Goal: Task Accomplishment & Management: Complete application form

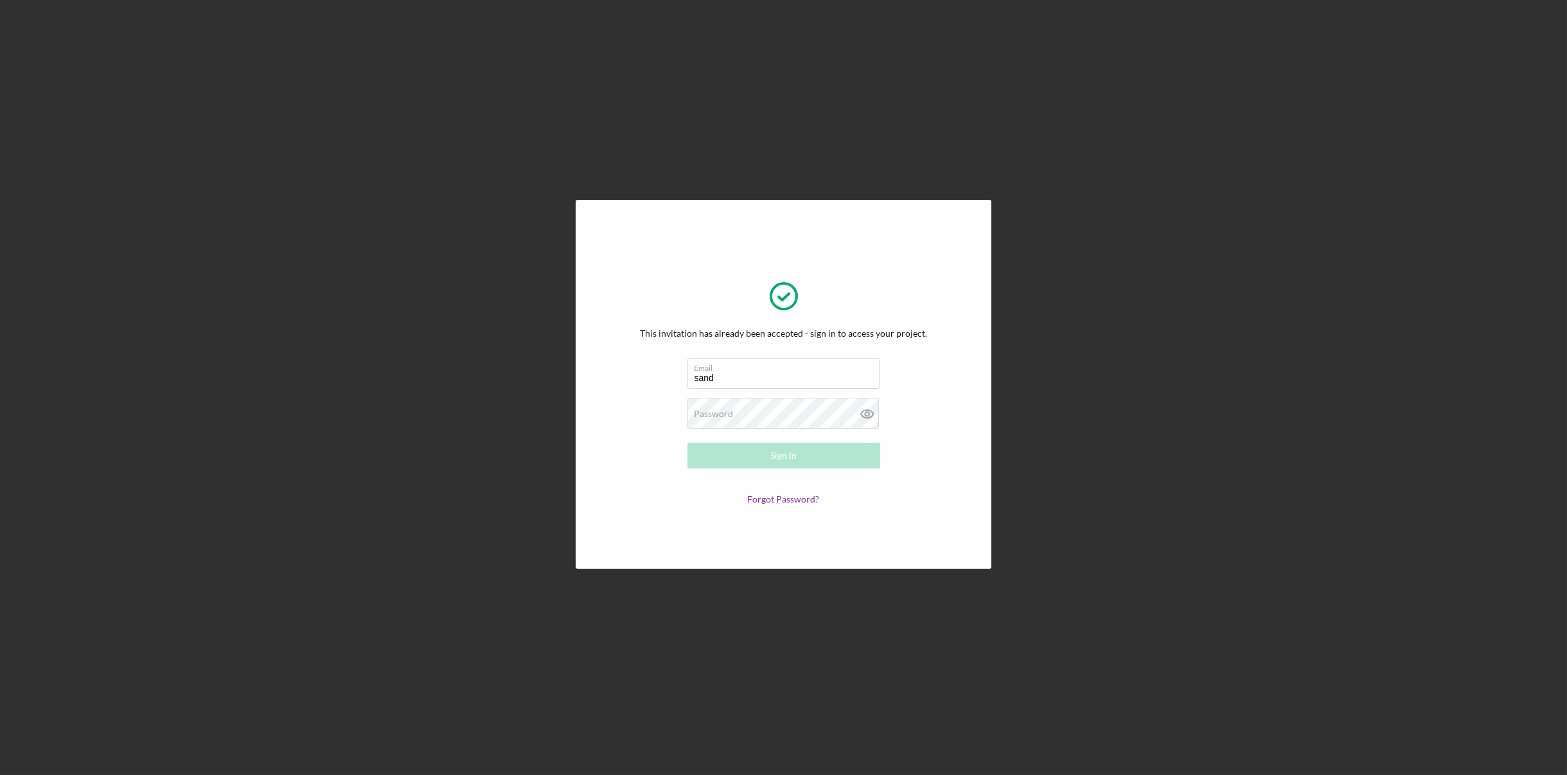
type input "[EMAIL_ADDRESS][DOMAIN_NAME]"
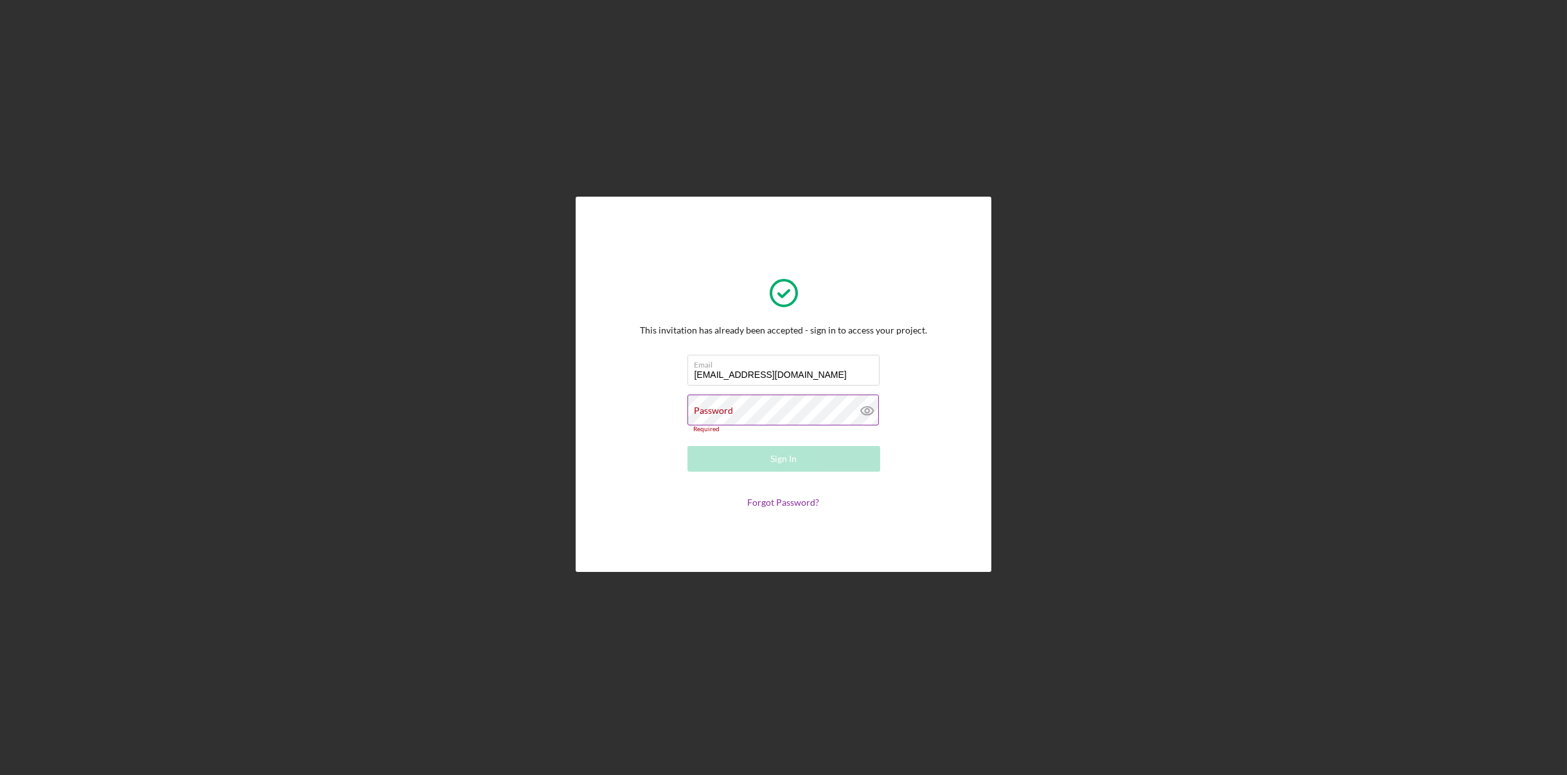
click at [865, 415] on icon at bounding box center [867, 410] width 32 height 32
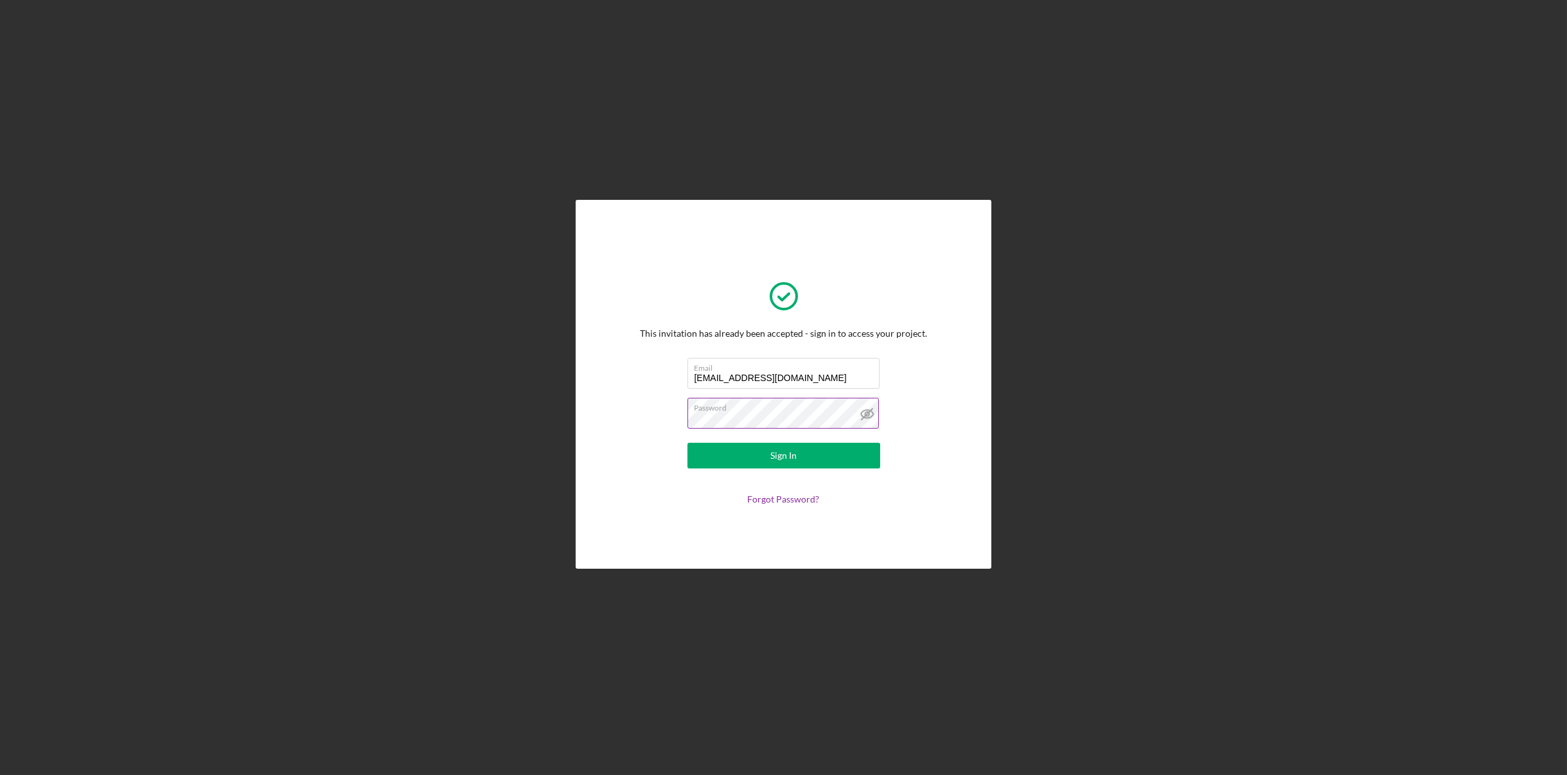
click at [687, 443] on button "Sign In" at bounding box center [783, 456] width 193 height 26
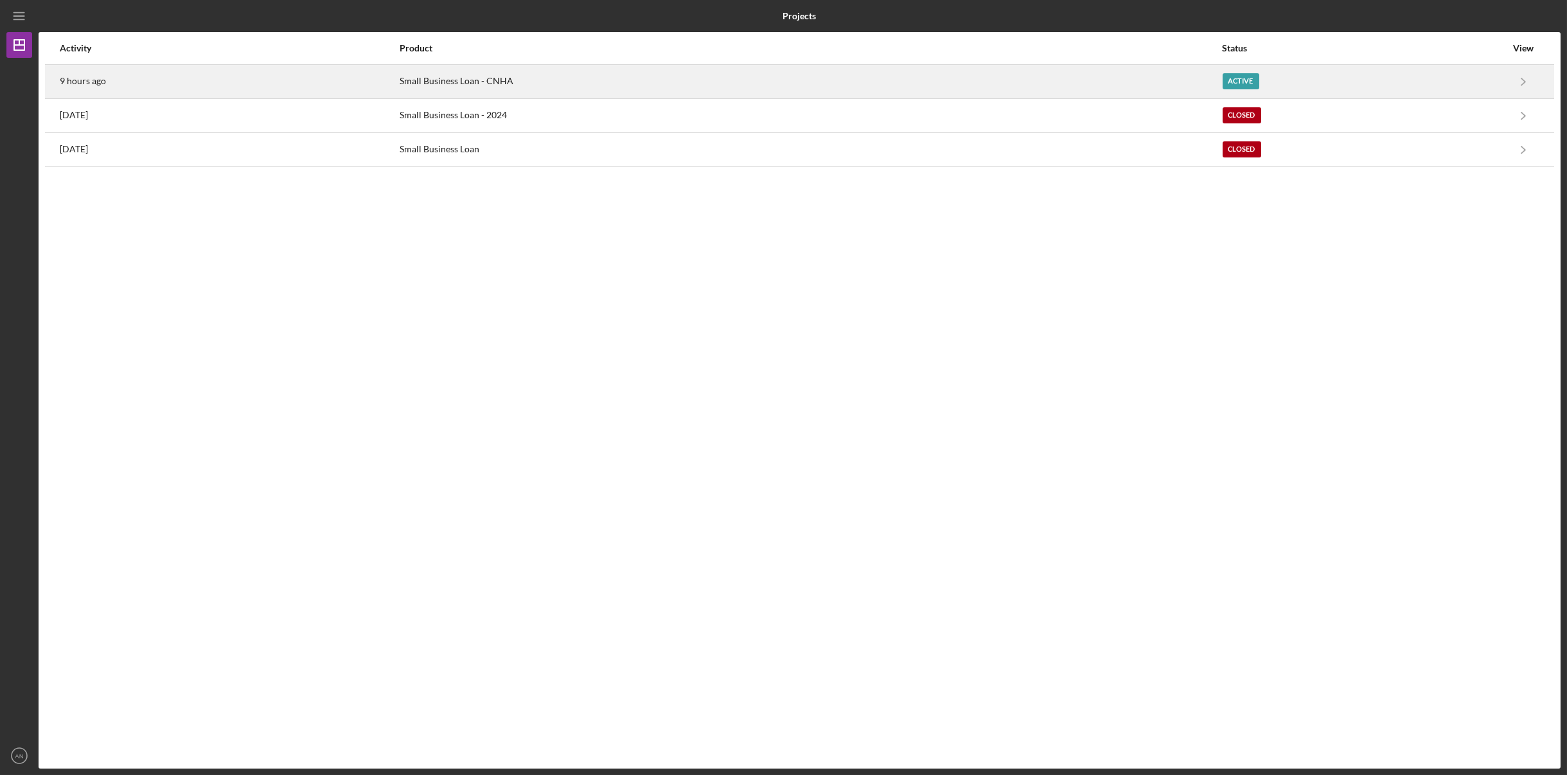
click at [430, 81] on div "Small Business Loan - CNHA" at bounding box center [810, 82] width 821 height 32
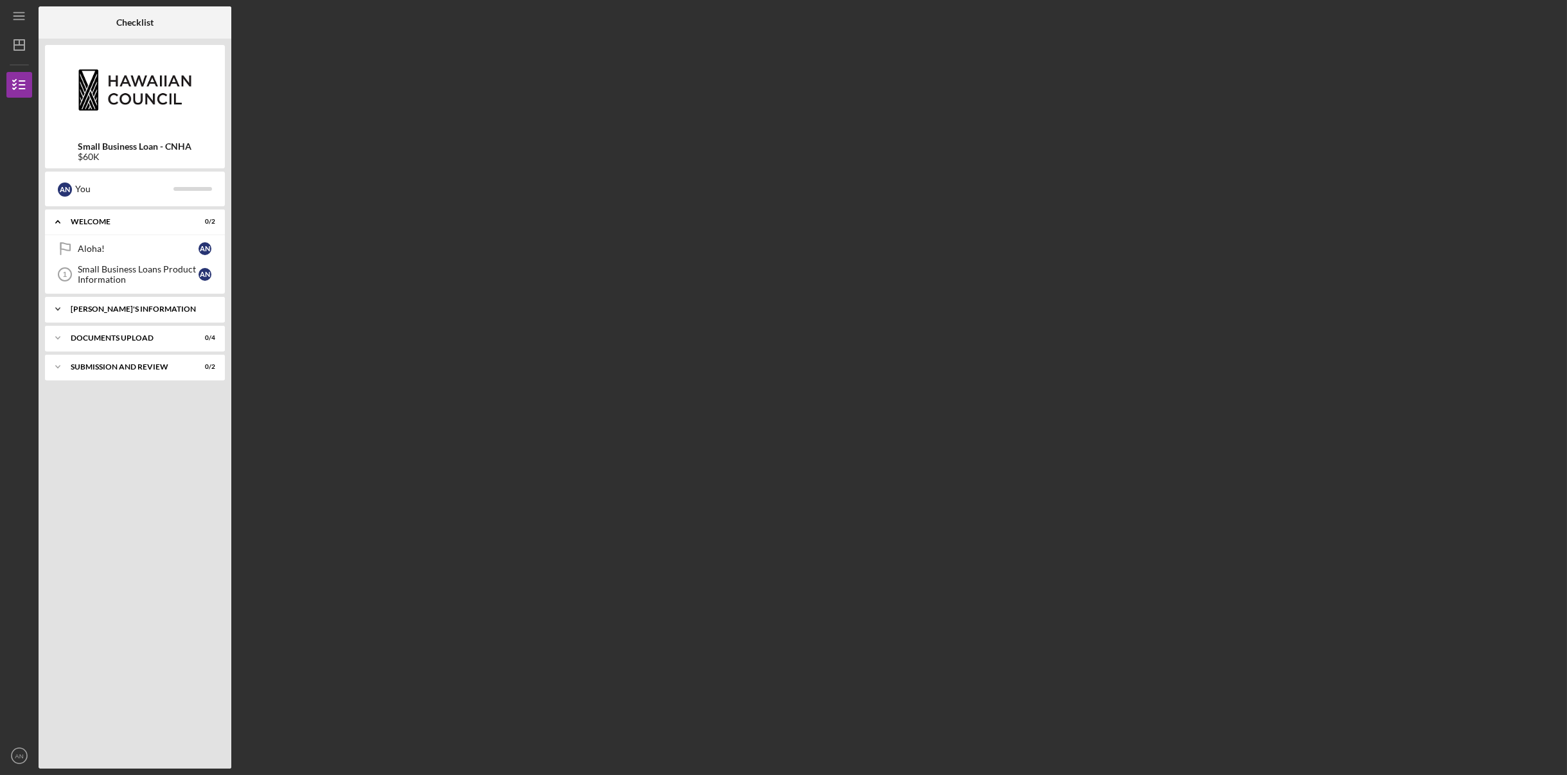
click at [145, 310] on div "[PERSON_NAME]'S INFORMATION" at bounding box center [140, 309] width 138 height 8
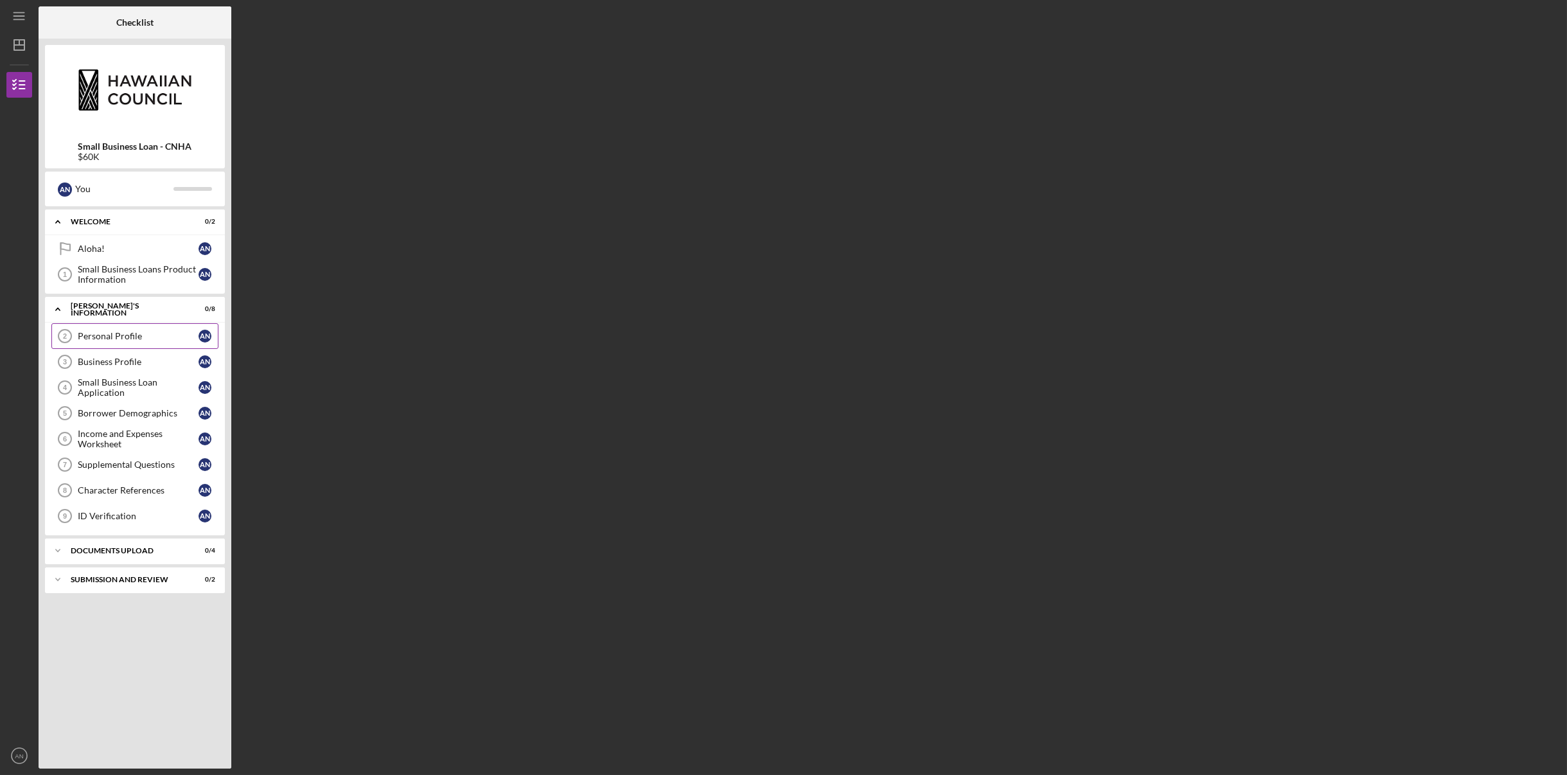
click at [140, 333] on div "Personal Profile" at bounding box center [138, 336] width 121 height 10
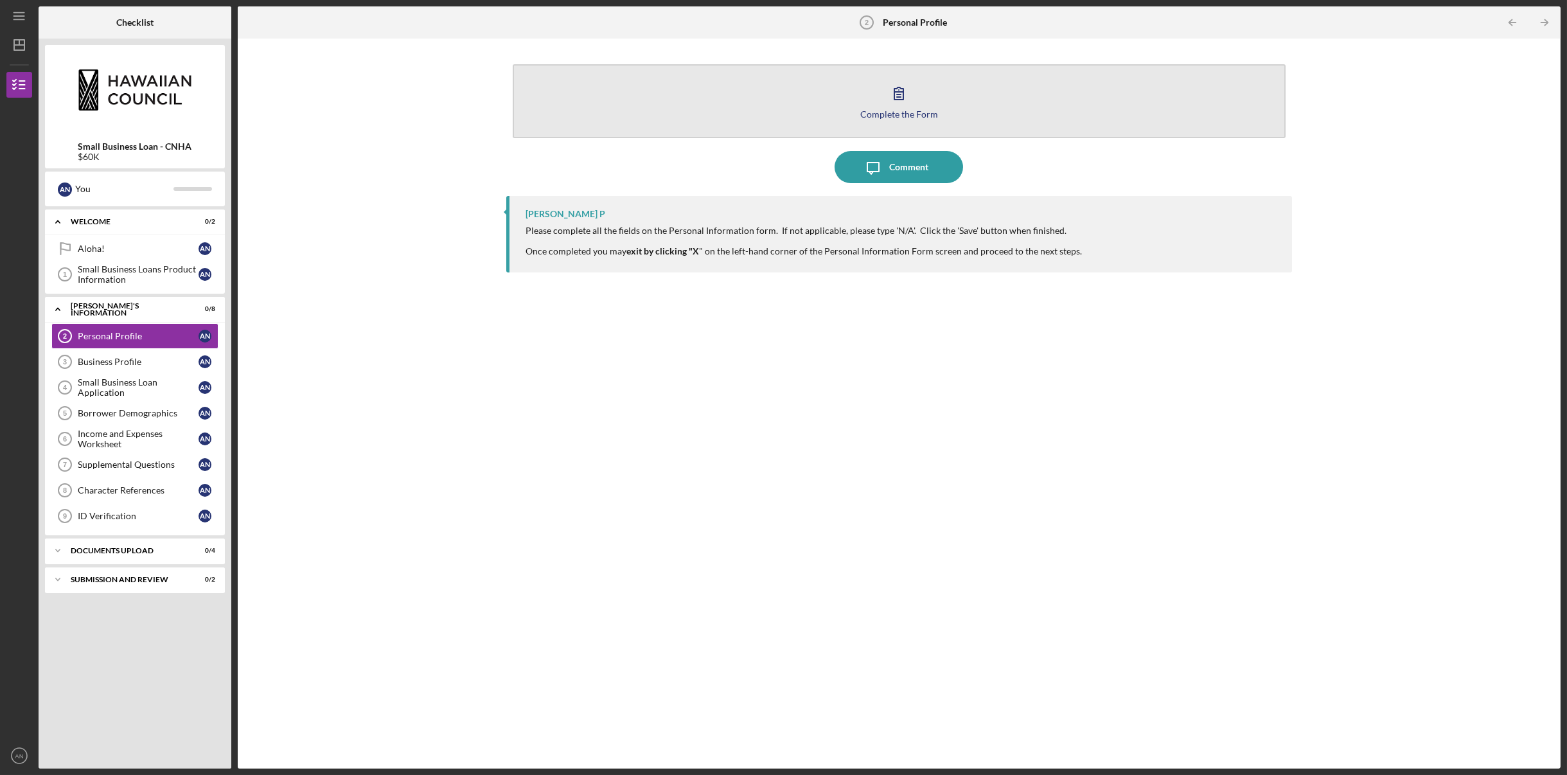
click at [903, 111] on div "Complete the Form" at bounding box center [899, 114] width 78 height 10
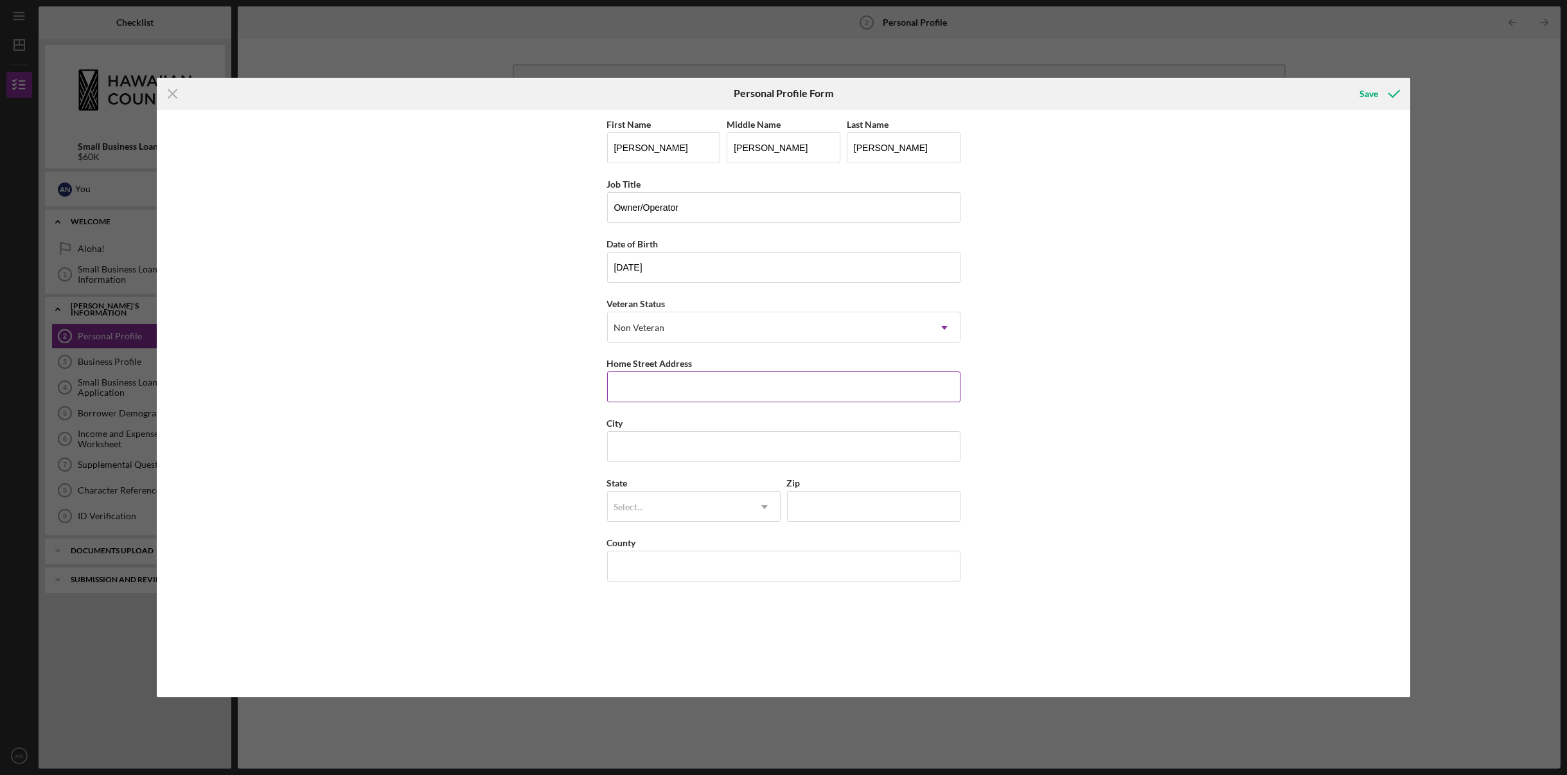
click at [662, 391] on input "Home Street Address" at bounding box center [783, 386] width 353 height 31
type input "[STREET_ADDRESS]"
type input "KAPOLEI"
type input "HI"
type input "96707"
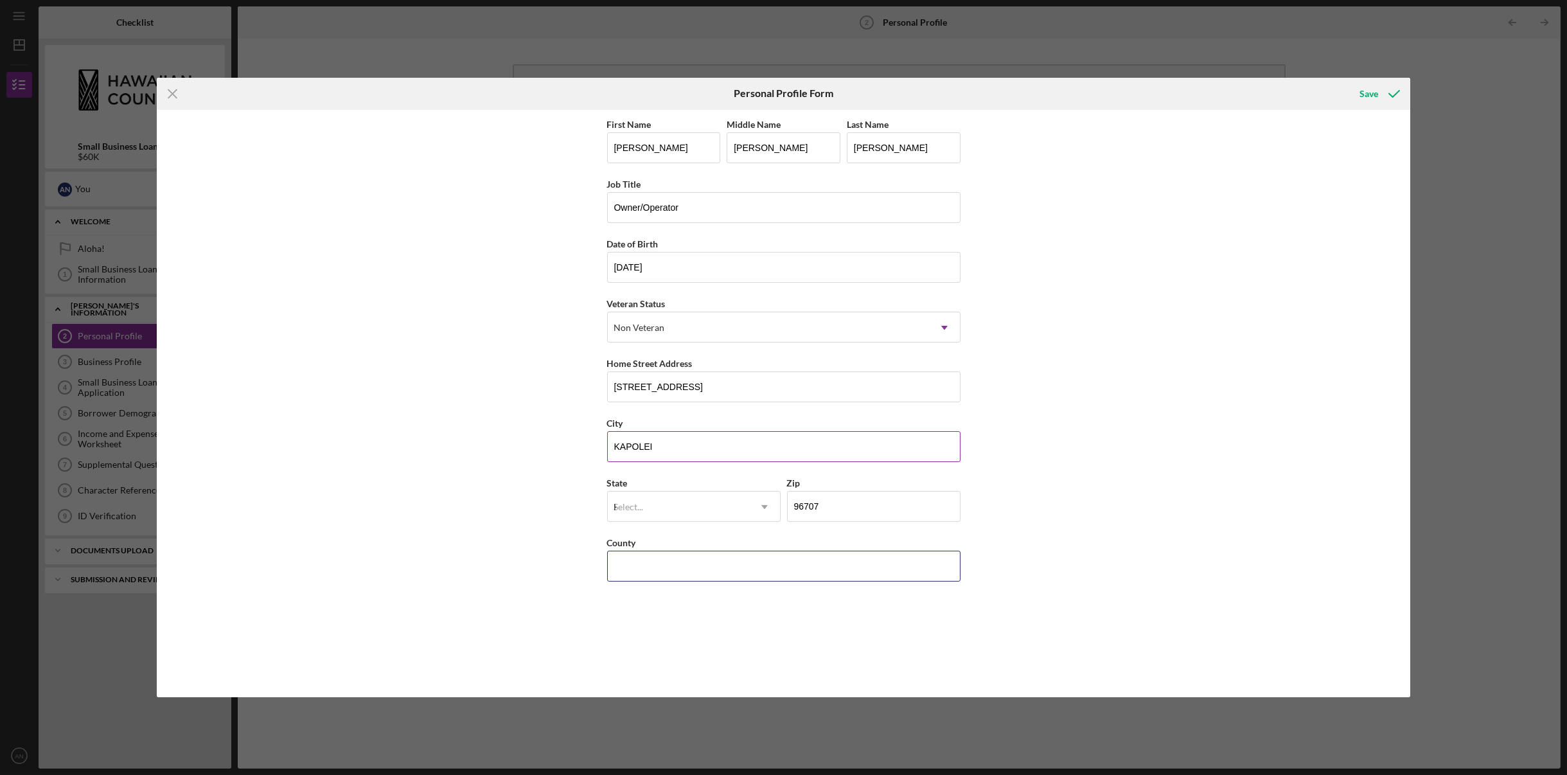
type input "[GEOGRAPHIC_DATA]"
click at [1068, 549] on div "First Name [PERSON_NAME] Middle Name [PERSON_NAME] Last Name [PERSON_NAME] Job …" at bounding box center [783, 404] width 1253 height 588
click at [938, 555] on input "[GEOGRAPHIC_DATA]" at bounding box center [783, 566] width 353 height 31
click at [1163, 523] on div "First Name [PERSON_NAME] Middle Name [PERSON_NAME] Last Name [PERSON_NAME] Job …" at bounding box center [783, 404] width 1253 height 588
click at [666, 544] on div "HI" at bounding box center [694, 543] width 172 height 33
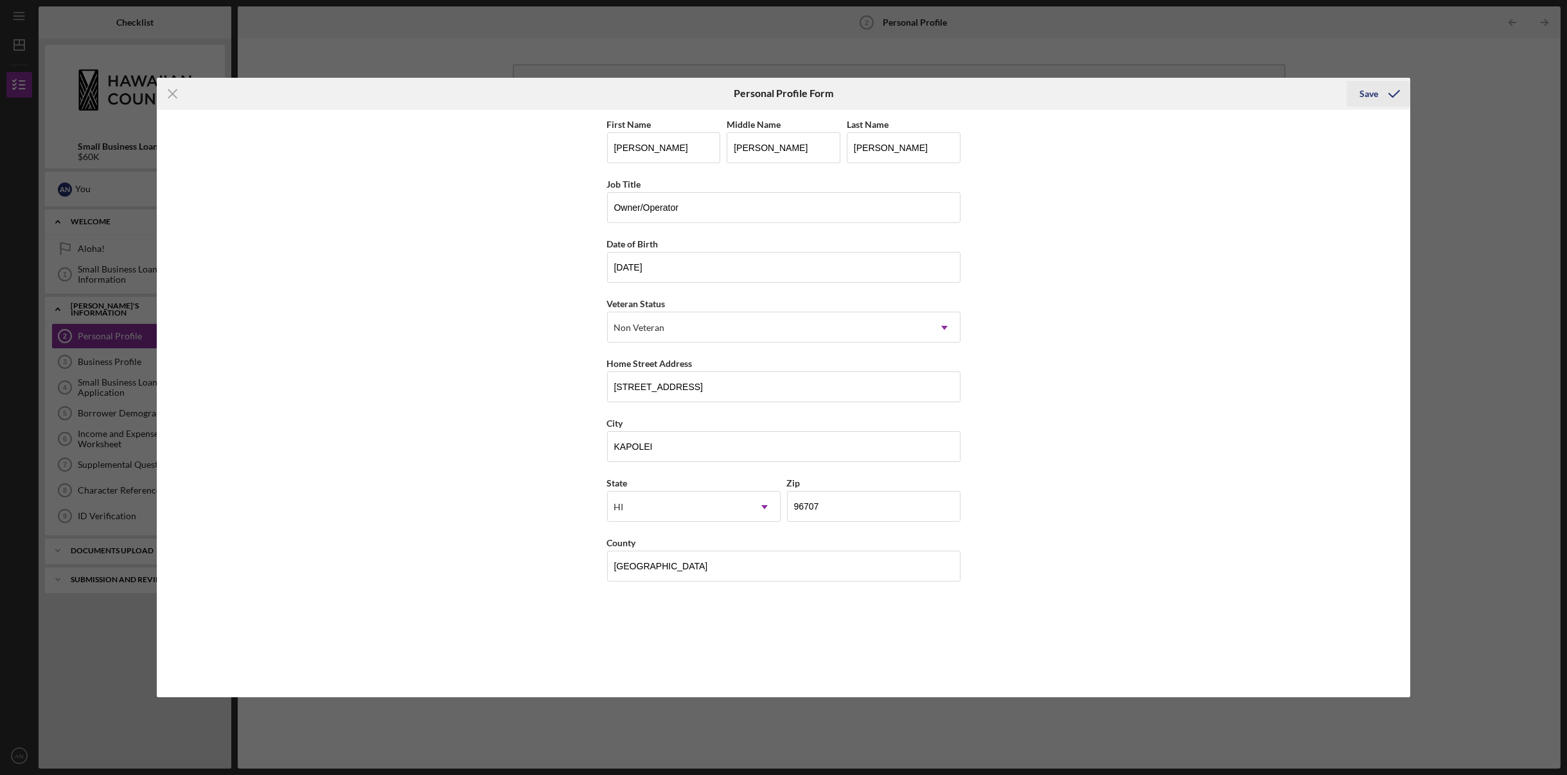
click at [1390, 93] on icon "submit" at bounding box center [1394, 94] width 32 height 32
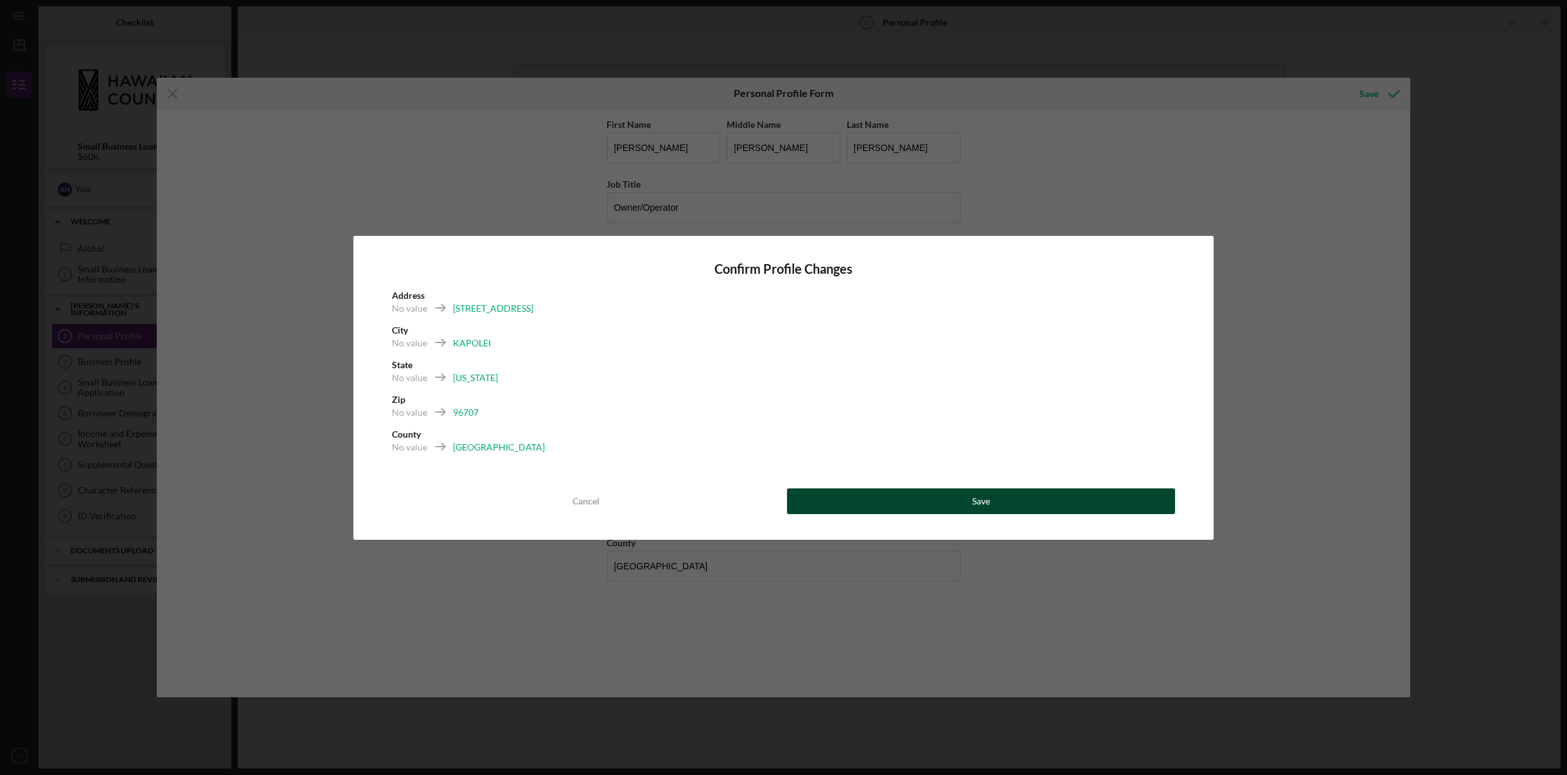
click at [928, 491] on button "Save" at bounding box center [981, 501] width 389 height 26
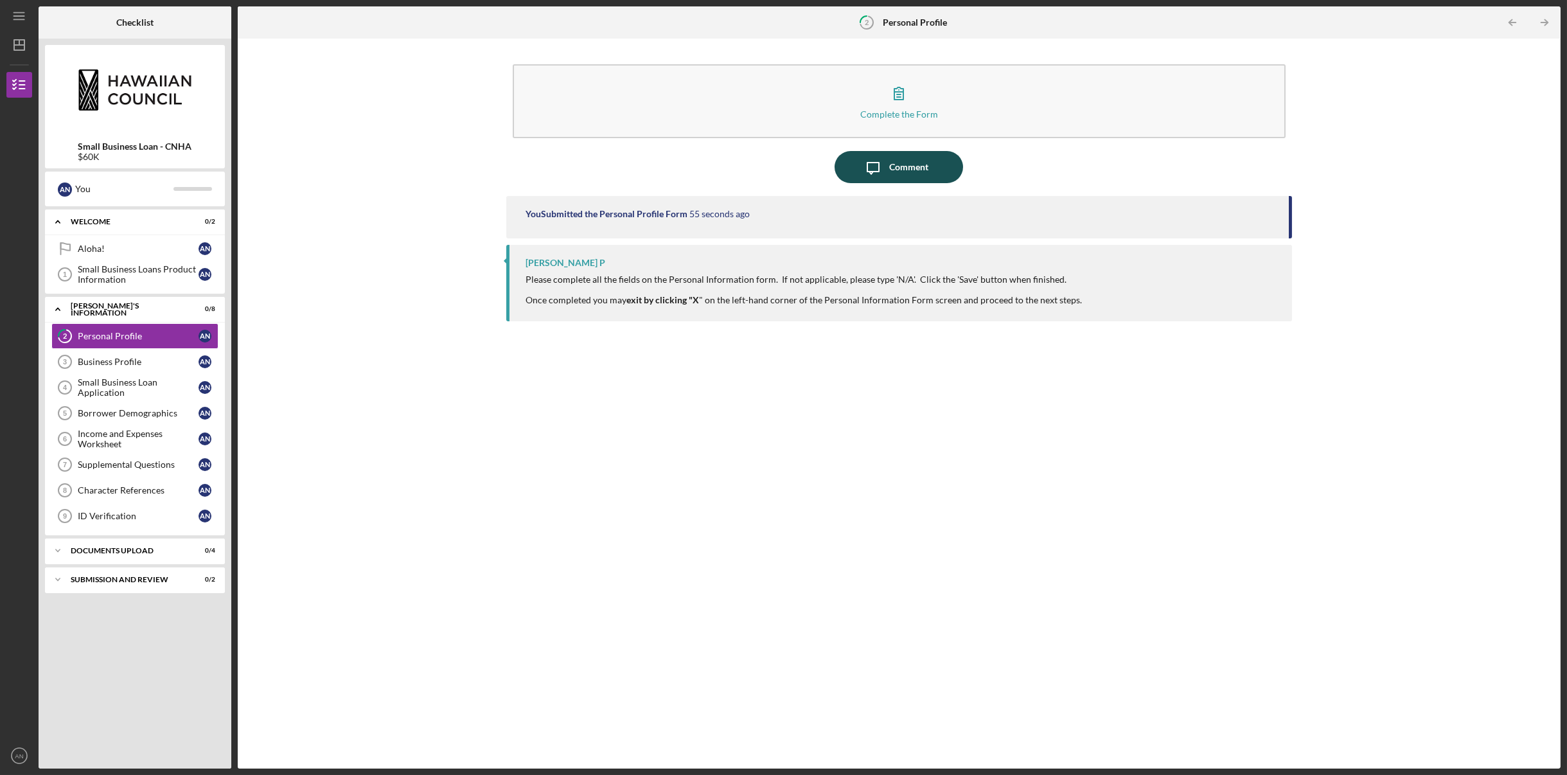
click at [898, 166] on div "Comment" at bounding box center [908, 167] width 39 height 32
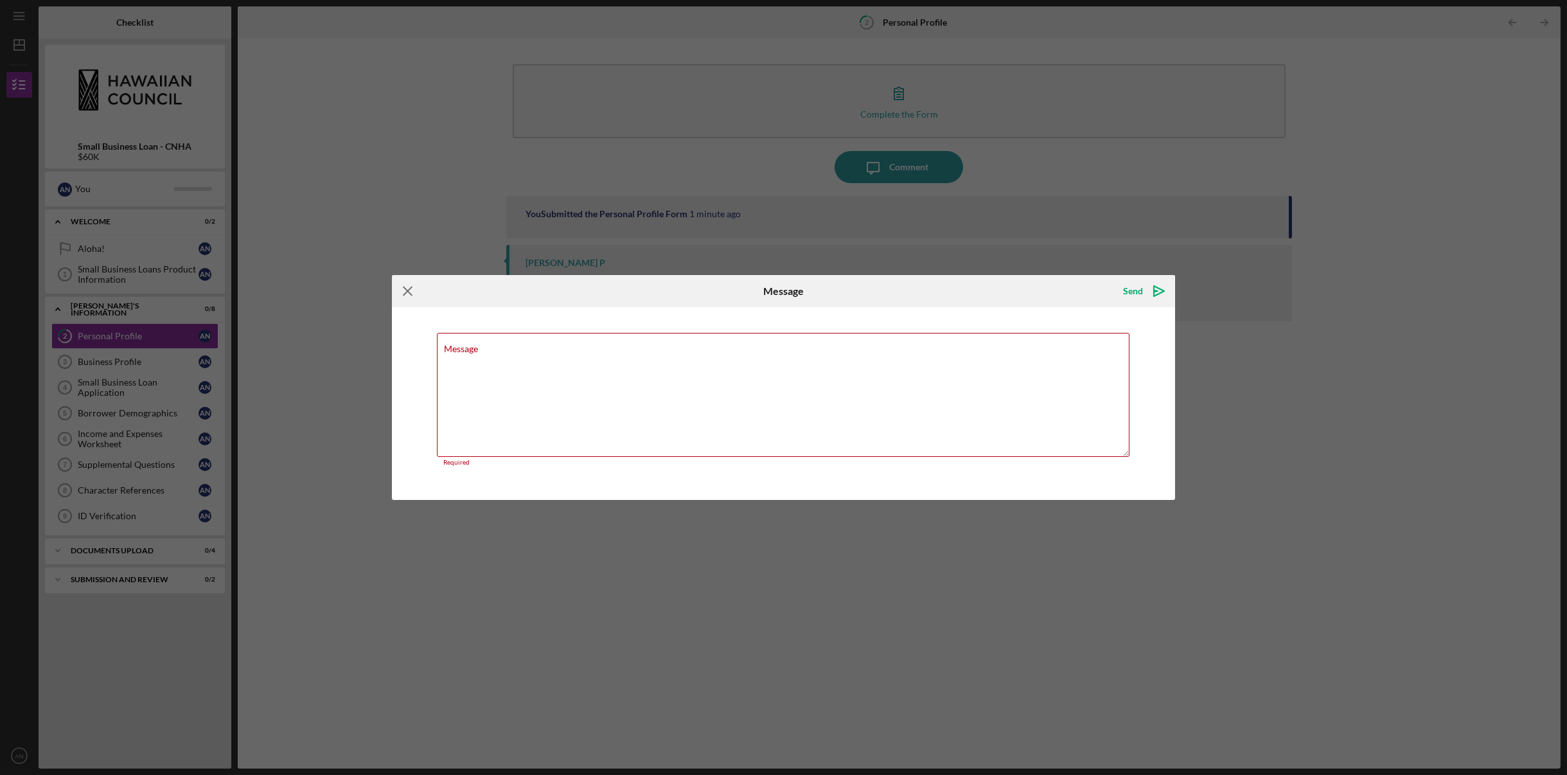
click at [403, 292] on icon "Icon/Menu Close" at bounding box center [408, 291] width 32 height 32
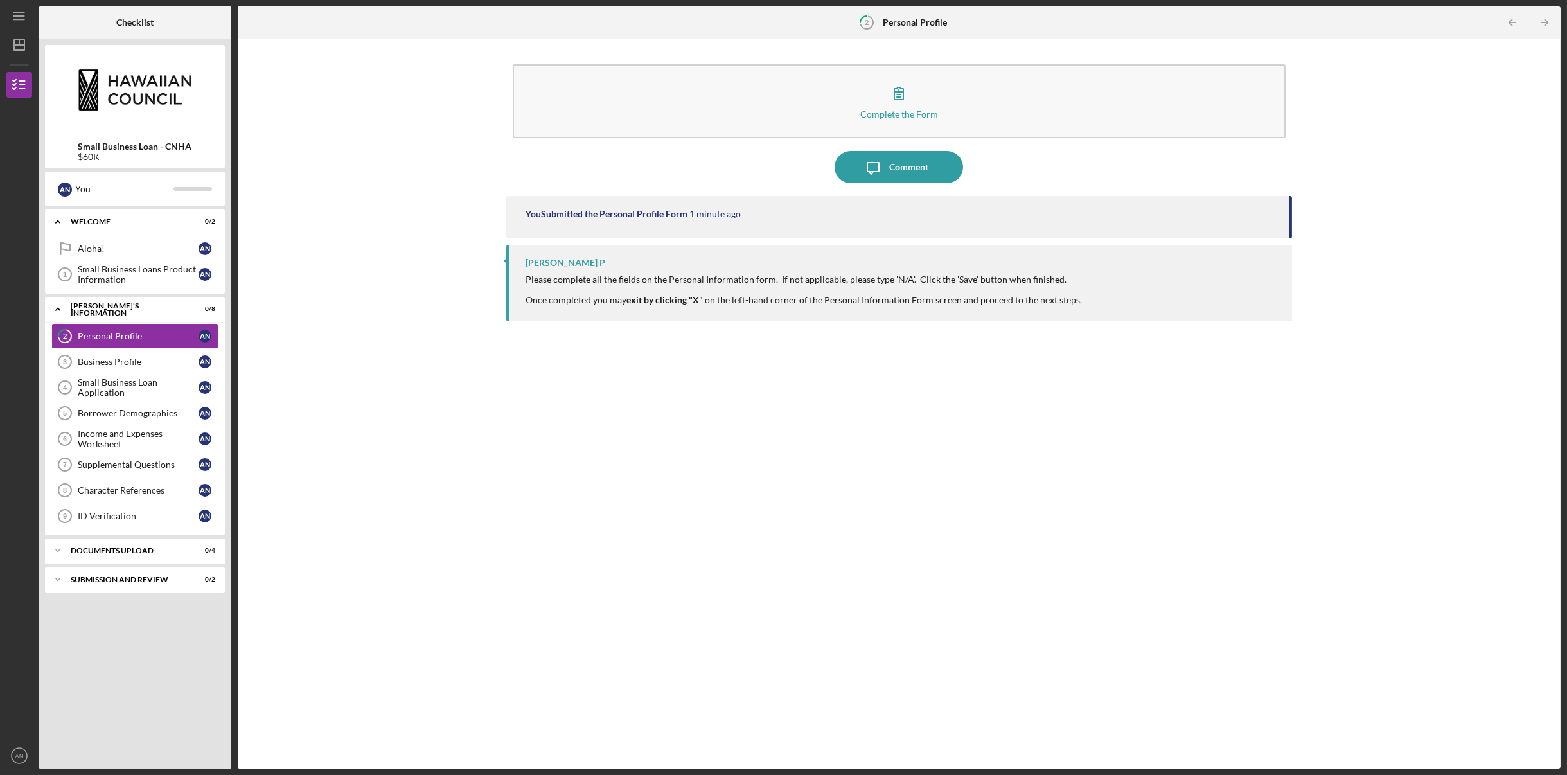
click at [903, 17] on b "Personal Profile" at bounding box center [915, 22] width 64 height 10
click at [868, 22] on tspan "2" at bounding box center [867, 22] width 4 height 8
click at [103, 333] on div "Personal Profile" at bounding box center [138, 336] width 121 height 10
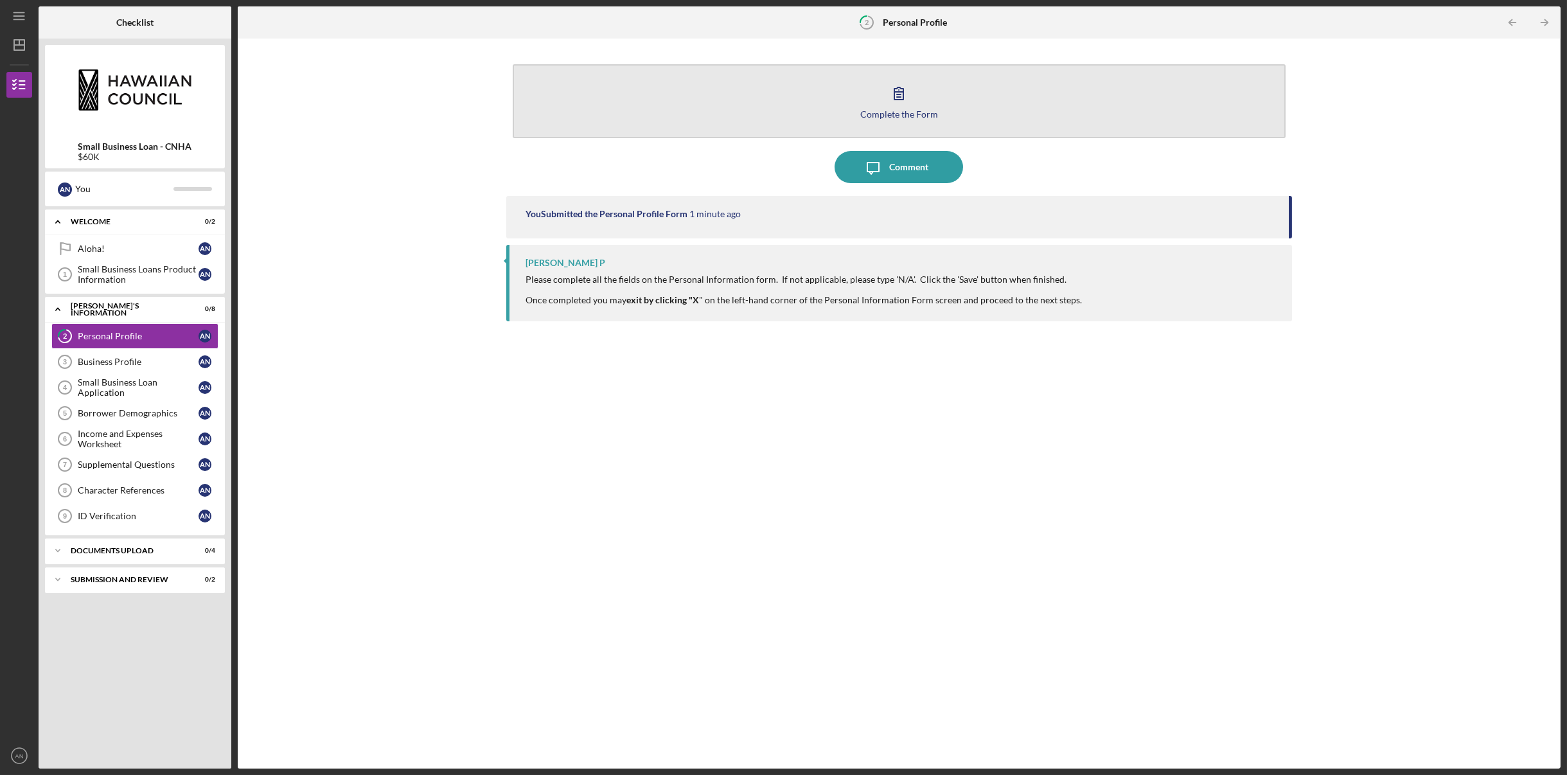
click at [914, 105] on button "Complete the Form Form" at bounding box center [899, 101] width 773 height 74
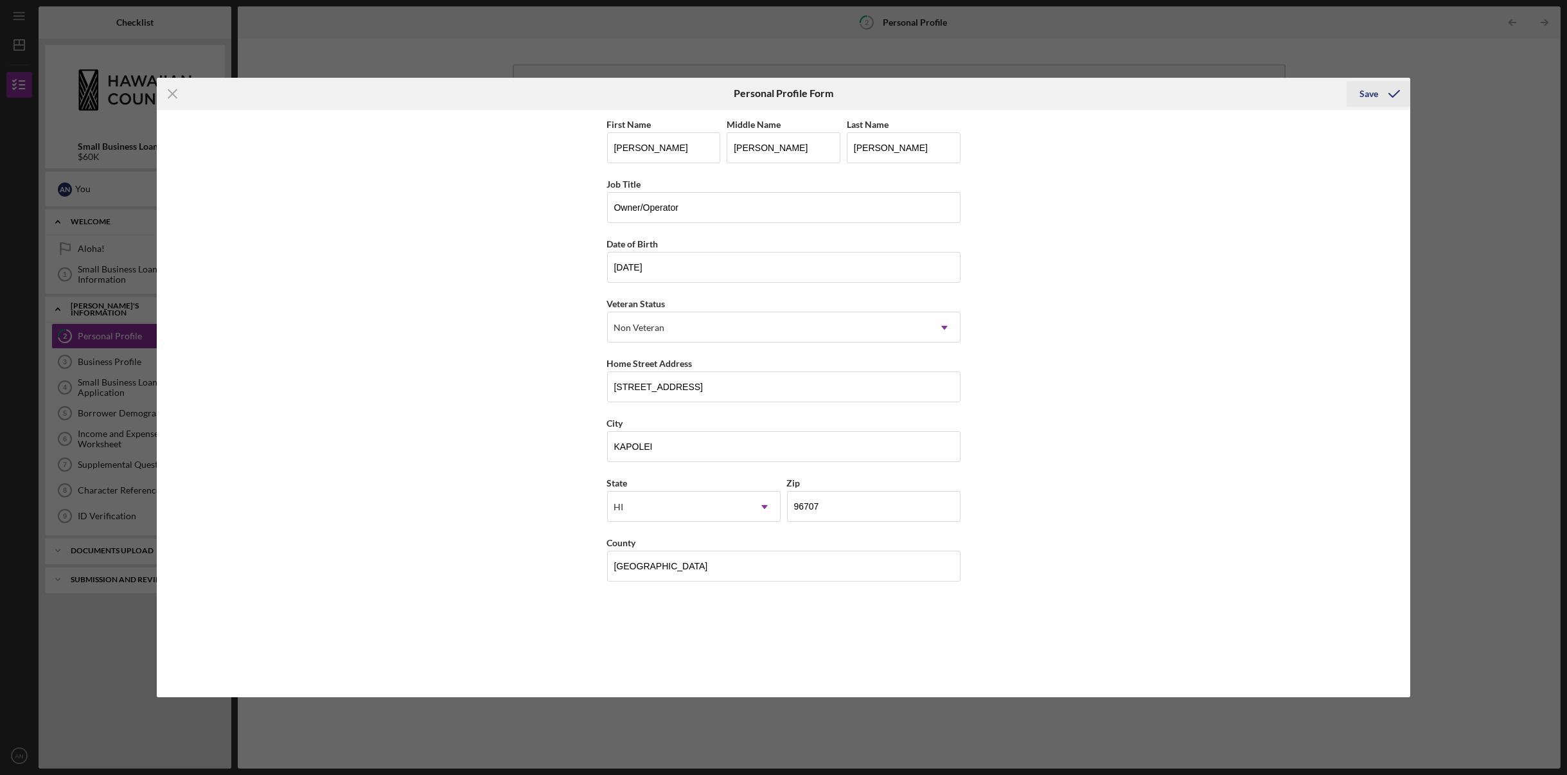
click at [1376, 89] on div "Save" at bounding box center [1368, 94] width 19 height 26
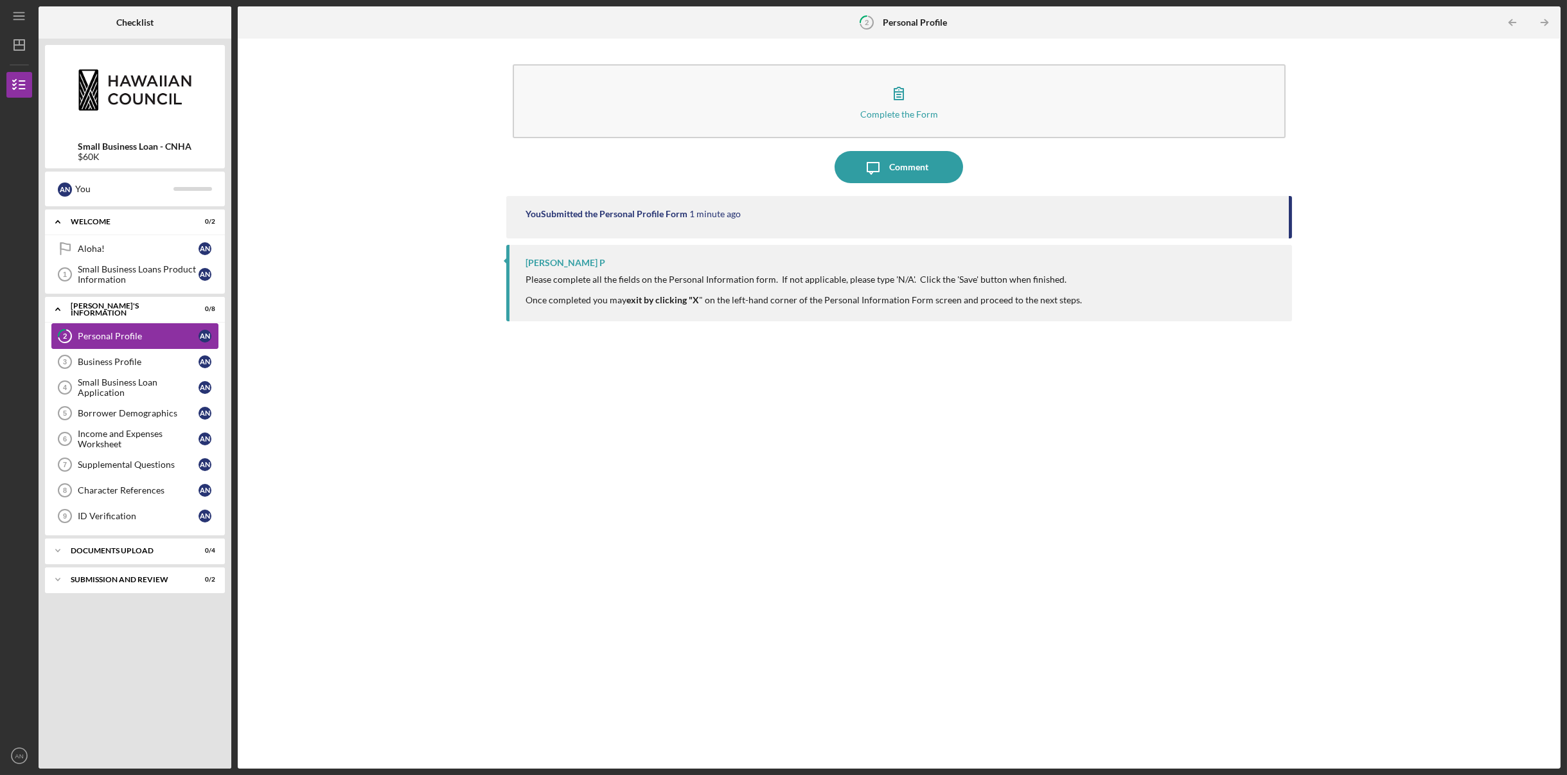
click at [119, 335] on div "Personal Profile" at bounding box center [138, 336] width 121 height 10
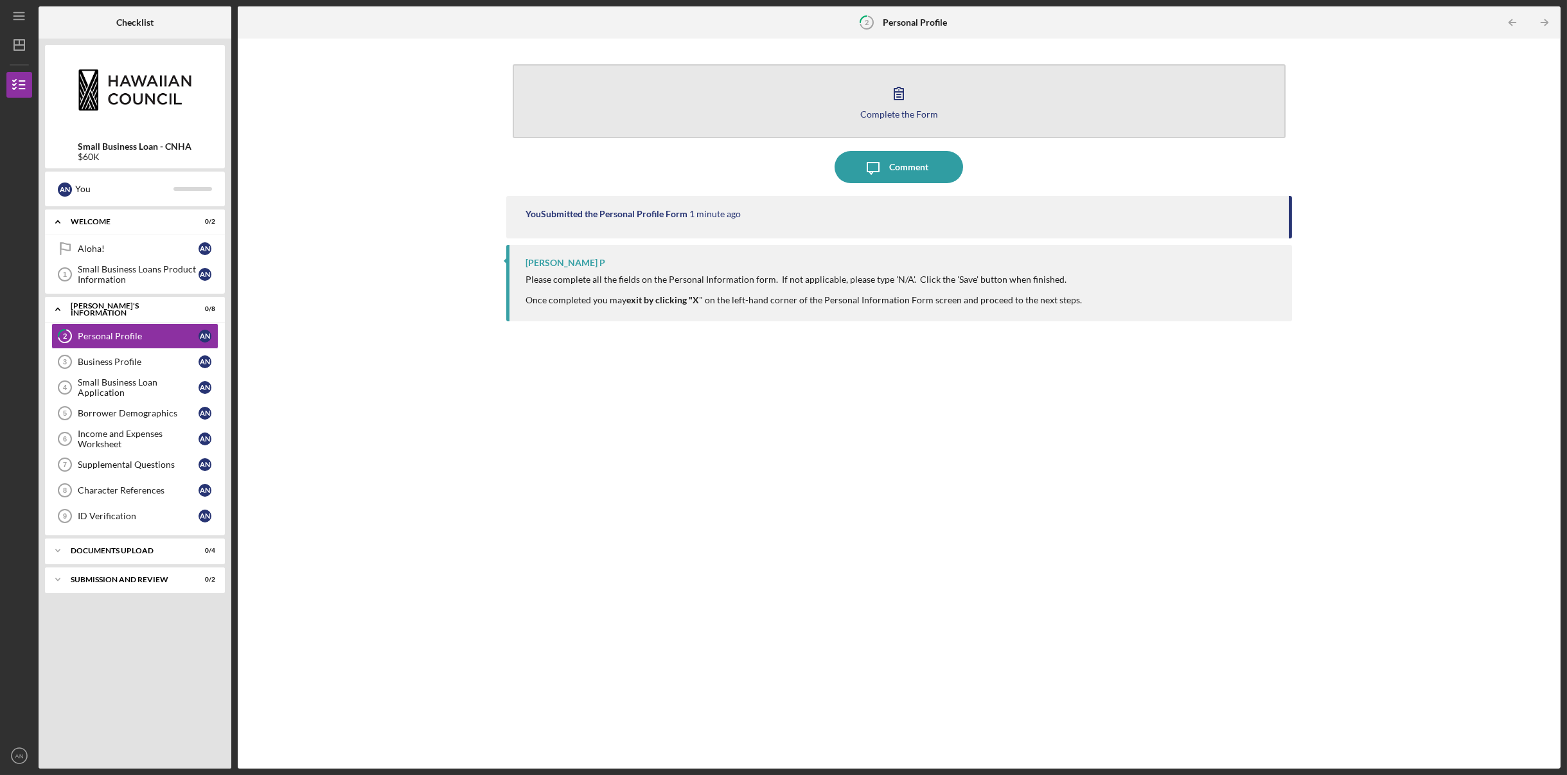
click at [899, 96] on icon "button" at bounding box center [899, 93] width 32 height 32
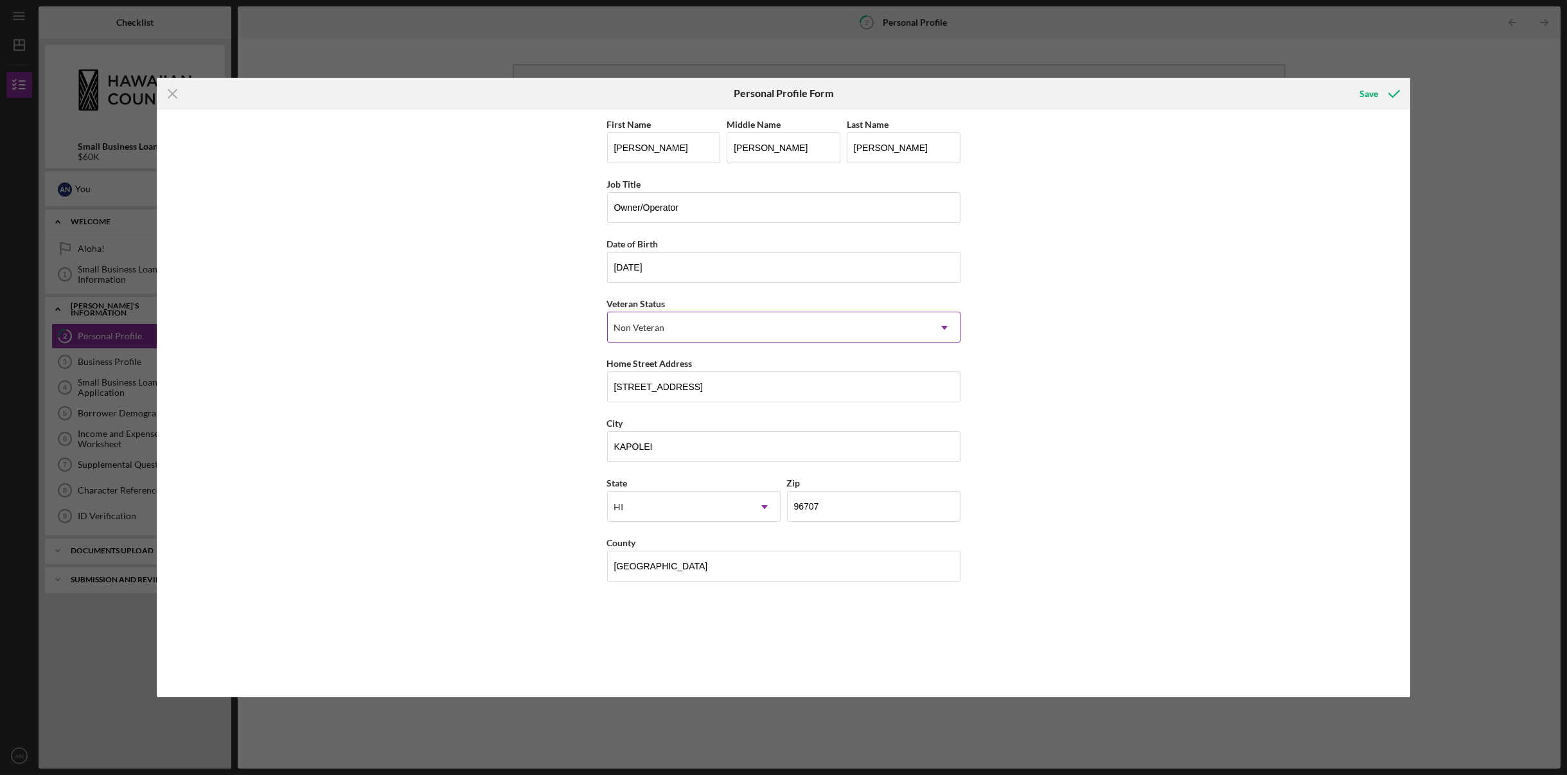
click at [942, 323] on icon "Icon/Dropdown Arrow" at bounding box center [944, 327] width 31 height 31
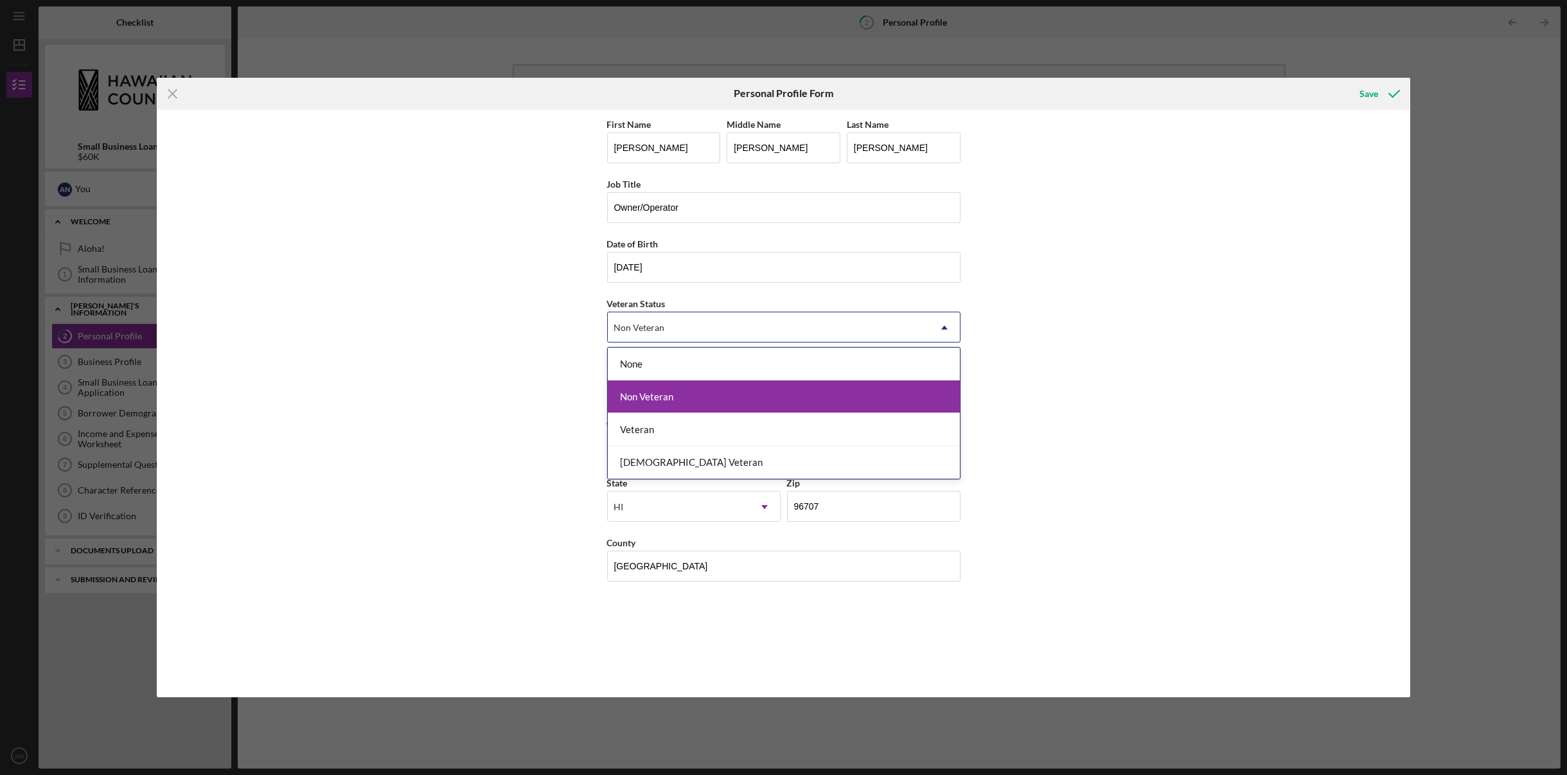
click at [749, 391] on div "Non Veteran" at bounding box center [784, 396] width 352 height 33
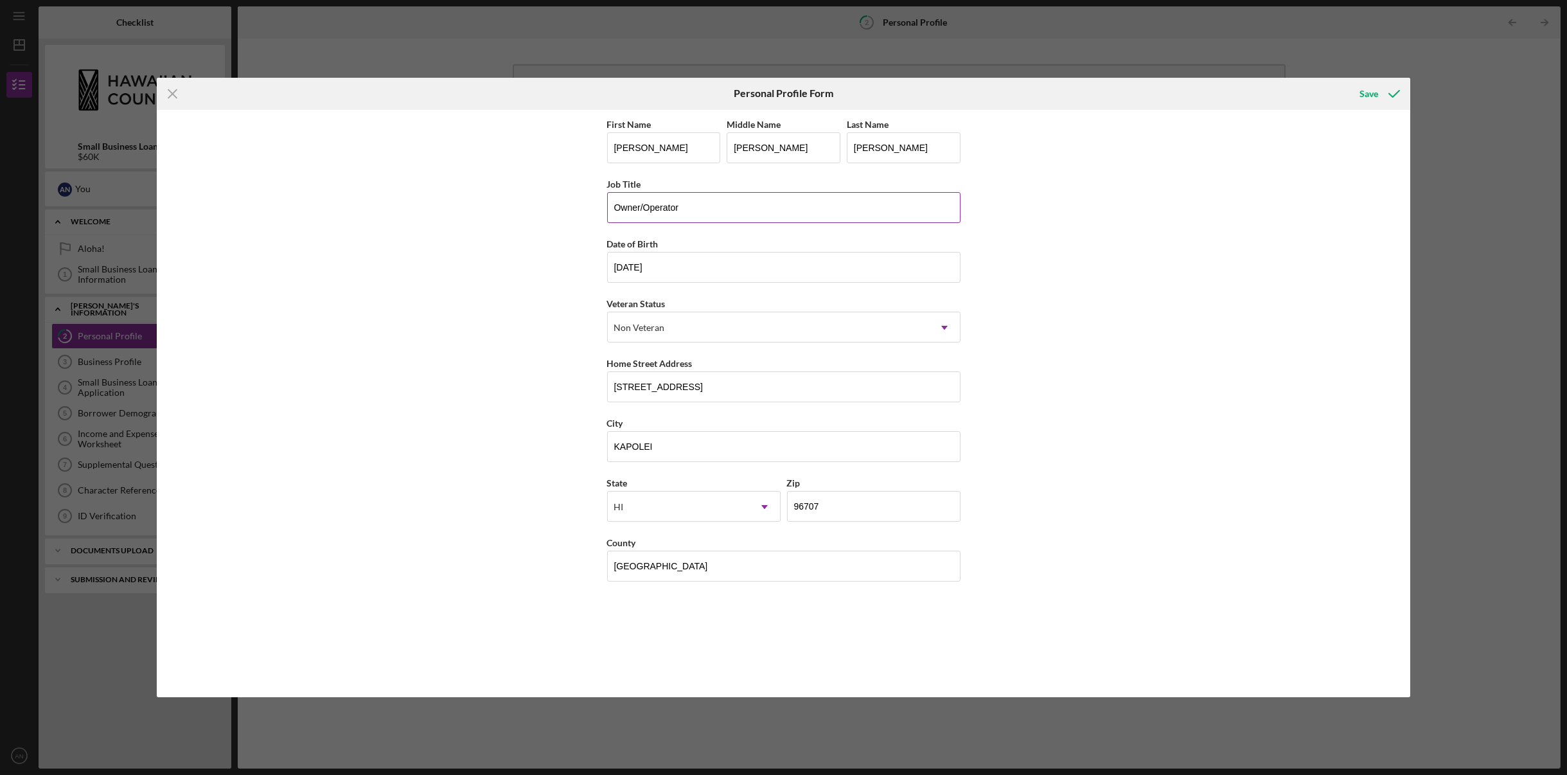
click at [696, 202] on input "Owner/Operator" at bounding box center [783, 207] width 353 height 31
click at [687, 264] on input "[DATE]" at bounding box center [783, 267] width 353 height 31
click at [739, 389] on input "[STREET_ADDRESS]" at bounding box center [783, 386] width 353 height 31
type input "[STREET_ADDRESS]"
click at [665, 445] on input "KAPOLEI" at bounding box center [783, 446] width 353 height 31
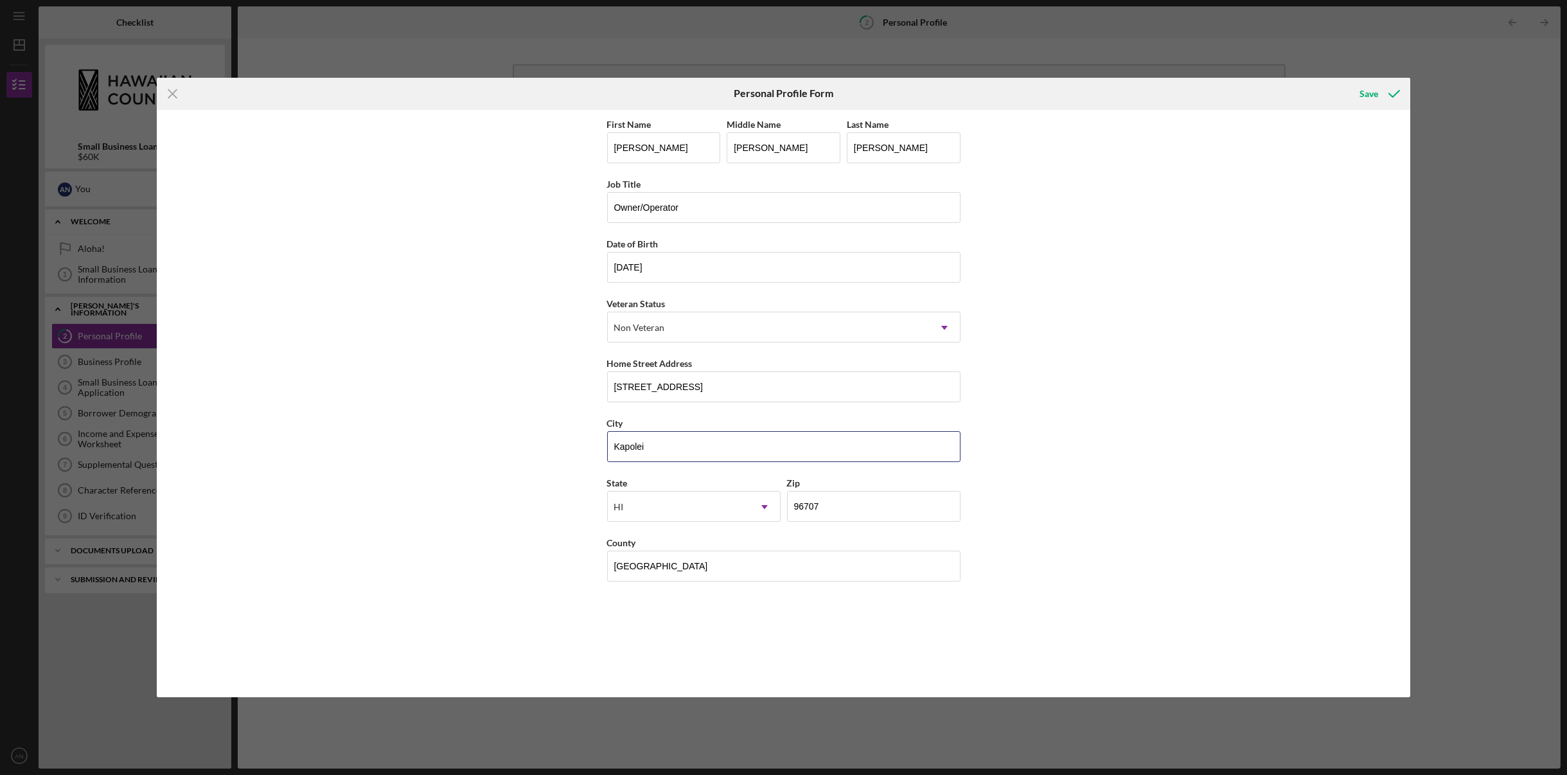
type input "Kapolei"
click at [581, 491] on div "First Name [PERSON_NAME] Middle Name [PERSON_NAME] Last Name [PERSON_NAME] Job …" at bounding box center [783, 404] width 1253 height 588
click at [822, 502] on input "96707" at bounding box center [873, 506] width 173 height 31
type input "96707"
click at [769, 616] on div "First Name [PERSON_NAME] Middle Name [PERSON_NAME] Last Name [PERSON_NAME] Job …" at bounding box center [783, 403] width 353 height 575
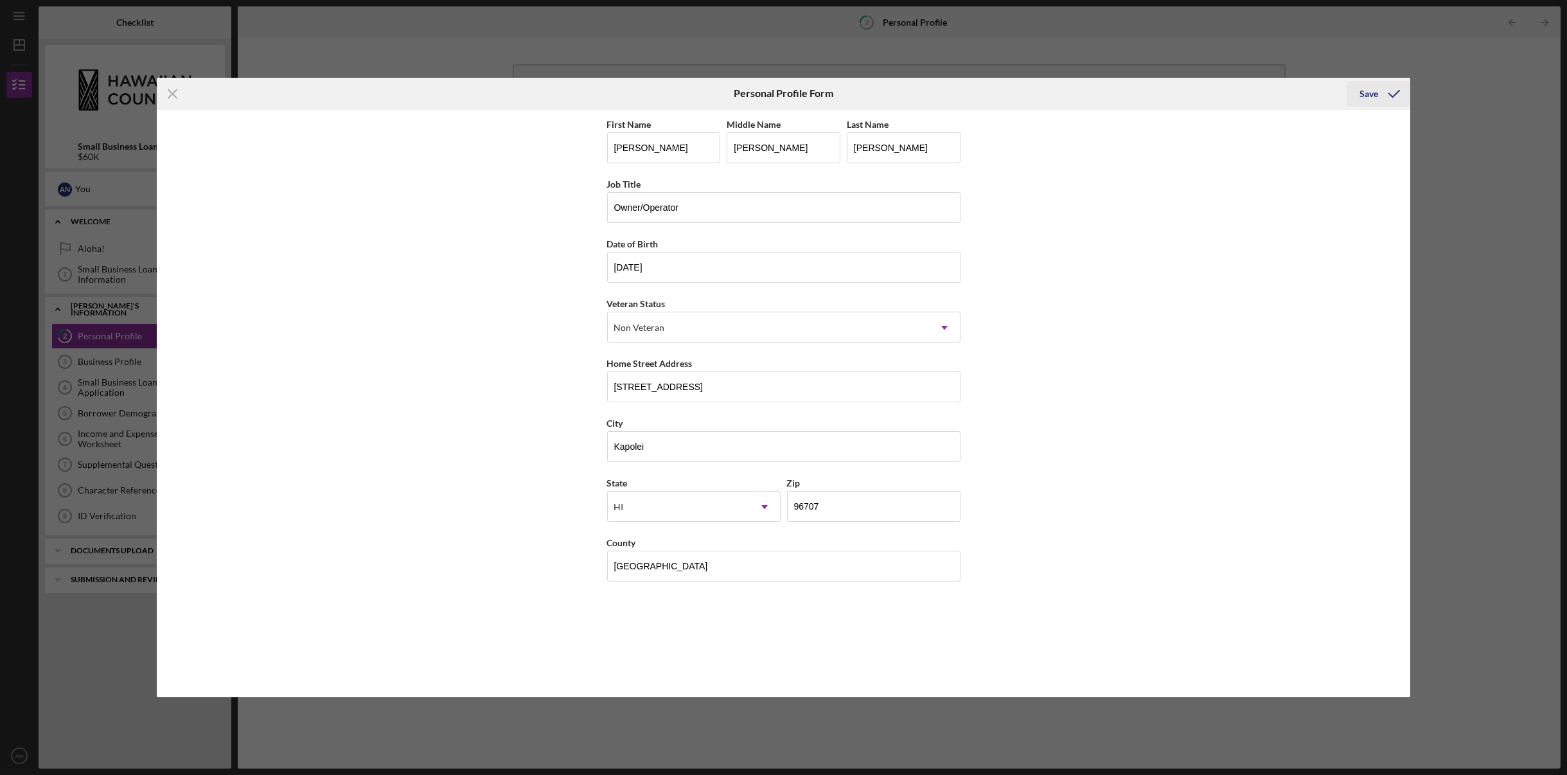
click at [1375, 93] on div "Save" at bounding box center [1368, 94] width 19 height 26
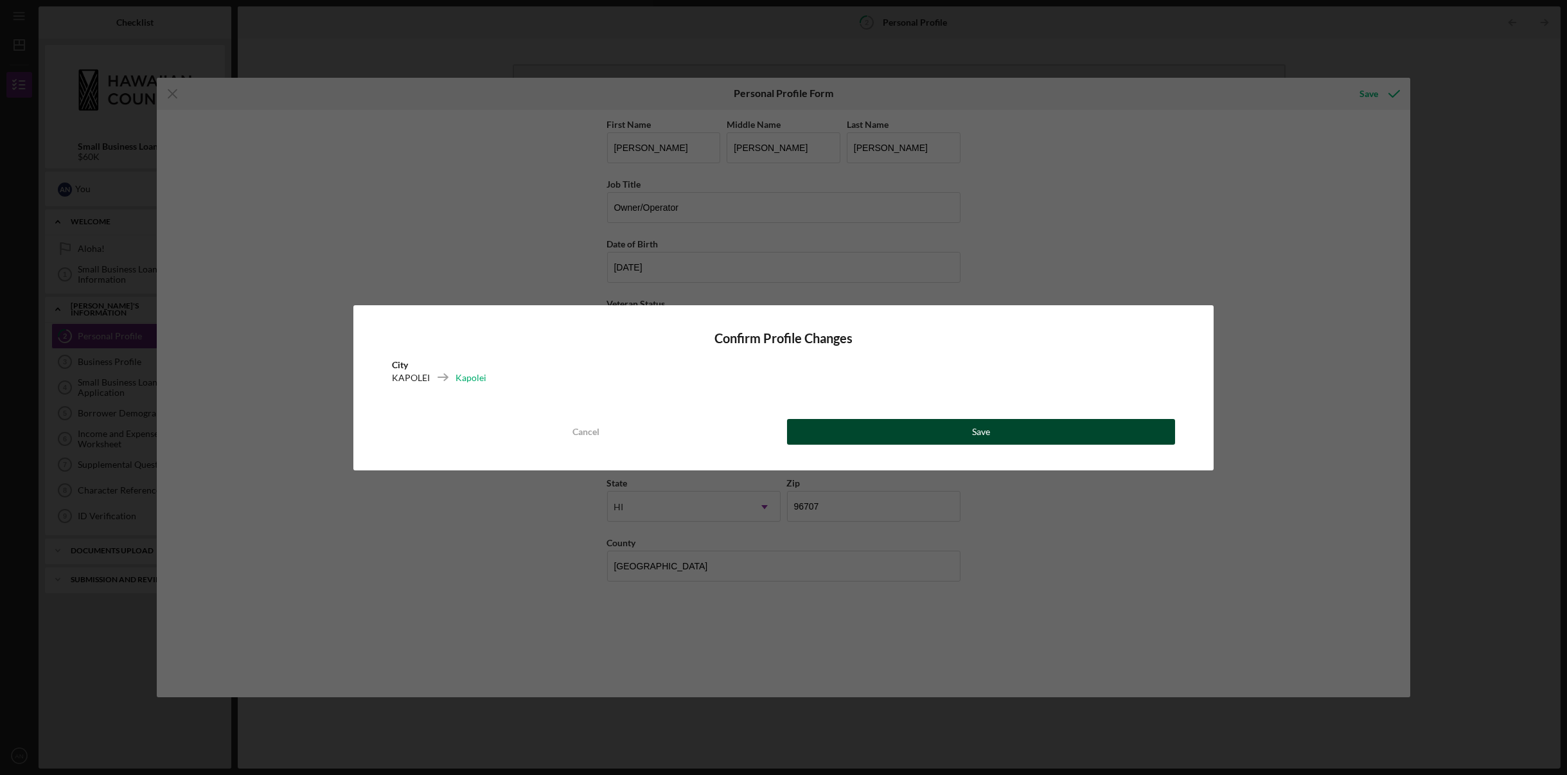
click at [904, 436] on button "Save" at bounding box center [981, 432] width 389 height 26
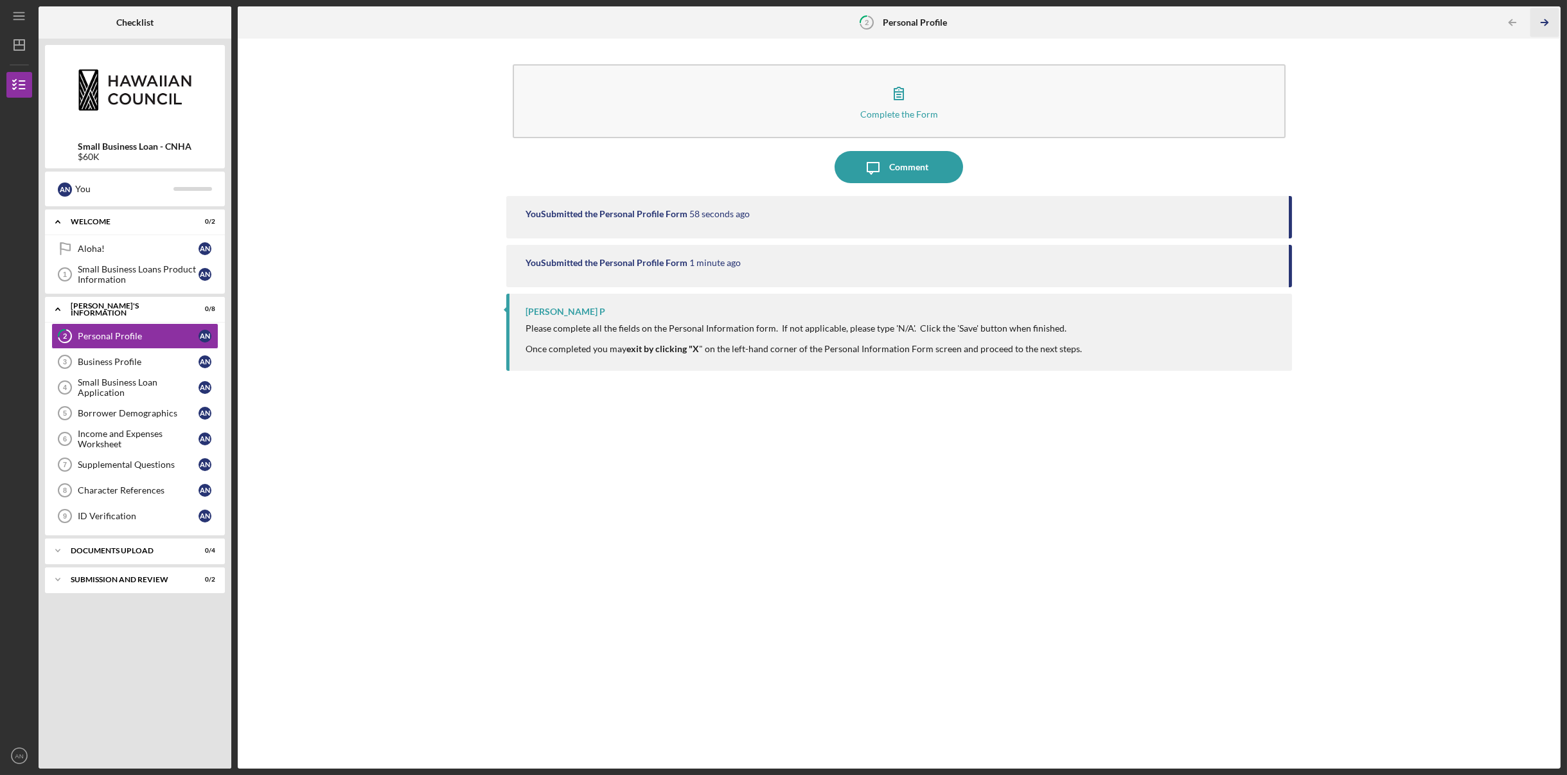
click at [1541, 21] on icon "Icon/Table Pagination Arrow" at bounding box center [1544, 22] width 29 height 29
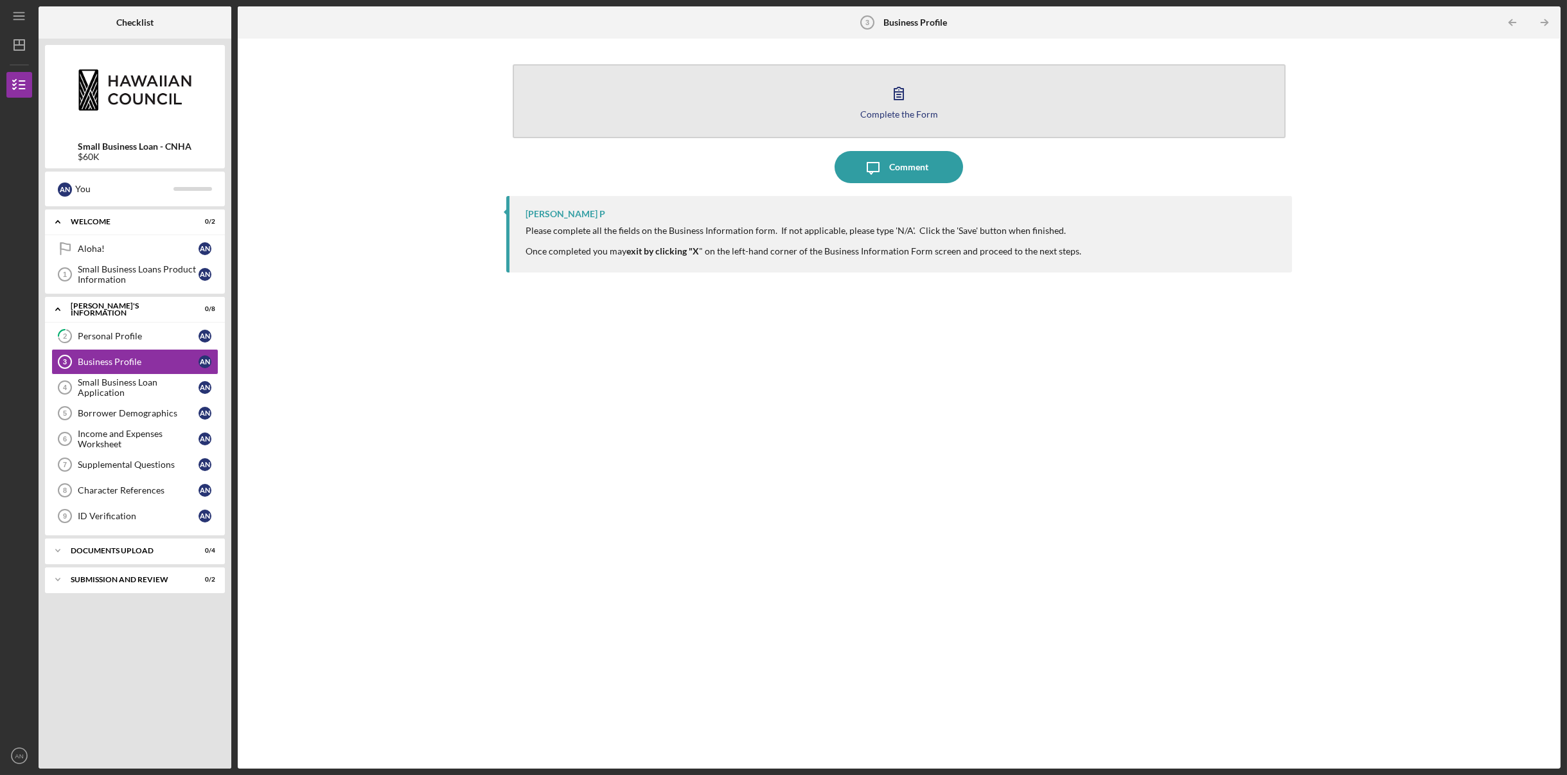
click at [909, 105] on icon "button" at bounding box center [899, 93] width 32 height 32
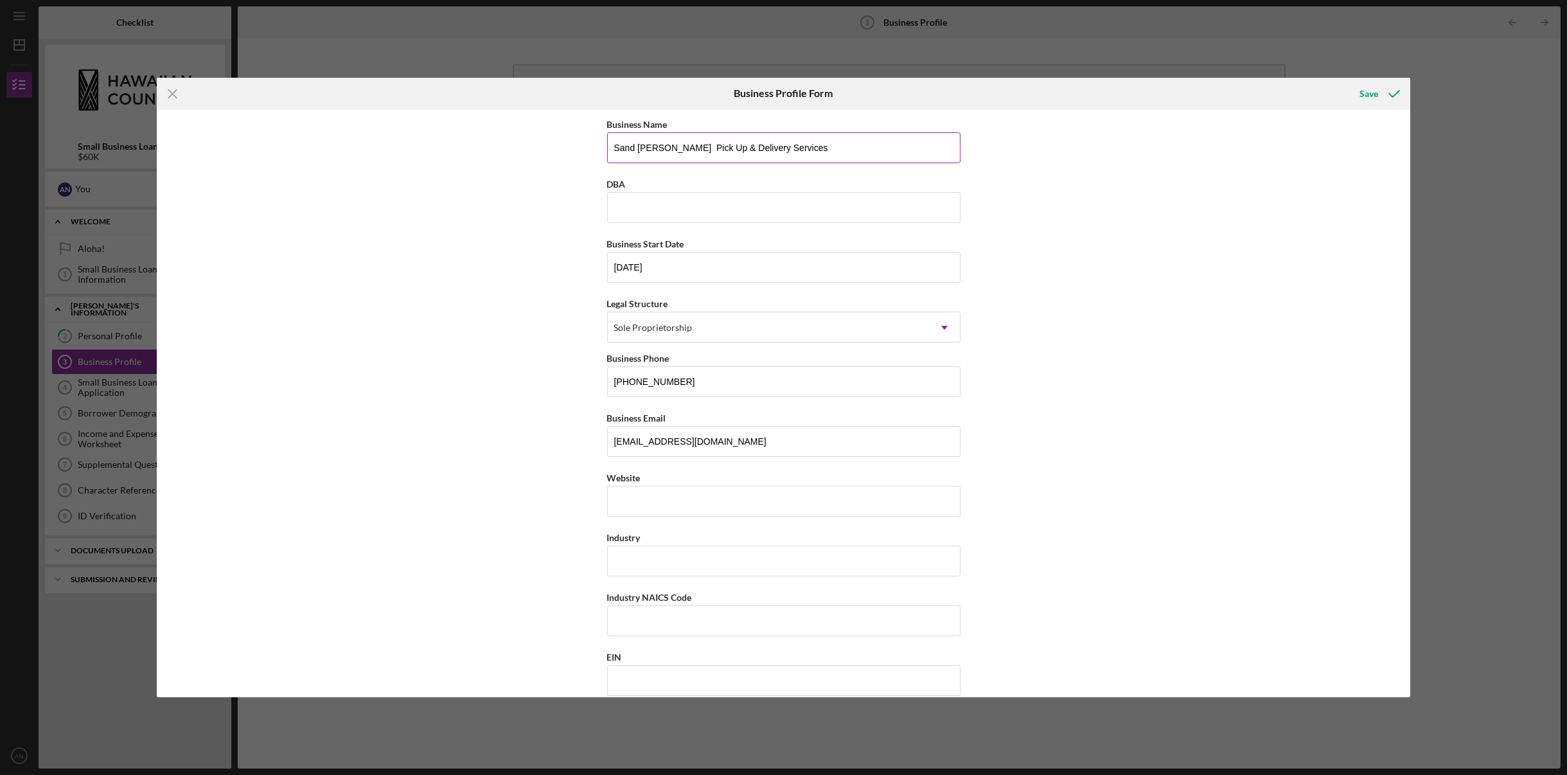
click at [649, 149] on input "Sand [PERSON_NAME] Pick Up & Delivery Services" at bounding box center [783, 147] width 353 height 31
click at [675, 212] on input "DBA" at bounding box center [783, 207] width 353 height 31
drag, startPoint x: 801, startPoint y: 146, endPoint x: 594, endPoint y: 143, distance: 206.9
click at [594, 143] on div "Business Name [PERSON_NAME] Pick Up & Delivery Services DBA Business Start Date…" at bounding box center [783, 404] width 1253 height 588
type input "[PERSON_NAME]"
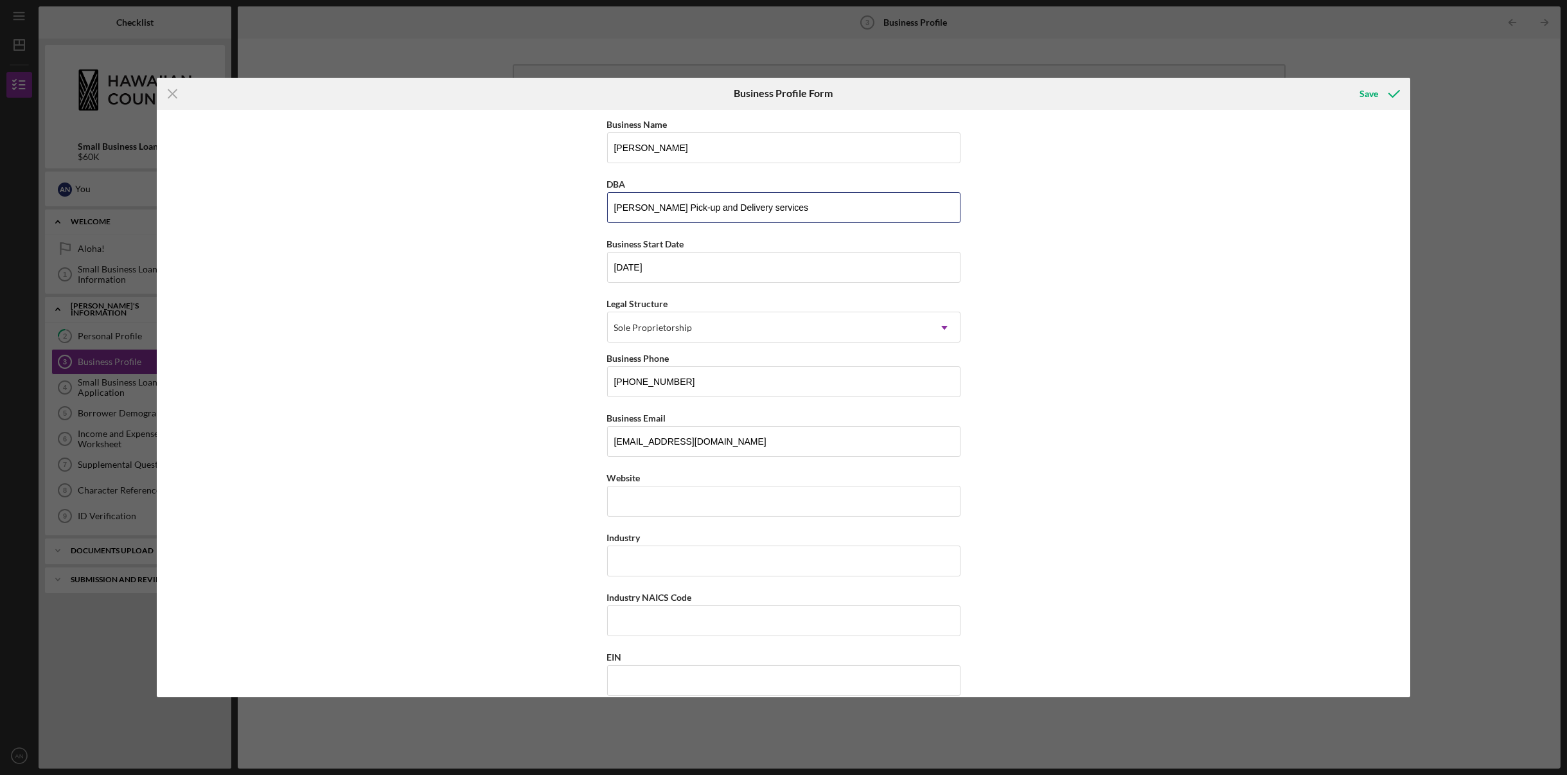
type input "[PERSON_NAME] Pick-up and Delivery services"
click at [1090, 247] on div "Business Name [PERSON_NAME] DBA [PERSON_NAME] Pick-up and Delivery services Bus…" at bounding box center [783, 404] width 1253 height 588
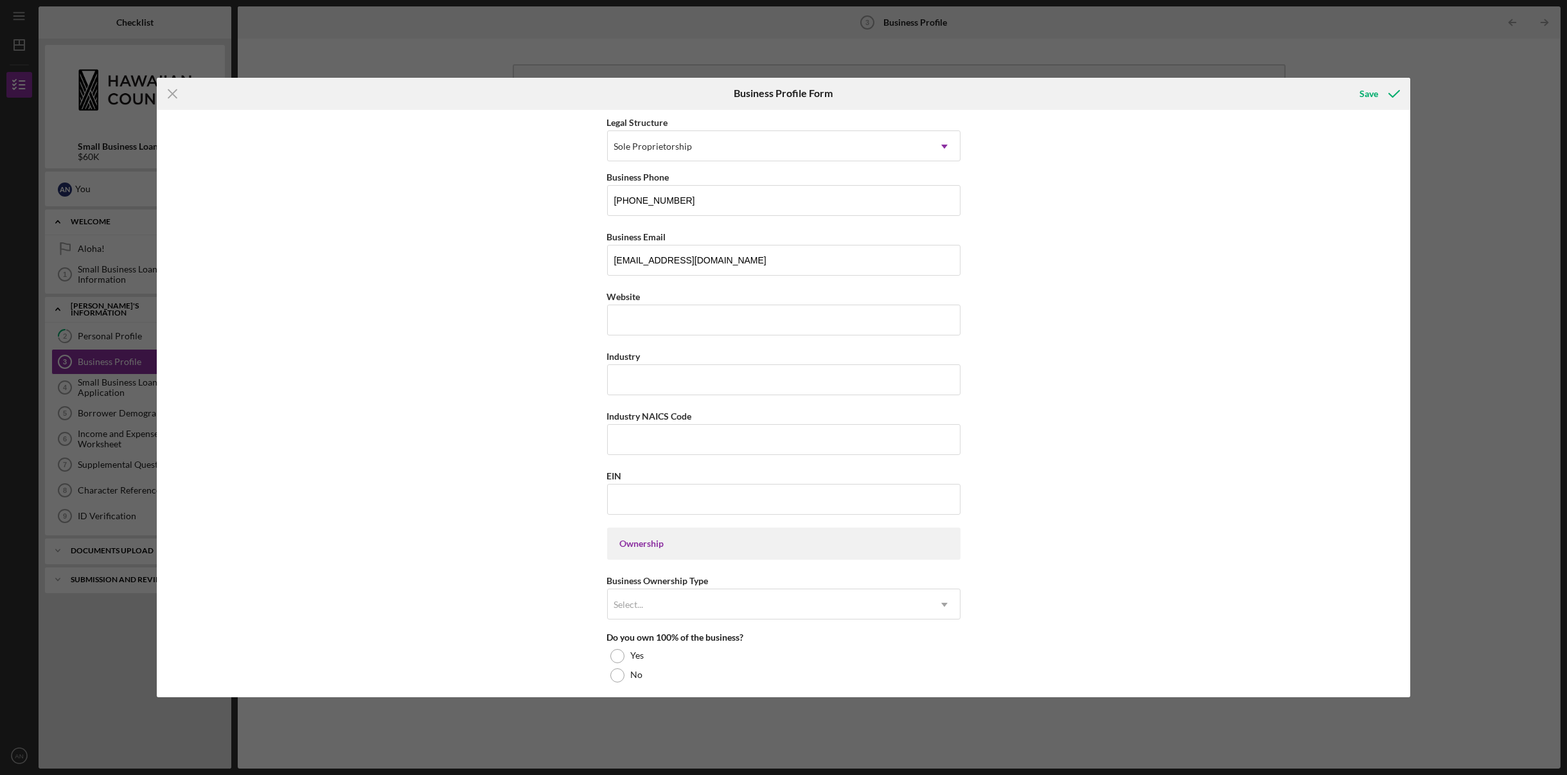
scroll to position [193, 0]
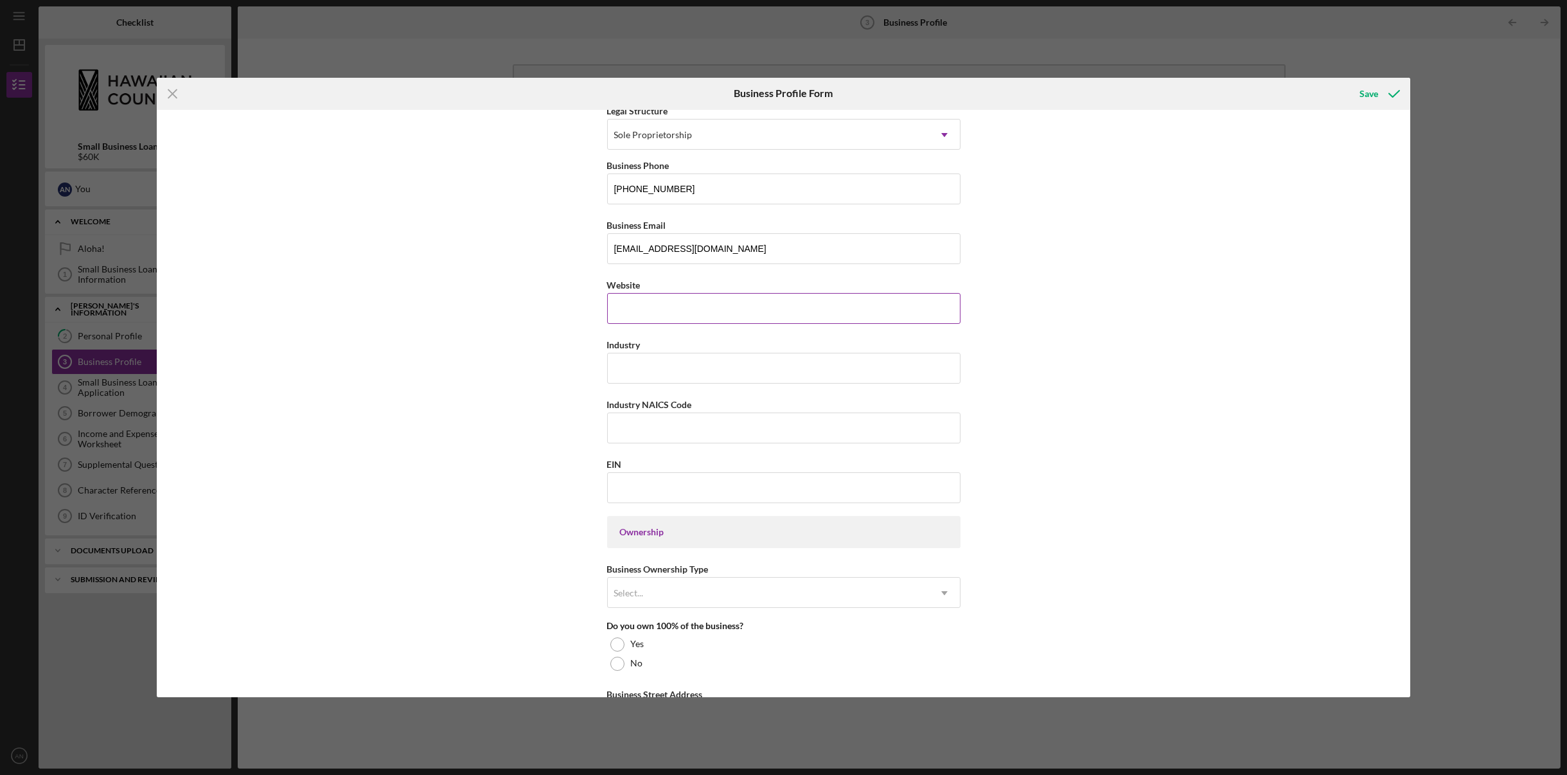
click at [668, 299] on input "Website" at bounding box center [783, 308] width 353 height 31
type input "N/A"
click at [639, 367] on input "Industry" at bounding box center [783, 368] width 353 height 31
type input "Delivery Services"
click at [655, 438] on input "Industry NAICS Code" at bounding box center [783, 427] width 353 height 31
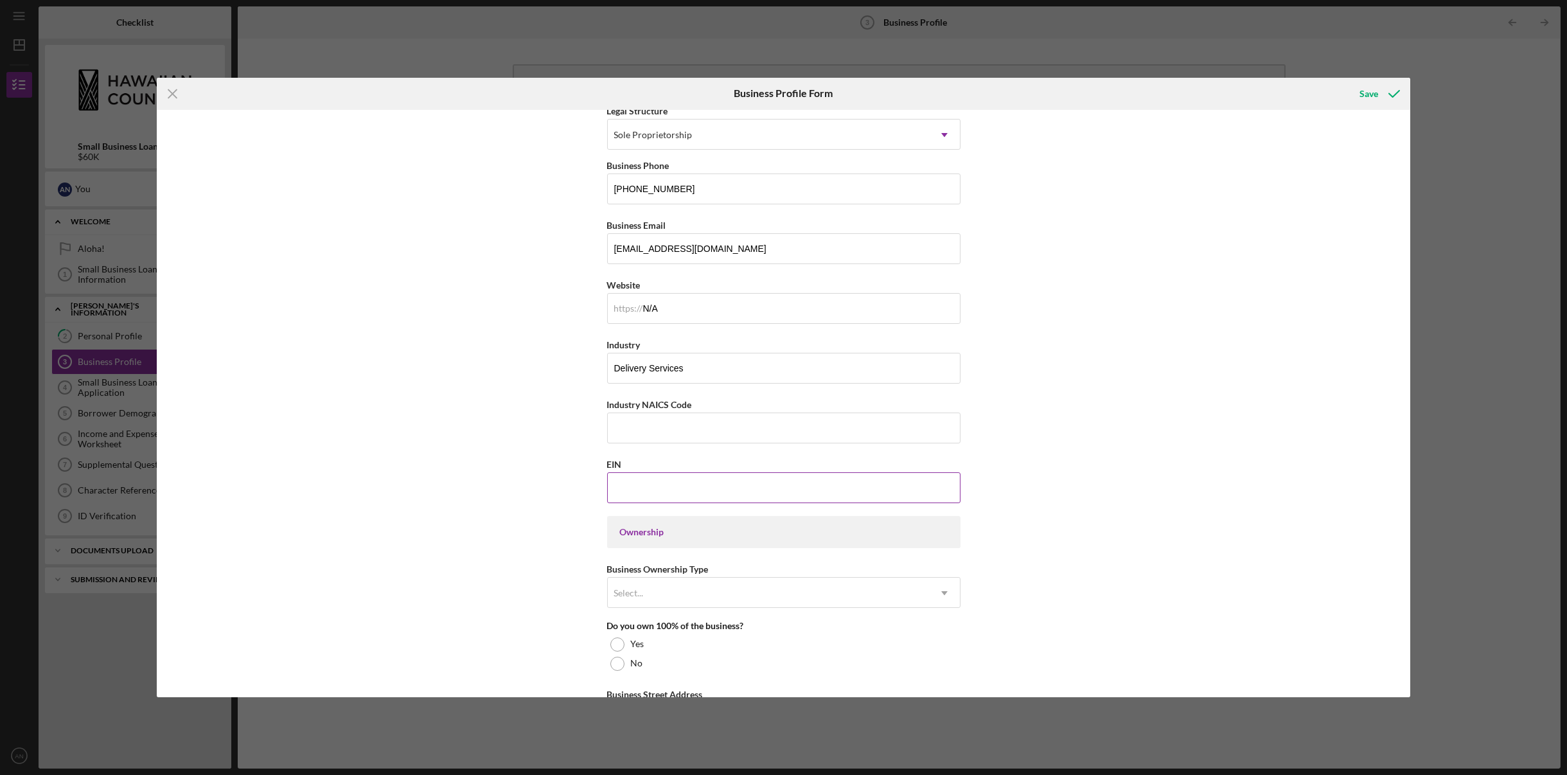
click at [658, 488] on input "EIN" at bounding box center [783, 487] width 353 height 31
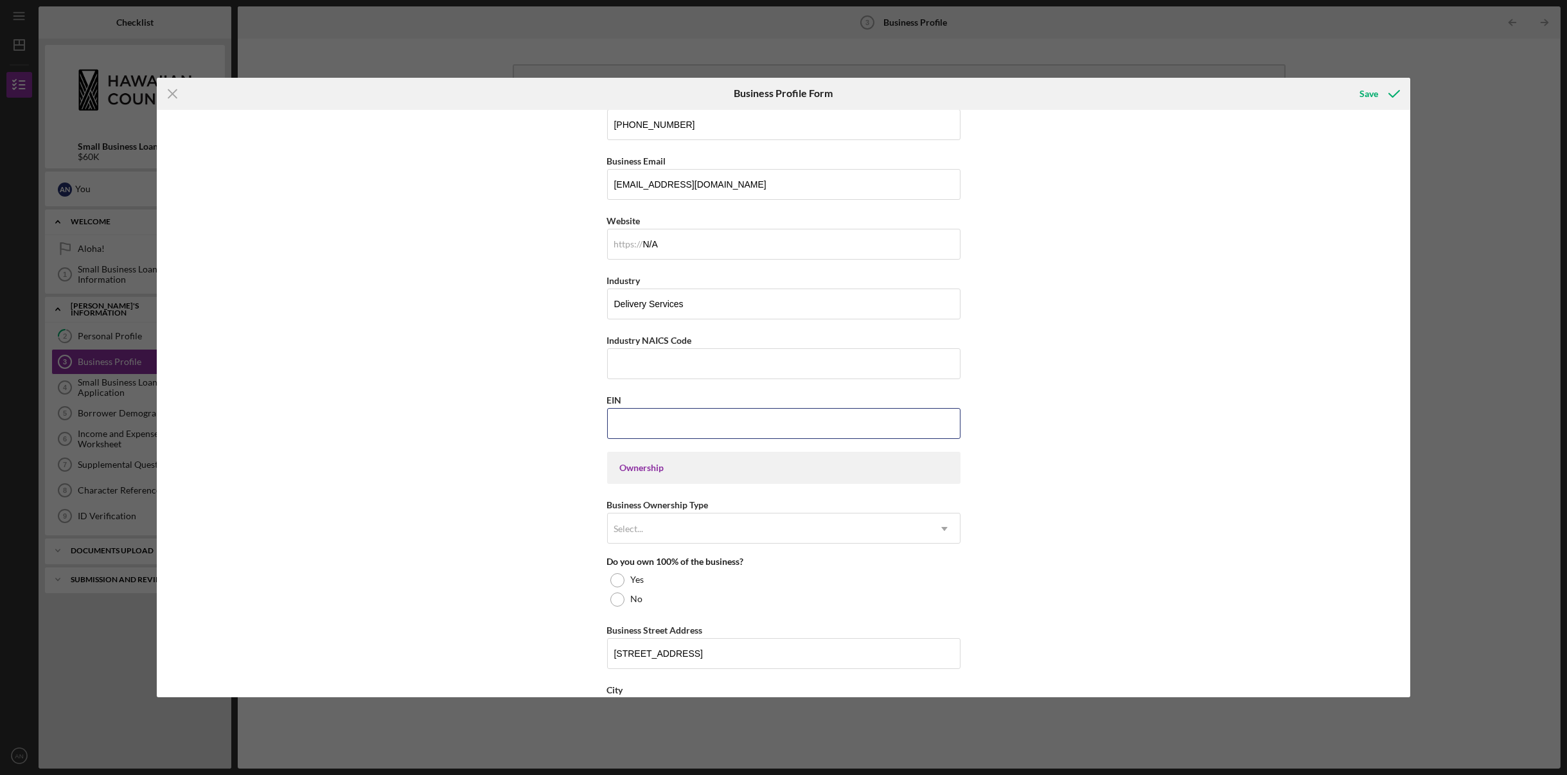
scroll to position [321, 0]
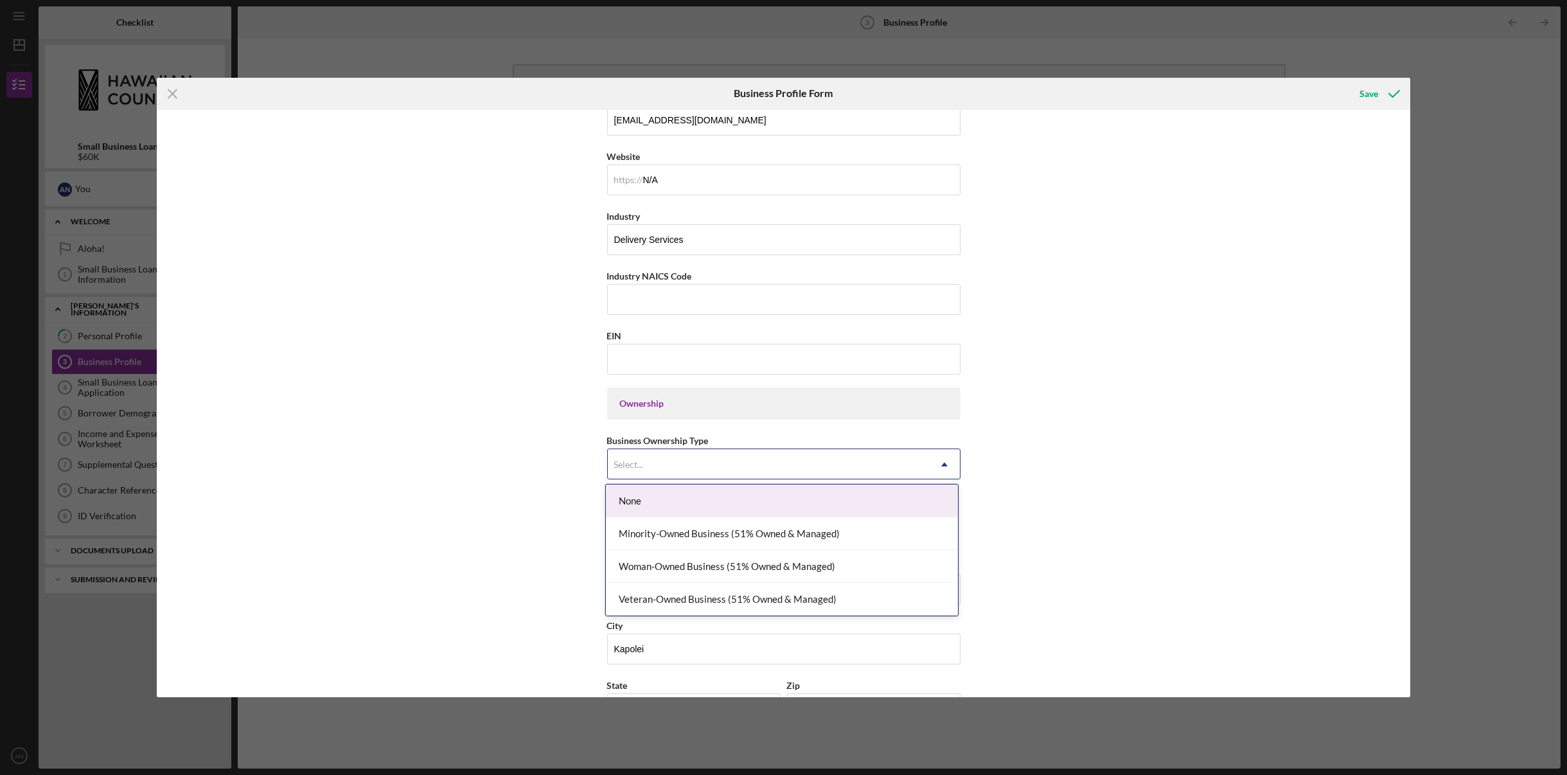
click at [876, 463] on div "Select..." at bounding box center [768, 465] width 321 height 30
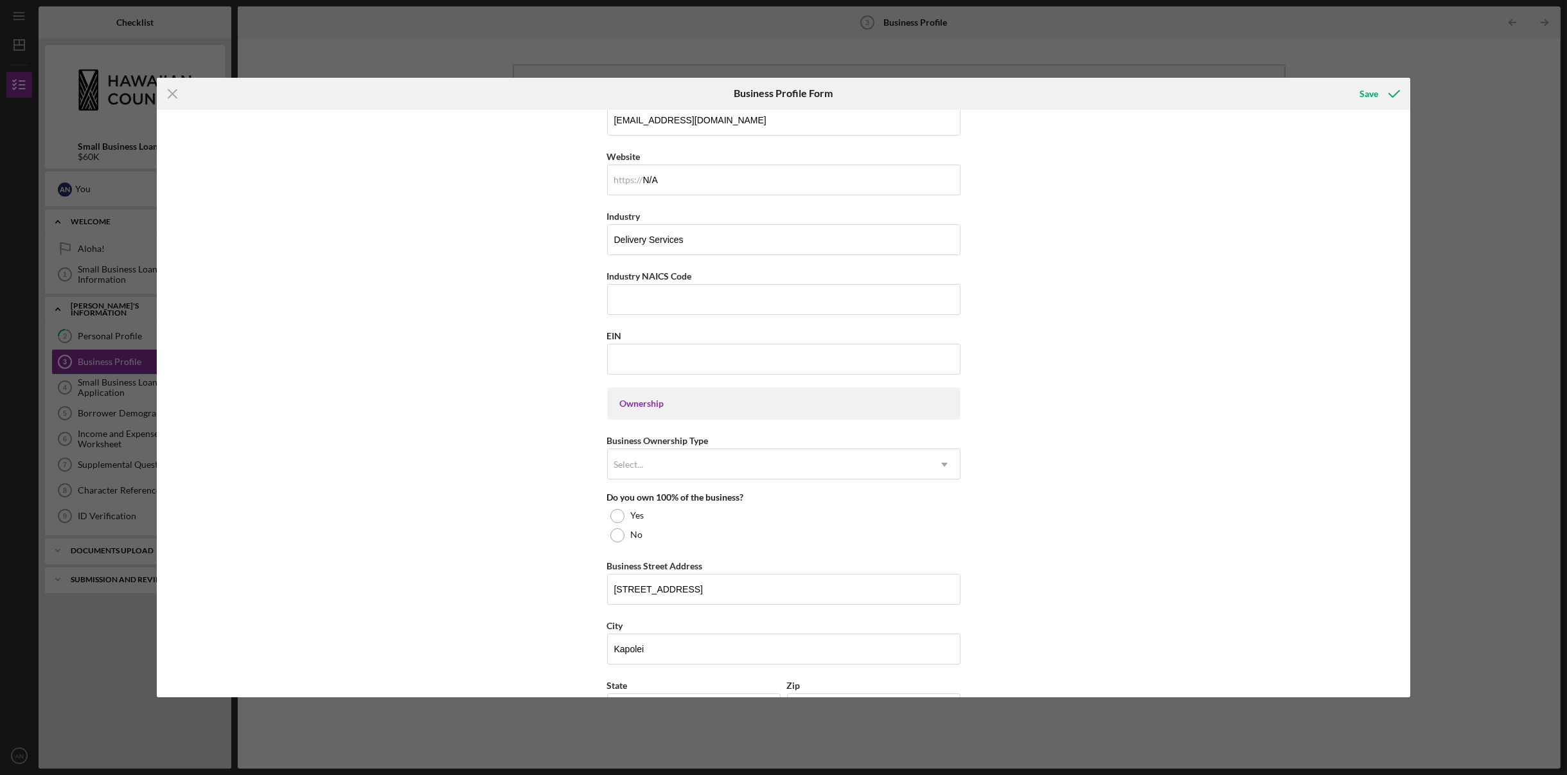
click at [1105, 519] on div "Business Name [PERSON_NAME] DBA [PERSON_NAME] Pick-up and Delivery services Bus…" at bounding box center [783, 404] width 1253 height 588
click at [615, 517] on div at bounding box center [617, 516] width 14 height 14
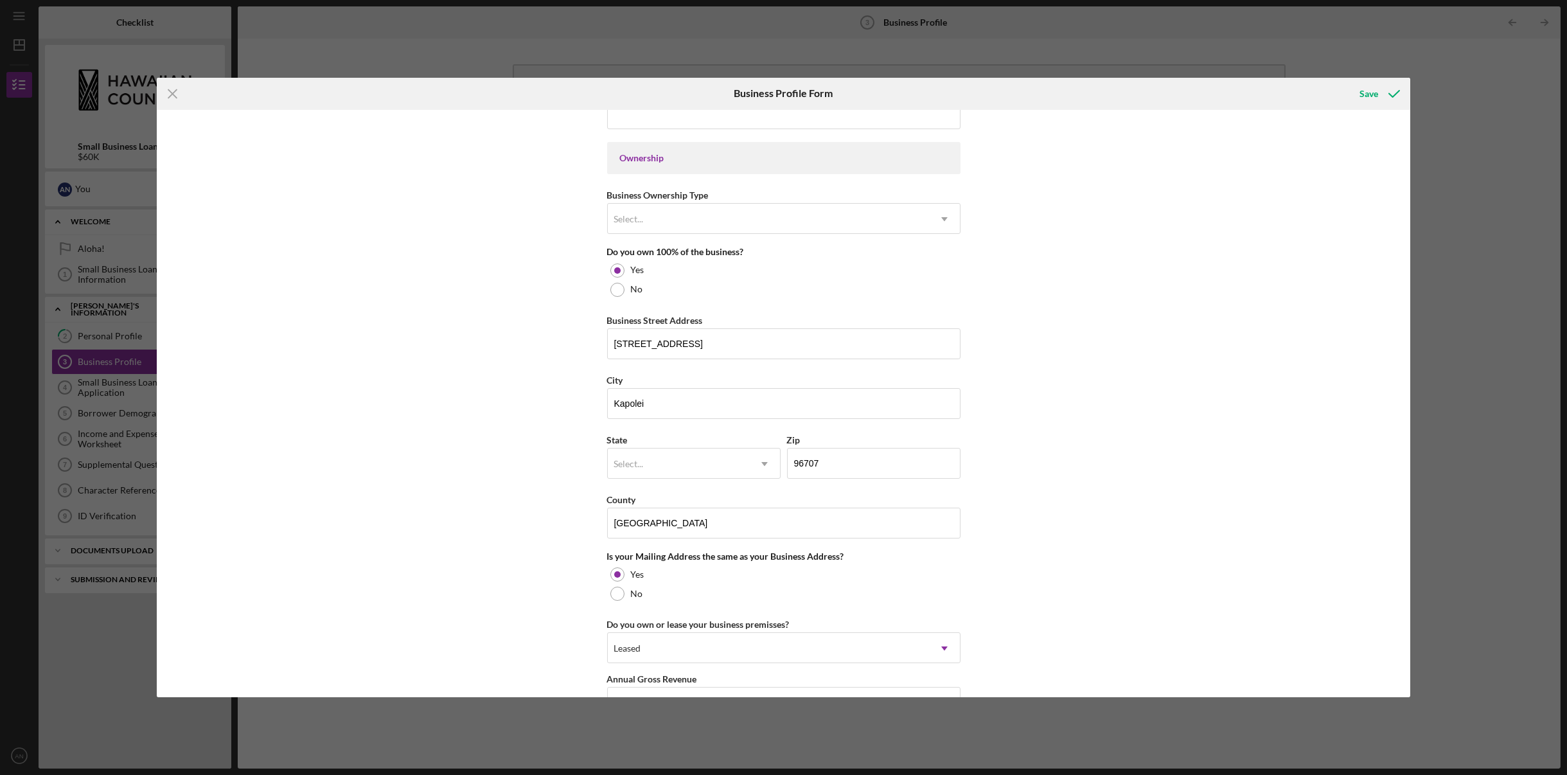
scroll to position [578, 0]
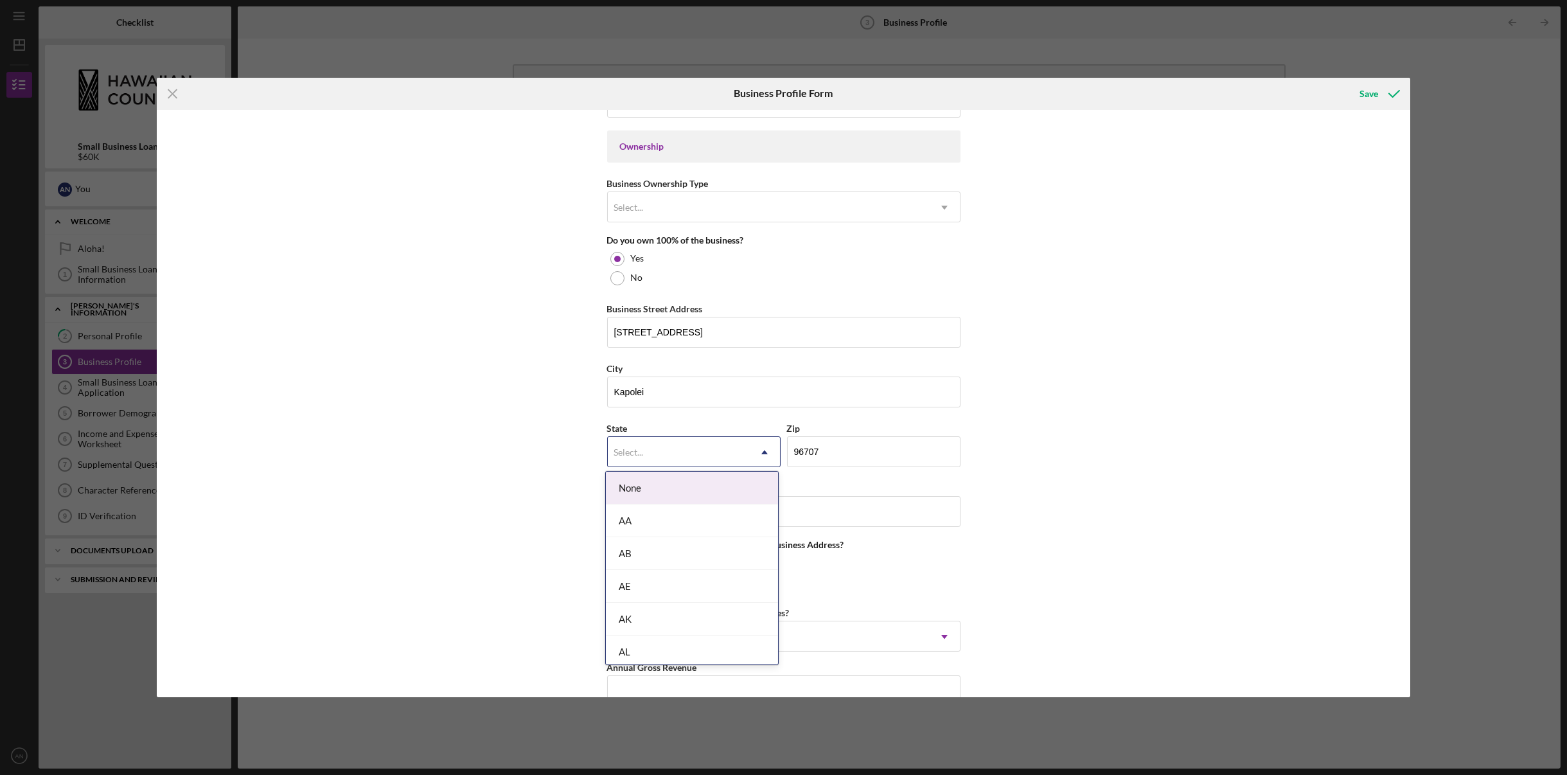
click at [703, 448] on div "Select..." at bounding box center [678, 453] width 141 height 30
click at [660, 554] on div "HI" at bounding box center [692, 565] width 172 height 33
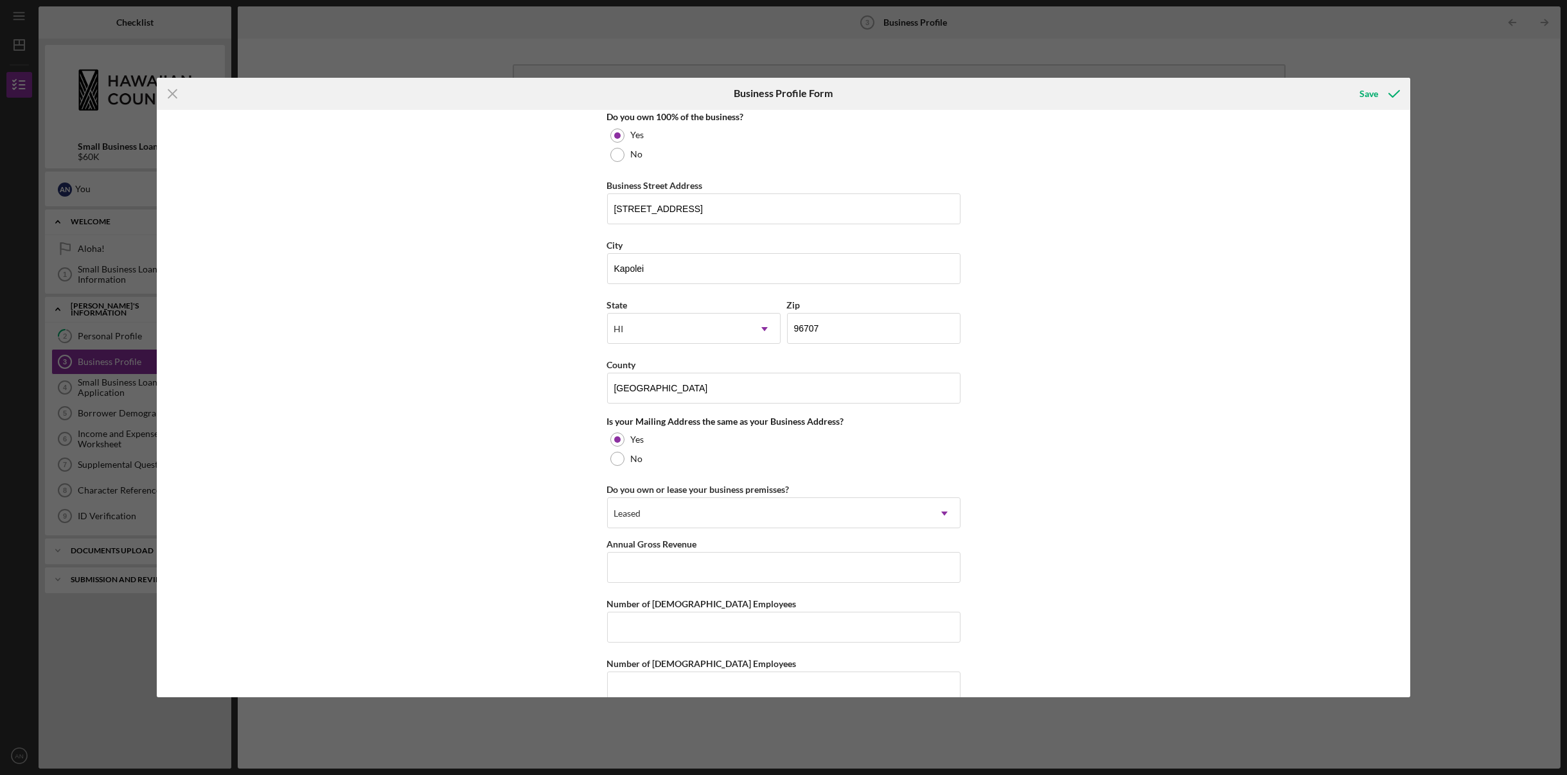
scroll to position [707, 0]
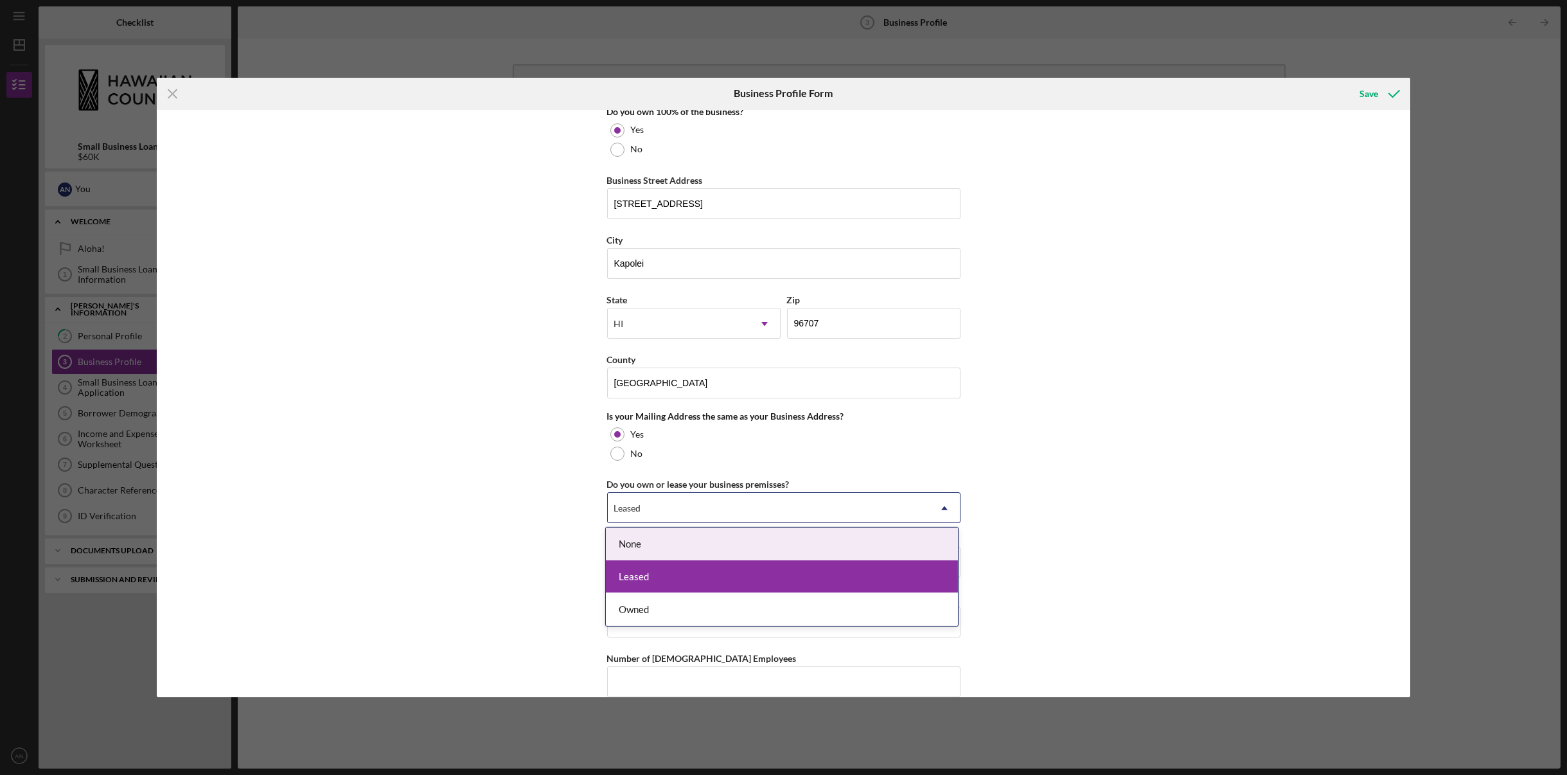
click at [733, 511] on div "Leased" at bounding box center [768, 508] width 321 height 30
click at [697, 546] on div "None" at bounding box center [782, 543] width 352 height 33
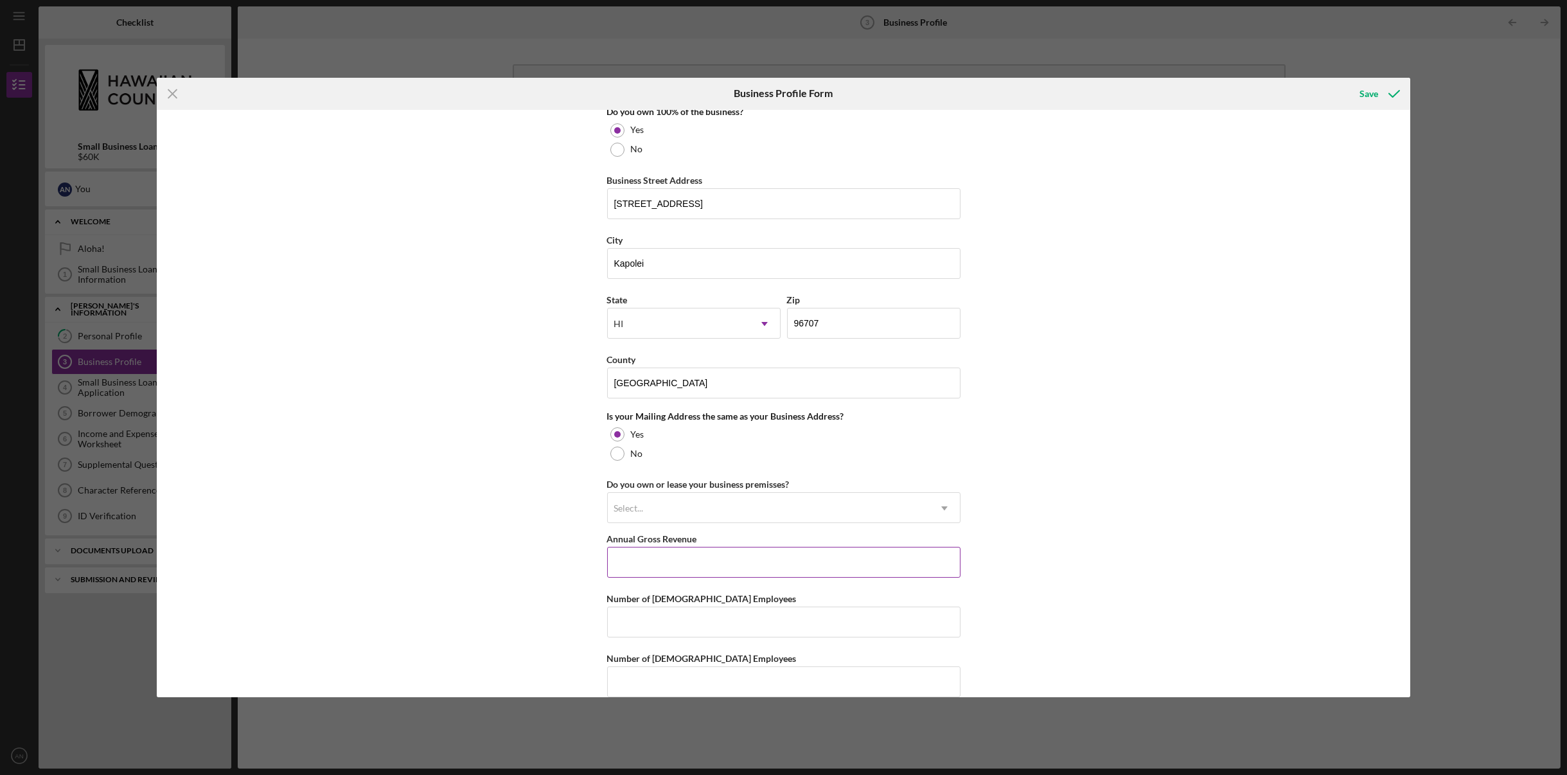
scroll to position [725, 0]
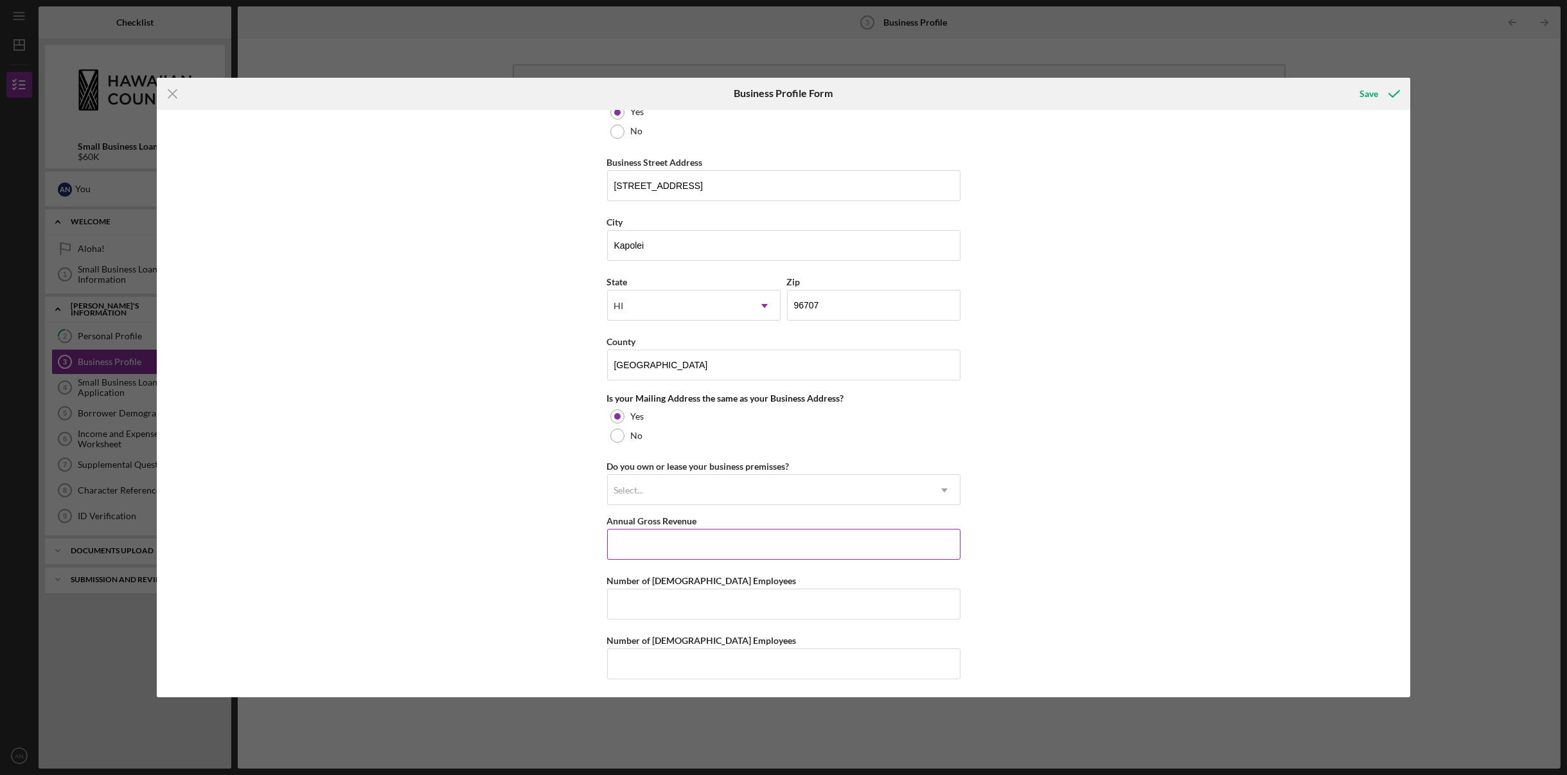
click at [732, 549] on input "Annual Gross Revenue" at bounding box center [783, 544] width 353 height 31
click at [735, 603] on input "Number of [DEMOGRAPHIC_DATA] Employees" at bounding box center [783, 603] width 353 height 31
click at [1032, 590] on div "Business Name [PERSON_NAME] DBA [PERSON_NAME] Pick-up and Delivery services Bus…" at bounding box center [783, 404] width 1253 height 588
click at [624, 606] on input "Number of [DEMOGRAPHIC_DATA] Employees" at bounding box center [783, 603] width 353 height 31
type input "2"
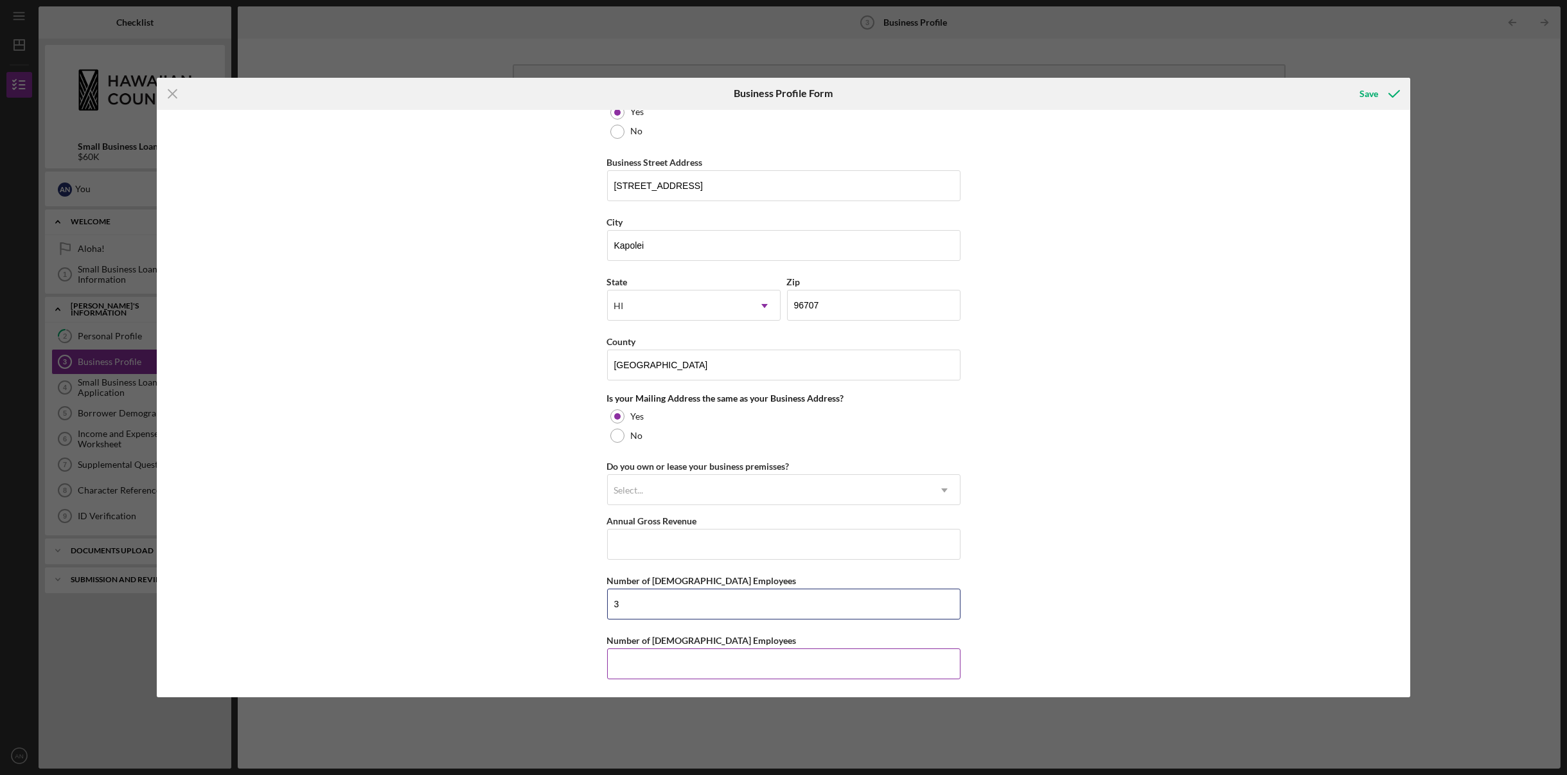
type input "3"
click at [752, 659] on input "Number of [DEMOGRAPHIC_DATA] Employees" at bounding box center [783, 663] width 353 height 31
type input "2"
click at [738, 488] on div "Select..." at bounding box center [768, 490] width 321 height 30
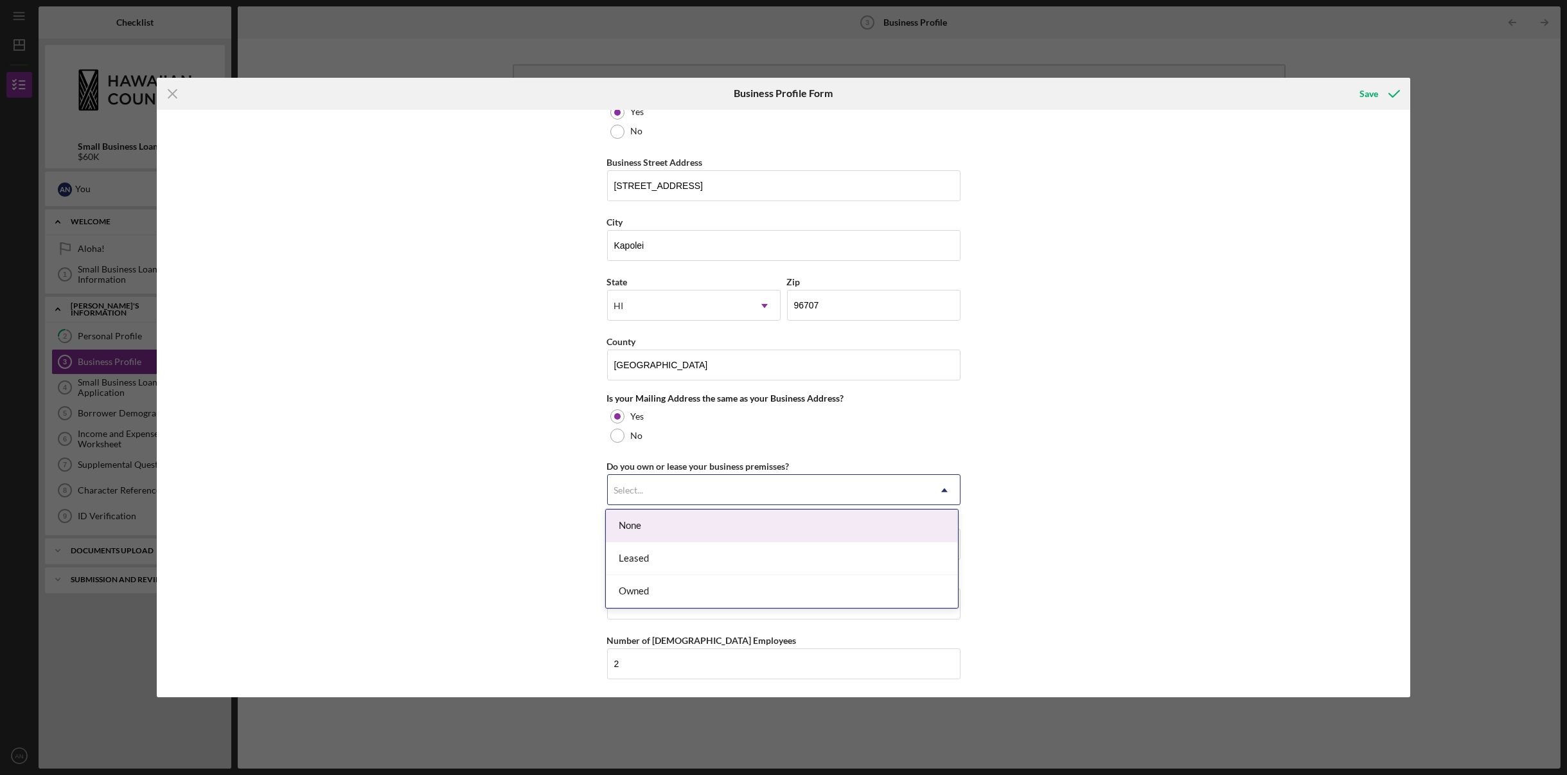
click at [707, 518] on div "None" at bounding box center [782, 525] width 352 height 33
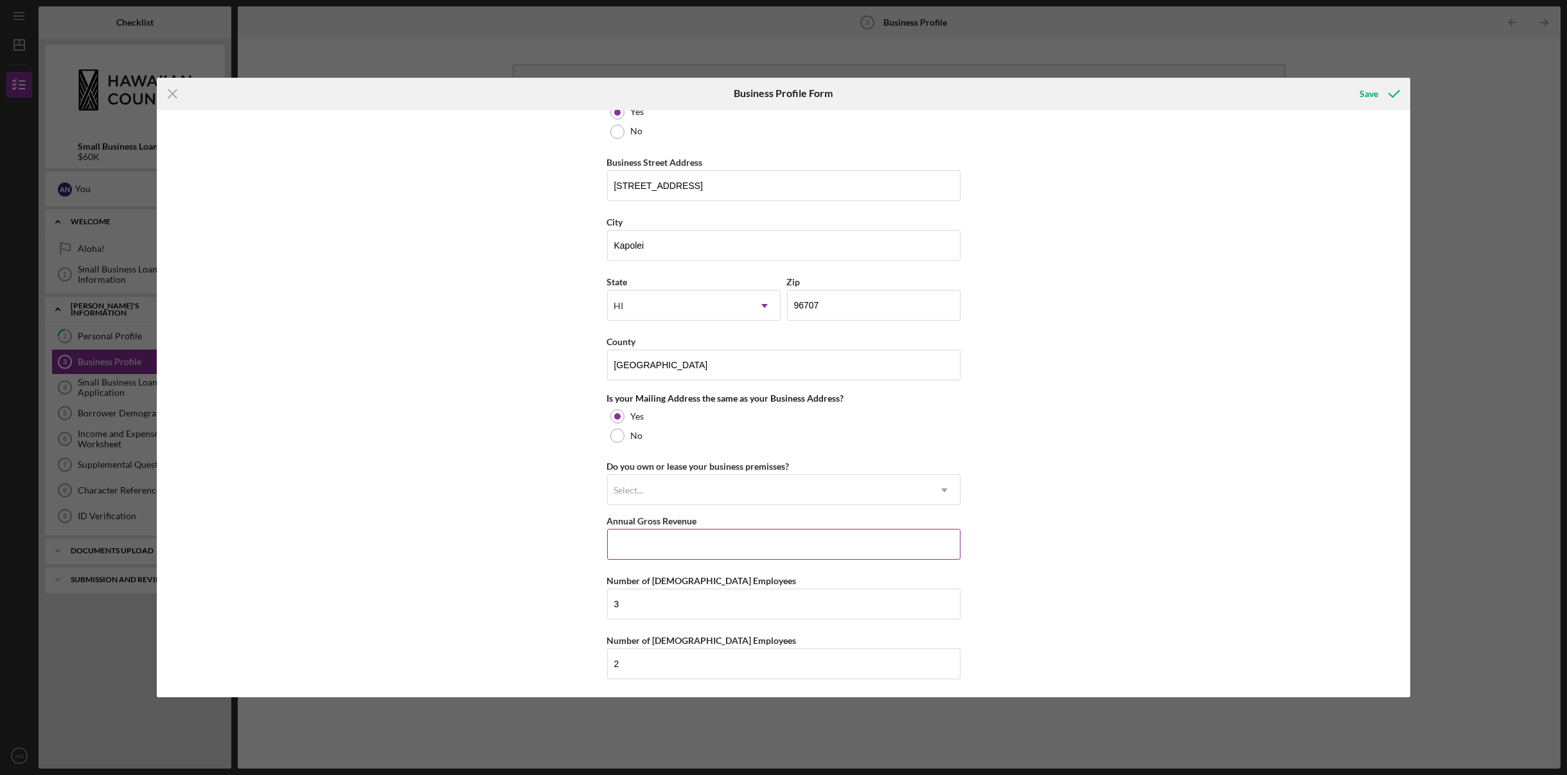
click at [665, 538] on input "Annual Gross Revenue" at bounding box center [783, 544] width 353 height 31
type input "$253,800"
click at [1367, 87] on div "Save" at bounding box center [1368, 94] width 19 height 26
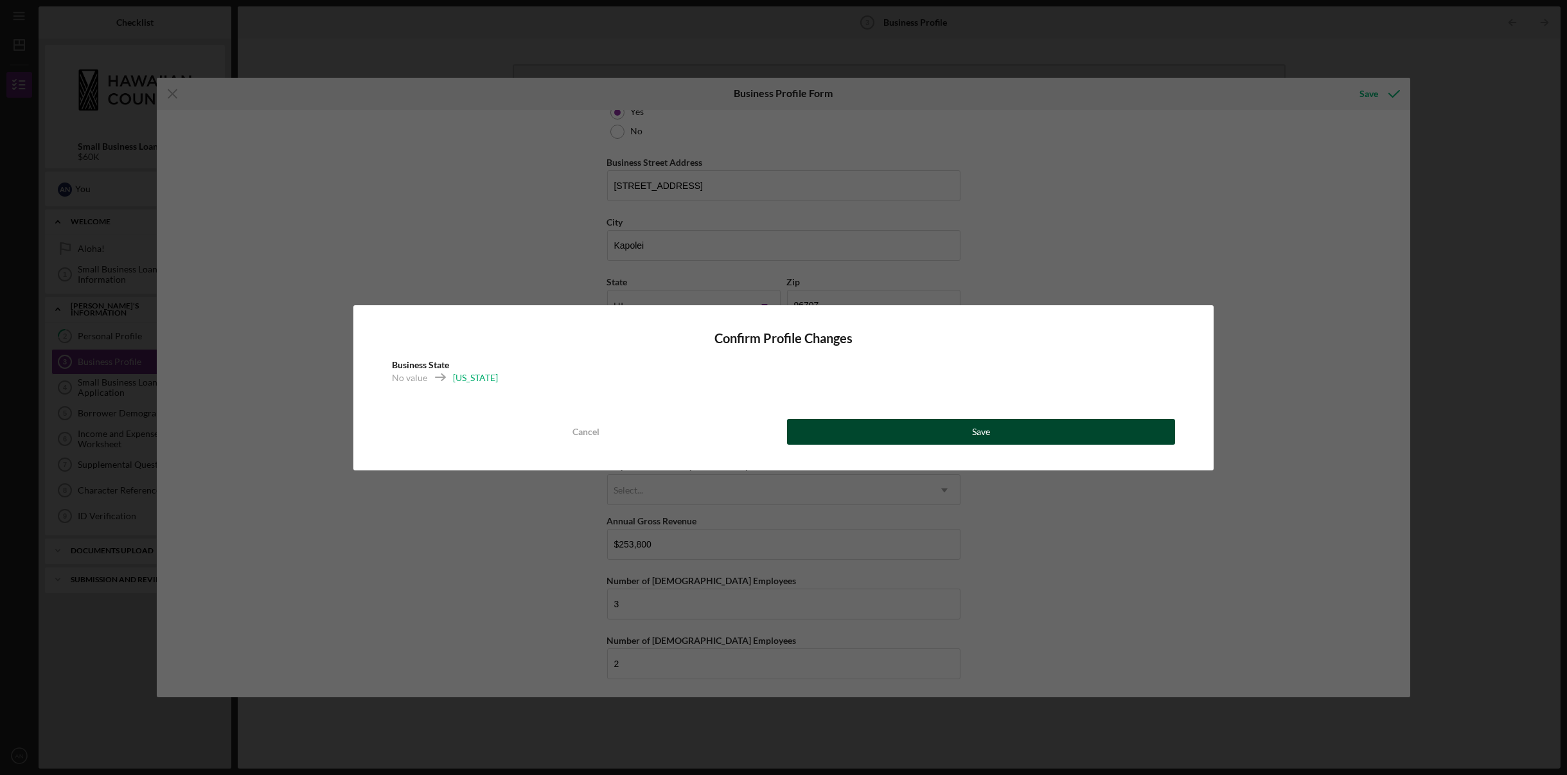
click at [853, 433] on button "Save" at bounding box center [981, 432] width 389 height 26
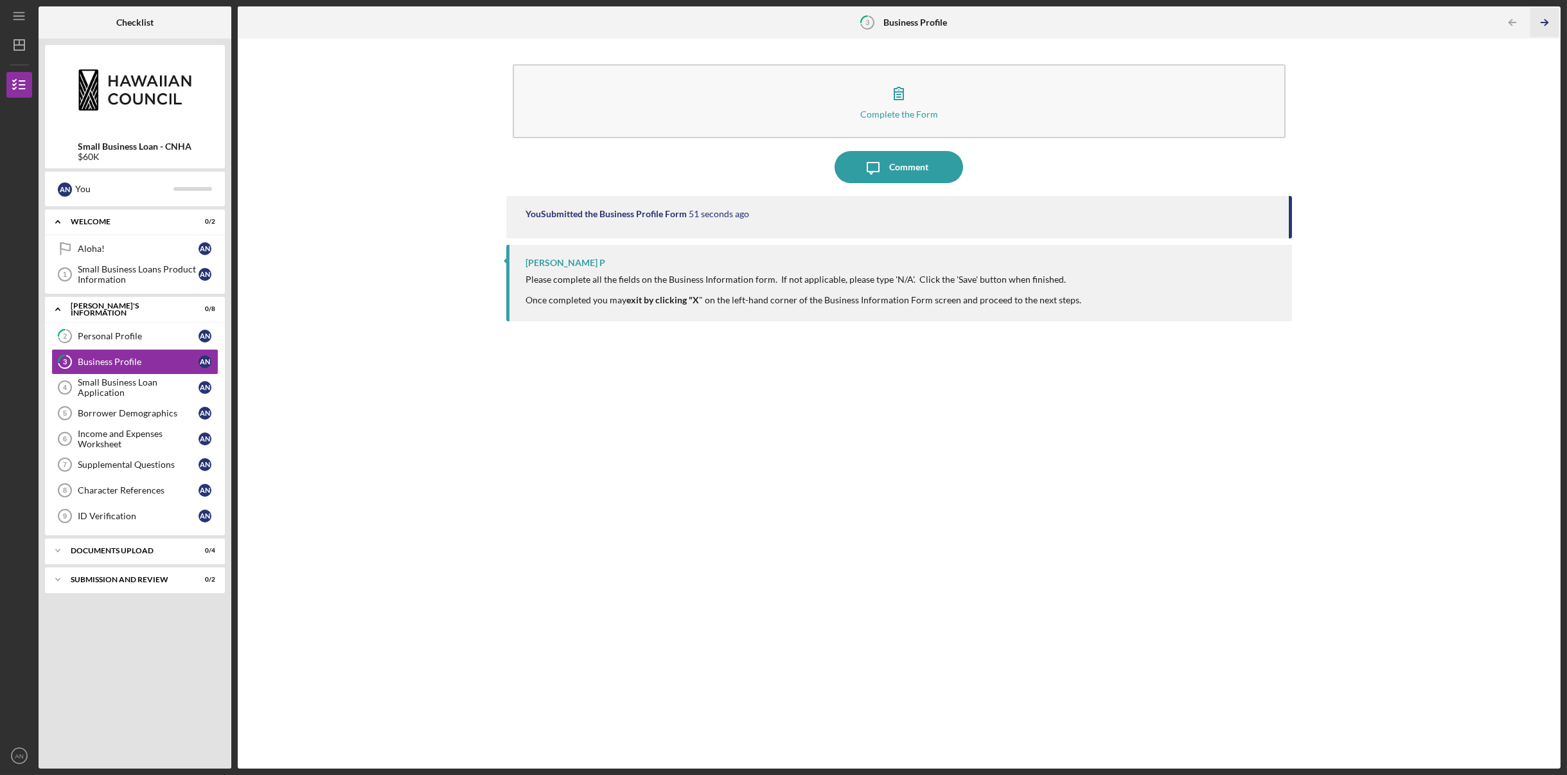
click at [1545, 21] on polyline "button" at bounding box center [1545, 23] width 3 height 6
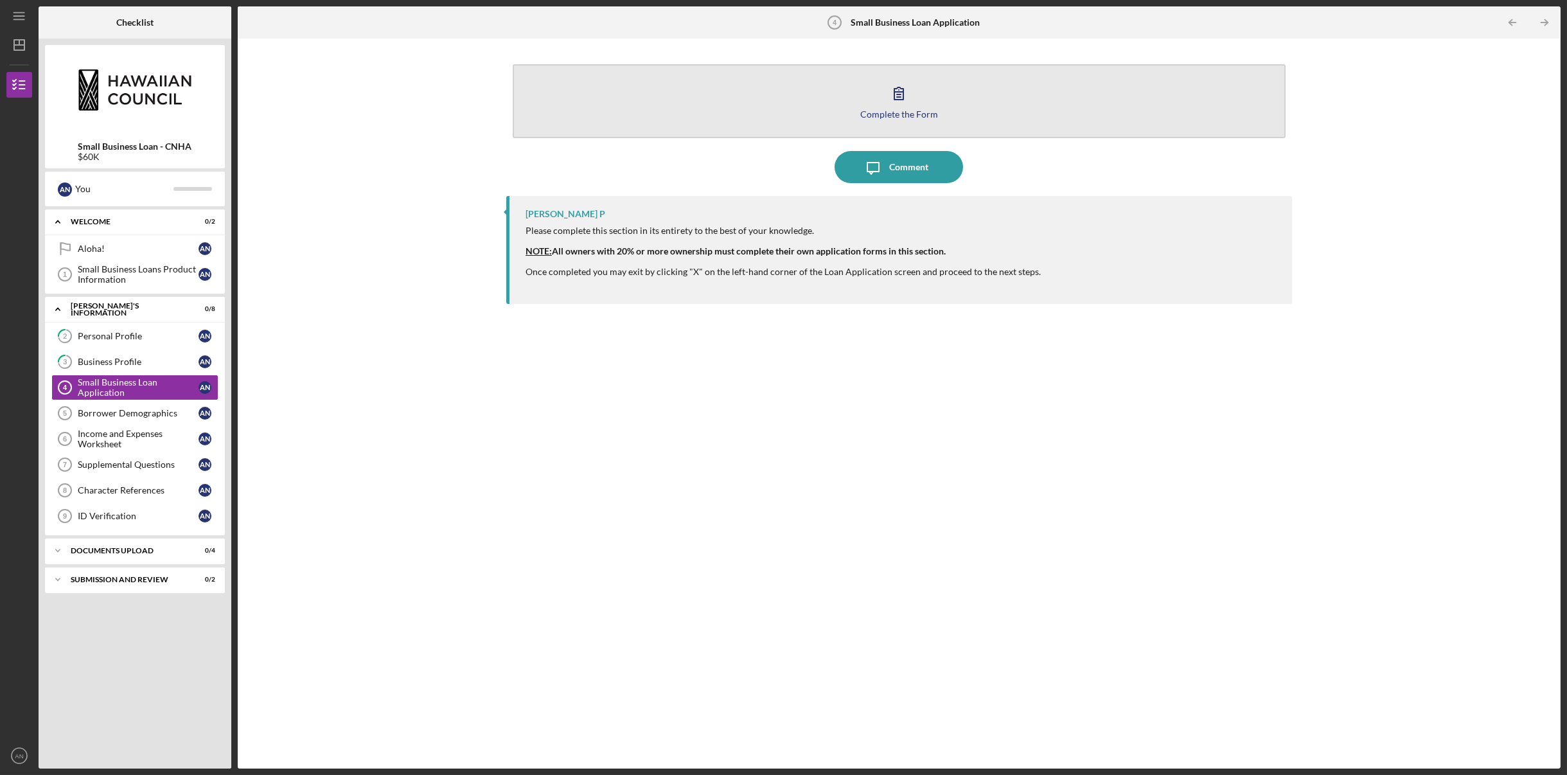
click at [894, 91] on icon "button" at bounding box center [898, 93] width 9 height 12
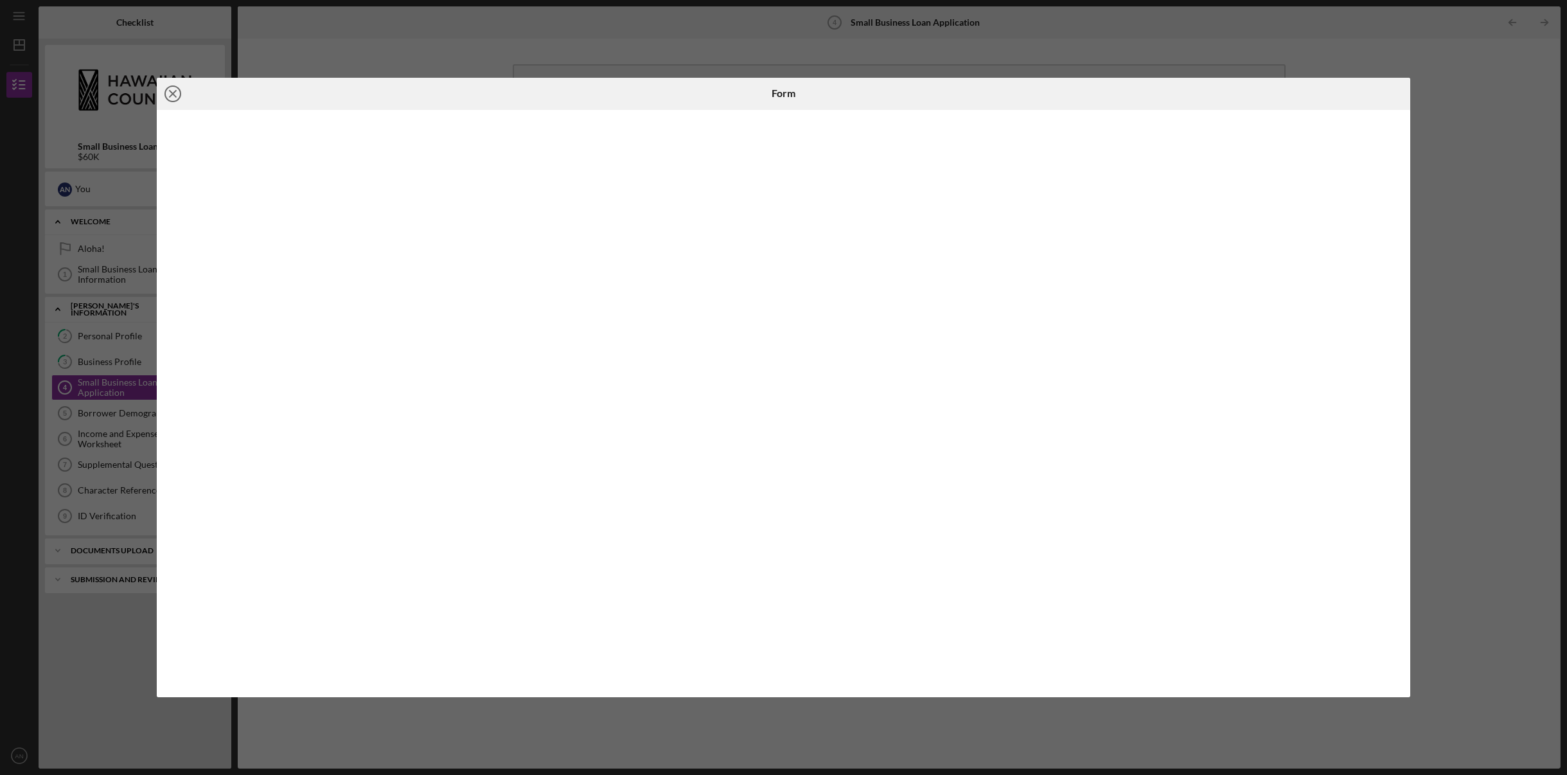
click at [175, 94] on icon "Icon/Close" at bounding box center [173, 94] width 32 height 32
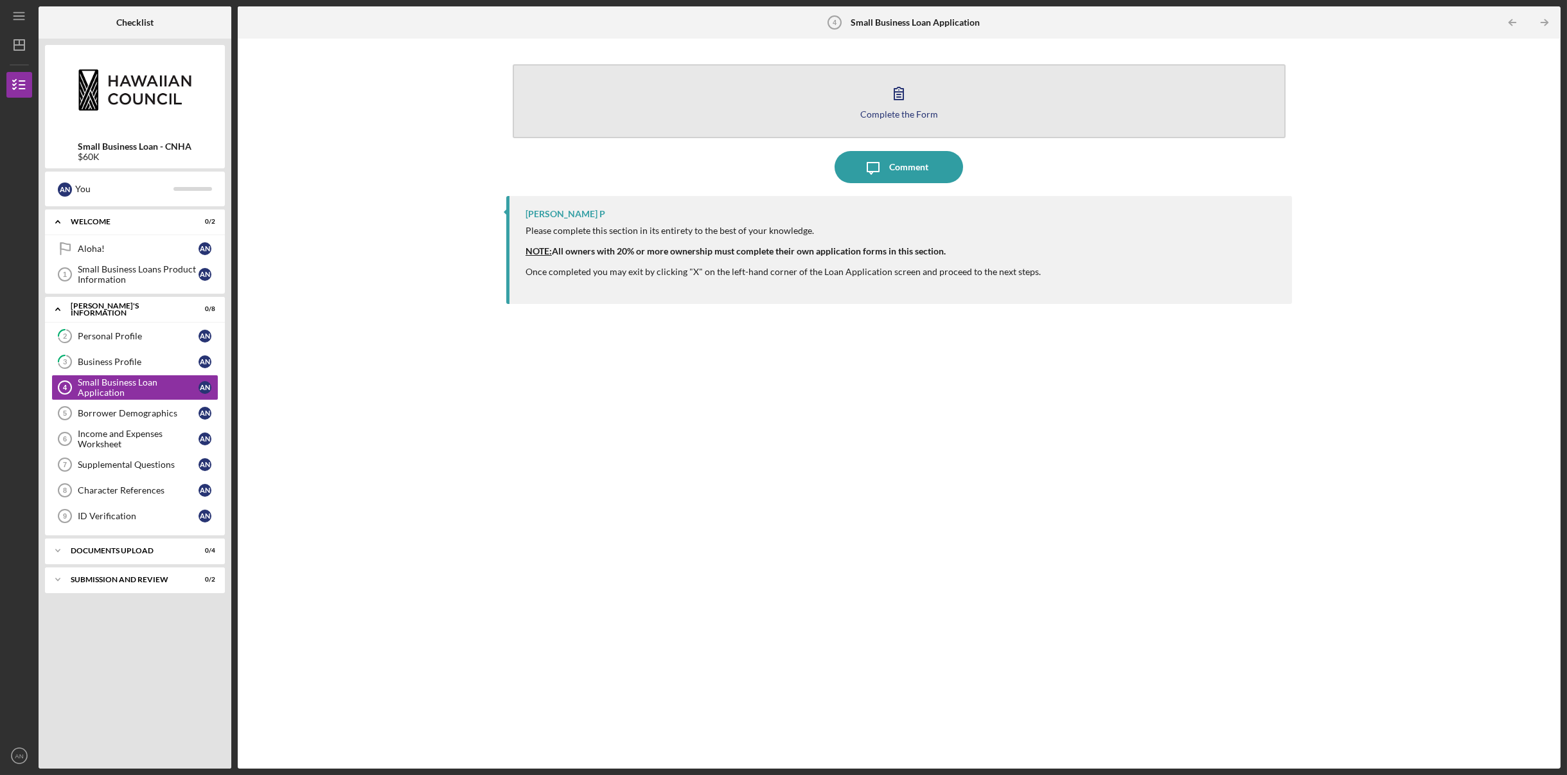
click at [898, 91] on icon "button" at bounding box center [899, 93] width 32 height 32
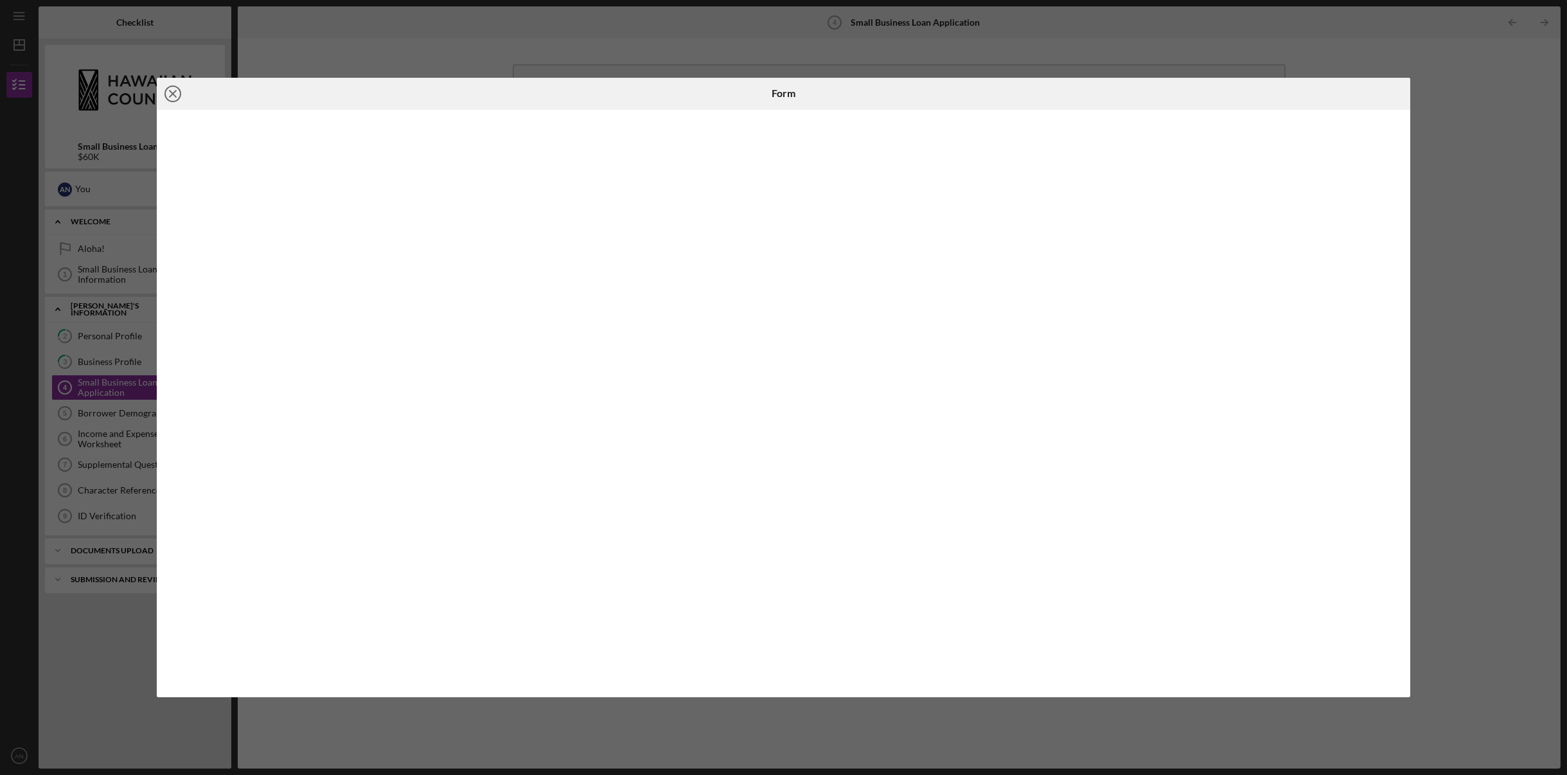
click at [177, 94] on icon "Icon/Close" at bounding box center [173, 94] width 32 height 32
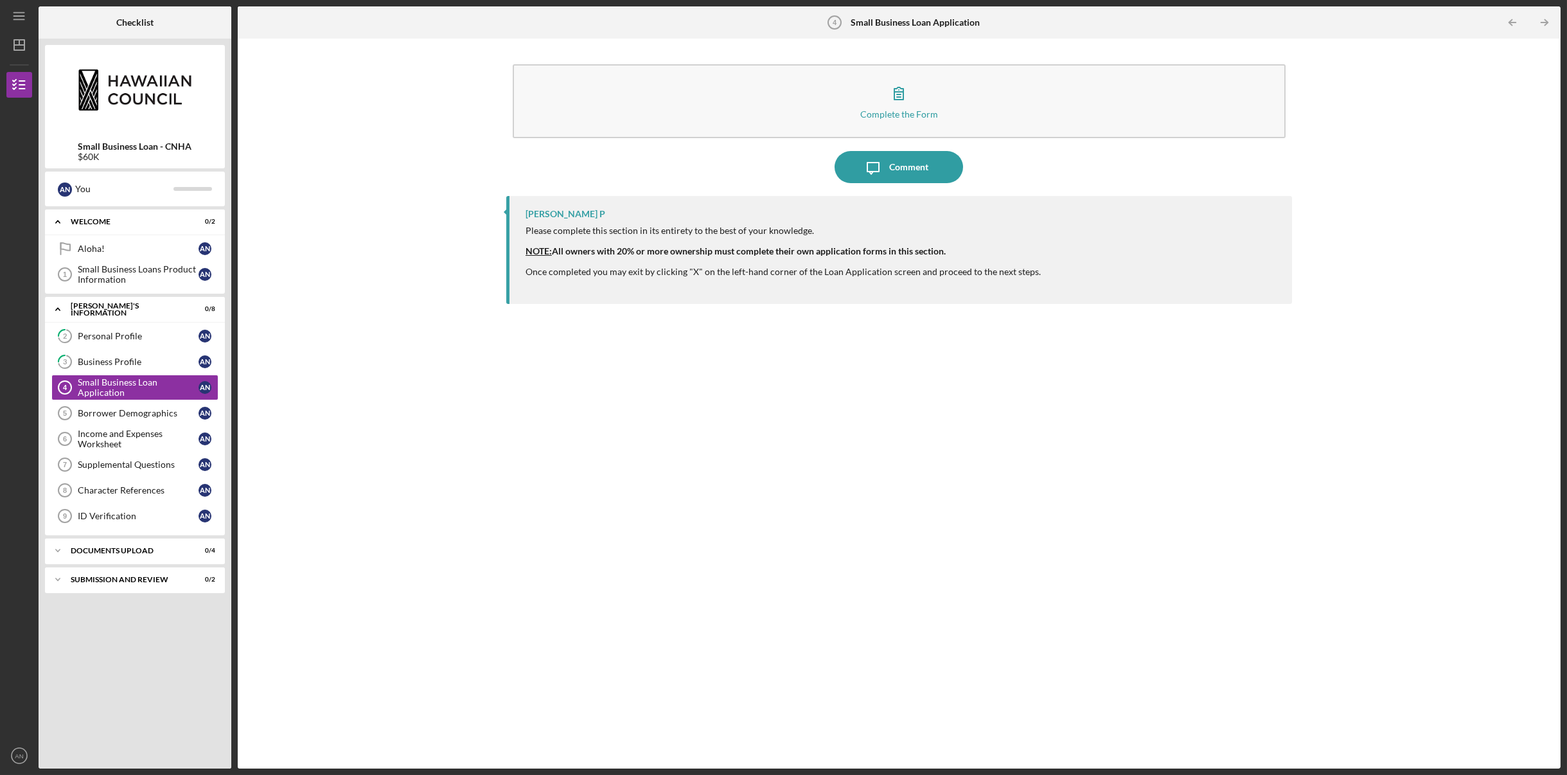
click at [887, 22] on b "Small Business Loan Application" at bounding box center [915, 22] width 129 height 10
click at [85, 412] on div "Borrower Demographics" at bounding box center [138, 413] width 121 height 10
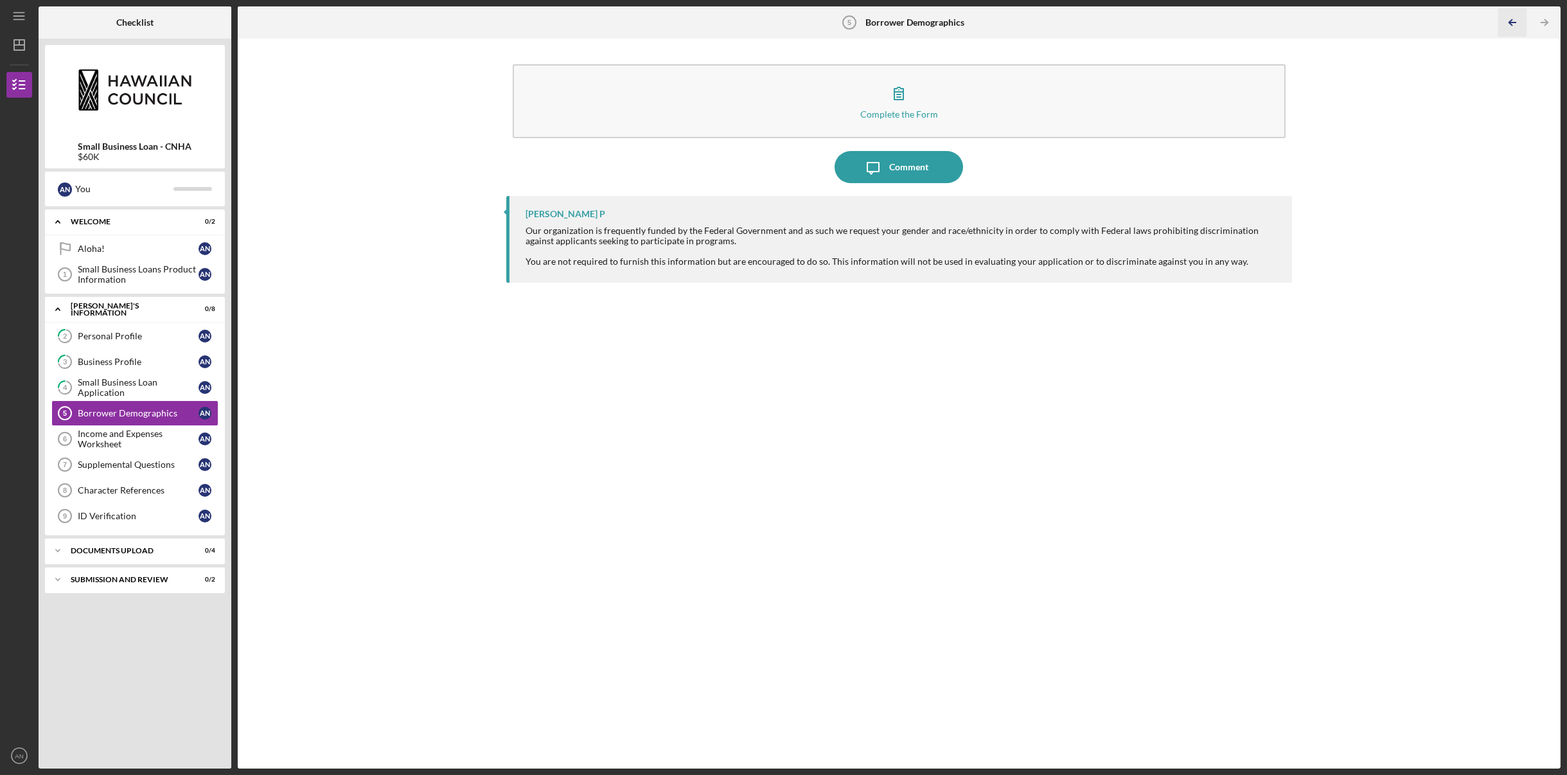
click at [1511, 21] on polyline "button" at bounding box center [1510, 23] width 3 height 6
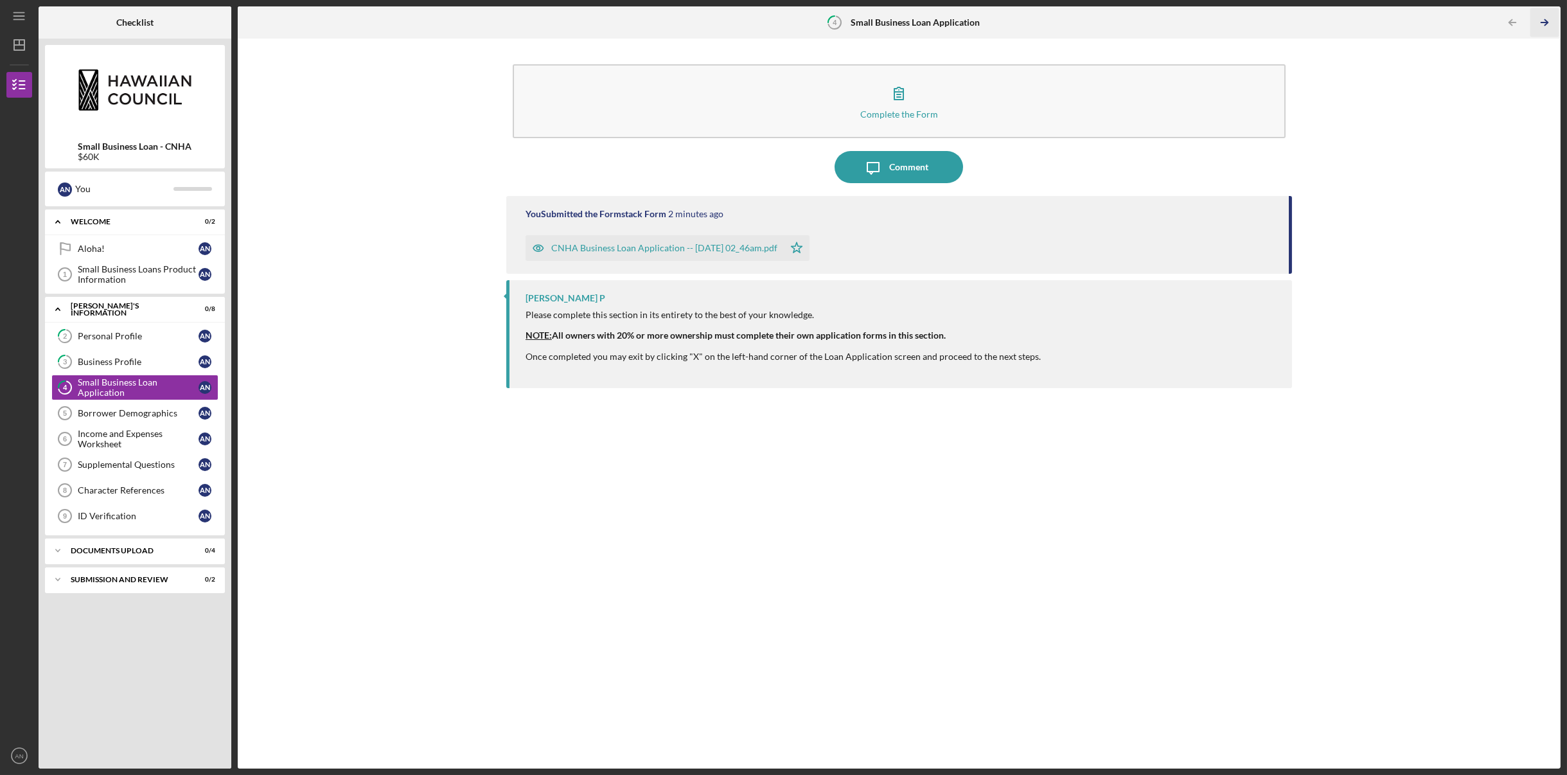
click at [1545, 16] on icon "Icon/Table Pagination Arrow" at bounding box center [1544, 22] width 29 height 29
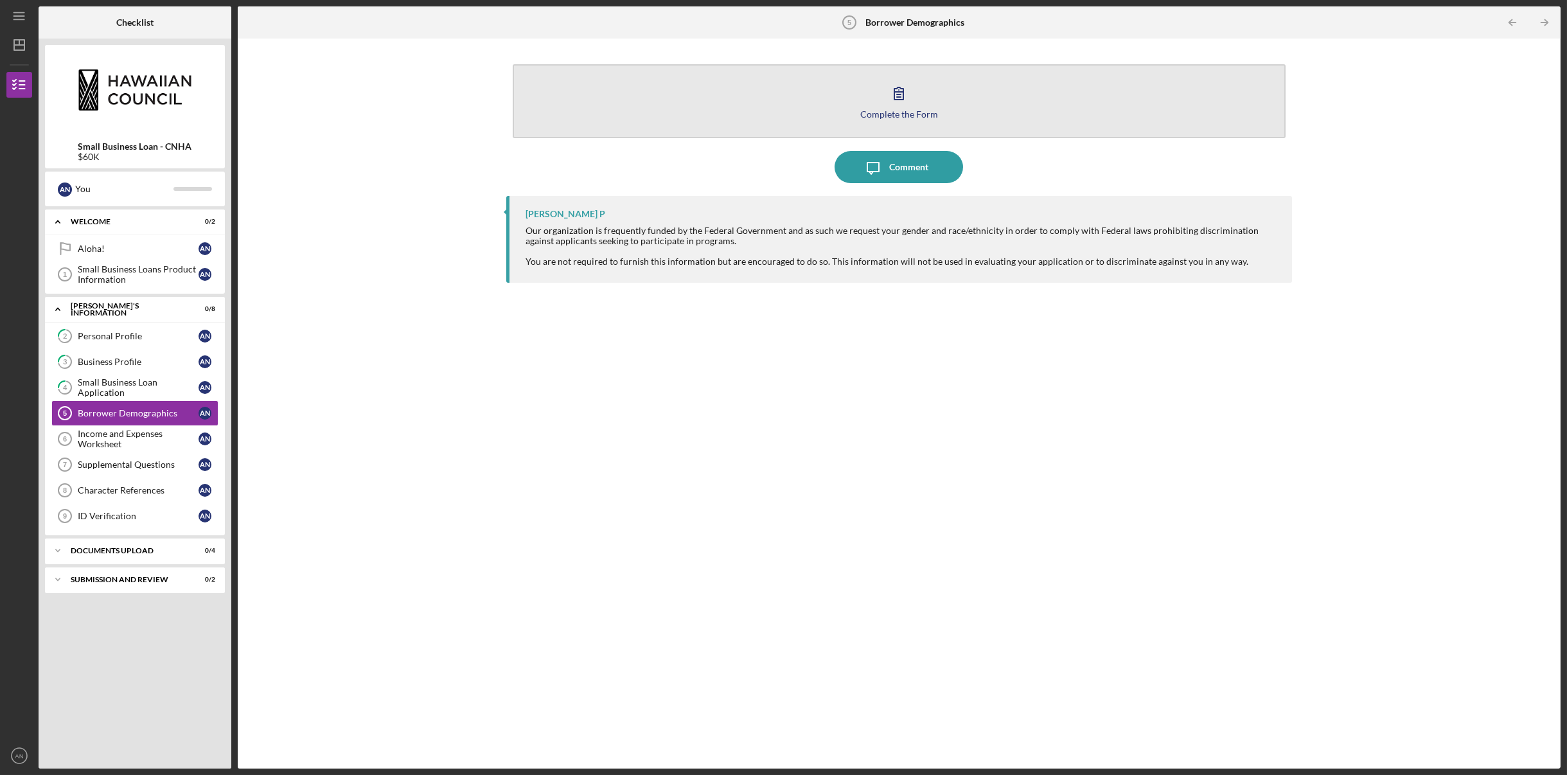
click at [900, 102] on icon "button" at bounding box center [899, 93] width 32 height 32
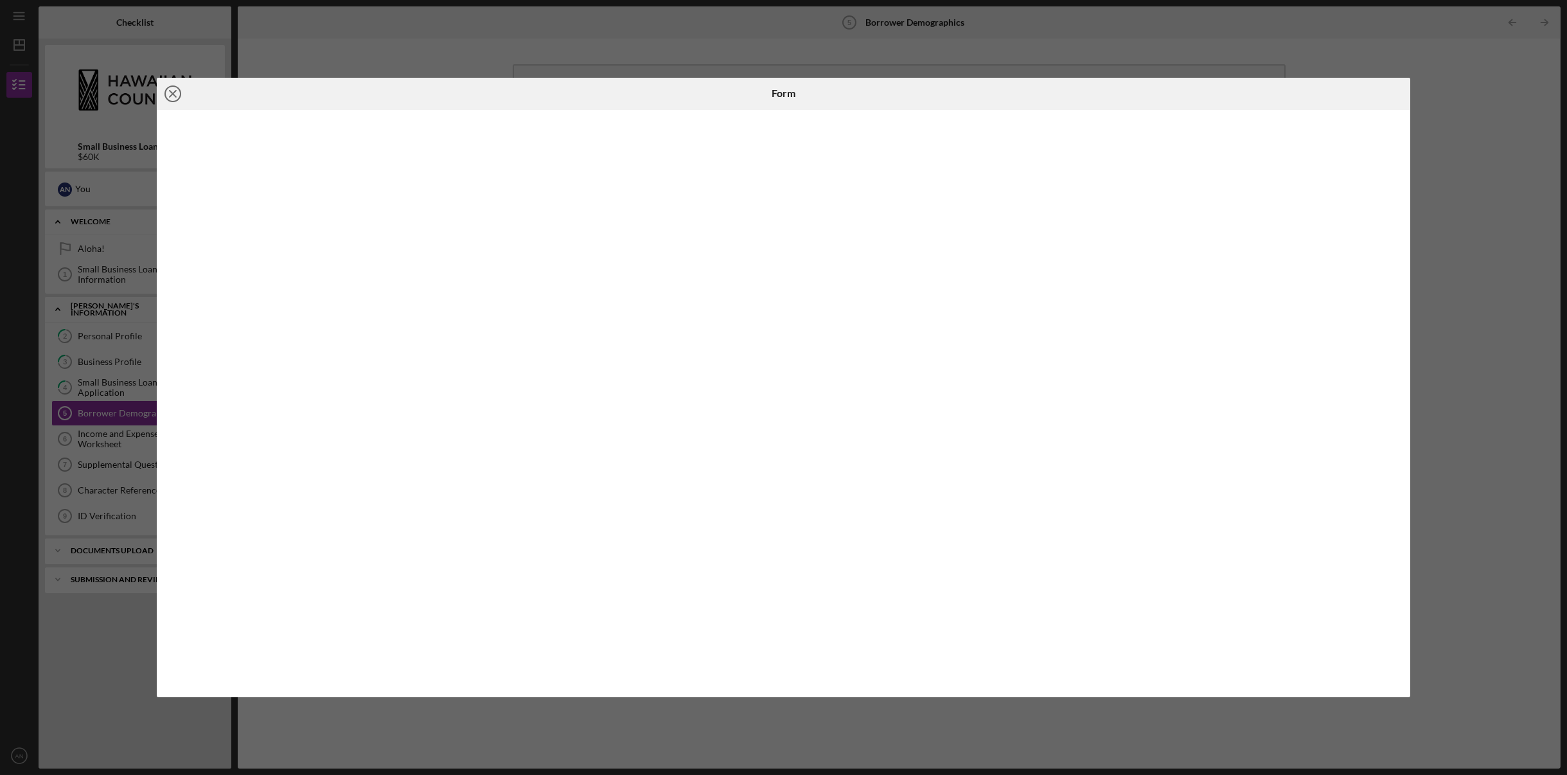
click at [170, 87] on icon "Icon/Close" at bounding box center [173, 94] width 32 height 32
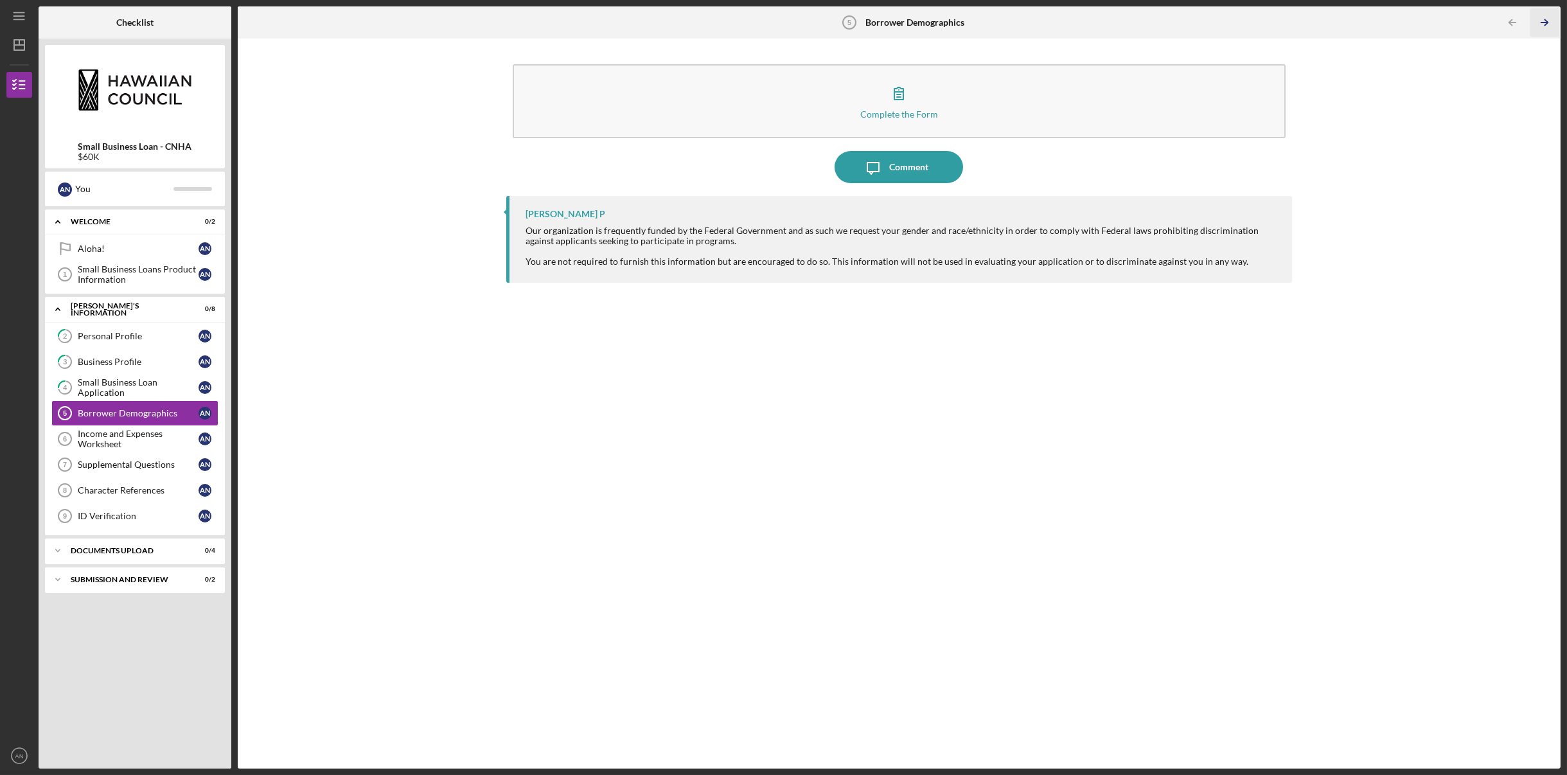
click at [1544, 22] on line "button" at bounding box center [1544, 22] width 6 height 0
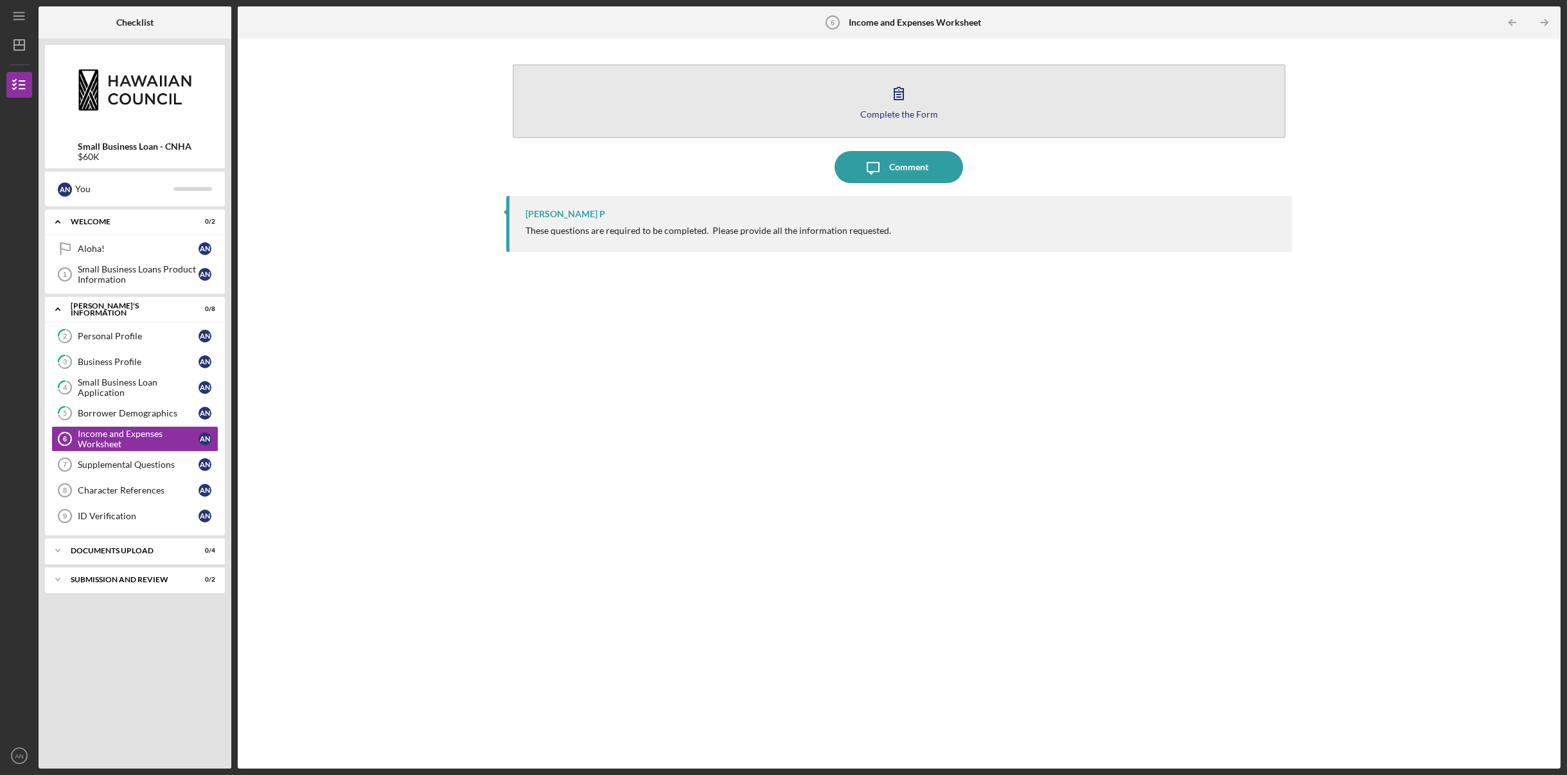
click at [902, 110] on div "Complete the Form" at bounding box center [899, 114] width 78 height 10
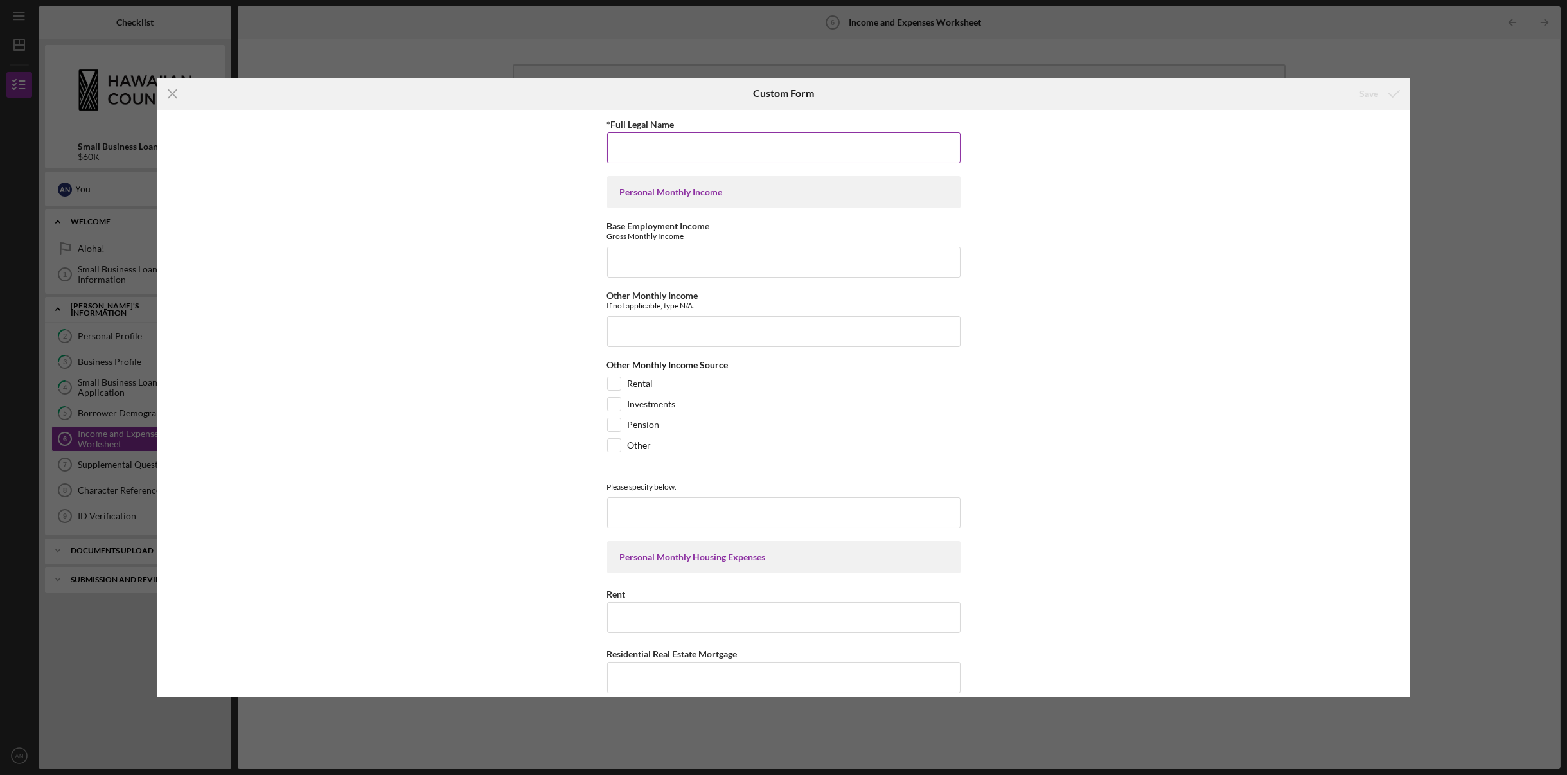
click at [666, 140] on input "*Full Legal Name" at bounding box center [783, 147] width 353 height 31
type input "[PERSON_NAME] [PERSON_NAME]"
click at [692, 261] on input "Base Employment Income" at bounding box center [783, 262] width 353 height 31
type input "254,592.00"
click at [673, 335] on input "Other Monthly Income" at bounding box center [783, 331] width 353 height 31
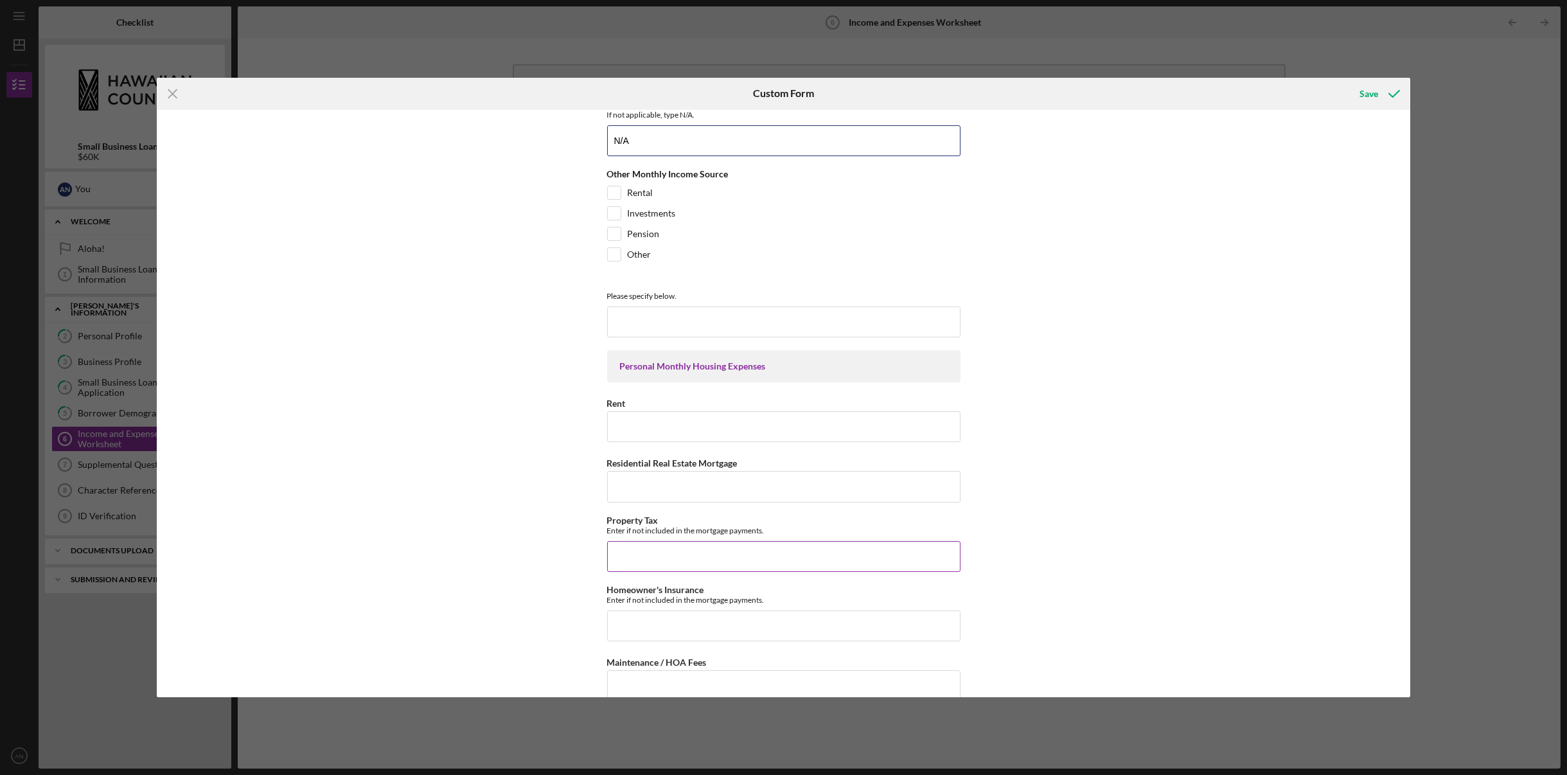
scroll to position [257, 0]
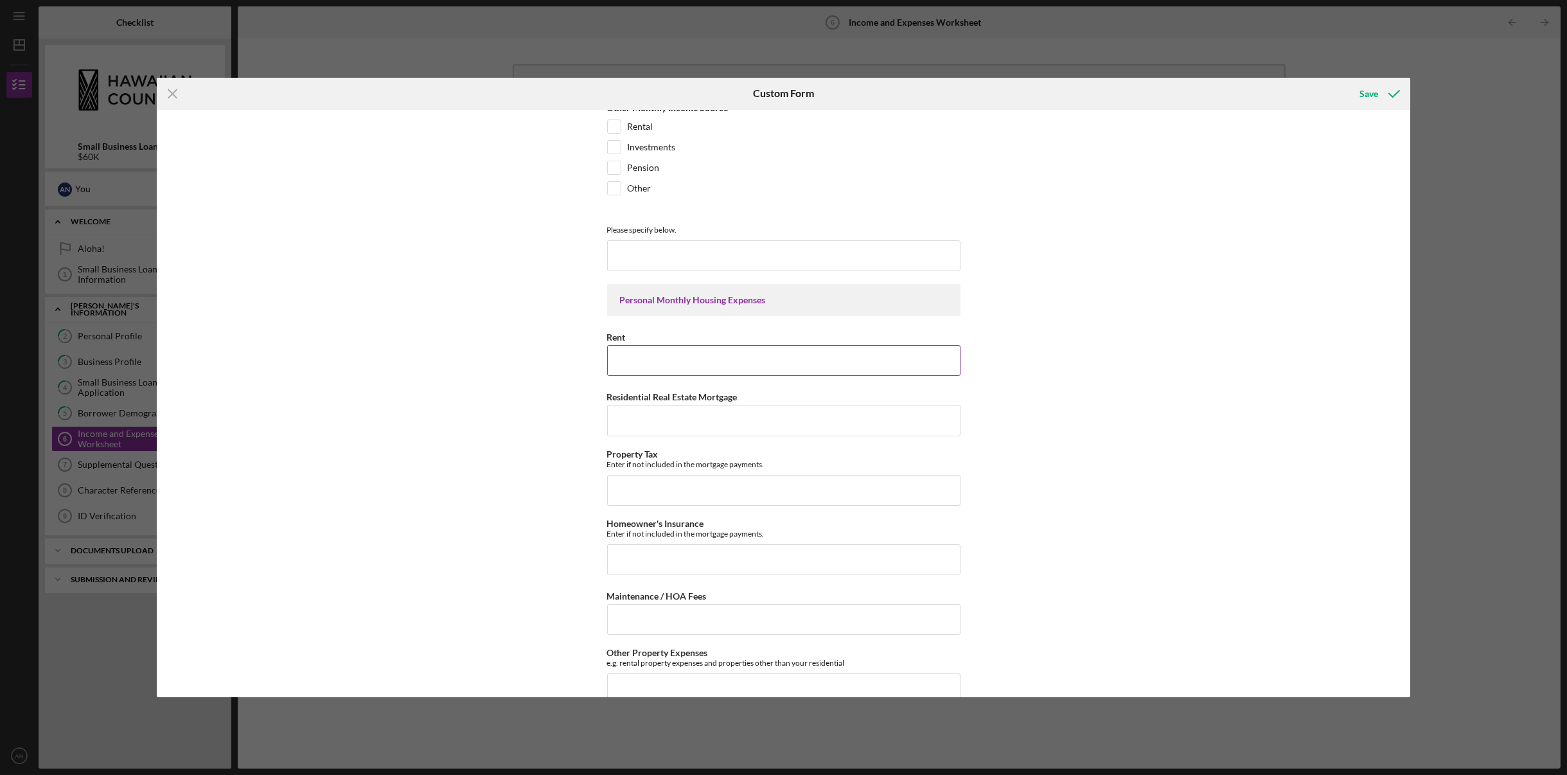
type input "N/A"
click at [670, 359] on input "Rent" at bounding box center [783, 360] width 353 height 31
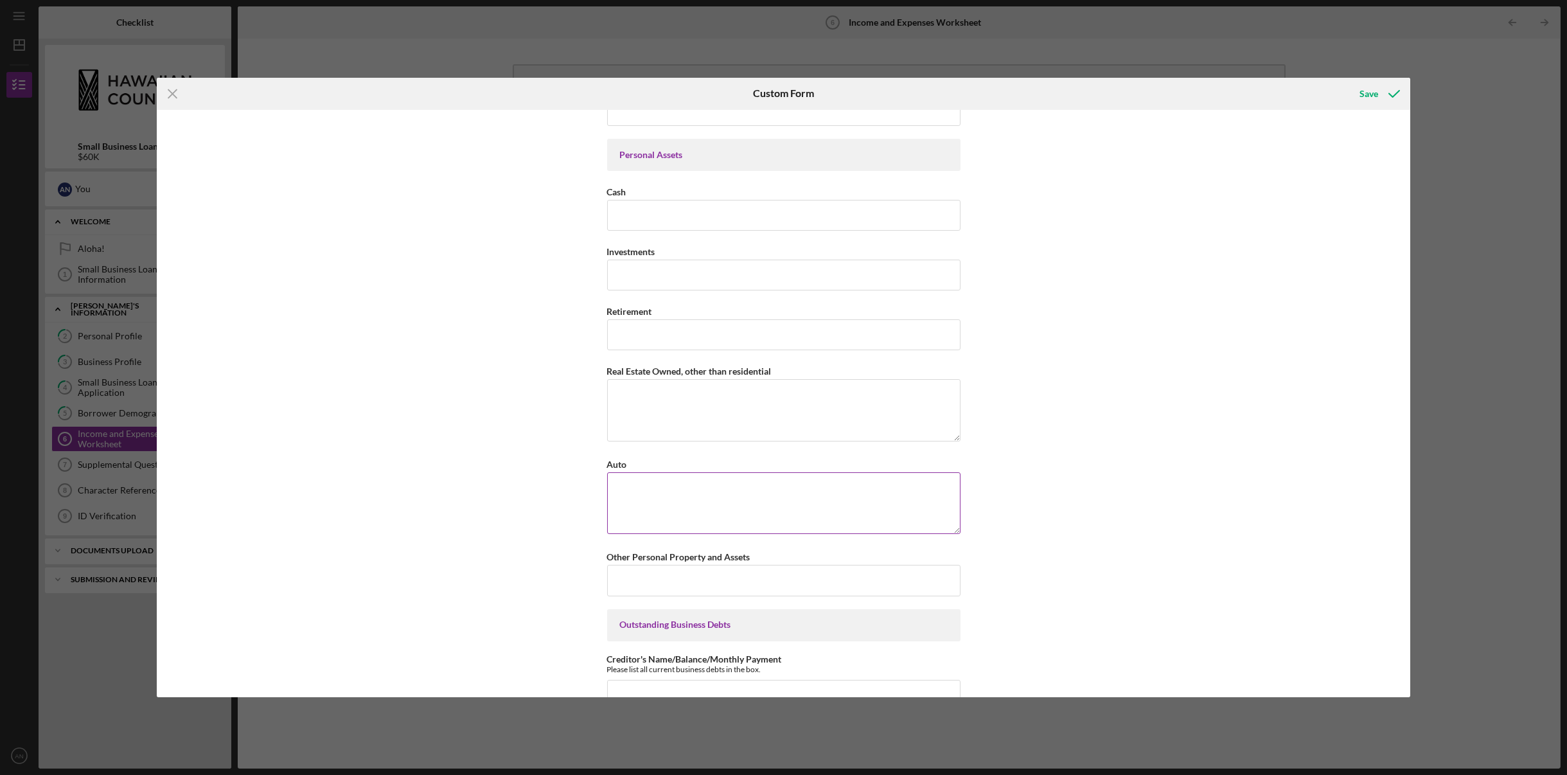
scroll to position [899, 0]
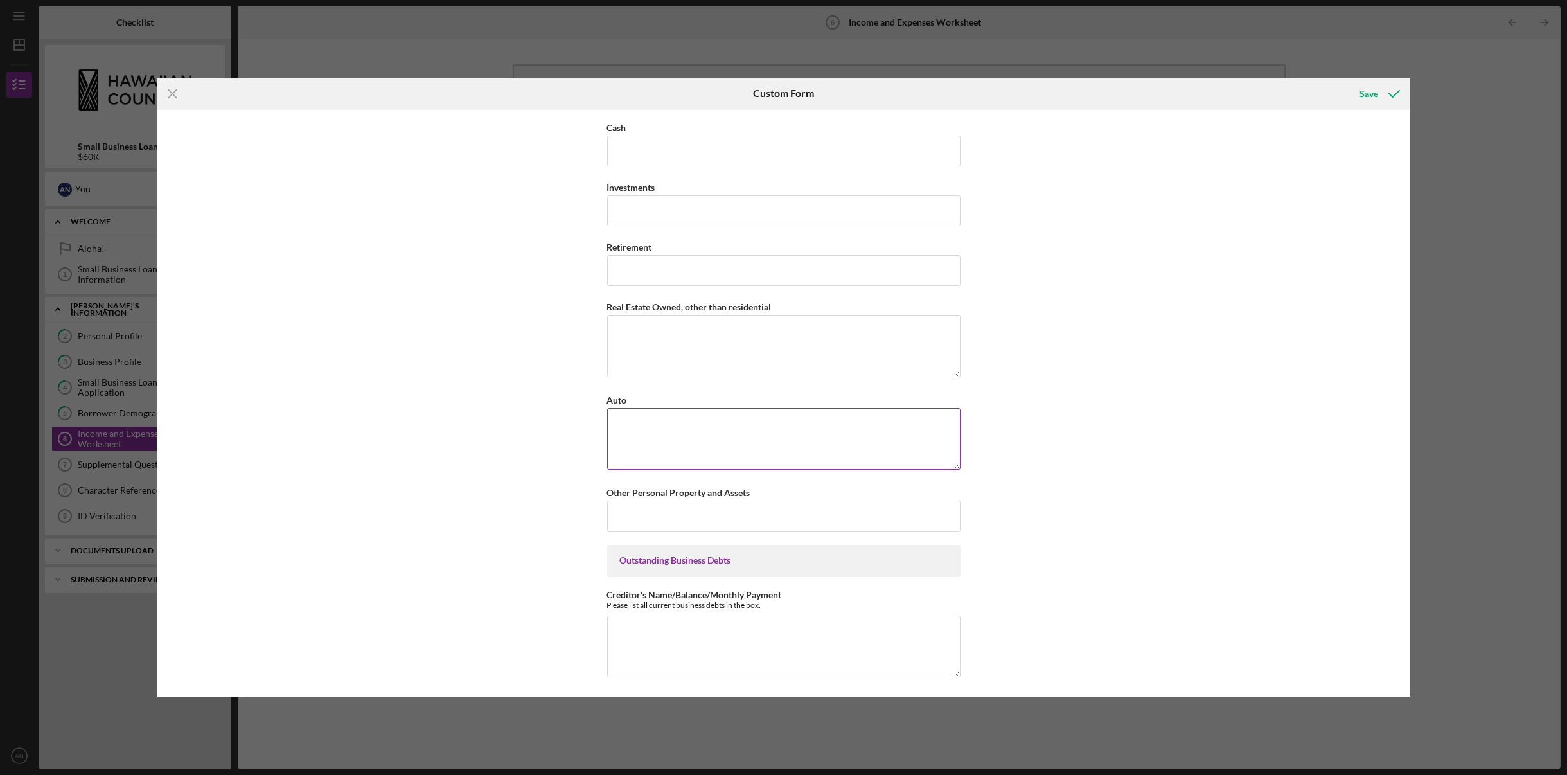
type input "750.00"
click at [676, 424] on textarea "Auto" at bounding box center [783, 439] width 353 height 62
type textarea "3"
type textarea "52,000"
click at [774, 628] on textarea "Creditor's Name/Balance/Monthly Payment" at bounding box center [783, 646] width 353 height 62
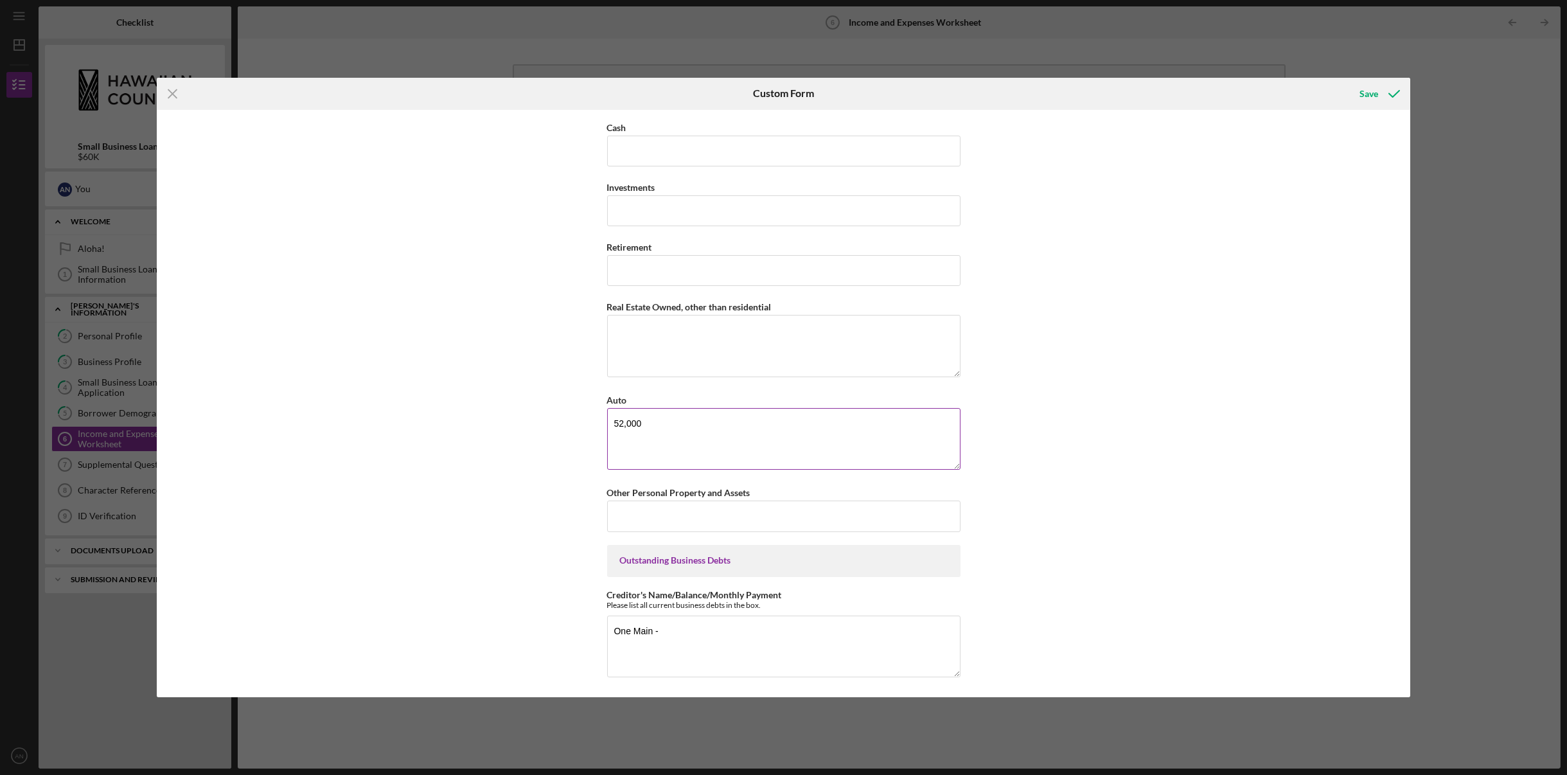
click at [655, 418] on textarea "52,000" at bounding box center [783, 439] width 353 height 62
click at [702, 626] on textarea "One Main -" at bounding box center [783, 646] width 353 height 62
click at [698, 622] on textarea "One Main - 8000.00 Hawaiian Tel CCard - 500" at bounding box center [783, 646] width 353 height 62
click at [723, 639] on textarea "One Main - 8000.00 - 324.00 Hawaiian Tel CCard - 500" at bounding box center [783, 646] width 353 height 62
click at [681, 638] on textarea "One Main - 8000.00 - 324.00 [US_STATE] State FCU - 500 credit line - no balance…" at bounding box center [783, 646] width 353 height 62
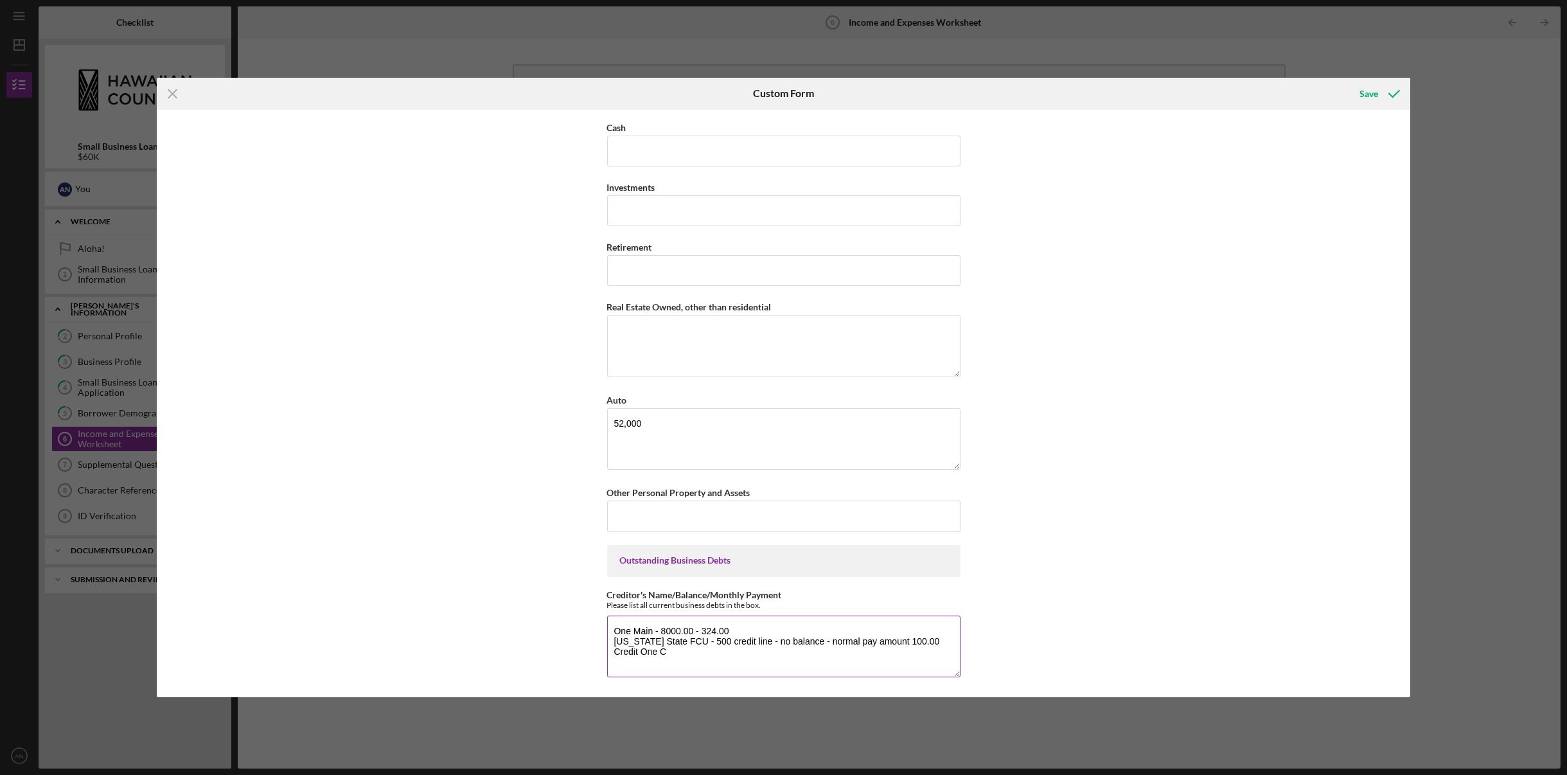
drag, startPoint x: 612, startPoint y: 626, endPoint x: 812, endPoint y: 652, distance: 202.1
click at [812, 652] on textarea "One Main - 8000.00 - 324.00 [US_STATE] State FCU - 500 credit line - no balance…" at bounding box center [783, 646] width 353 height 62
click at [858, 629] on textarea "CNHA - Business loan - 10,000.00 - 503.00 per month" at bounding box center [783, 646] width 353 height 62
type textarea "CNHA - Business loan - 10,000.00 - 503.00 per month Chrysler Capitol - 28,000.0…"
drag, startPoint x: 643, startPoint y: 420, endPoint x: 608, endPoint y: 412, distance: 35.7
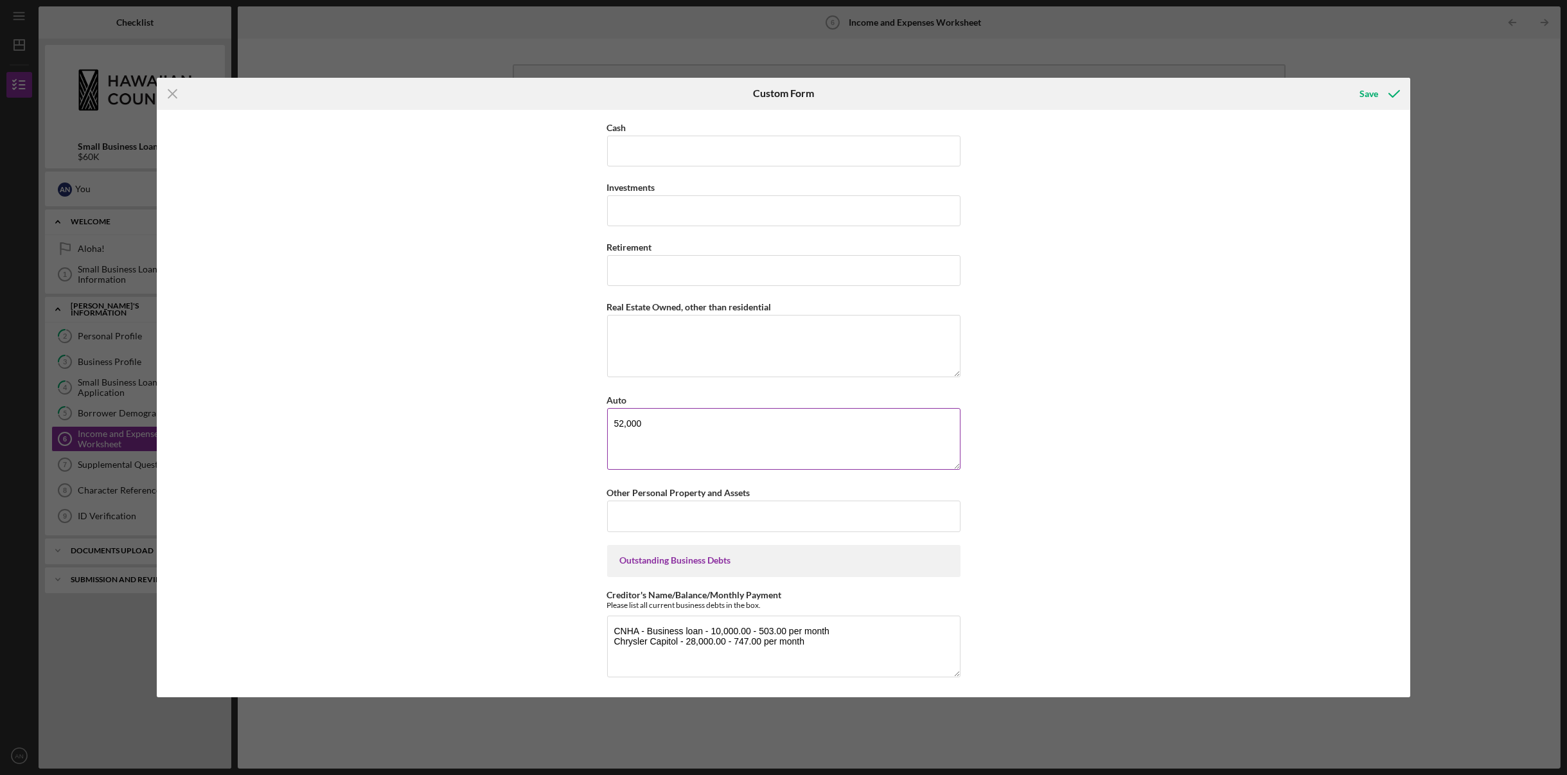
click at [608, 412] on textarea "52,000" at bounding box center [783, 439] width 353 height 62
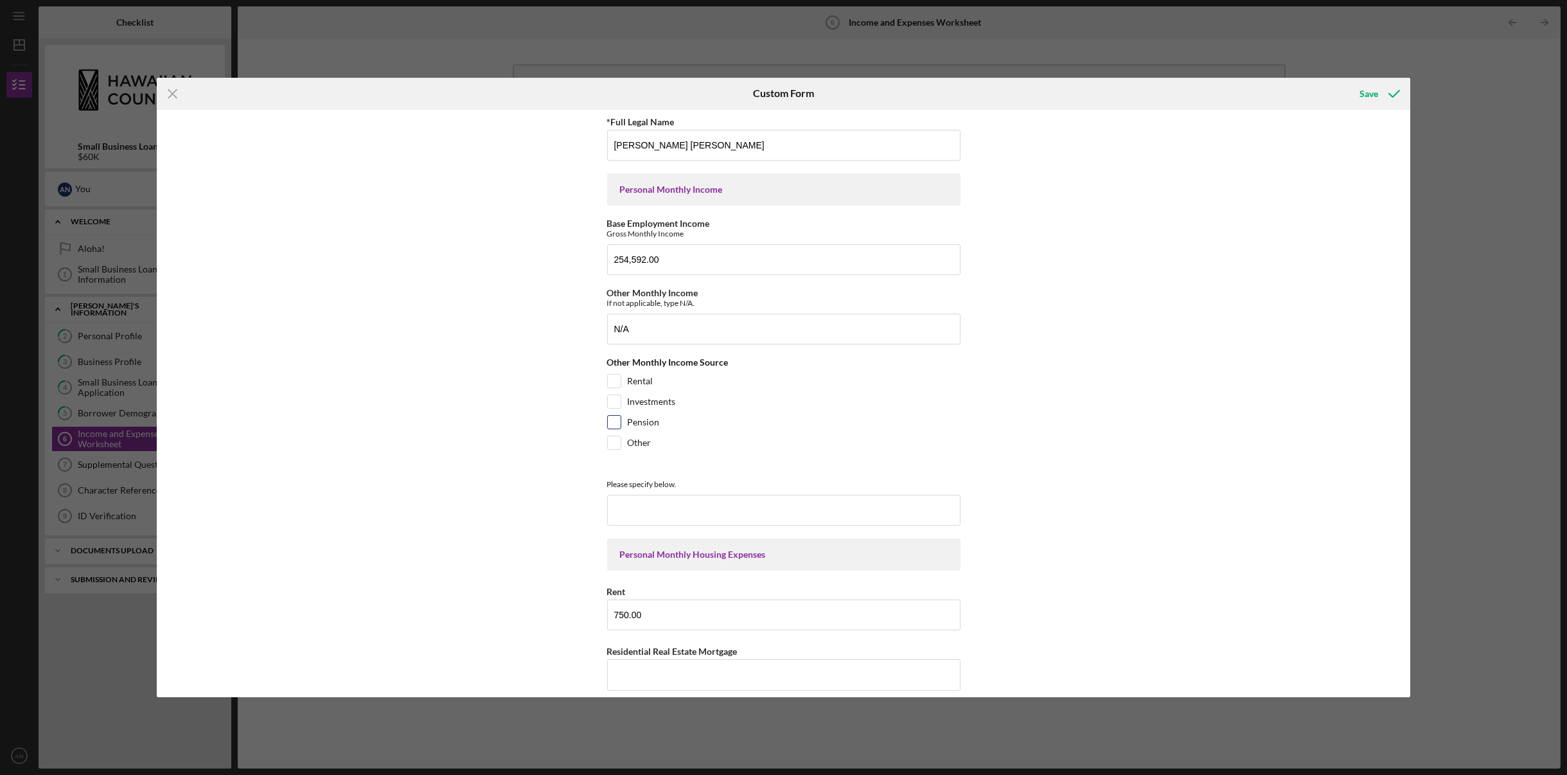
scroll to position [0, 0]
type textarea "17,380"
click at [1376, 86] on div "Save" at bounding box center [1368, 94] width 19 height 26
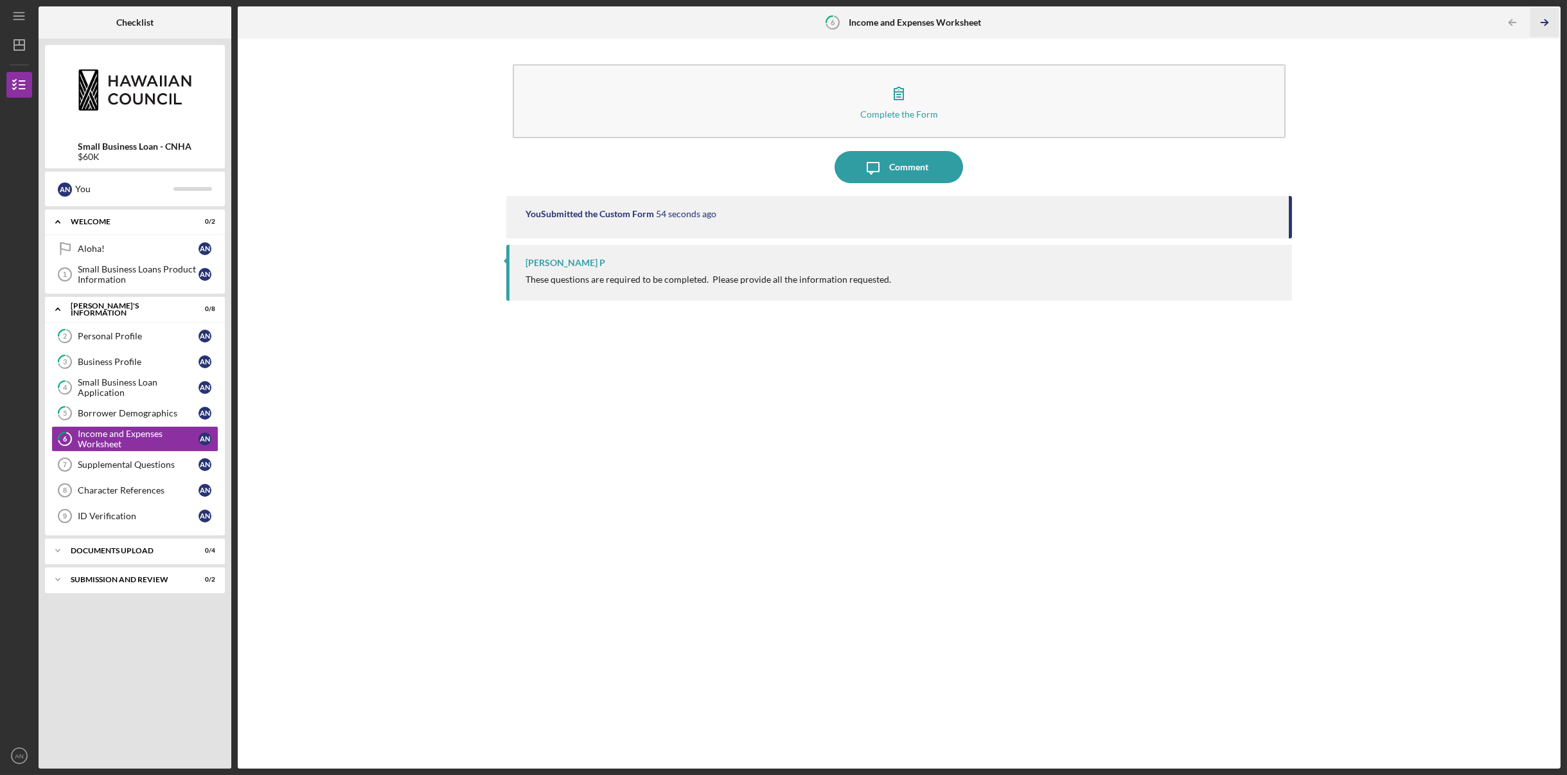
click at [1542, 25] on icon "Icon/Table Pagination Arrow" at bounding box center [1544, 22] width 29 height 29
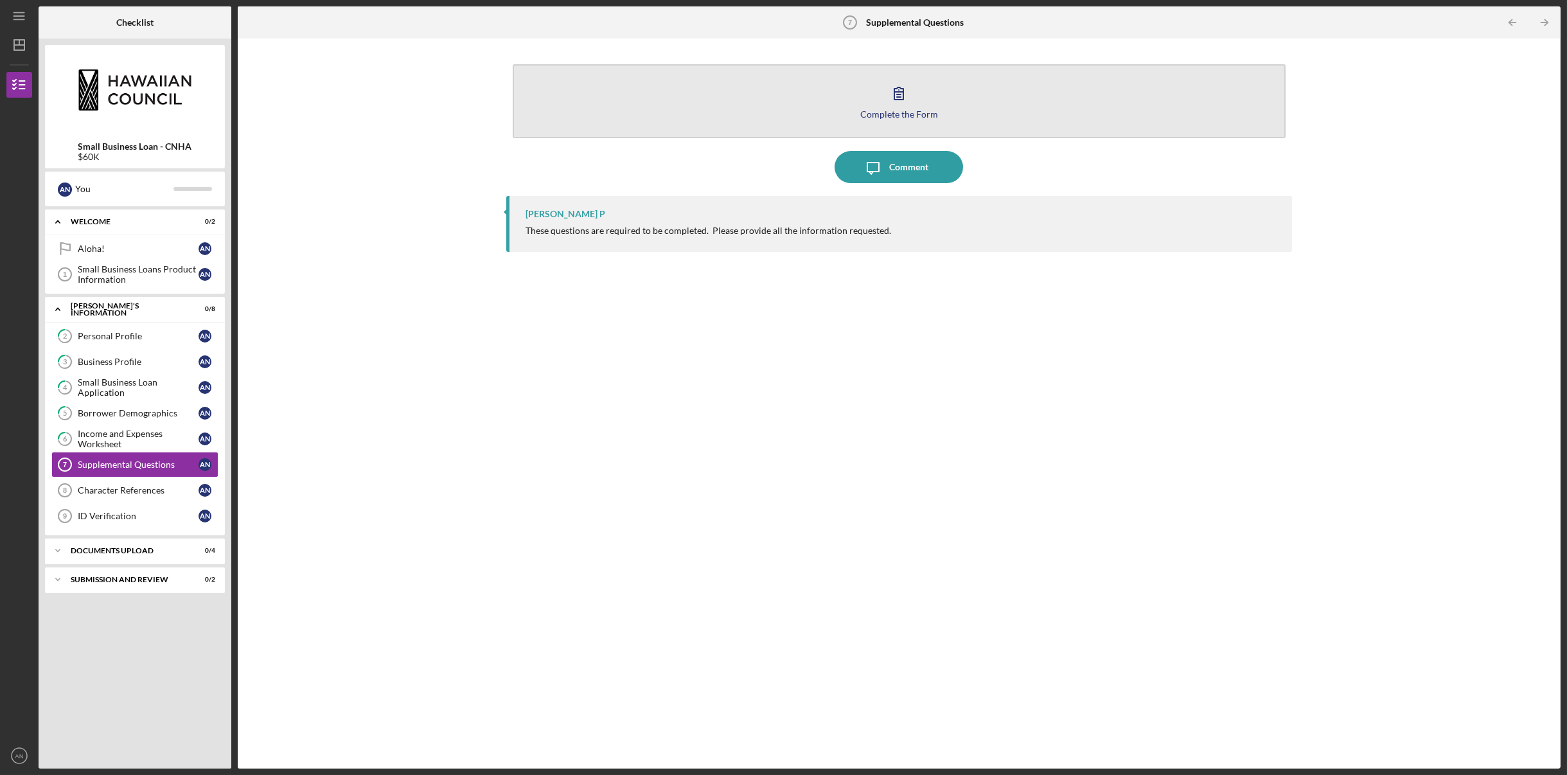
click at [895, 93] on icon "button" at bounding box center [898, 93] width 9 height 12
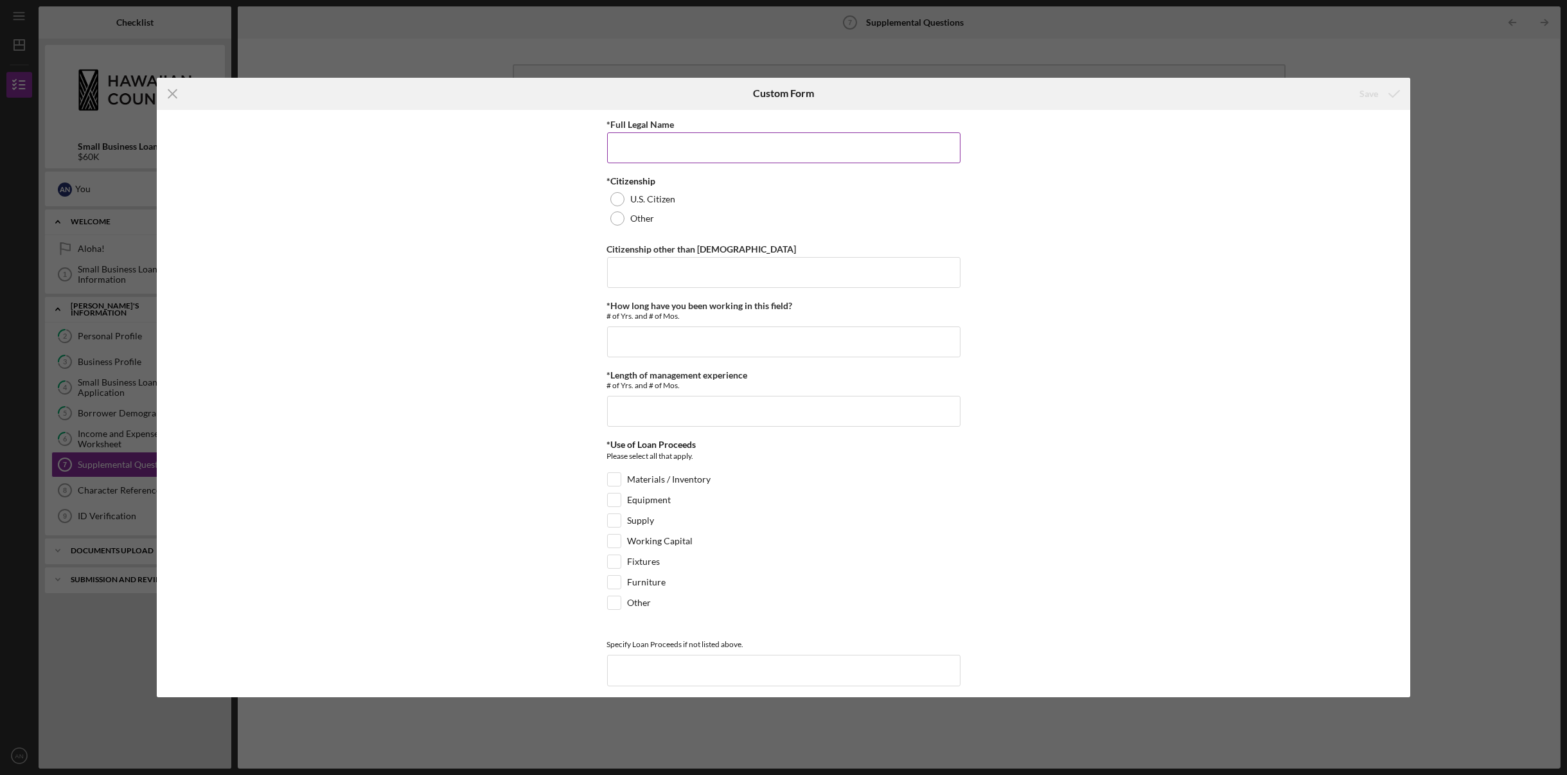
click at [723, 150] on input "*Full Legal Name" at bounding box center [783, 147] width 353 height 31
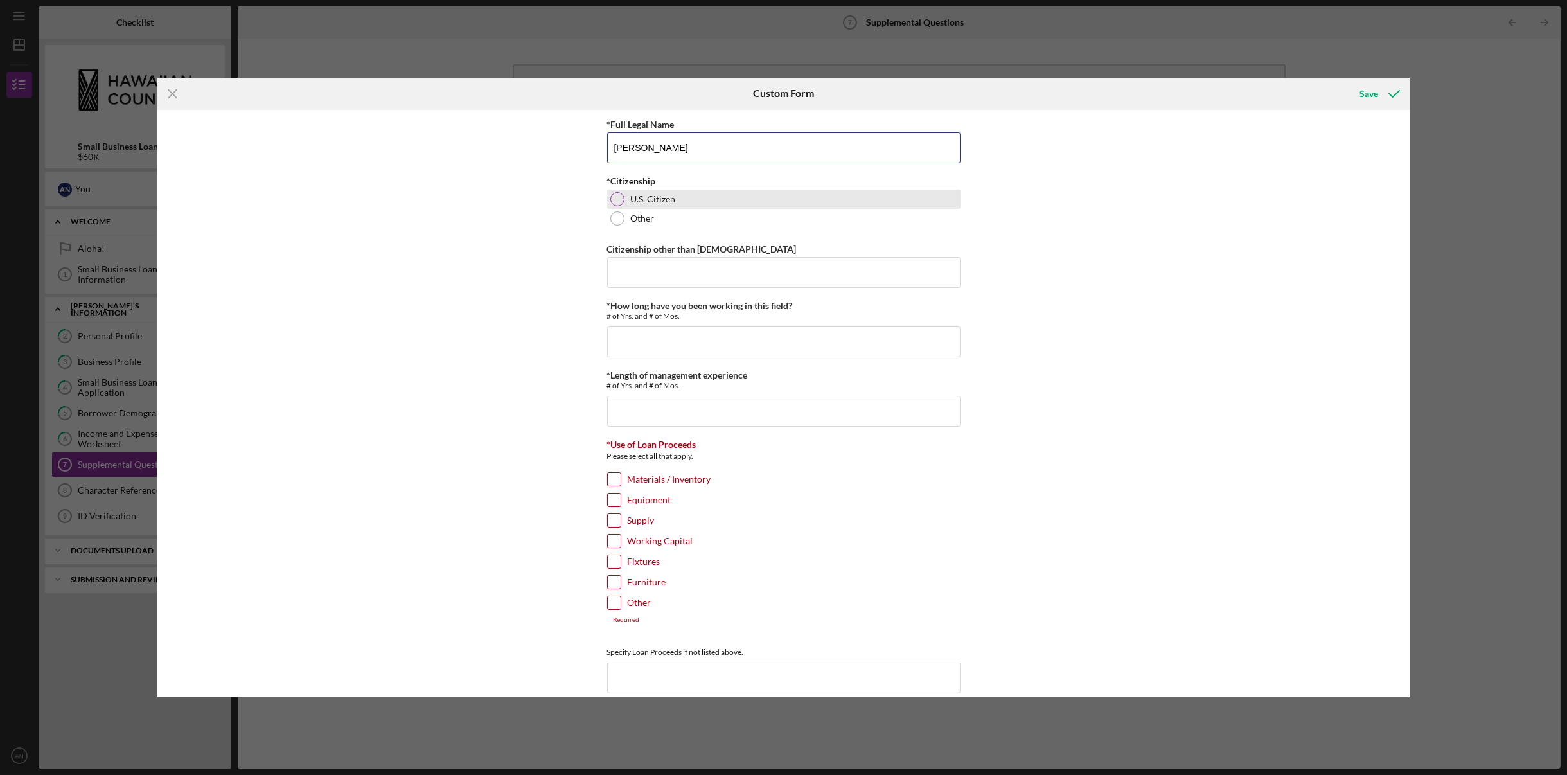
type input "[PERSON_NAME]"
click at [613, 199] on div at bounding box center [617, 199] width 14 height 14
click at [619, 196] on div at bounding box center [617, 199] width 14 height 14
click at [690, 340] on input "*How long have you been working in this field?" at bounding box center [783, 341] width 353 height 31
type input "5"
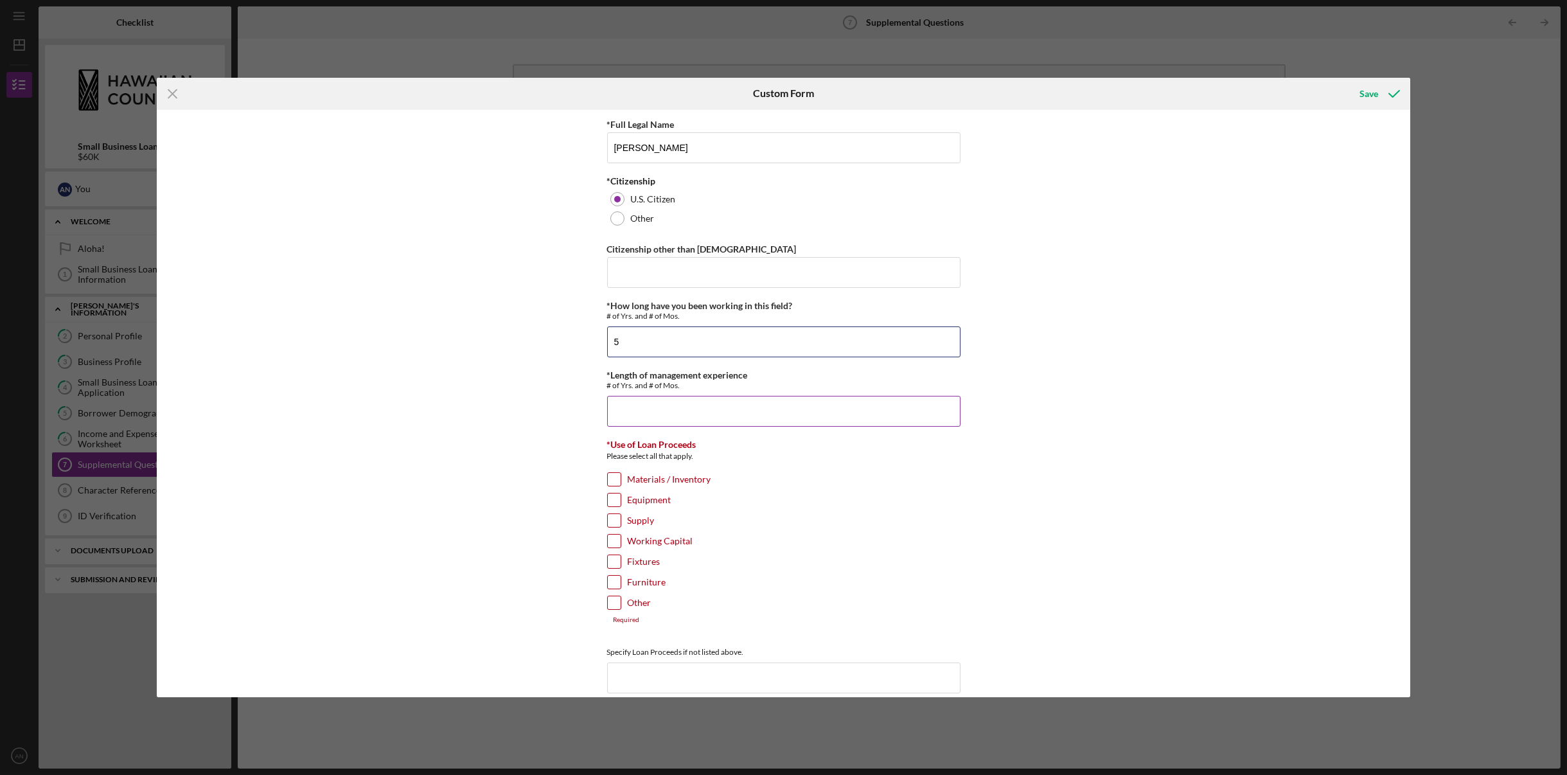
type input "5"
click at [678, 408] on input "*Length of management experience" at bounding box center [783, 411] width 353 height 31
type input "4"
click at [612, 478] on input "Materials / Inventory" at bounding box center [614, 479] width 13 height 13
click at [609, 475] on input "Materials / Inventory" at bounding box center [614, 479] width 13 height 13
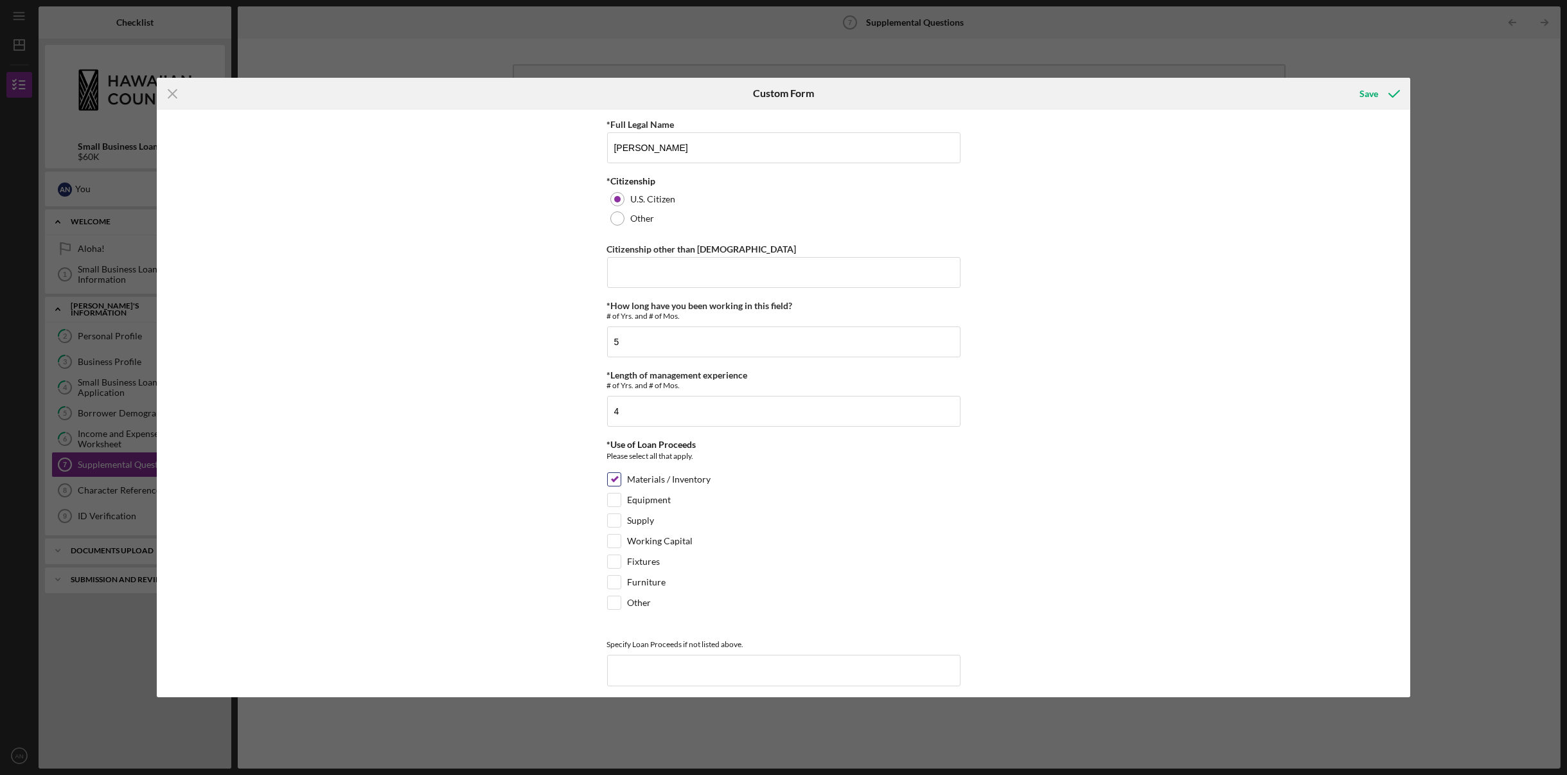
checkbox input "false"
click at [614, 499] on input "Equipment" at bounding box center [614, 499] width 13 height 13
checkbox input "true"
click at [614, 540] on input "Working Capital" at bounding box center [614, 541] width 13 height 13
checkbox input "true"
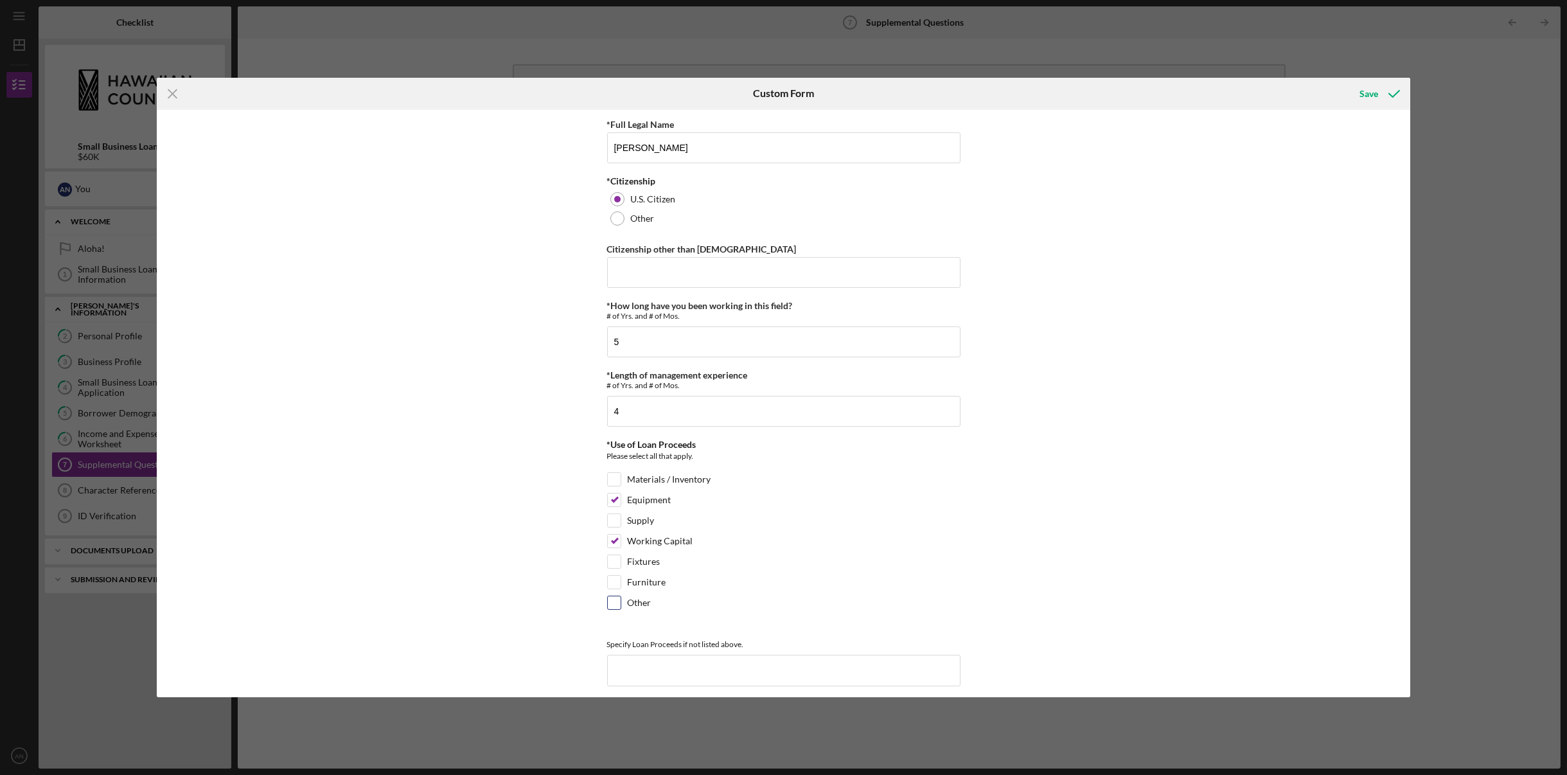
click at [610, 599] on input "Other" at bounding box center [614, 602] width 13 height 13
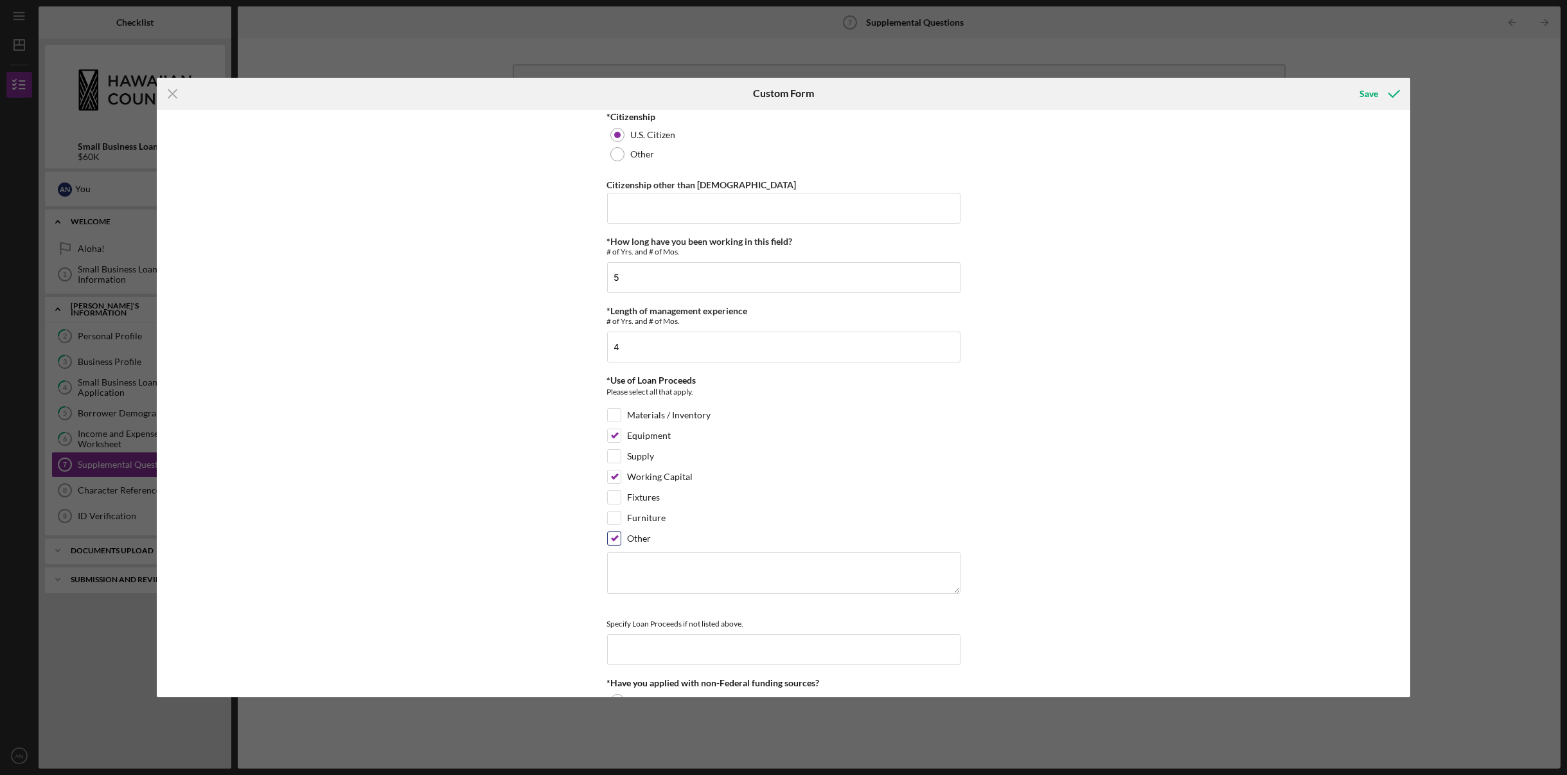
click at [612, 539] on input "Other" at bounding box center [614, 538] width 13 height 13
checkbox input "false"
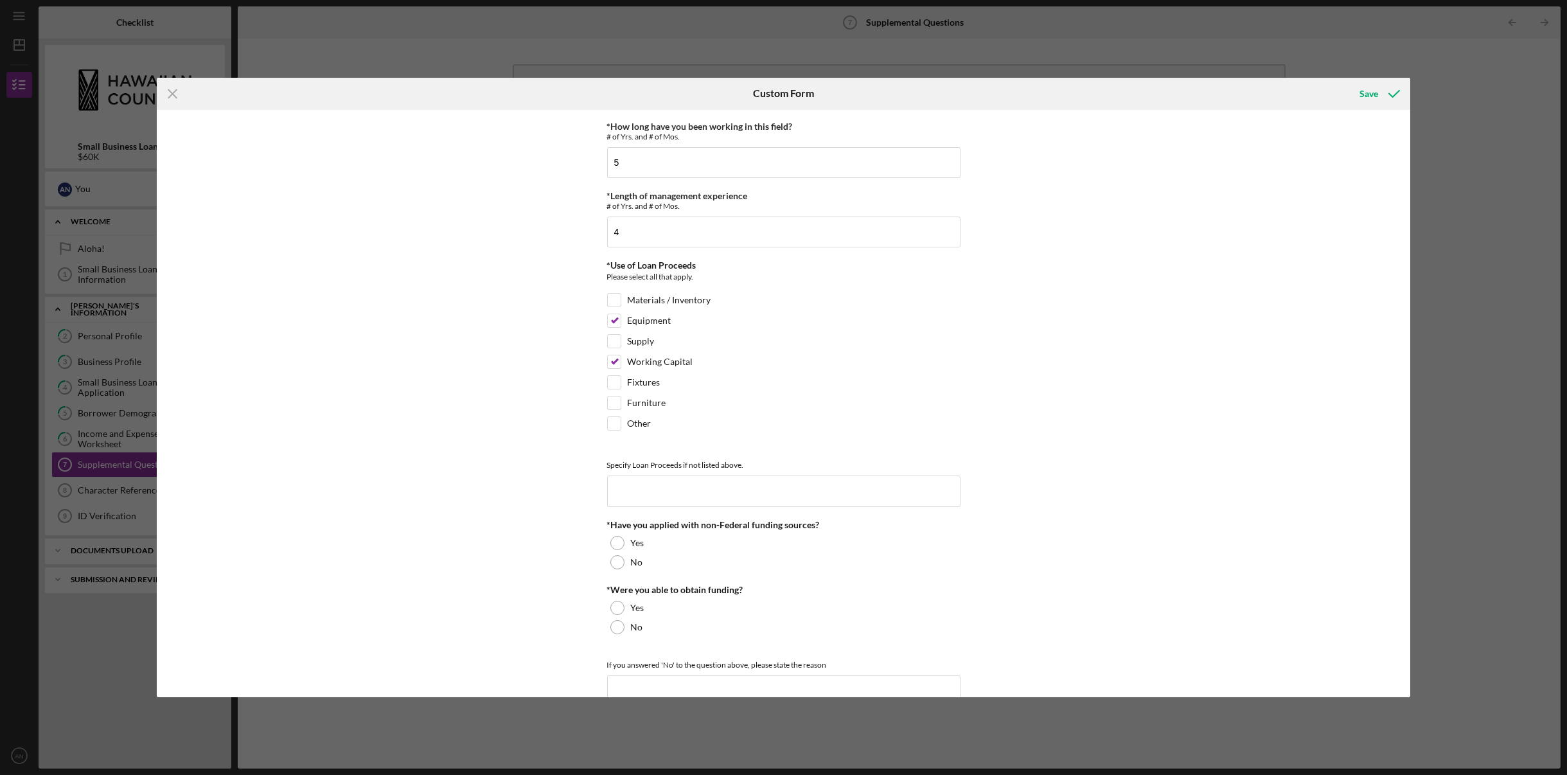
scroll to position [193, 0]
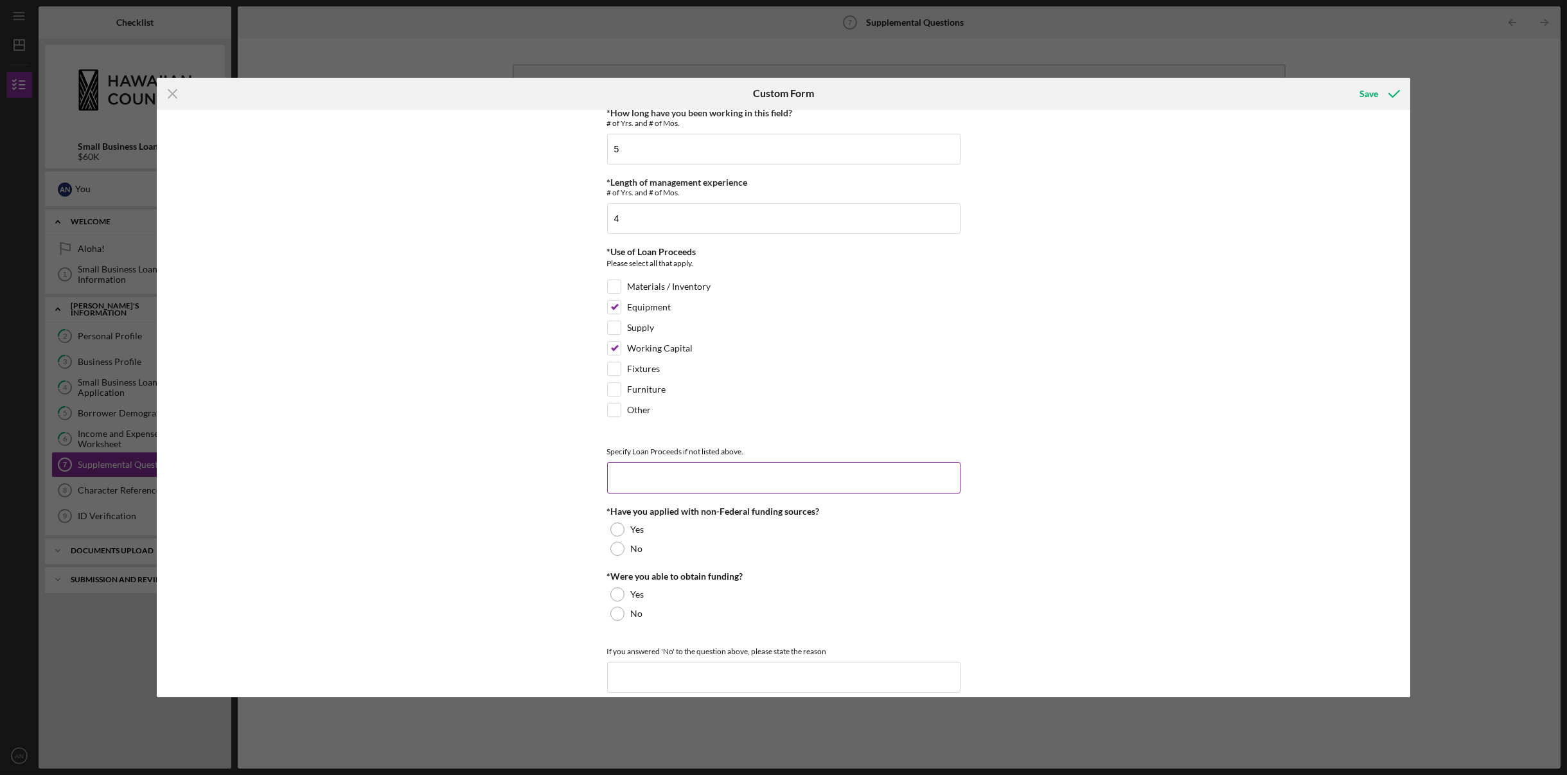
click at [642, 477] on input at bounding box center [783, 477] width 353 height 31
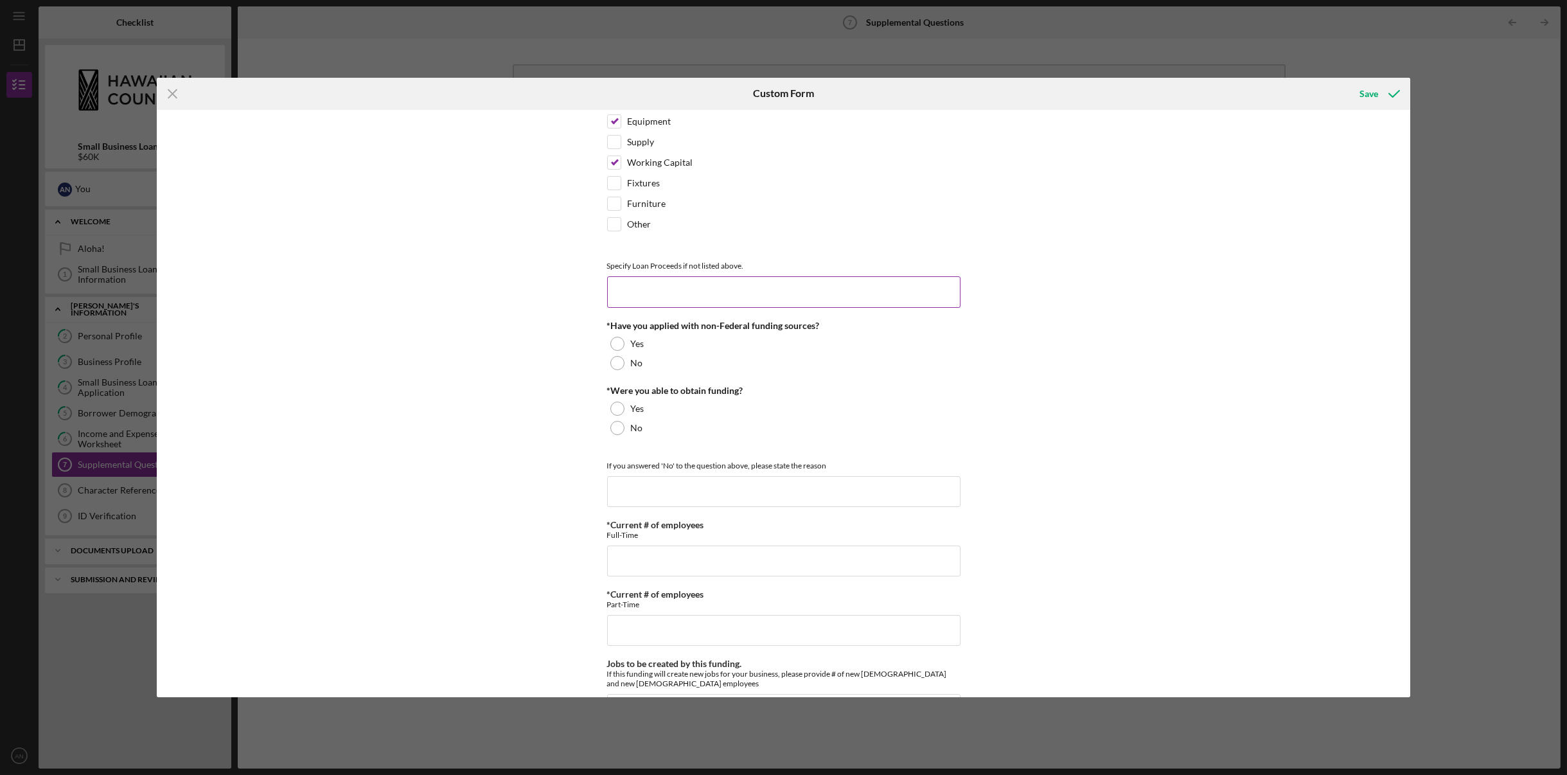
scroll to position [385, 0]
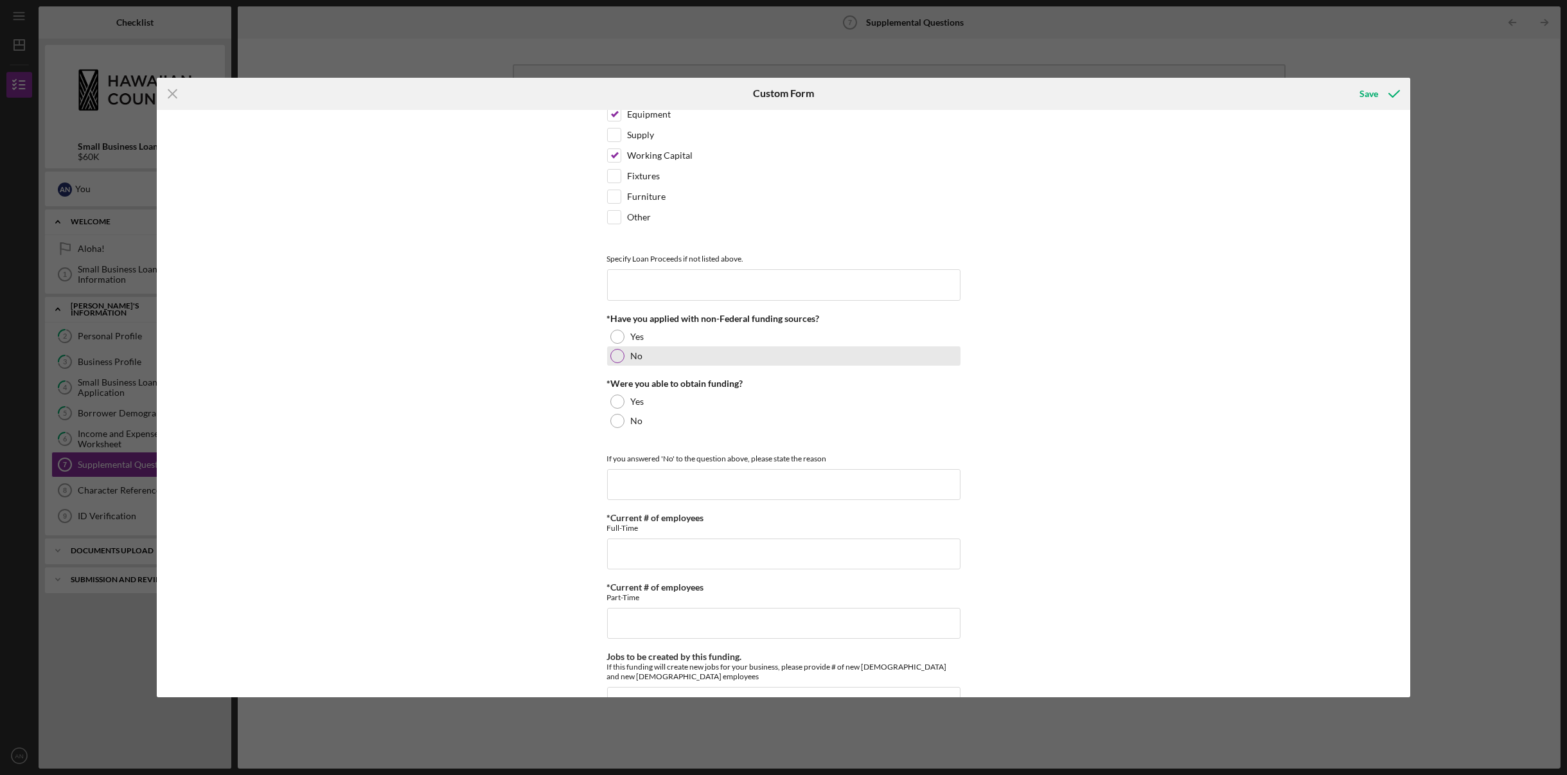
click at [611, 353] on div at bounding box center [617, 356] width 14 height 14
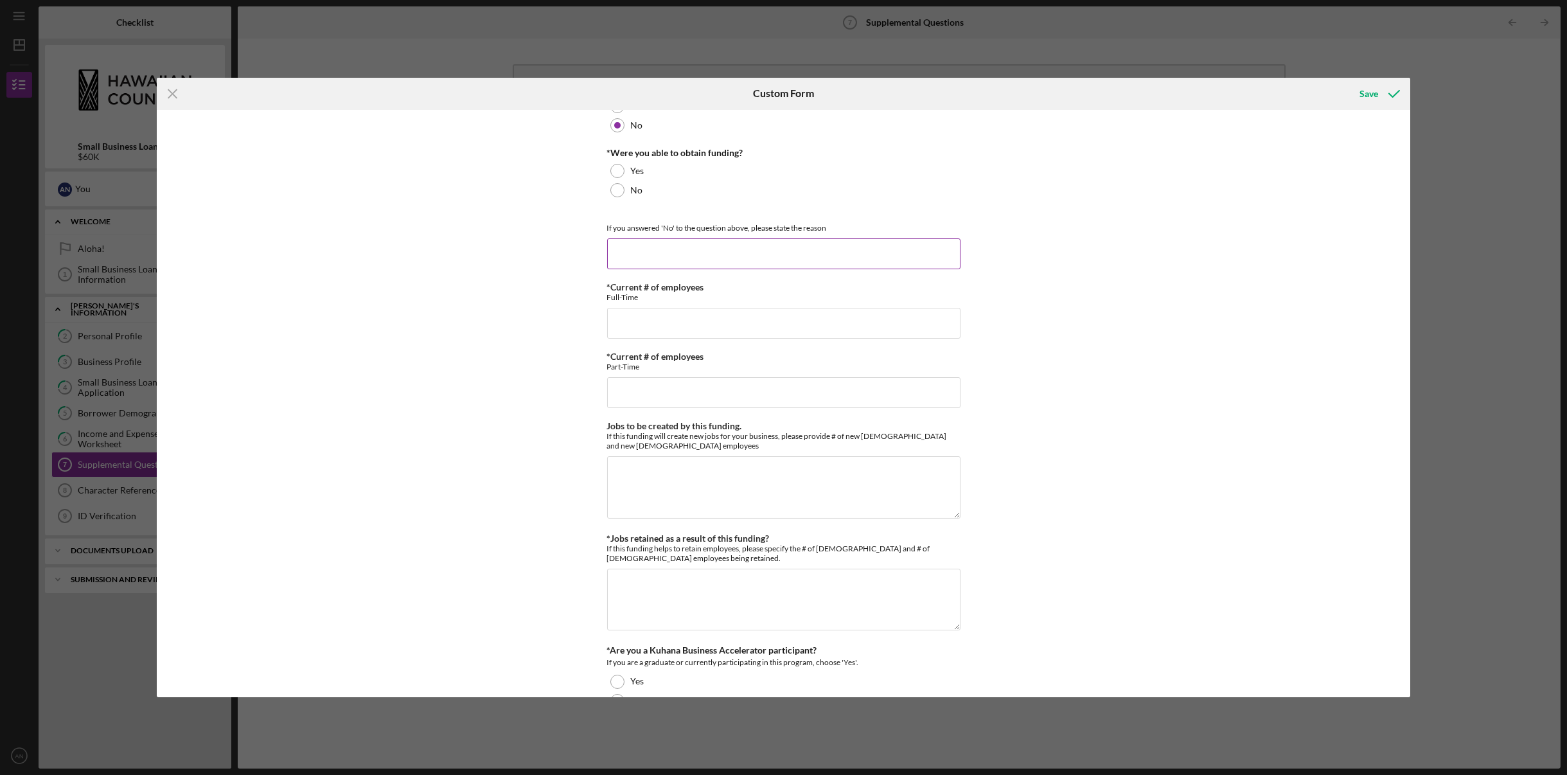
scroll to position [642, 0]
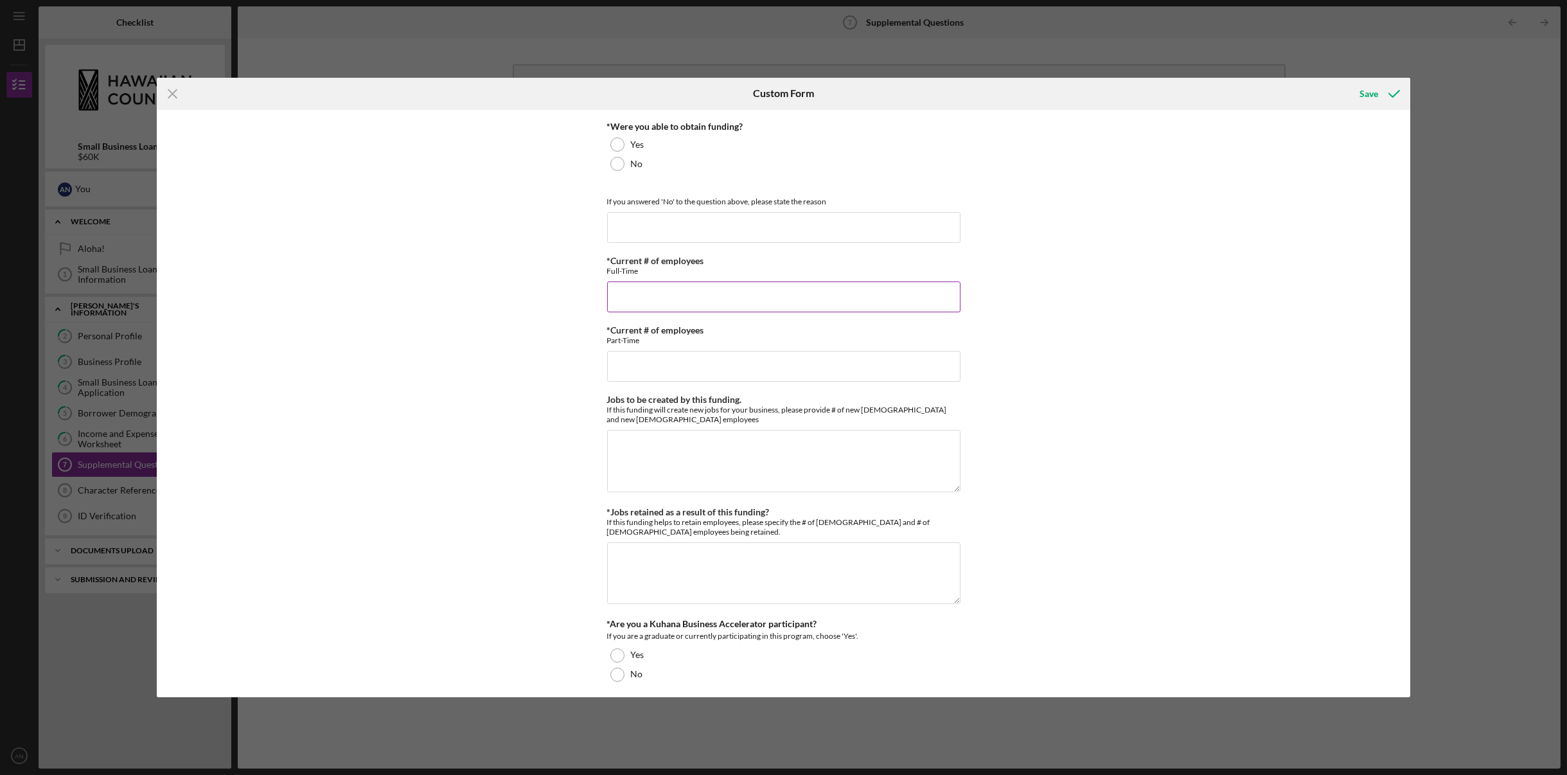
click at [674, 297] on input "*Current # of employees" at bounding box center [783, 296] width 353 height 31
type input "2"
click at [646, 364] on input "*Current # of employees" at bounding box center [783, 366] width 353 height 31
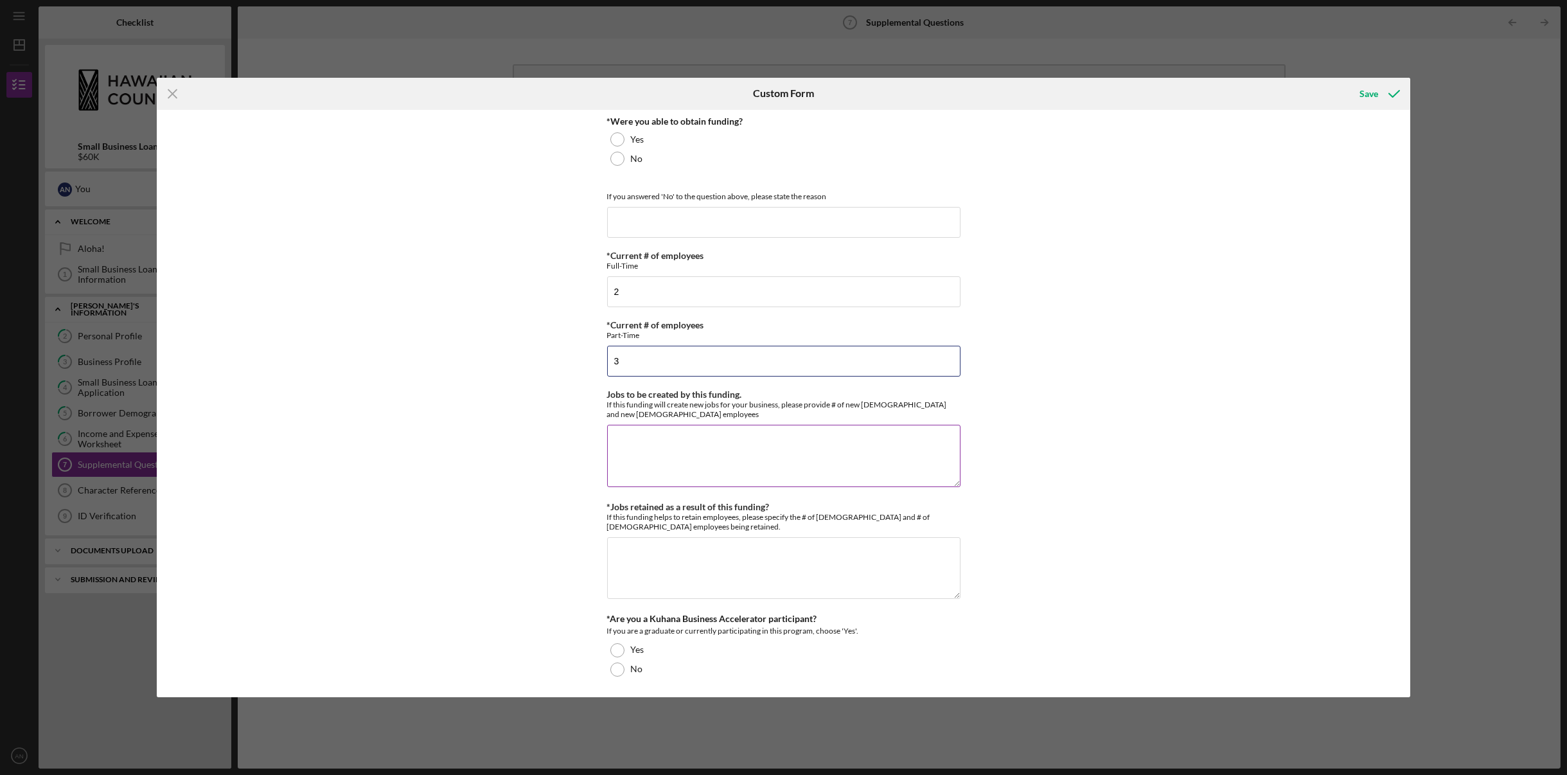
type input "3"
click at [671, 441] on textarea "Jobs to be created by this funding." at bounding box center [783, 456] width 353 height 62
type textarea "part-time will be able to go to full-time"
click at [716, 553] on textarea "*Jobs retained as a result of this funding?" at bounding box center [783, 568] width 353 height 62
type textarea "5"
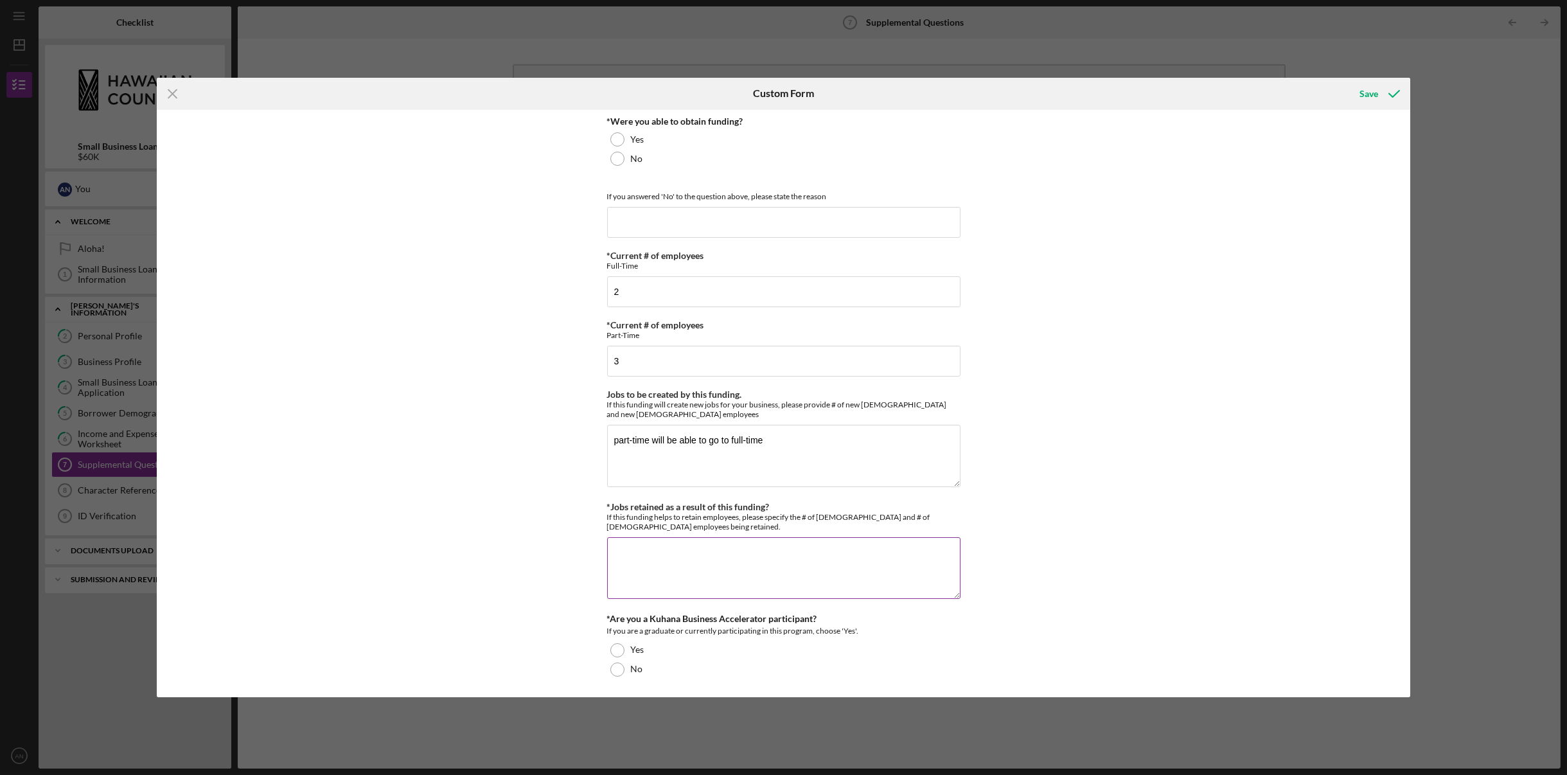
type textarea "3"
type textarea "2 full-time and 3 part-time"
click at [617, 669] on div at bounding box center [617, 669] width 14 height 14
click at [1369, 91] on div "Save" at bounding box center [1368, 94] width 19 height 26
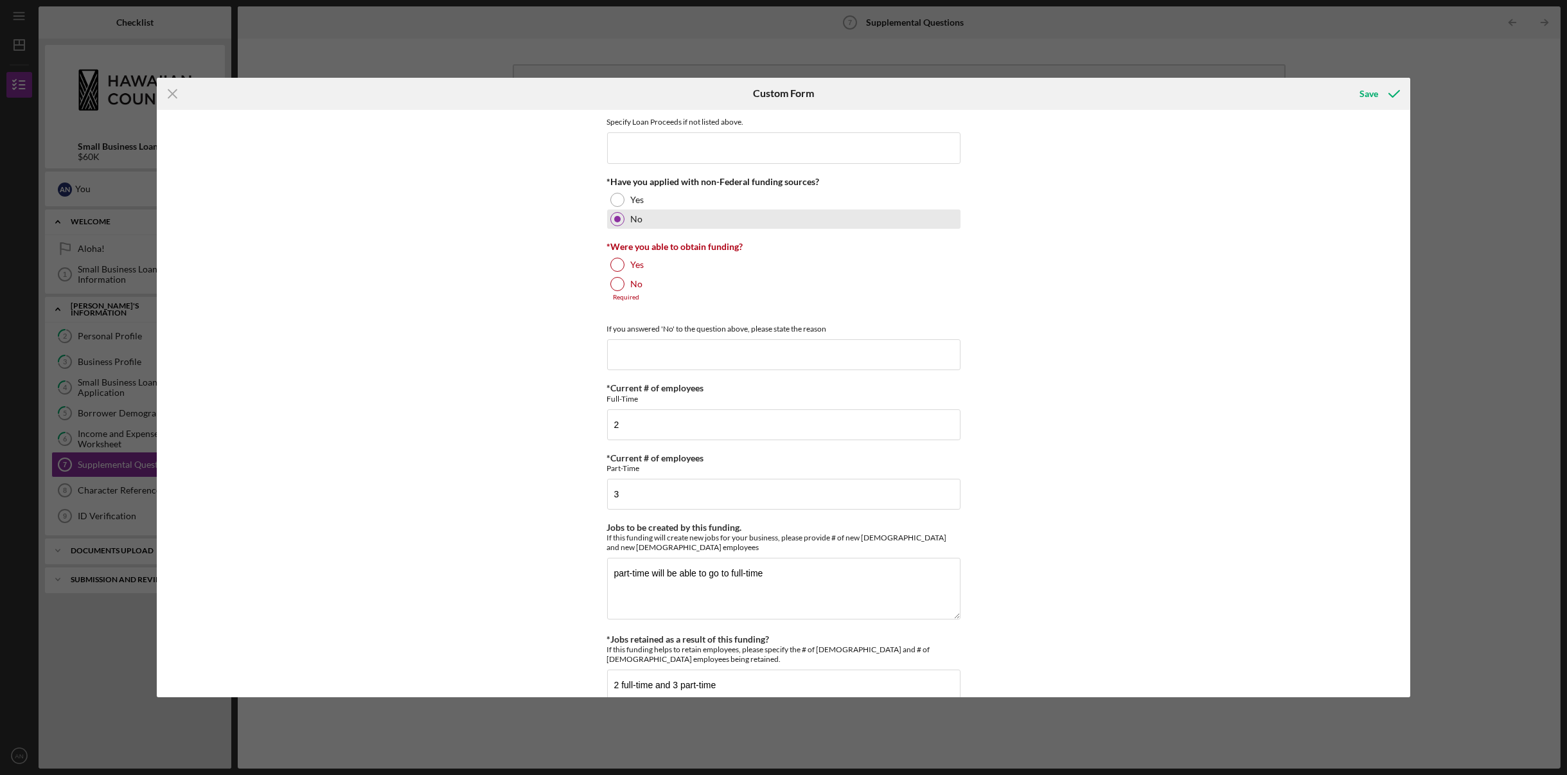
scroll to position [519, 0]
click at [614, 287] on div at bounding box center [617, 287] width 14 height 14
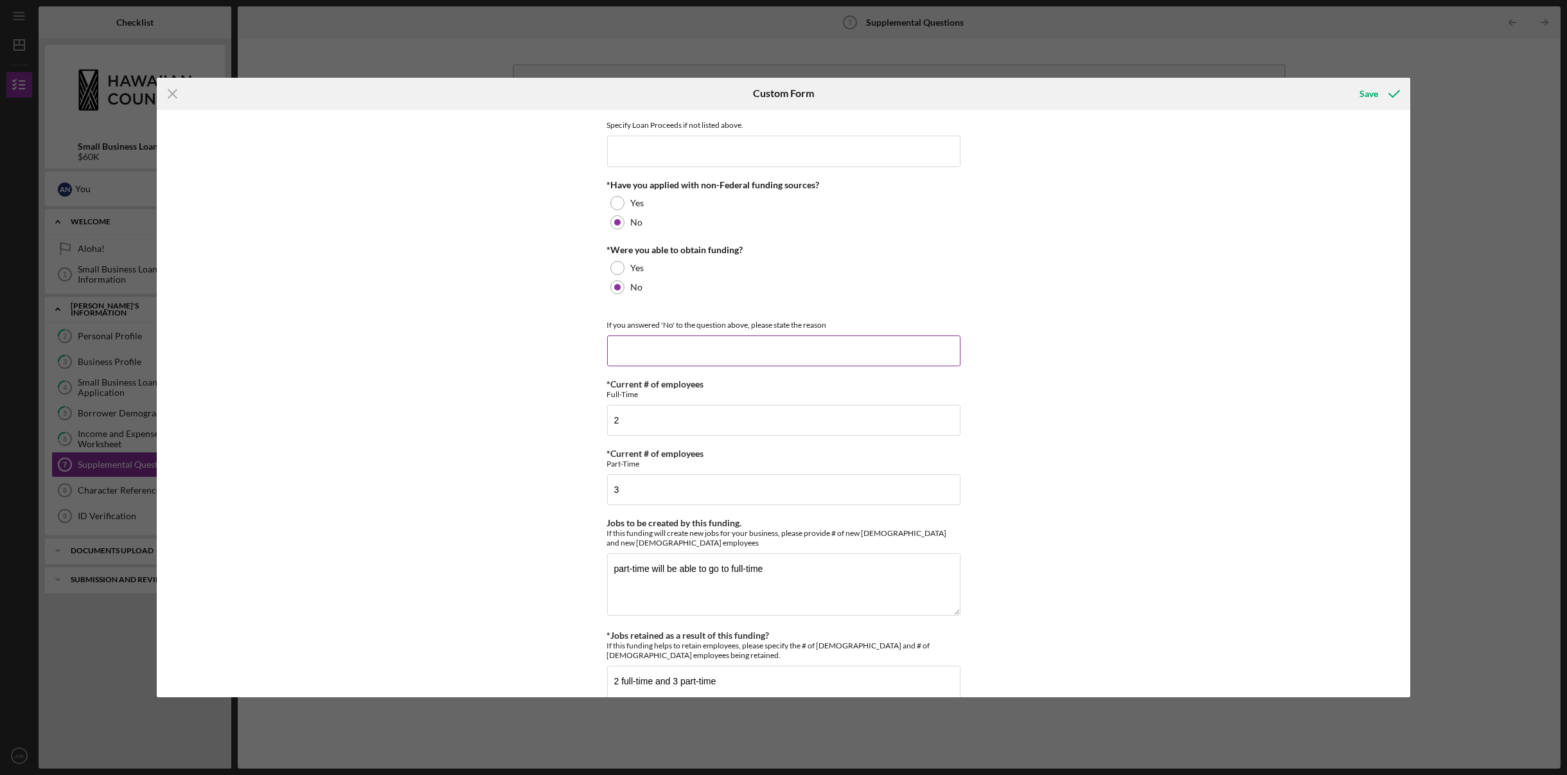
click at [672, 347] on input at bounding box center [783, 350] width 353 height 31
type input "never applied"
click at [1366, 89] on div "Save" at bounding box center [1368, 94] width 19 height 26
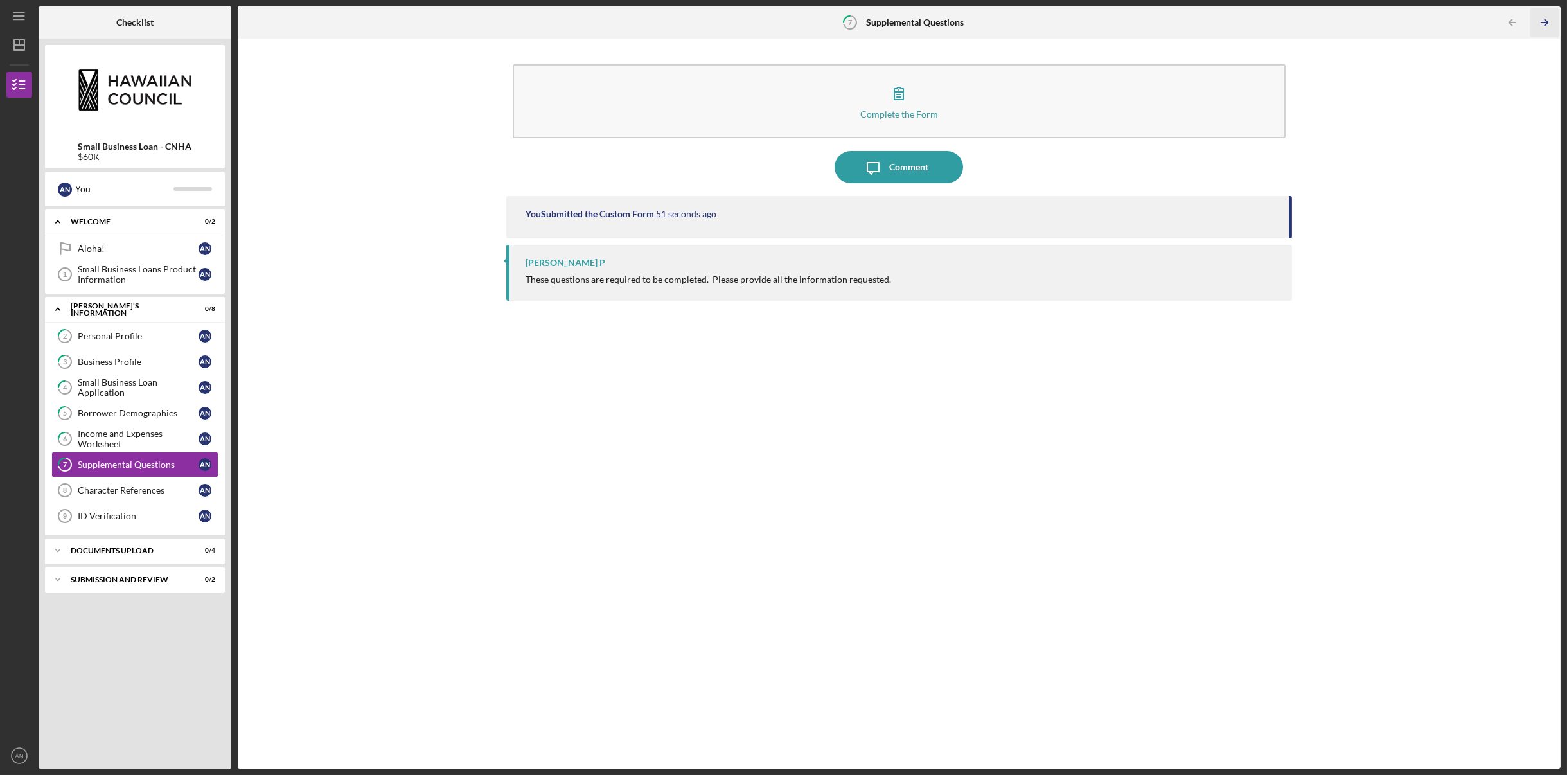
click at [1547, 24] on polyline "button" at bounding box center [1545, 23] width 3 height 6
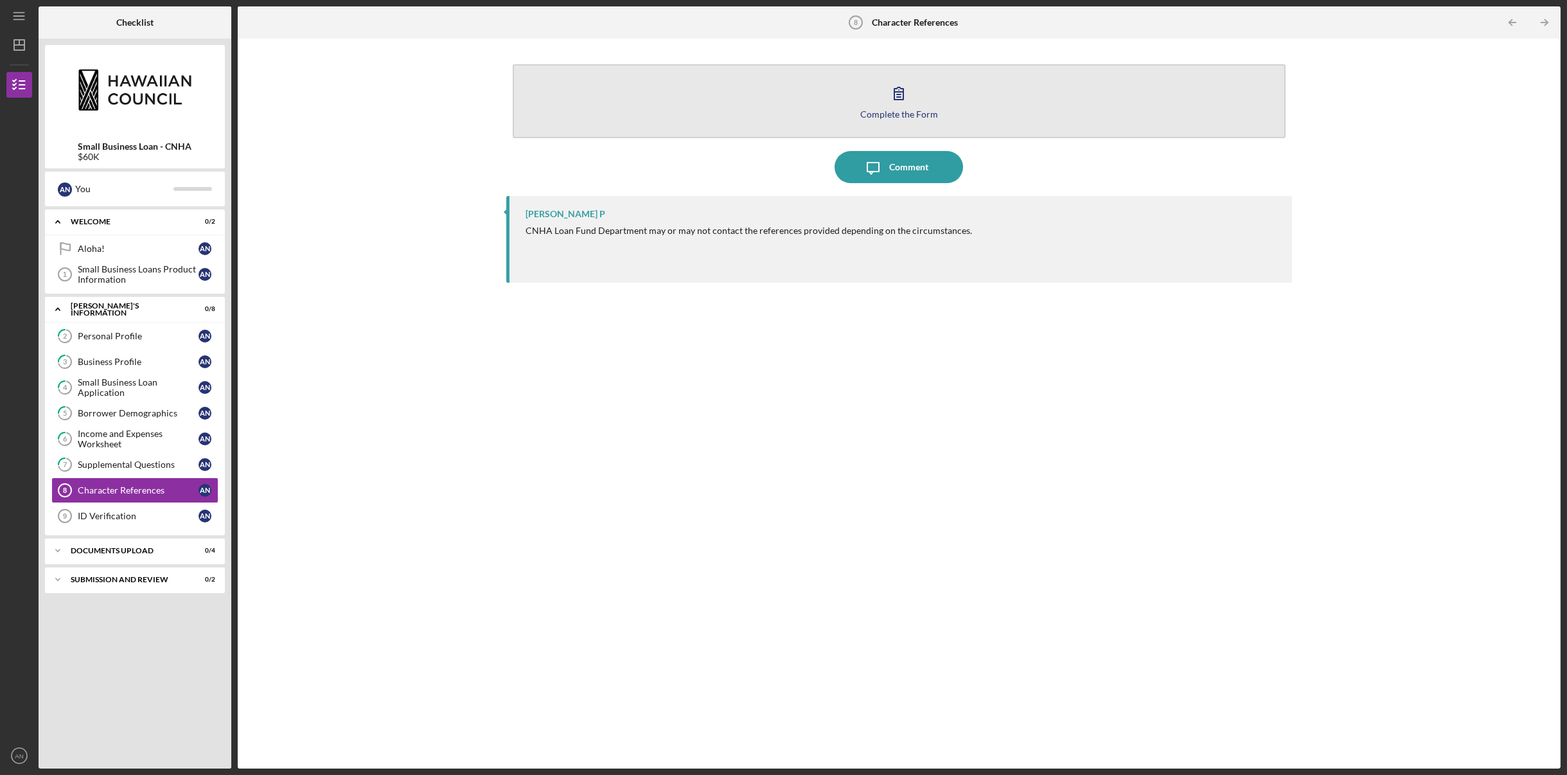
click at [887, 100] on icon "button" at bounding box center [899, 93] width 32 height 32
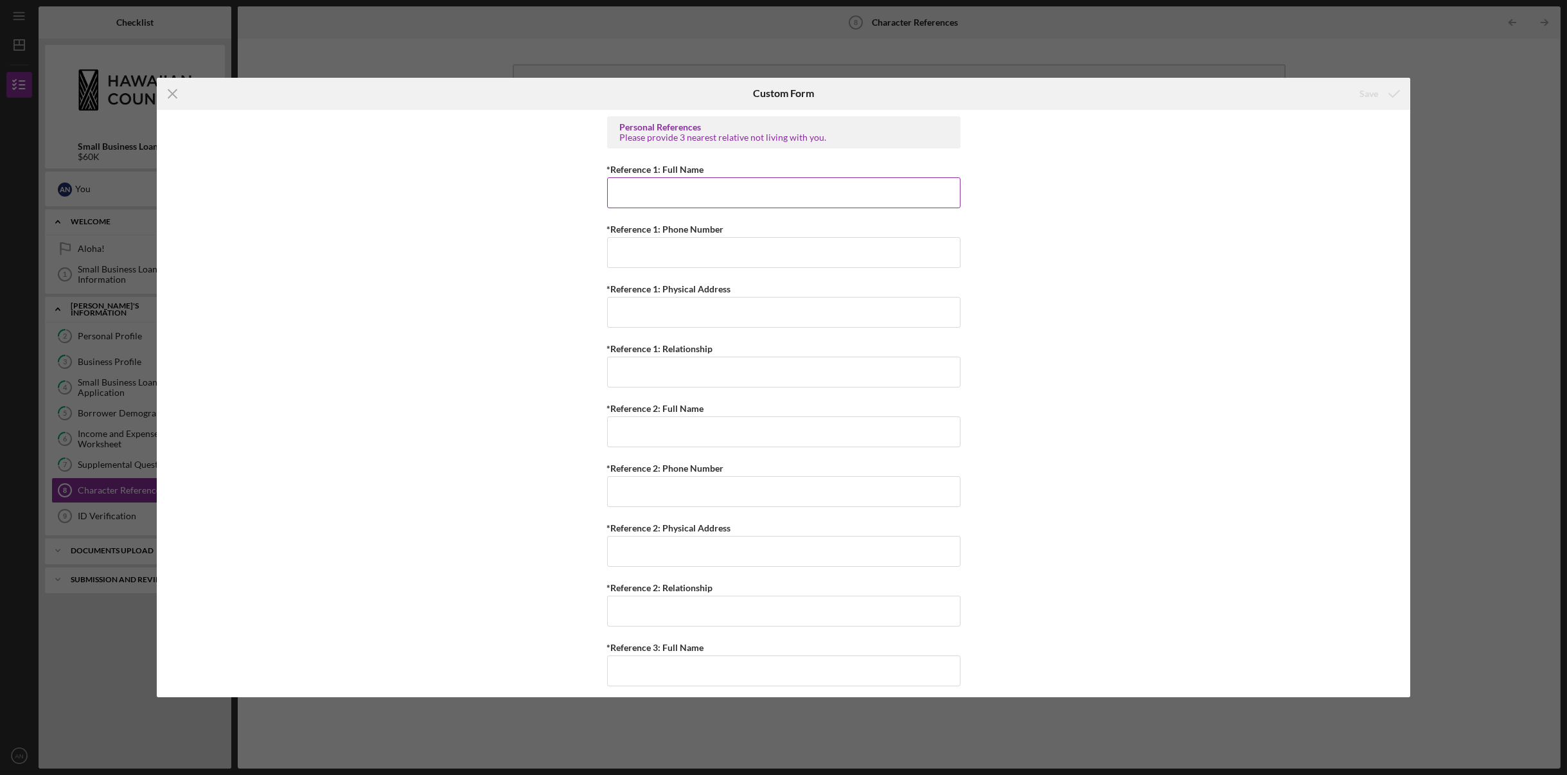
click at [701, 189] on input "*Reference 1: Full Name" at bounding box center [783, 192] width 353 height 31
type input "[PERSON_NAME]"
type input "[PHONE_NUMBER]"
type input "[STREET_ADDRESS]"
type input "sister-in-law"
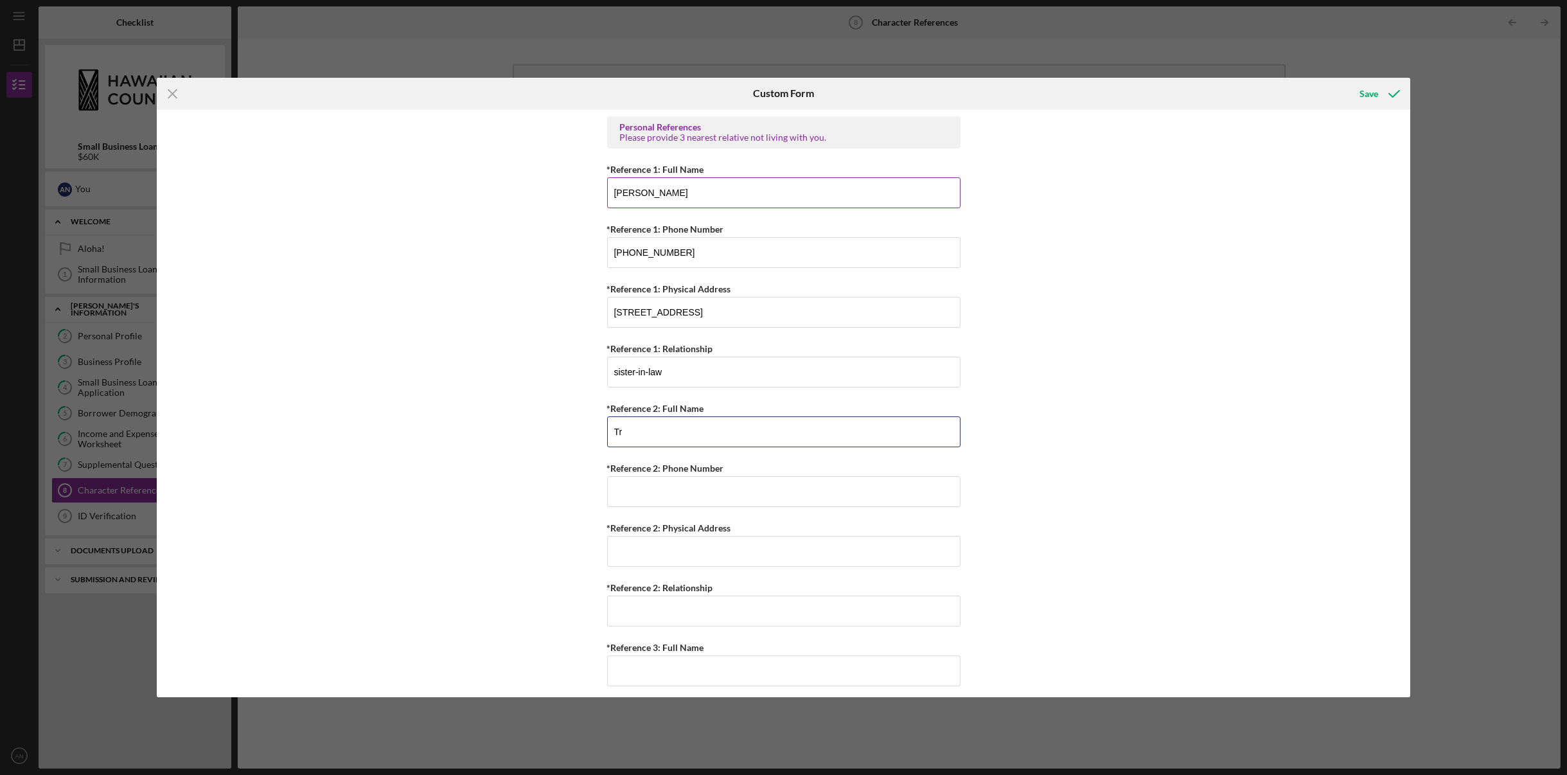
type input "T"
type input "[PERSON_NAME]"
type input "[PHONE_NUMBER]"
click at [689, 526] on label "*Reference 2: Physical Address" at bounding box center [669, 527] width 124 height 11
click at [689, 536] on input "*Reference 2: Physical Address" at bounding box center [783, 551] width 353 height 31
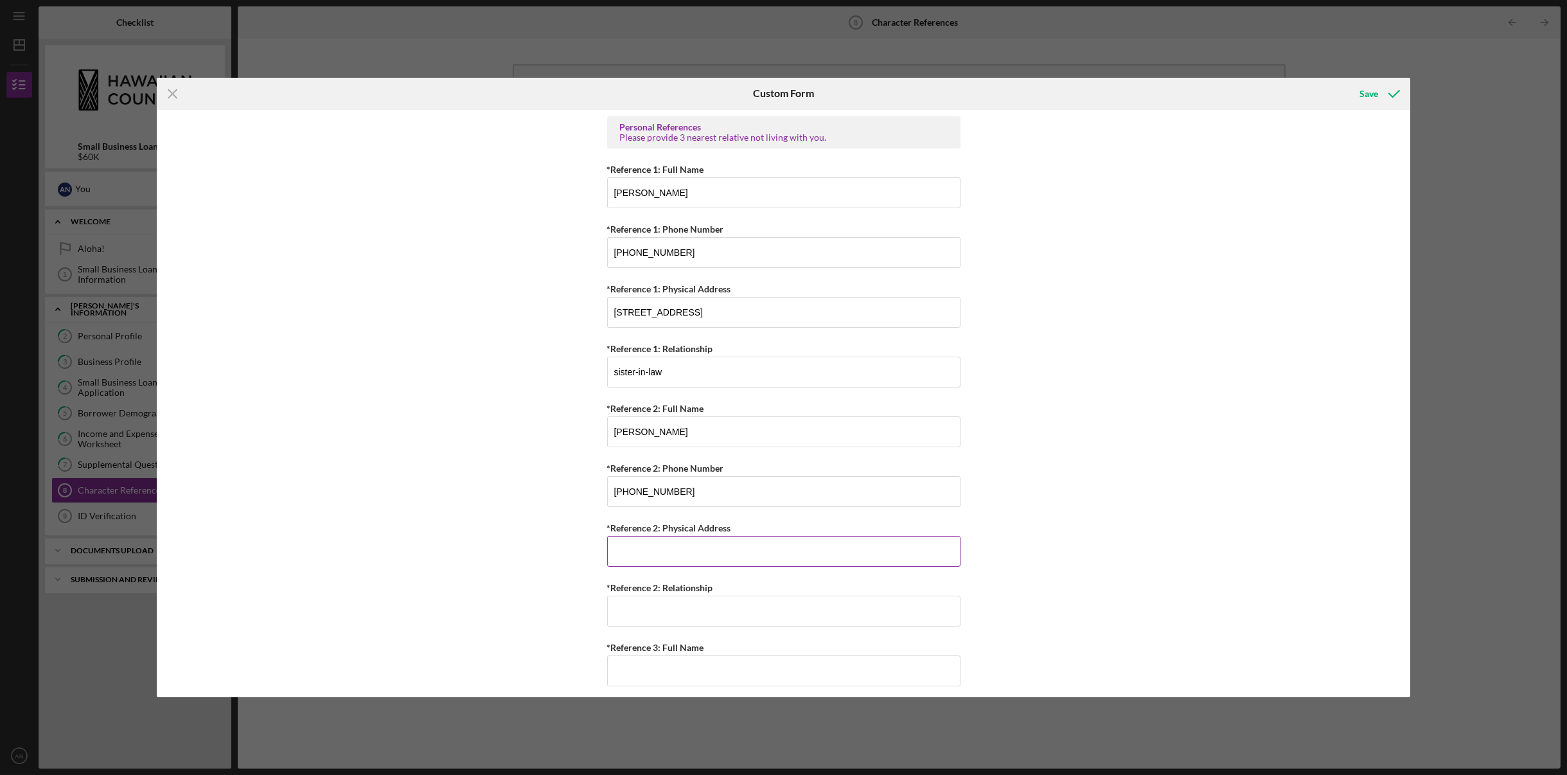
click at [690, 546] on input "*Reference 2: Physical Address" at bounding box center [783, 551] width 353 height 31
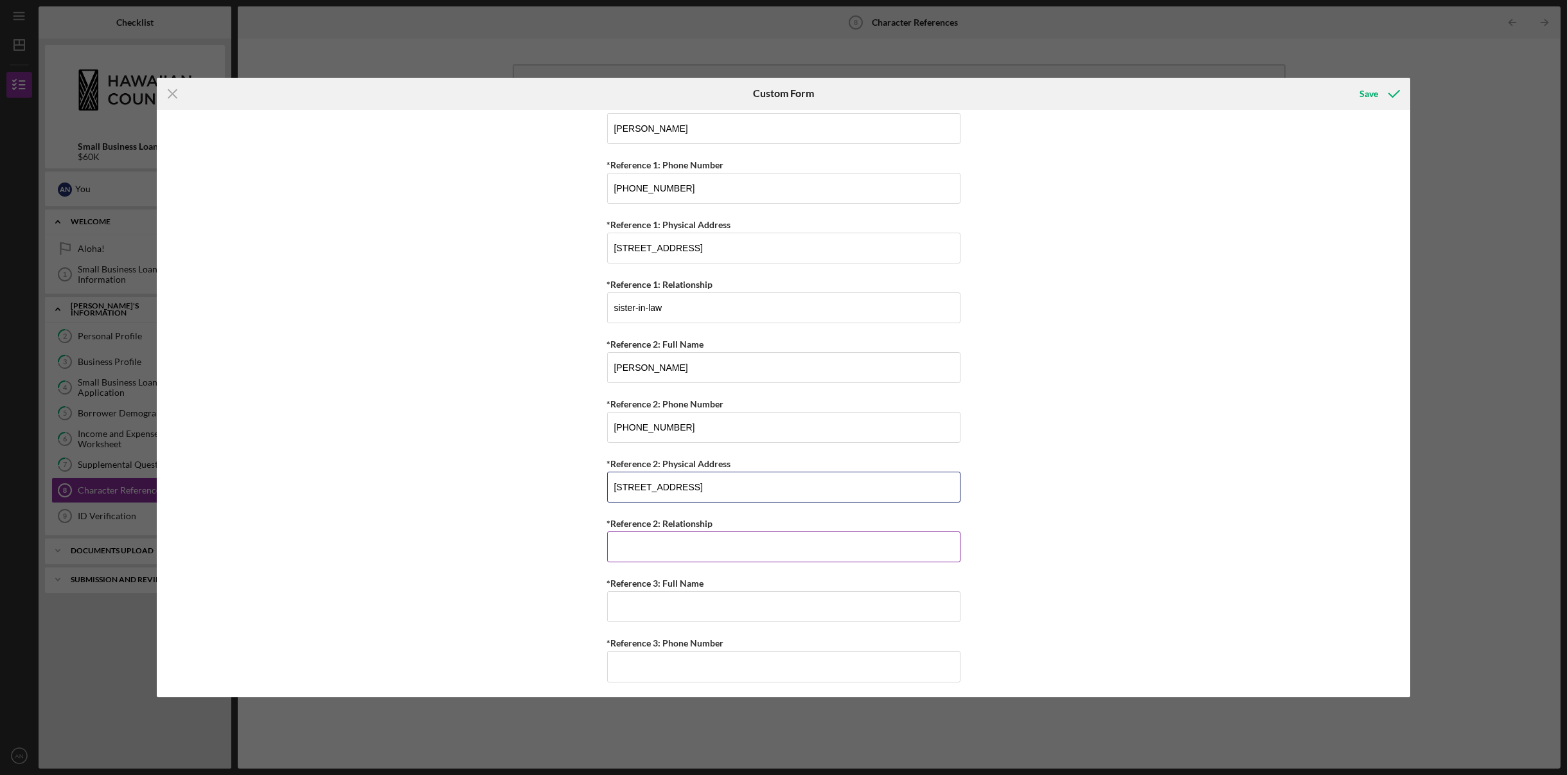
type input "[STREET_ADDRESS]"
click at [686, 555] on input "*Reference 2: Relationship" at bounding box center [783, 546] width 353 height 31
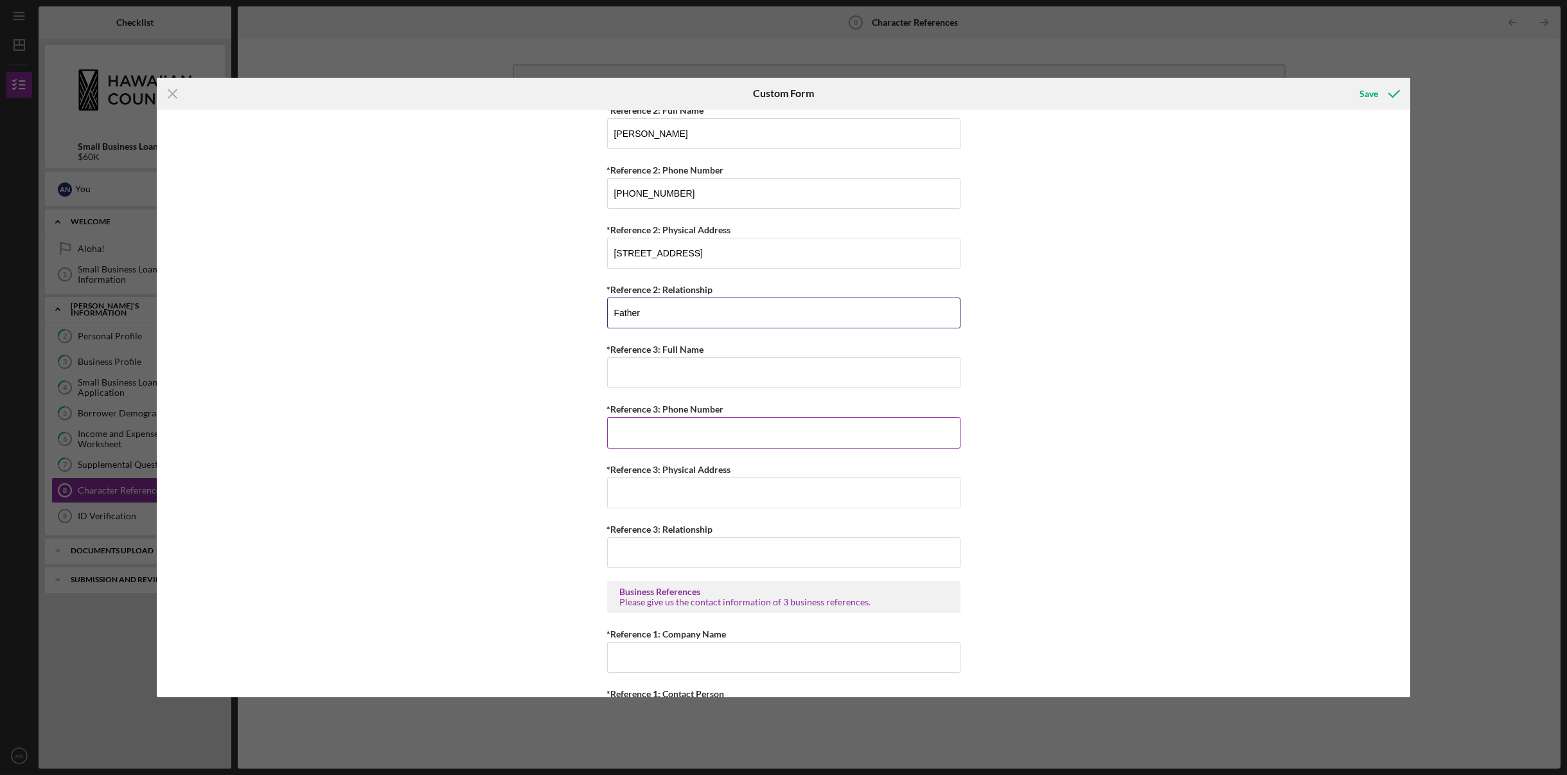
scroll to position [321, 0]
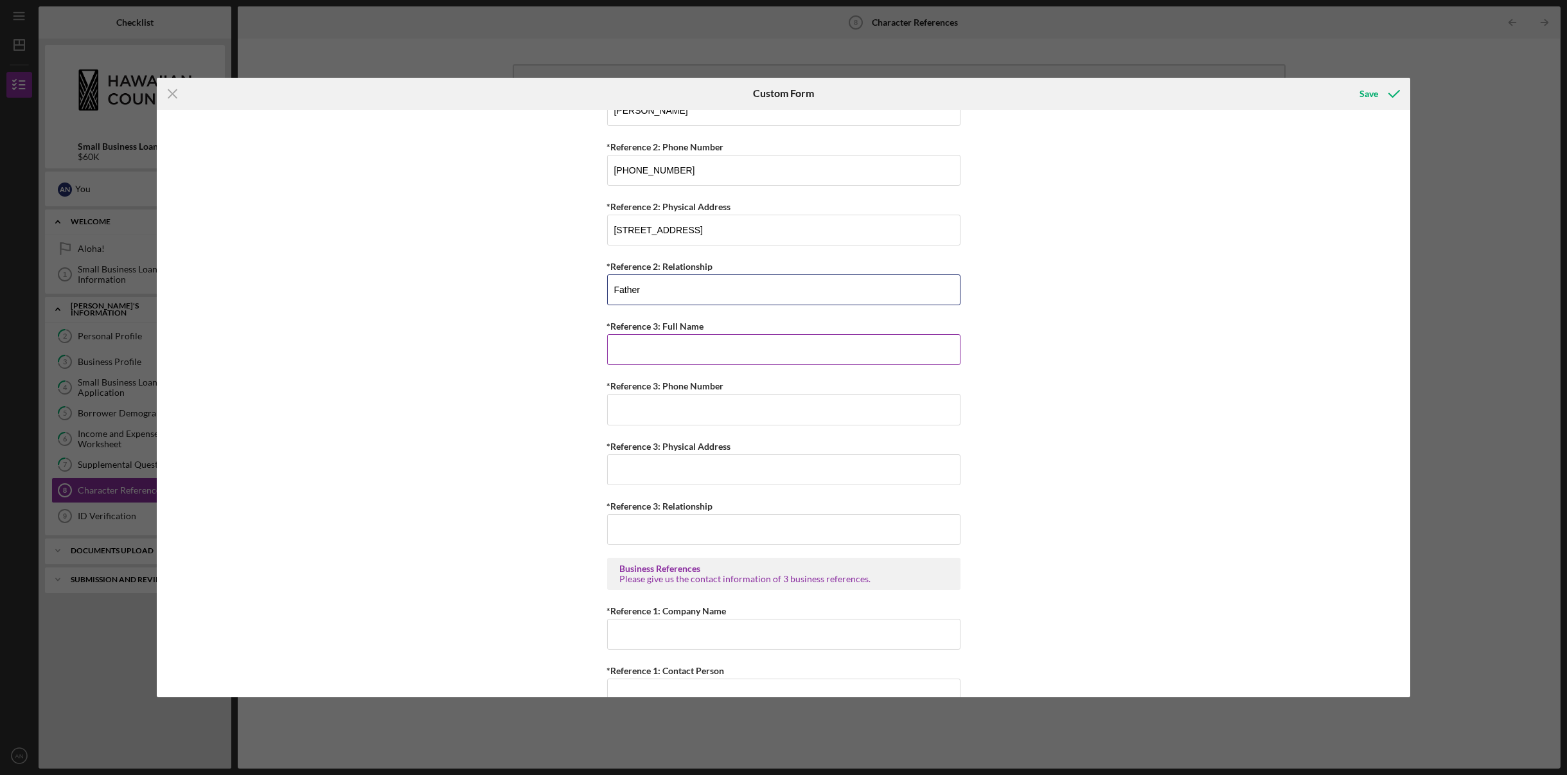
type input "Father"
click at [671, 353] on input "*Reference 3: Full Name" at bounding box center [783, 349] width 353 height 31
type input "[PERSON_NAME]"
type input "[PHONE_NUMBER]"
type input "[STREET_ADDRESS]"
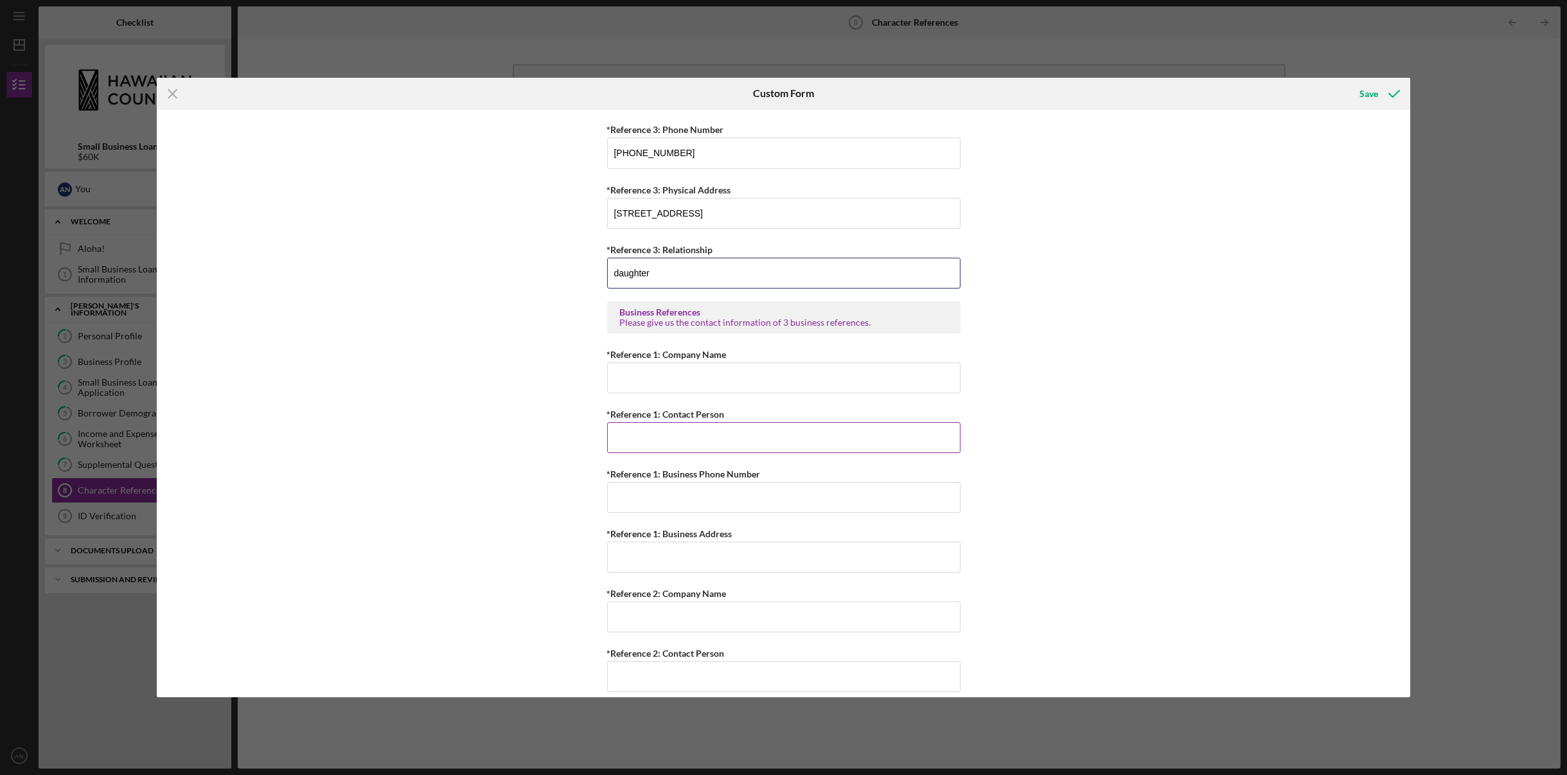
scroll to position [578, 0]
type input "daughter"
click at [649, 376] on input "*Reference 1: Company Name" at bounding box center [783, 377] width 353 height 31
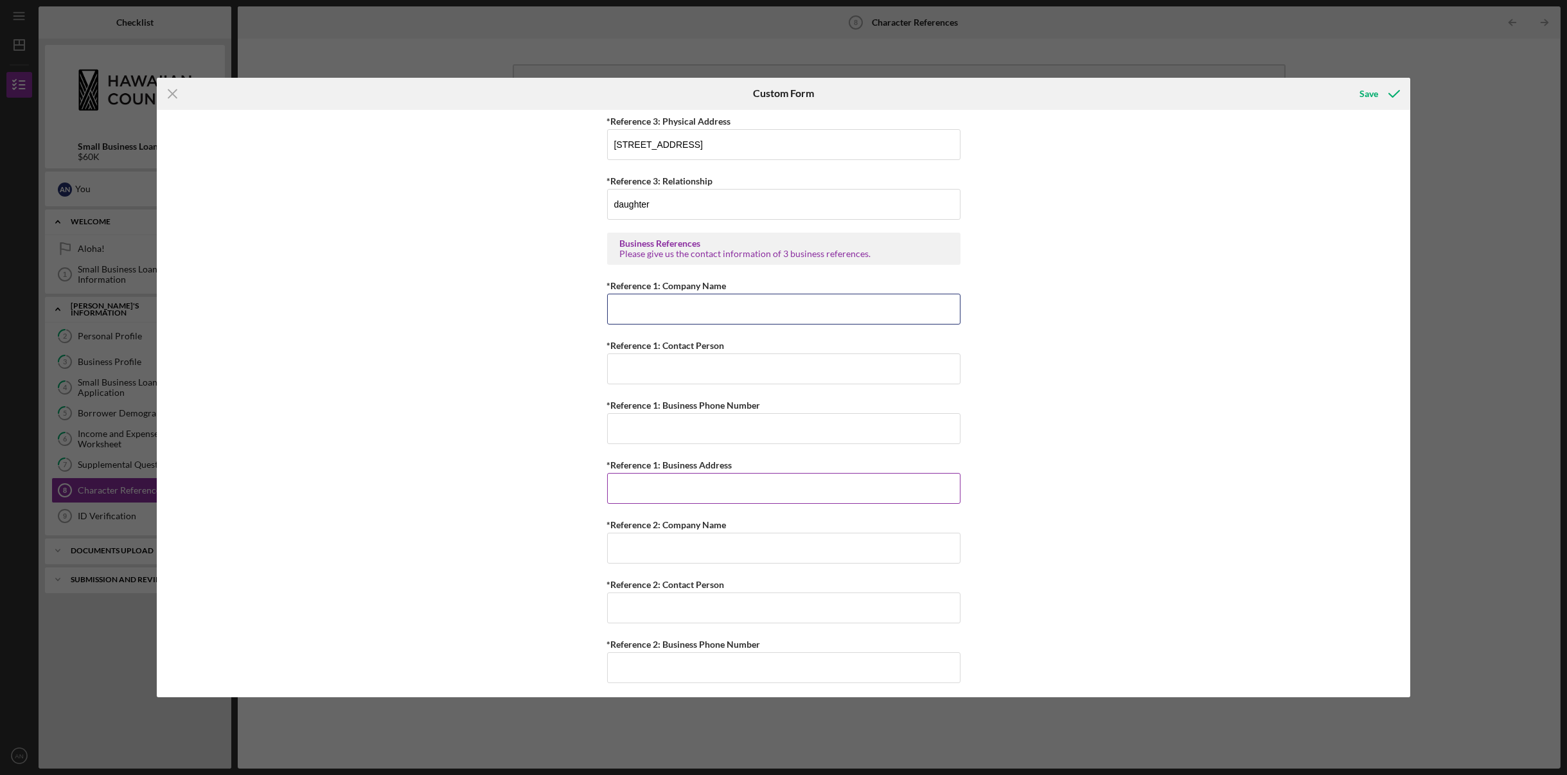
scroll to position [628, 0]
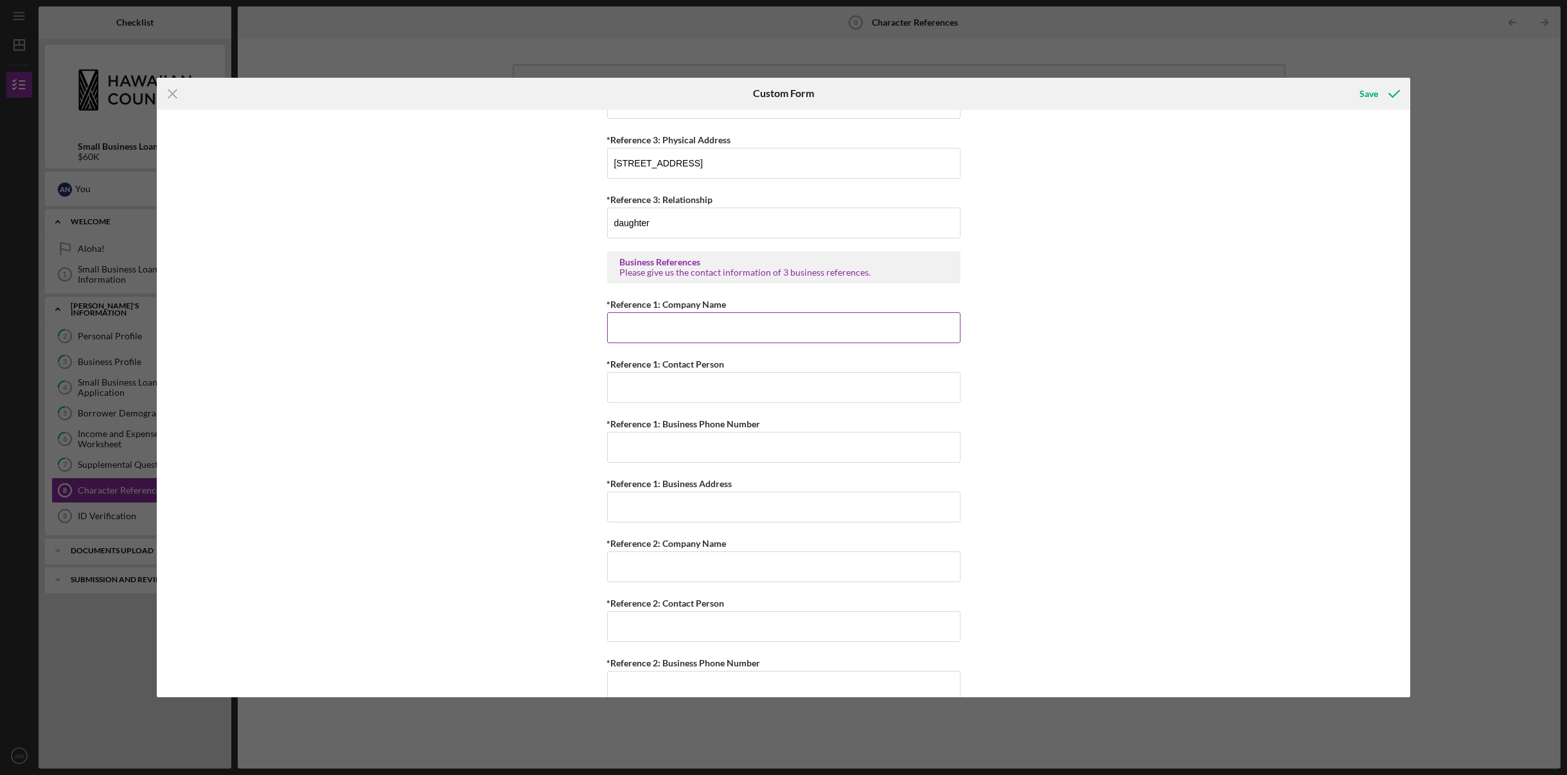
click at [632, 325] on input "*Reference 1: Company Name" at bounding box center [783, 327] width 353 height 31
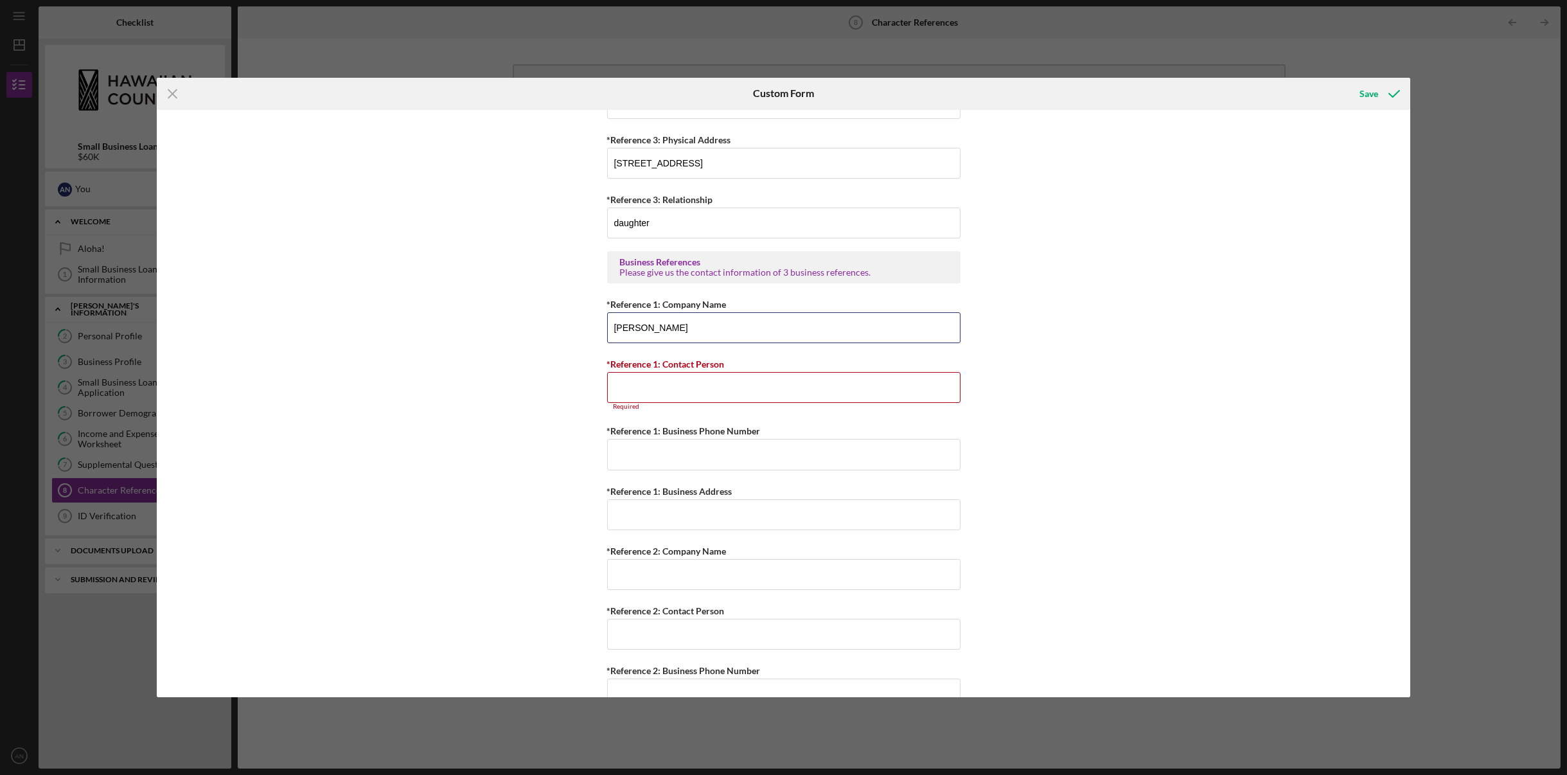
drag, startPoint x: 691, startPoint y: 329, endPoint x: 587, endPoint y: 326, distance: 103.5
click at [587, 326] on div "Personal References Please provide 3 nearest relative not living with you. *Ref…" at bounding box center [783, 404] width 1253 height 588
type input "R"
type input "Firestone"
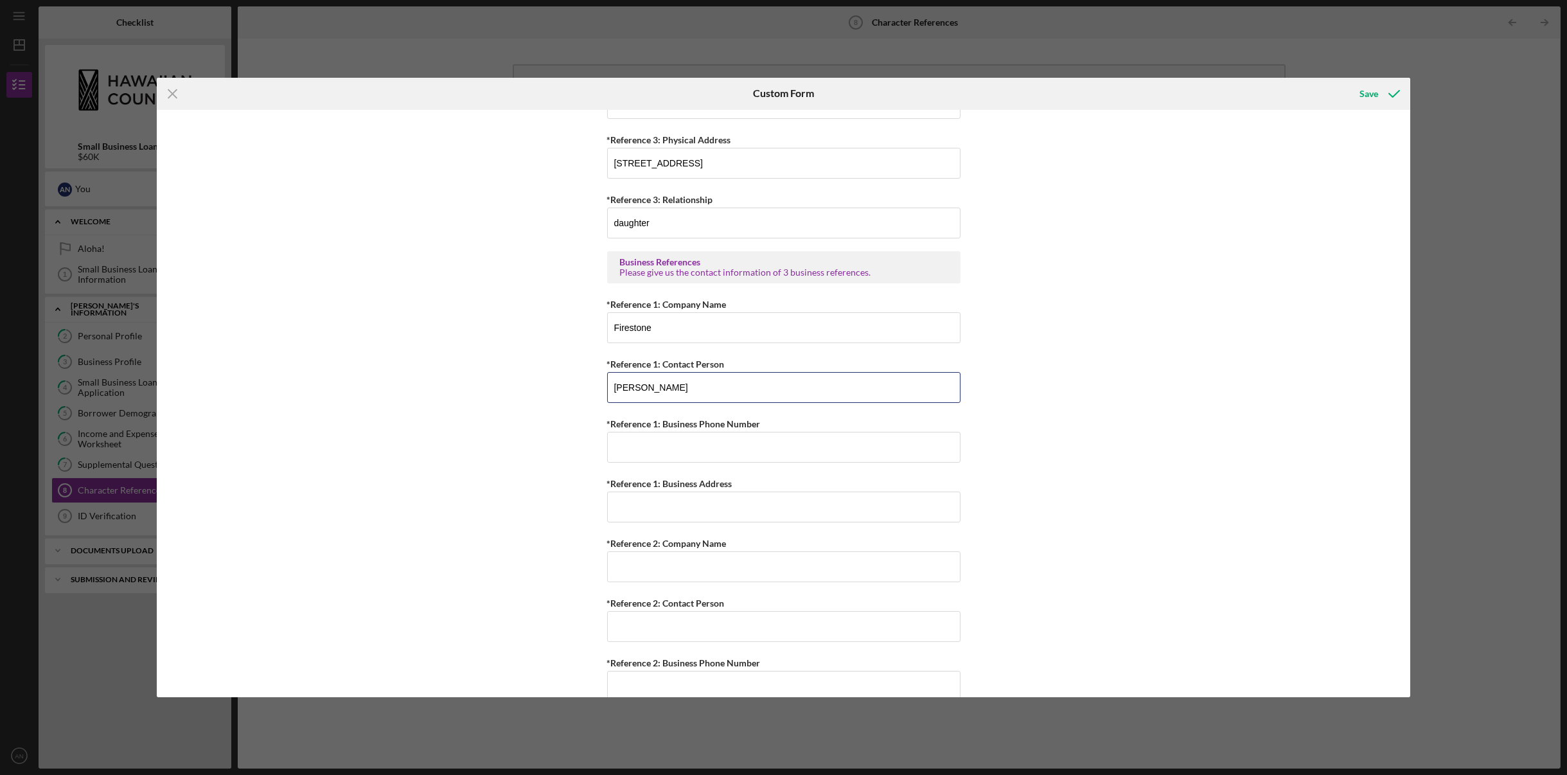
type input "[PERSON_NAME]"
type input "[PHONE_NUMBER]"
click at [624, 509] on input "*Reference 1: Business Address" at bounding box center [783, 506] width 353 height 31
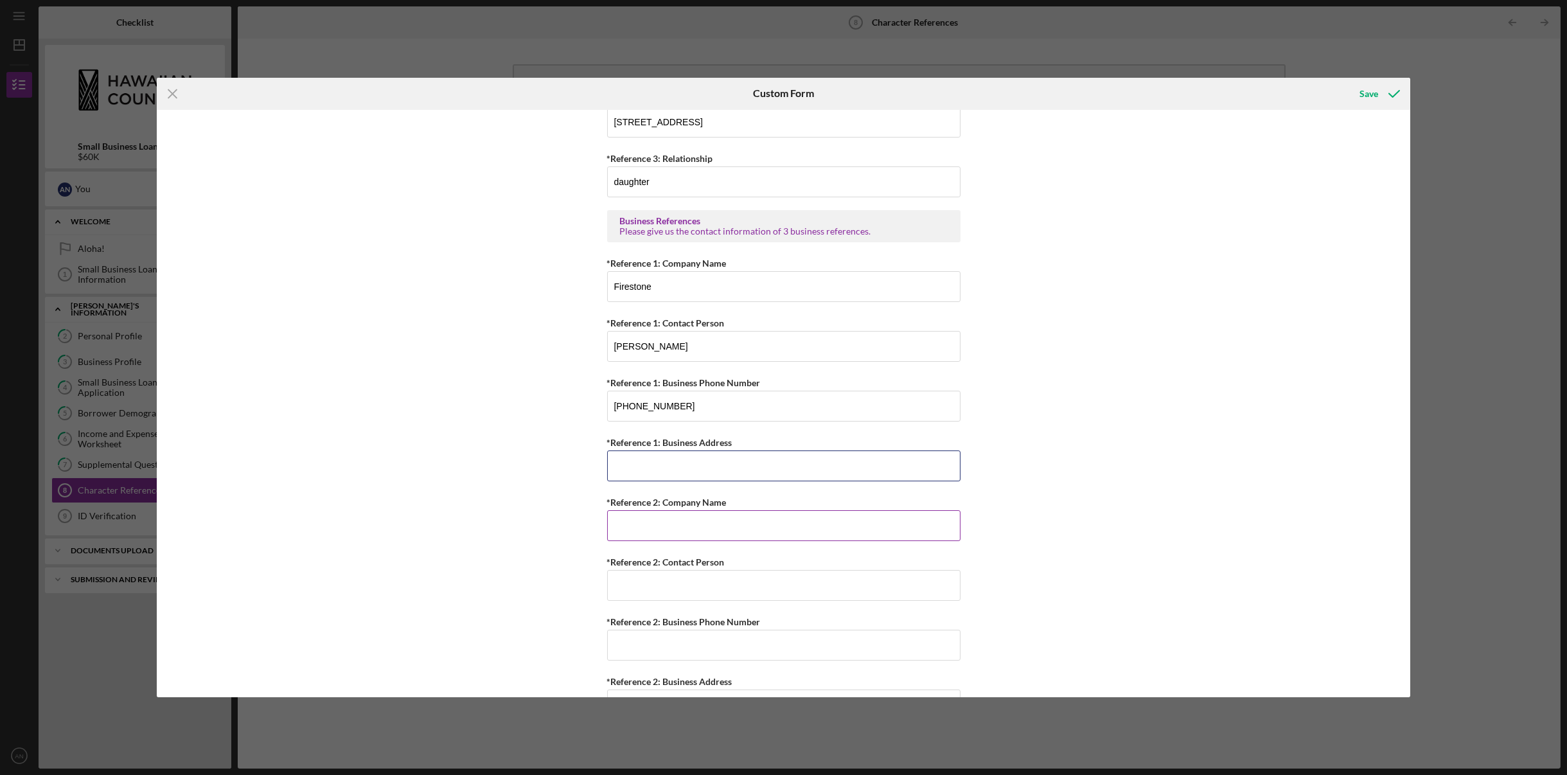
scroll to position [692, 0]
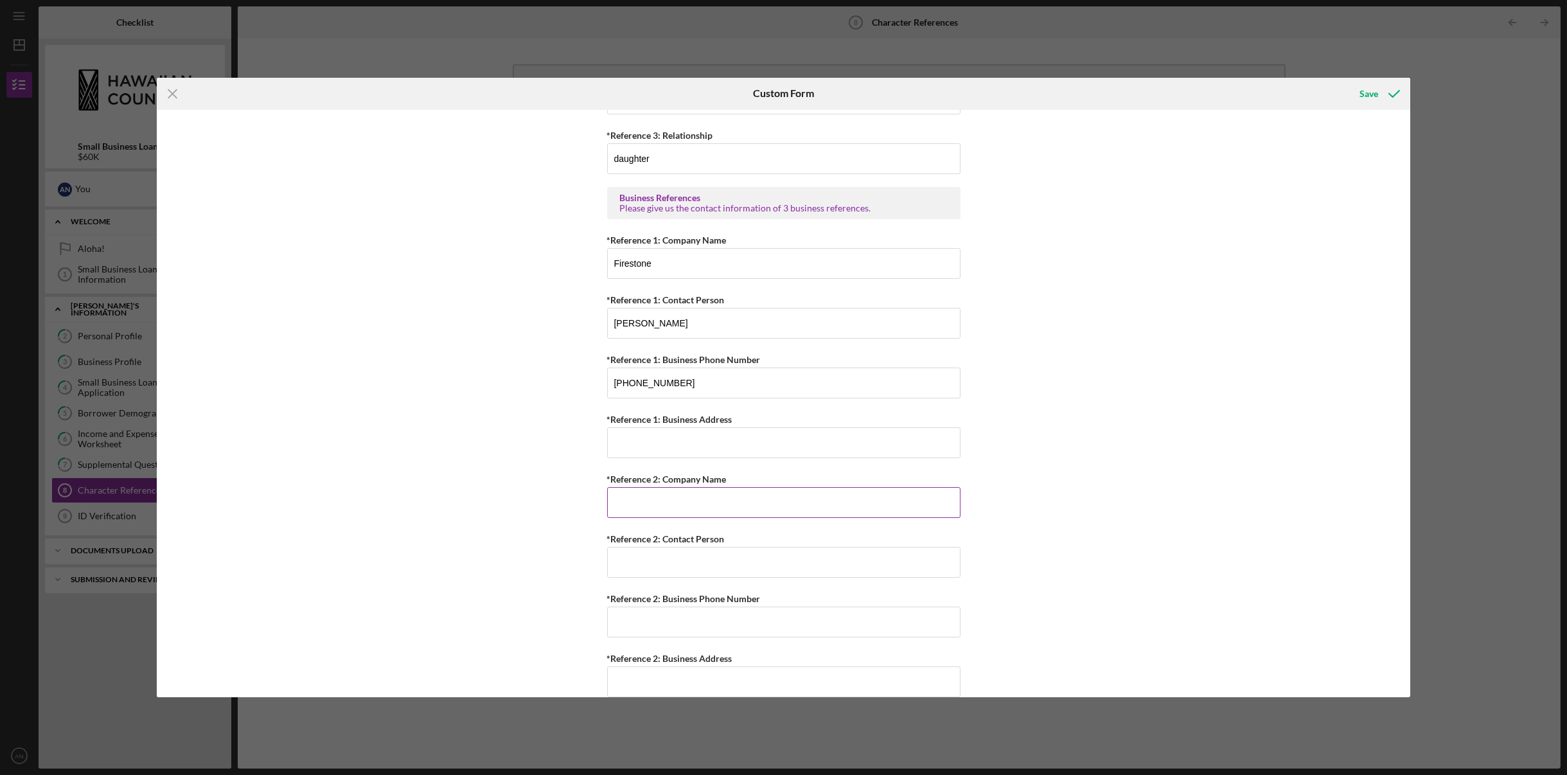
click at [680, 502] on input "*Reference 2: Company Name" at bounding box center [783, 502] width 353 height 31
type input "Firestone"
click at [688, 569] on input "*Reference 2: Contact Person" at bounding box center [783, 569] width 353 height 31
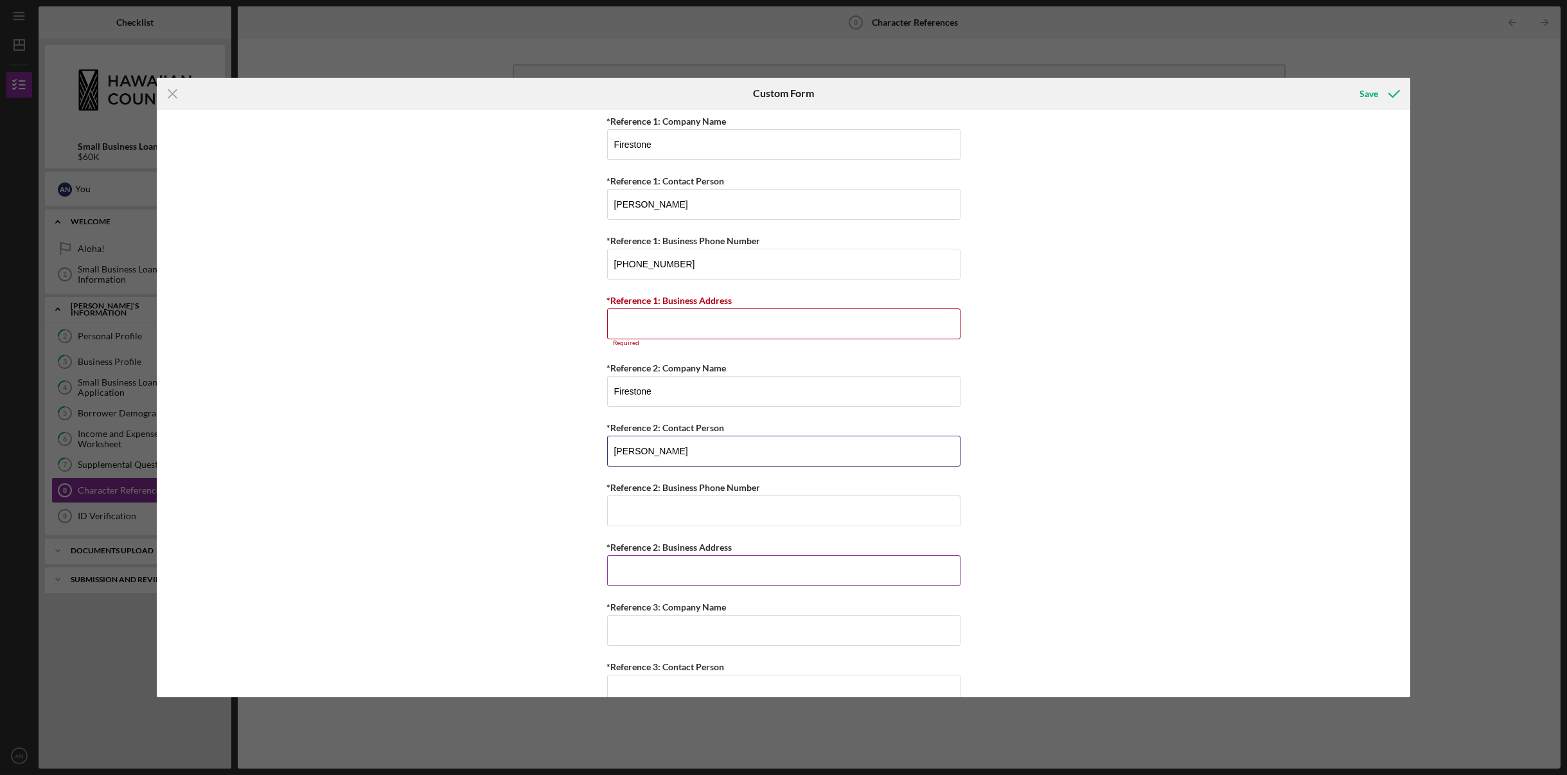
scroll to position [820, 0]
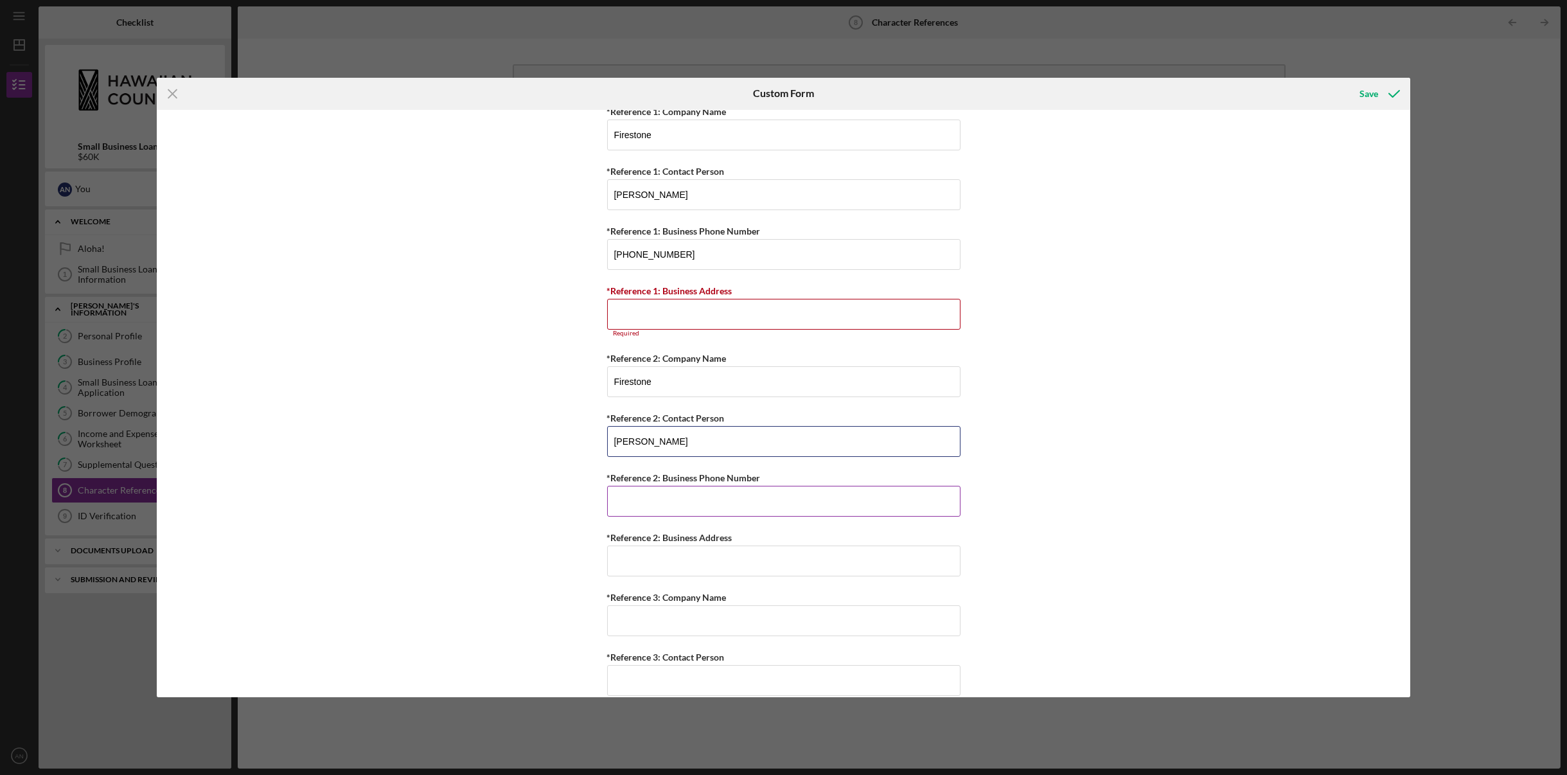
type input "[PERSON_NAME]"
click at [690, 500] on input "*Reference 2: Business Phone Number" at bounding box center [783, 501] width 353 height 31
type input "(808) ###-####"
click at [654, 315] on input "*Reference 1: Business Address" at bounding box center [783, 314] width 353 height 31
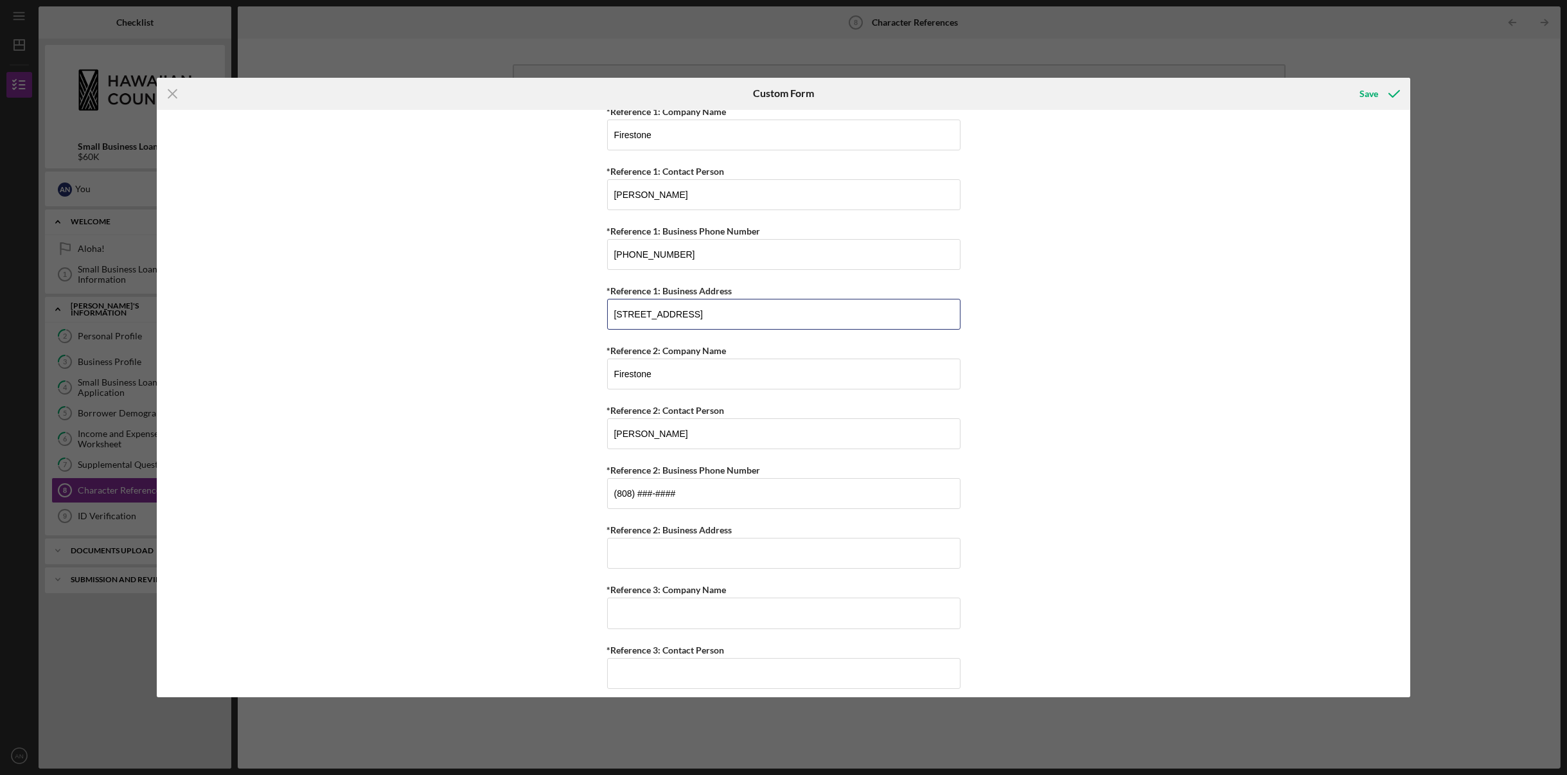
drag, startPoint x: 789, startPoint y: 309, endPoint x: 595, endPoint y: 299, distance: 194.3
click at [595, 299] on div "Personal References Please provide 3 nearest relative not living with you. *Ref…" at bounding box center [783, 404] width 1253 height 588
type input "[STREET_ADDRESS]"
click at [678, 552] on input "*Reference 2: Business Address" at bounding box center [783, 553] width 353 height 31
paste input "[STREET_ADDRESS]"
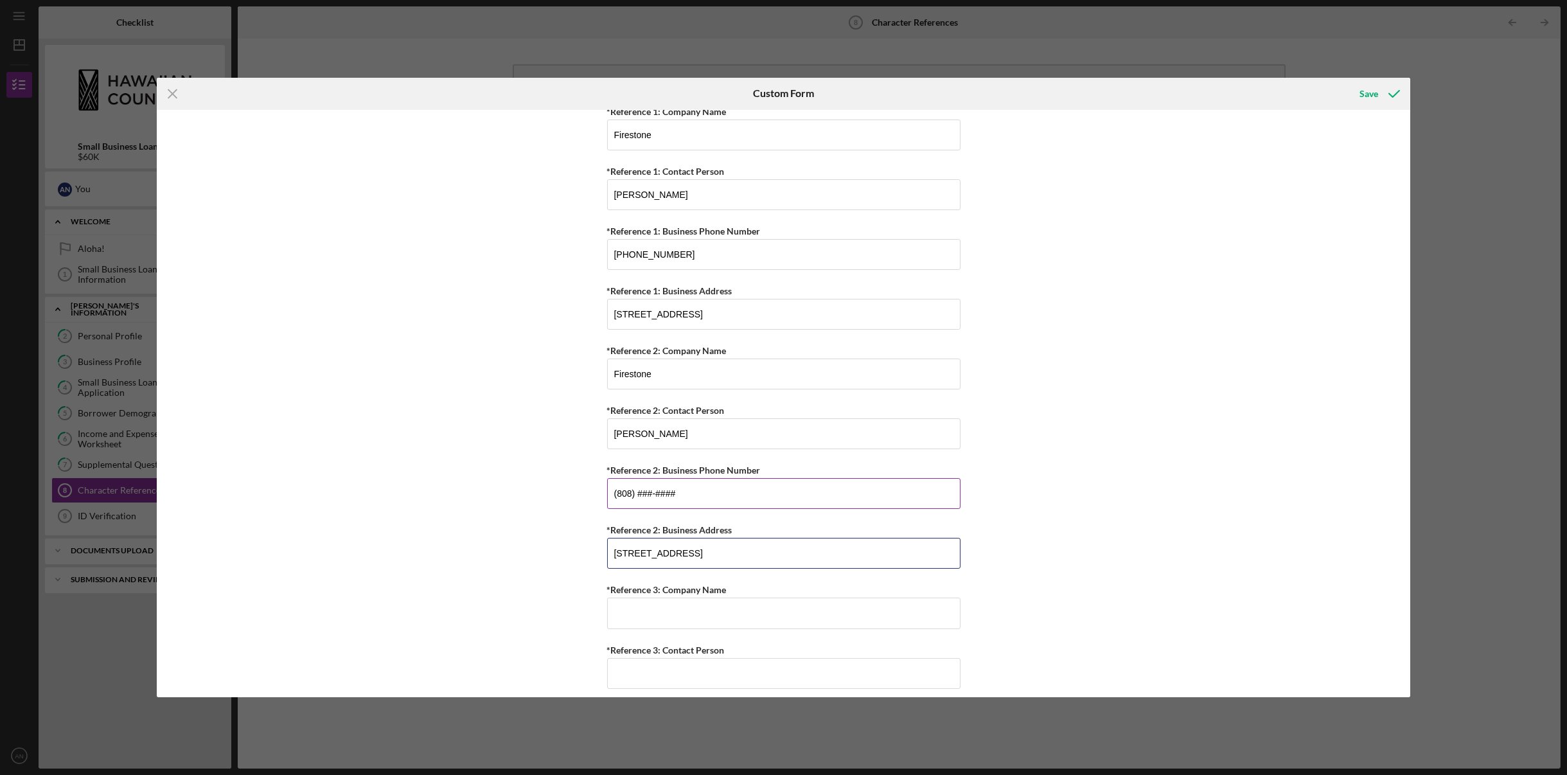
type input "[STREET_ADDRESS]"
drag, startPoint x: 637, startPoint y: 494, endPoint x: 659, endPoint y: 495, distance: 21.2
click at [637, 494] on input "(808) ###-####" at bounding box center [783, 493] width 353 height 31
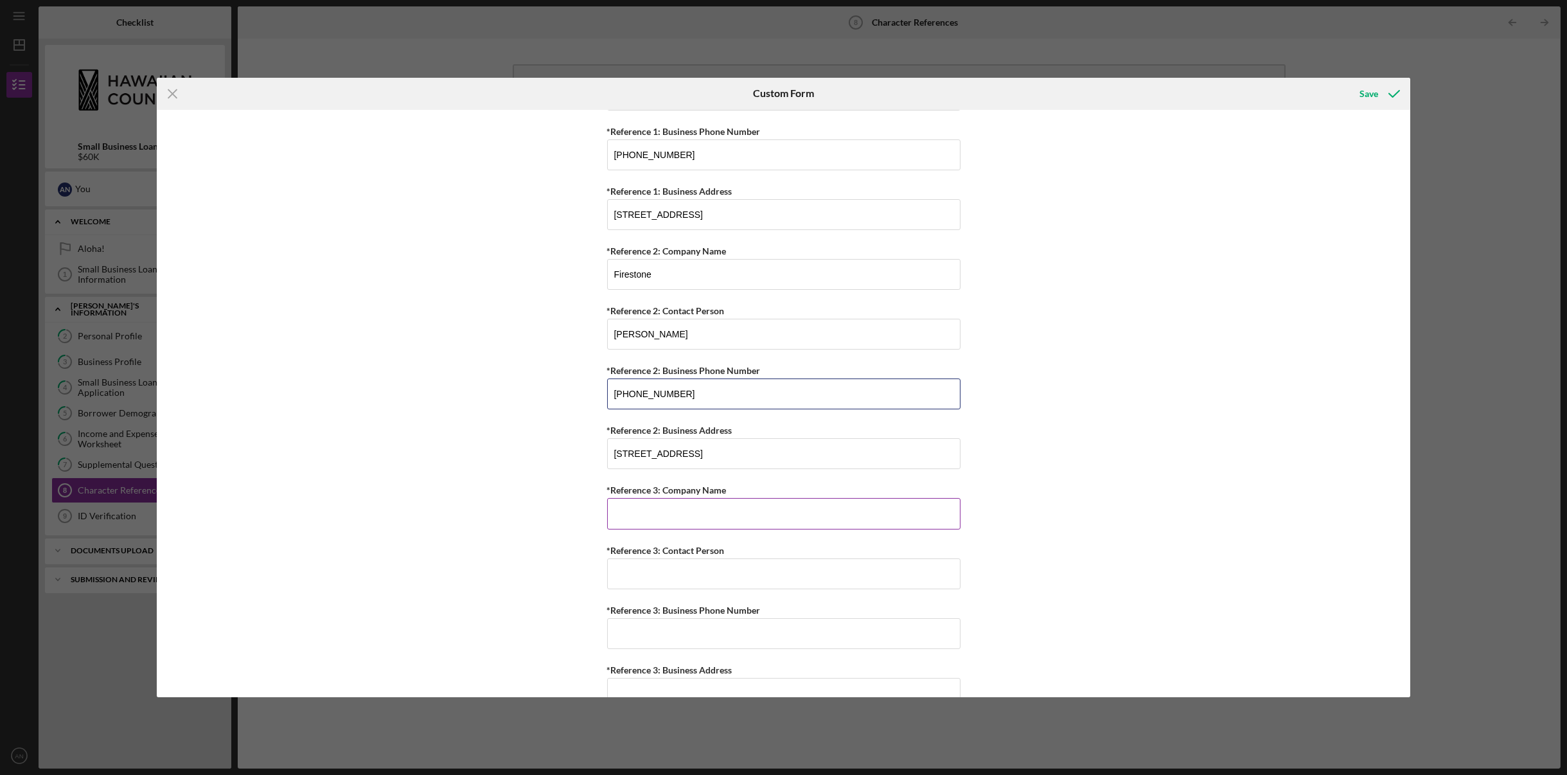
scroll to position [949, 0]
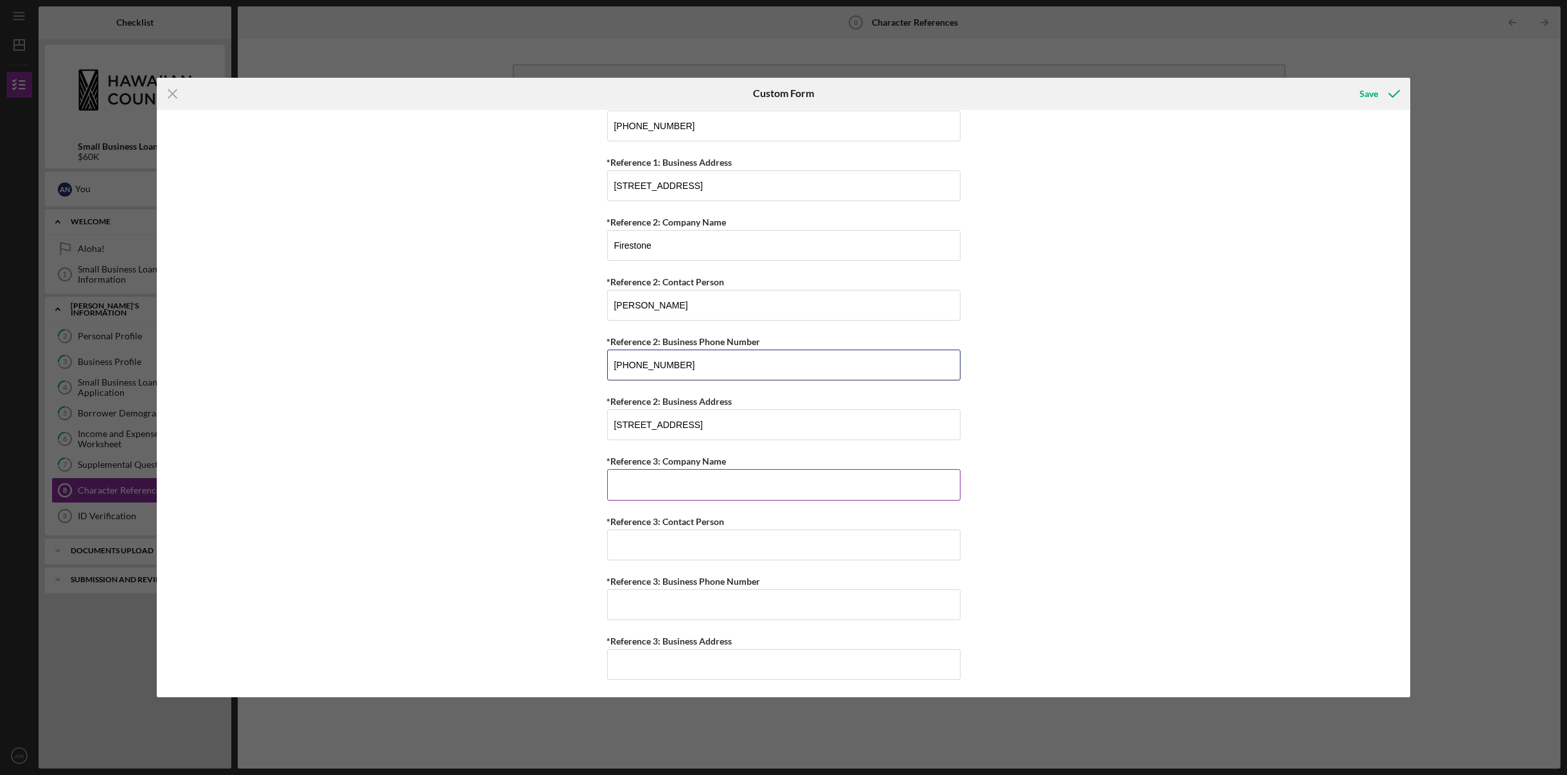
type input "[PHONE_NUMBER]"
click at [646, 483] on input "*Reference 3: Company Name" at bounding box center [783, 484] width 353 height 31
type input "K"
type input "Ke [PERSON_NAME]"
type input "[PERSON_NAME]"
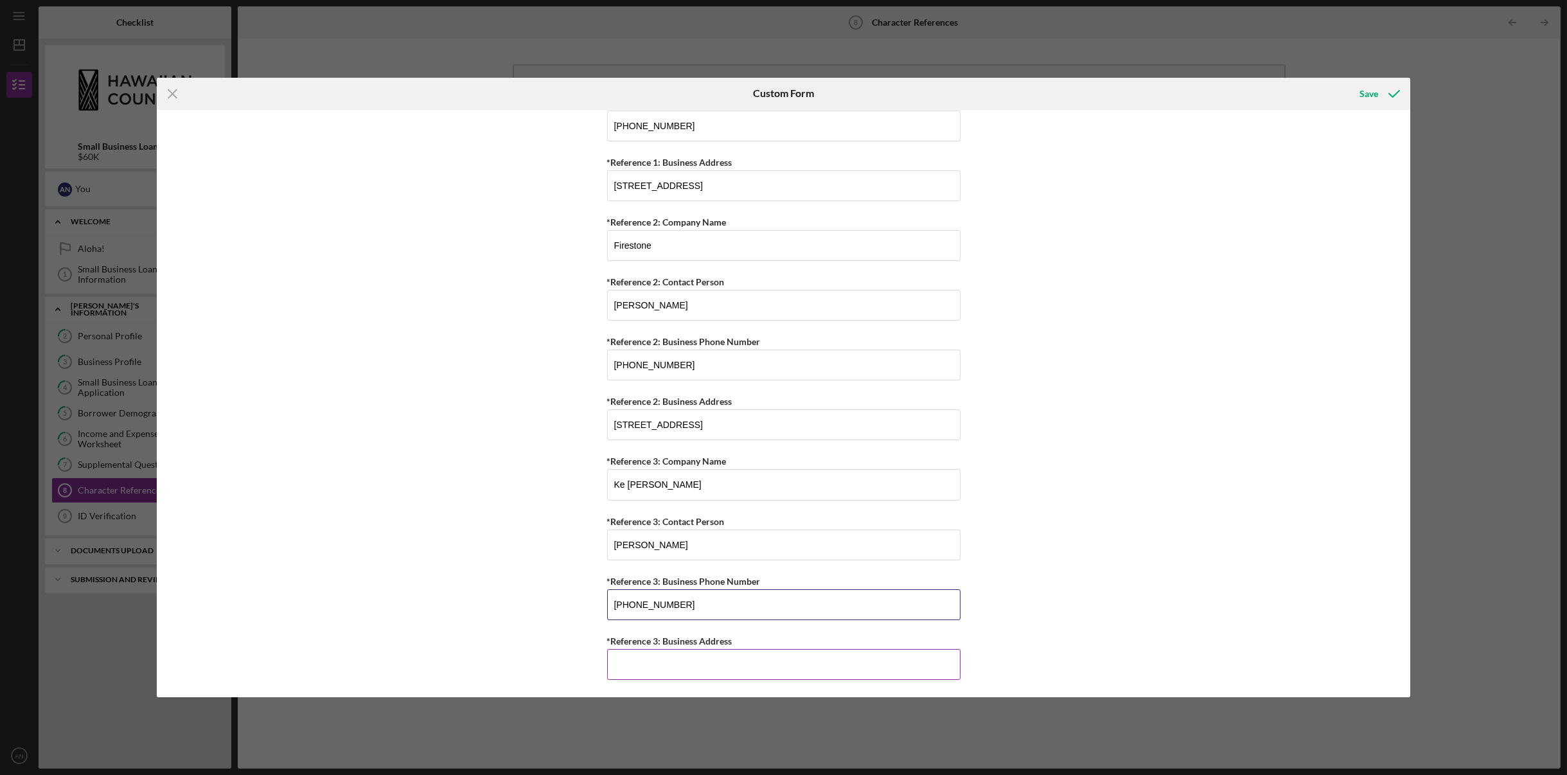
type input "[PHONE_NUMBER]"
click at [696, 664] on input "*Reference 3: Business Address" at bounding box center [783, 664] width 353 height 31
type input "[STREET_ADDRESS]"
click at [1374, 94] on div "Save" at bounding box center [1368, 94] width 19 height 26
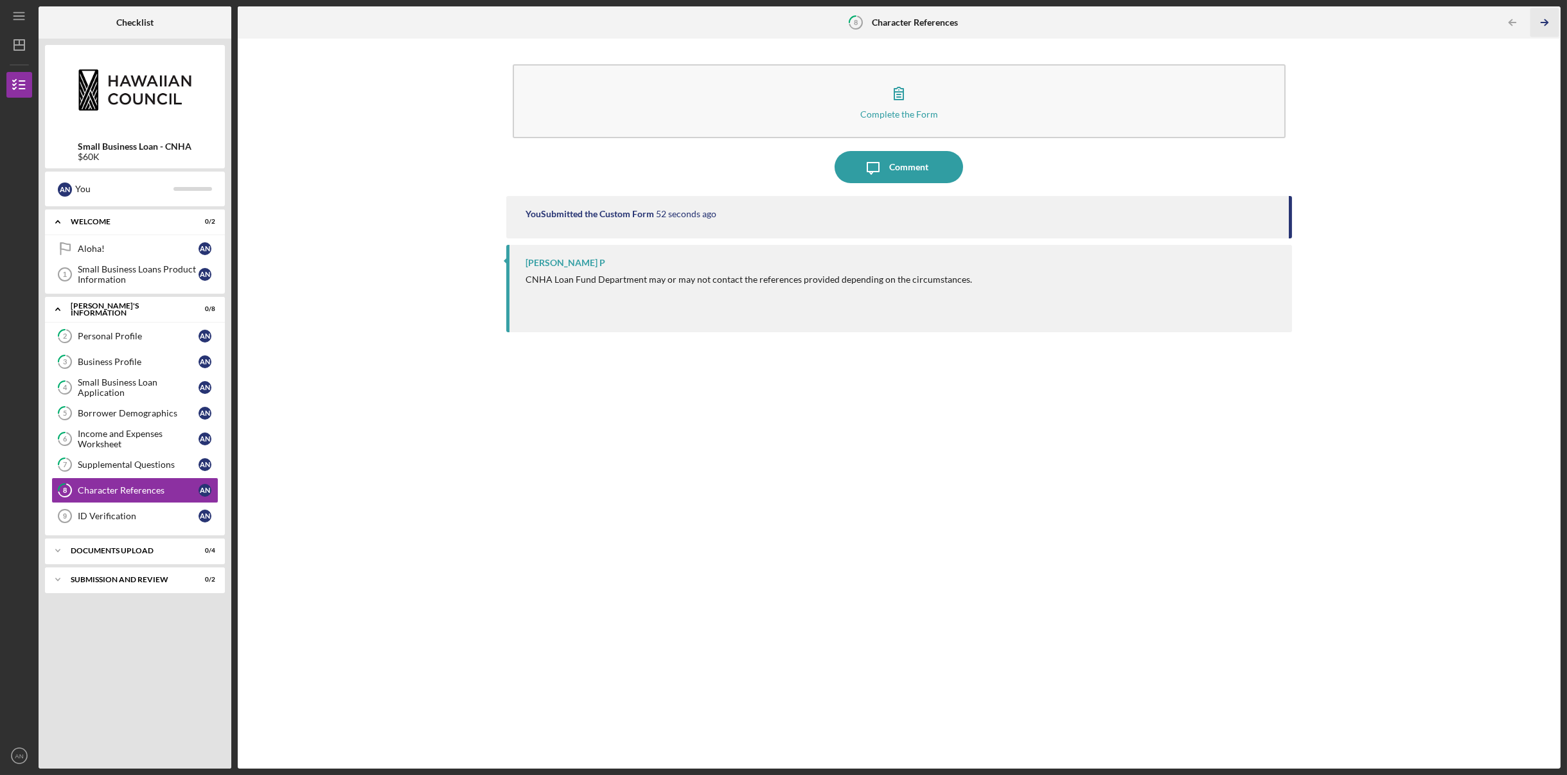
click at [1545, 21] on polyline "button" at bounding box center [1545, 23] width 3 height 6
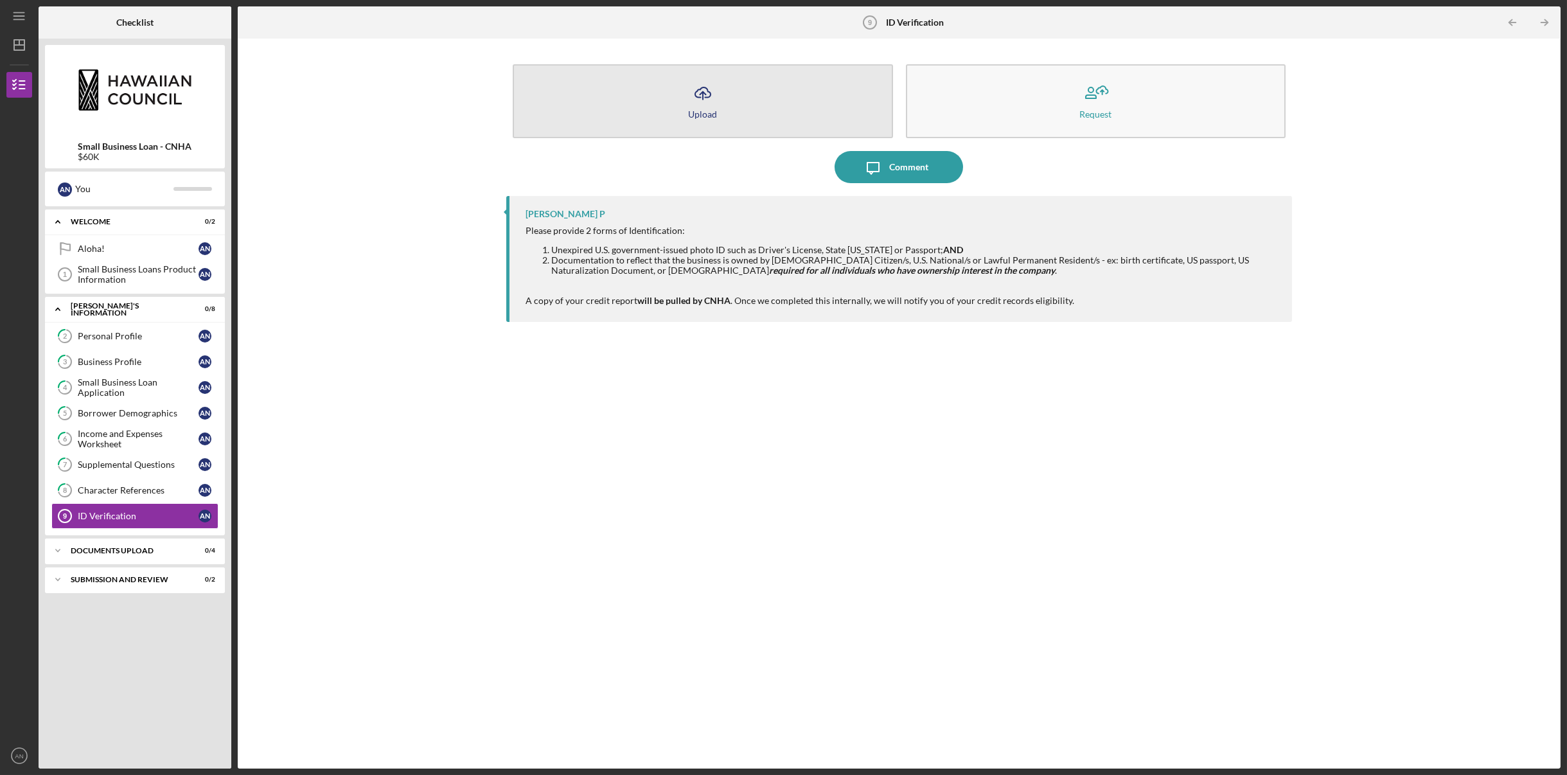
click at [715, 102] on icon "Icon/Upload" at bounding box center [703, 93] width 32 height 32
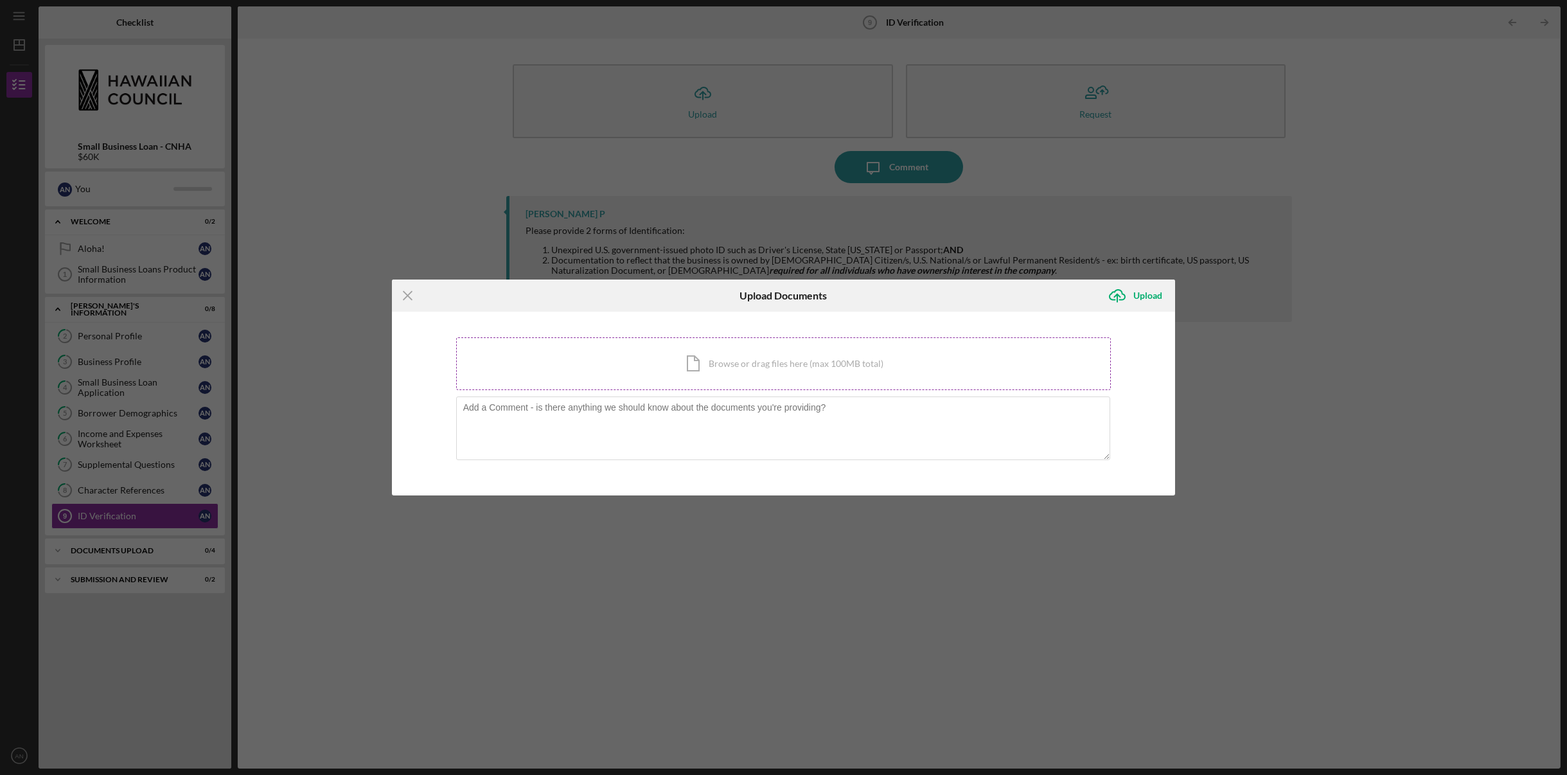
click at [676, 367] on div "Icon/Document Browse or drag files here (max 100MB total) Tap to choose files o…" at bounding box center [783, 363] width 655 height 53
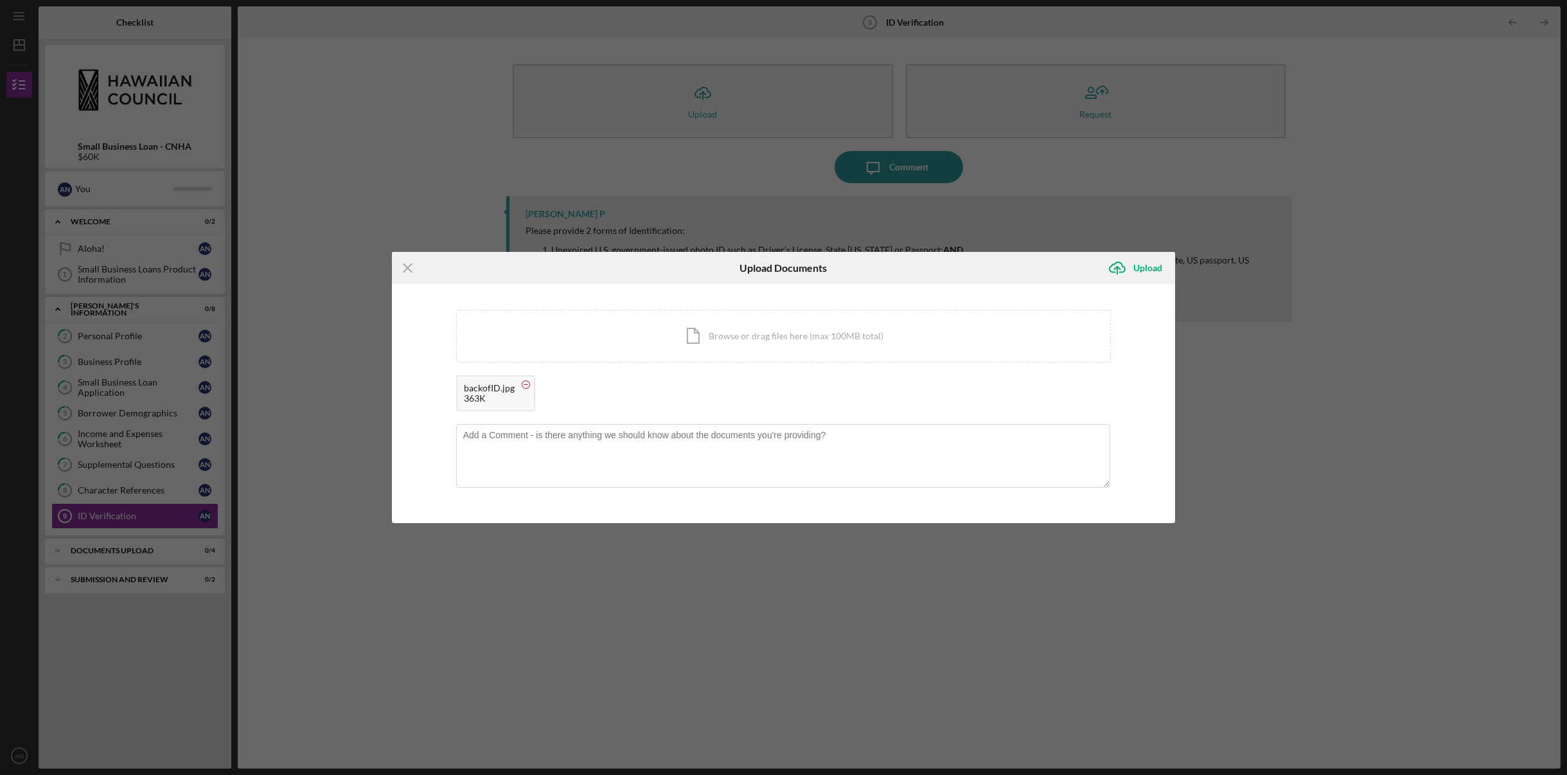
click at [524, 383] on circle at bounding box center [526, 385] width 8 height 8
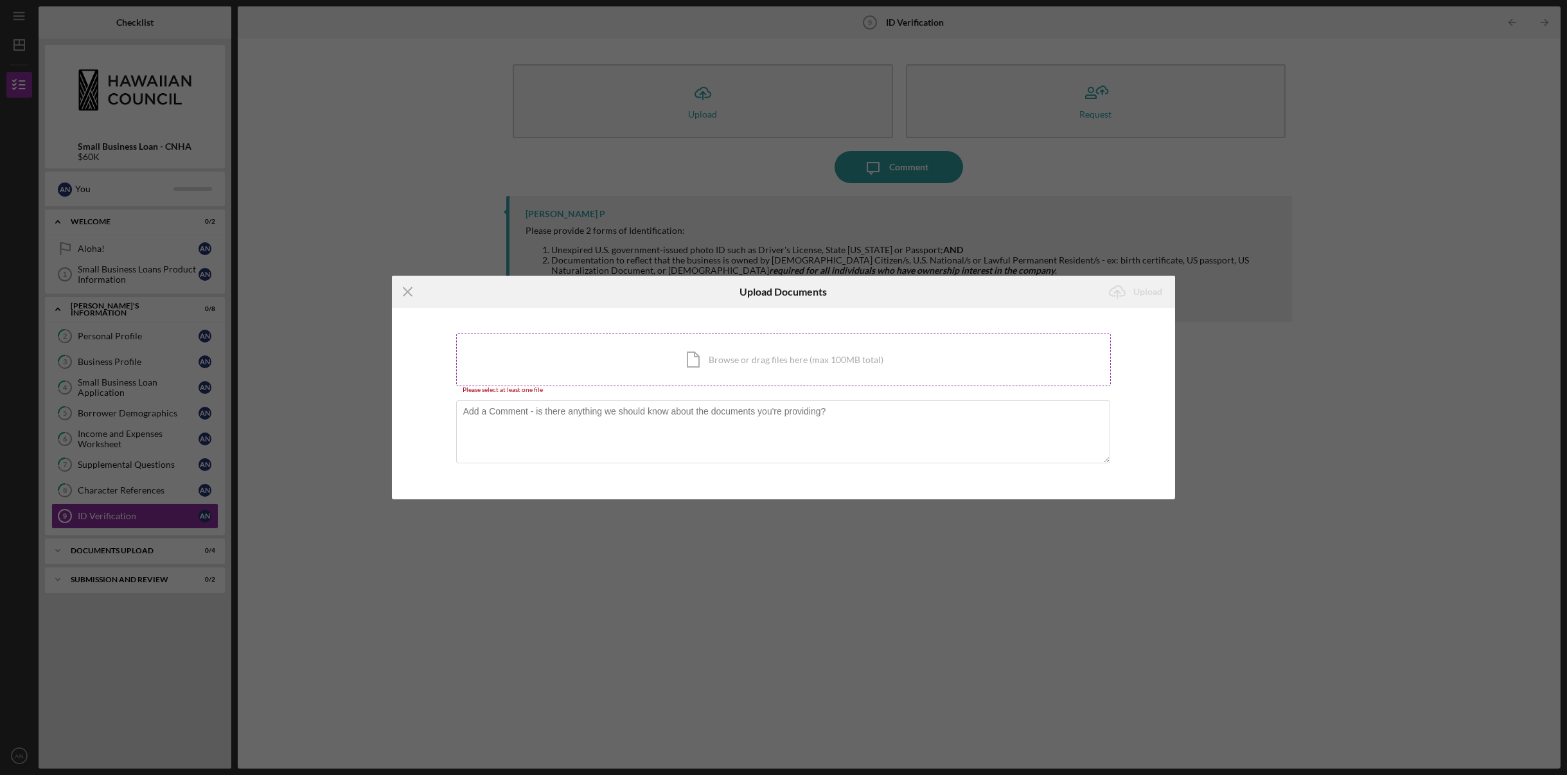
click at [761, 362] on div "Icon/Document Browse or drag files here (max 100MB total) Tap to choose files o…" at bounding box center [783, 359] width 655 height 53
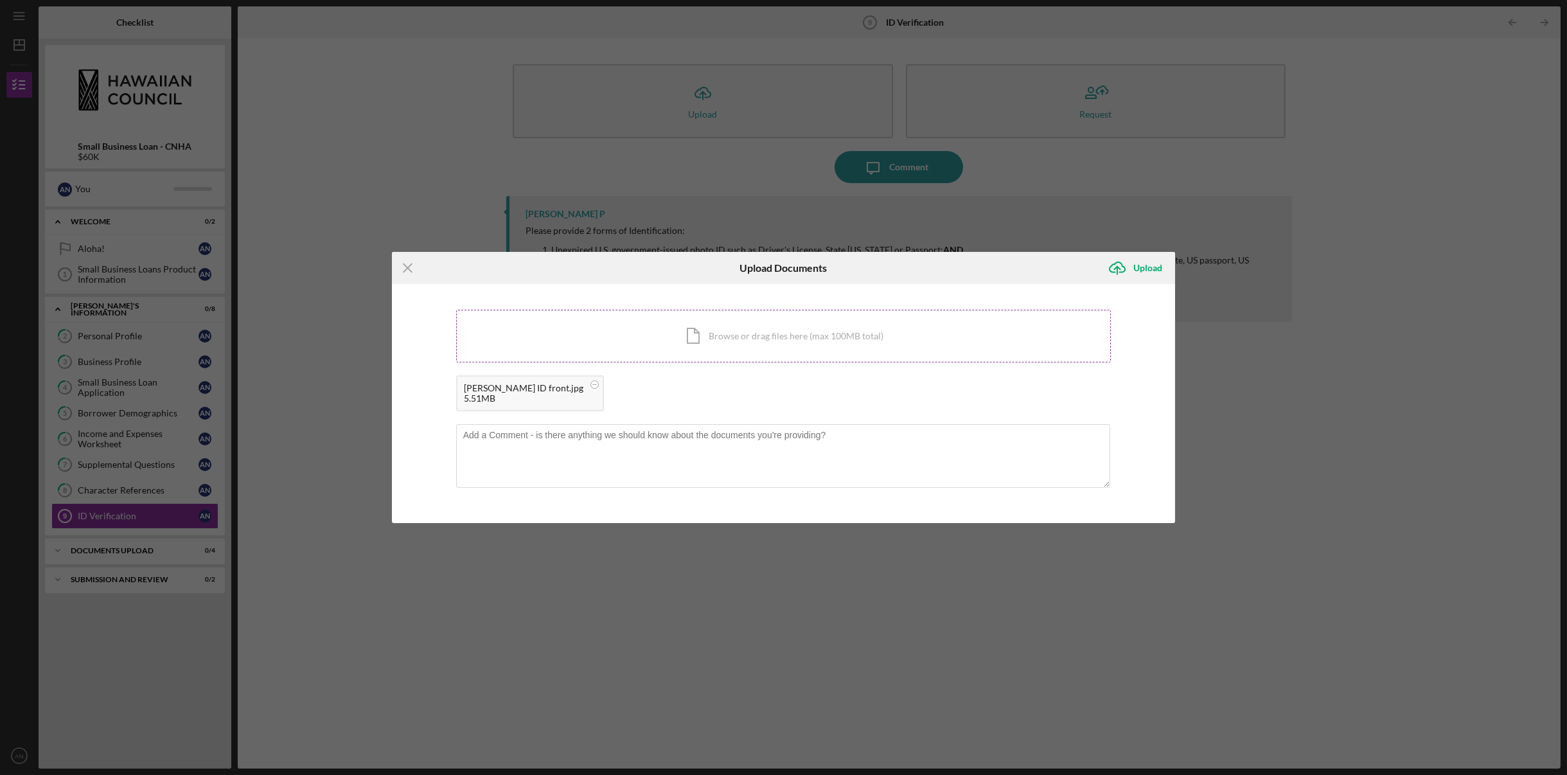
click at [674, 339] on div "Icon/Document Browse or drag files here (max 100MB total) Tap to choose files o…" at bounding box center [783, 336] width 655 height 53
click at [1151, 269] on div "Upload" at bounding box center [1147, 268] width 29 height 26
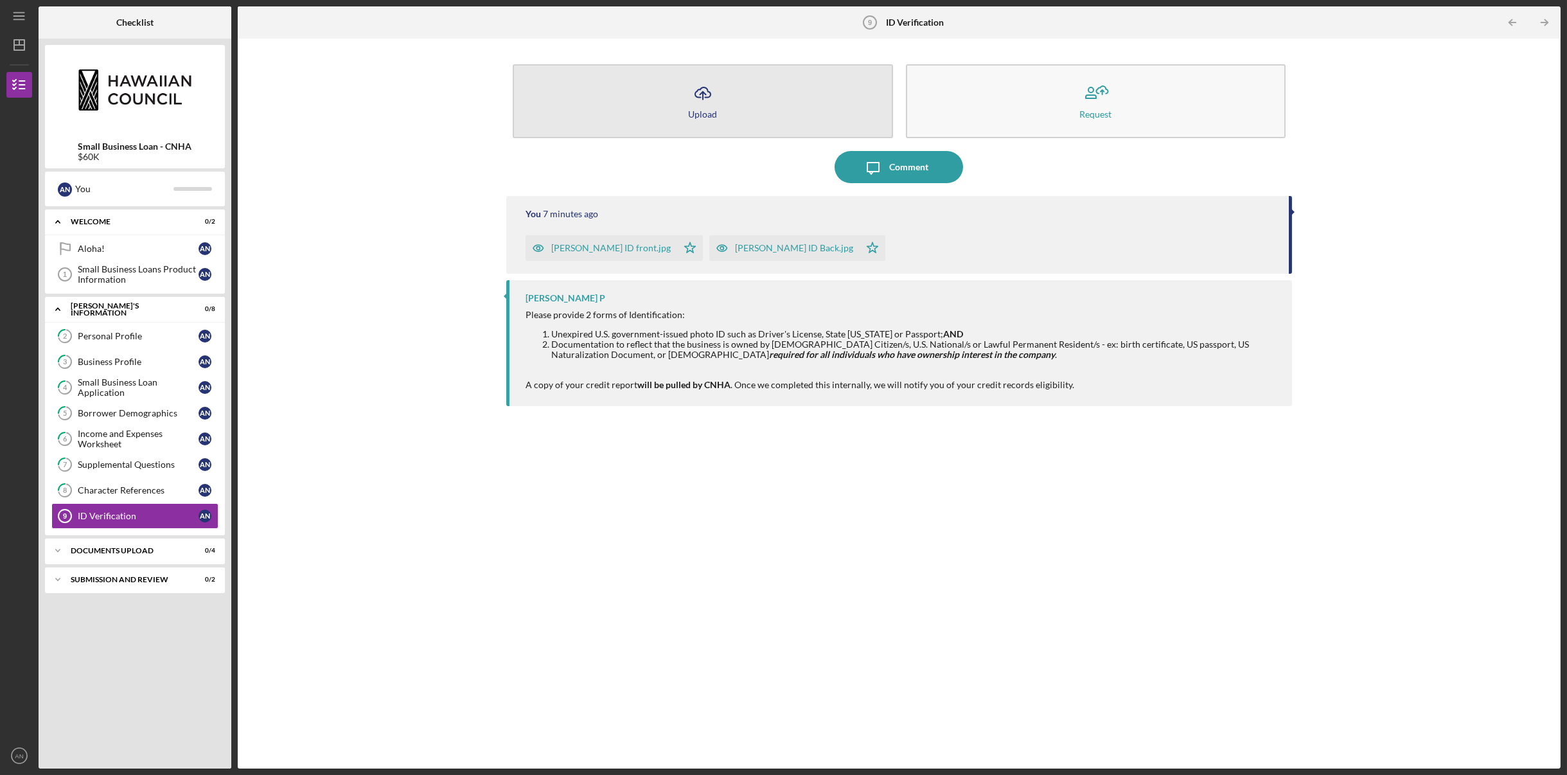
click at [705, 98] on icon "Icon/Upload" at bounding box center [703, 93] width 32 height 32
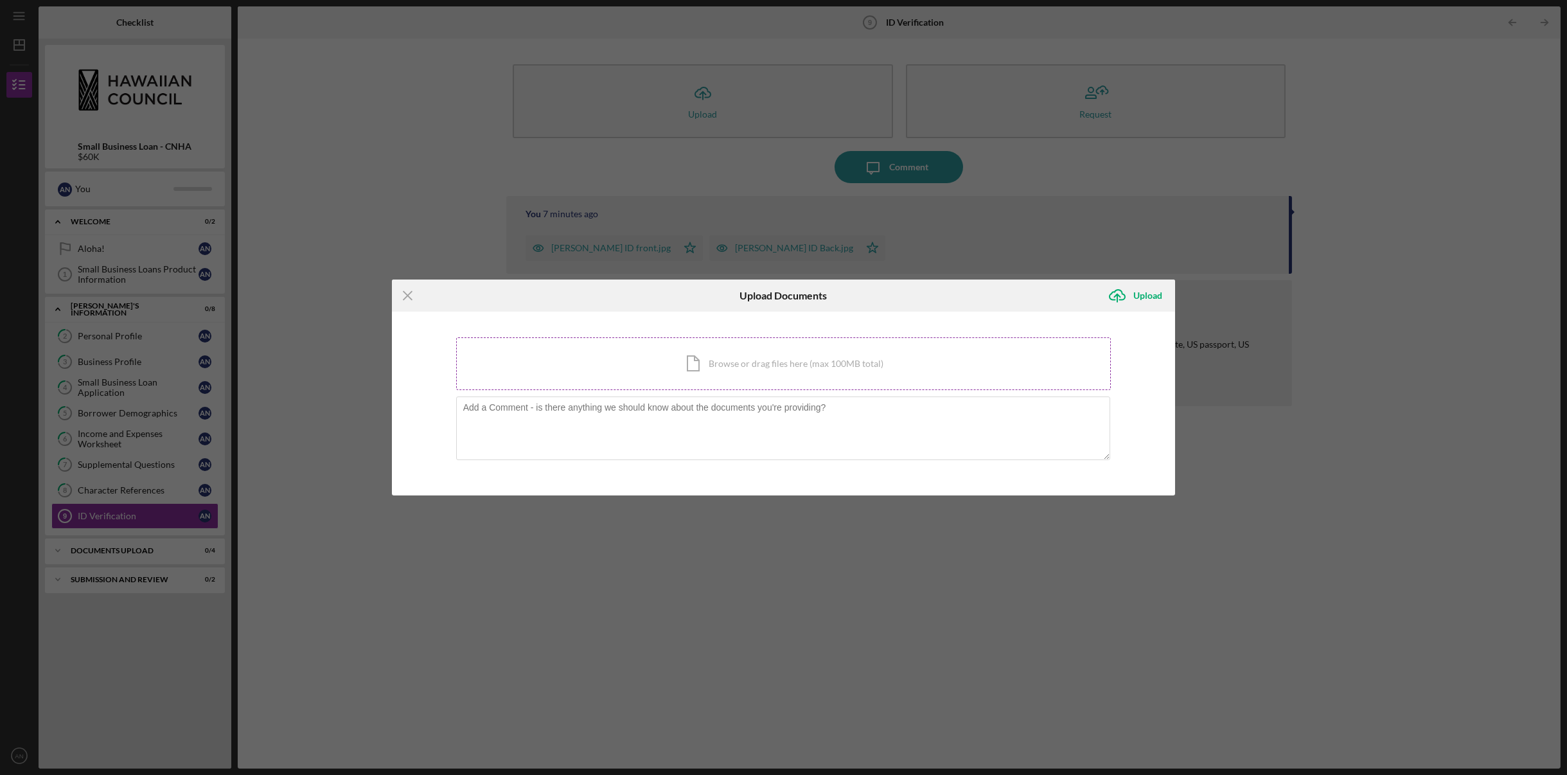
click at [713, 359] on div "Icon/Document Browse or drag files here (max 100MB total) Tap to choose files o…" at bounding box center [783, 363] width 655 height 53
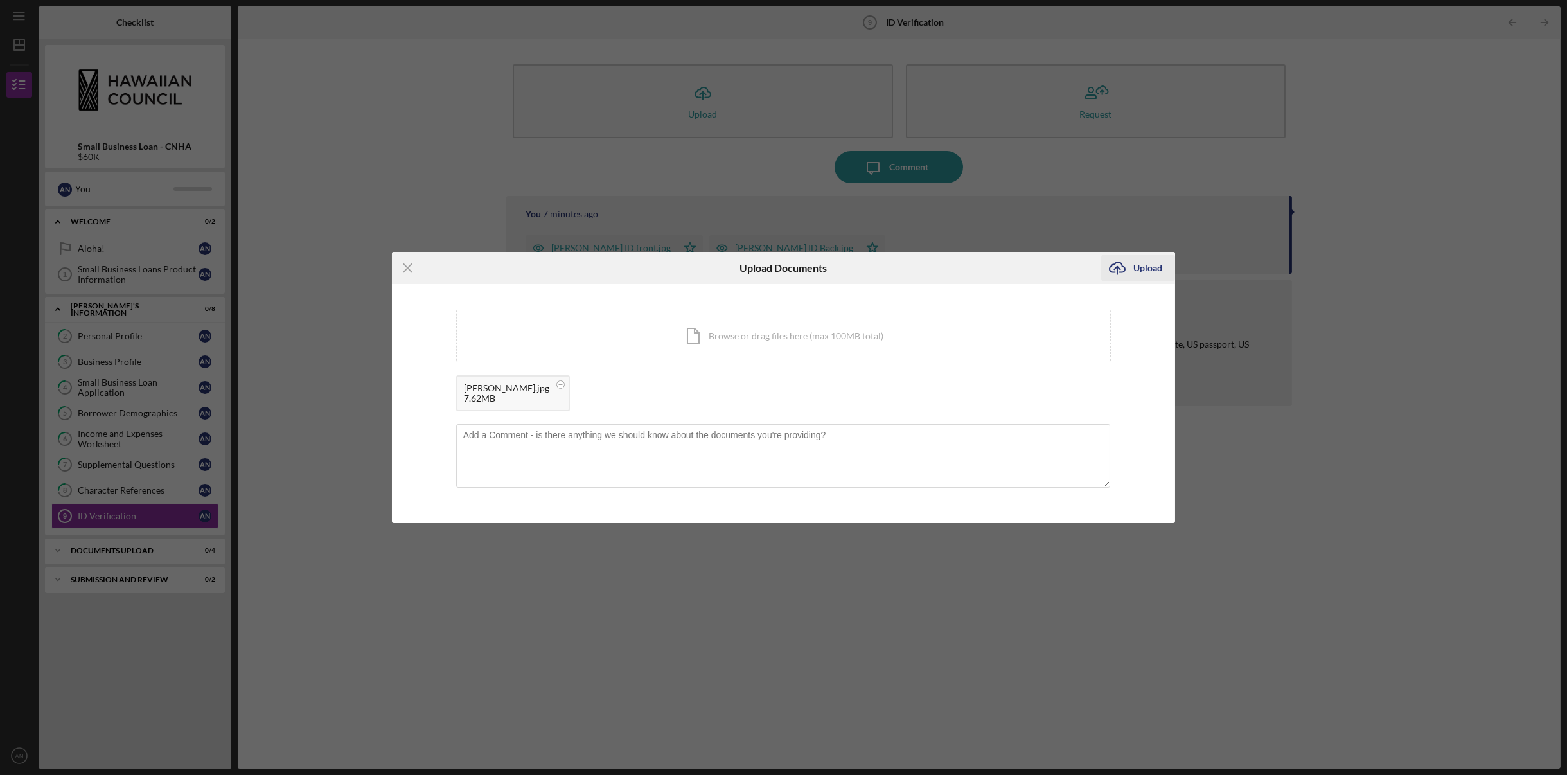
click at [1135, 265] on div "Upload" at bounding box center [1147, 268] width 29 height 26
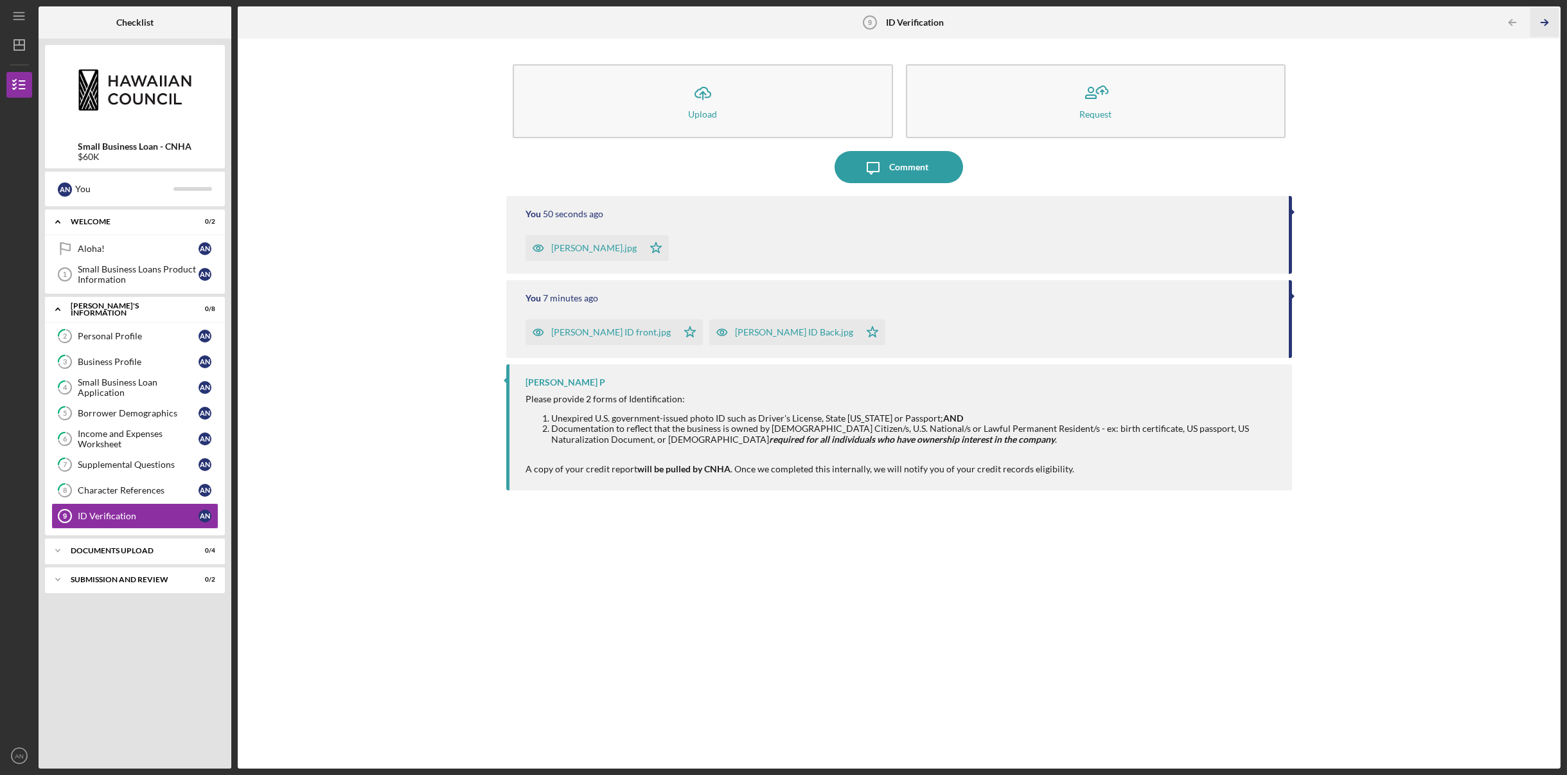
click at [1541, 19] on icon "Icon/Table Pagination Arrow" at bounding box center [1544, 22] width 29 height 29
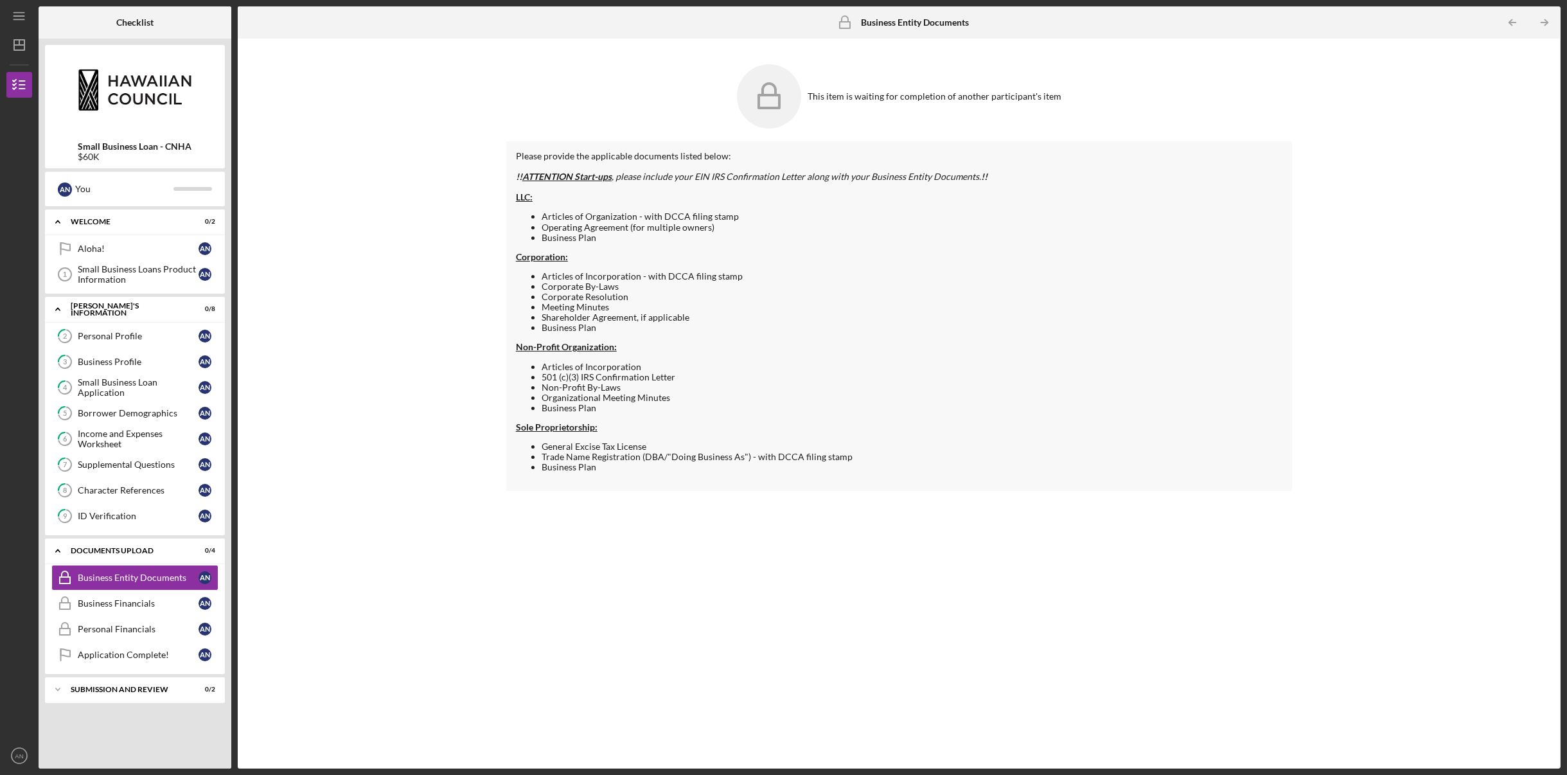
click at [880, 24] on b "Business Entity Documents" at bounding box center [915, 22] width 108 height 10
click at [587, 174] on span "ATTENTION Start-ups" at bounding box center [566, 176] width 89 height 11
click at [560, 428] on strong "Sole Proprietorship:" at bounding box center [557, 426] width 82 height 11
click at [1509, 19] on icon "Icon/Table Pagination Arrow" at bounding box center [1512, 22] width 29 height 29
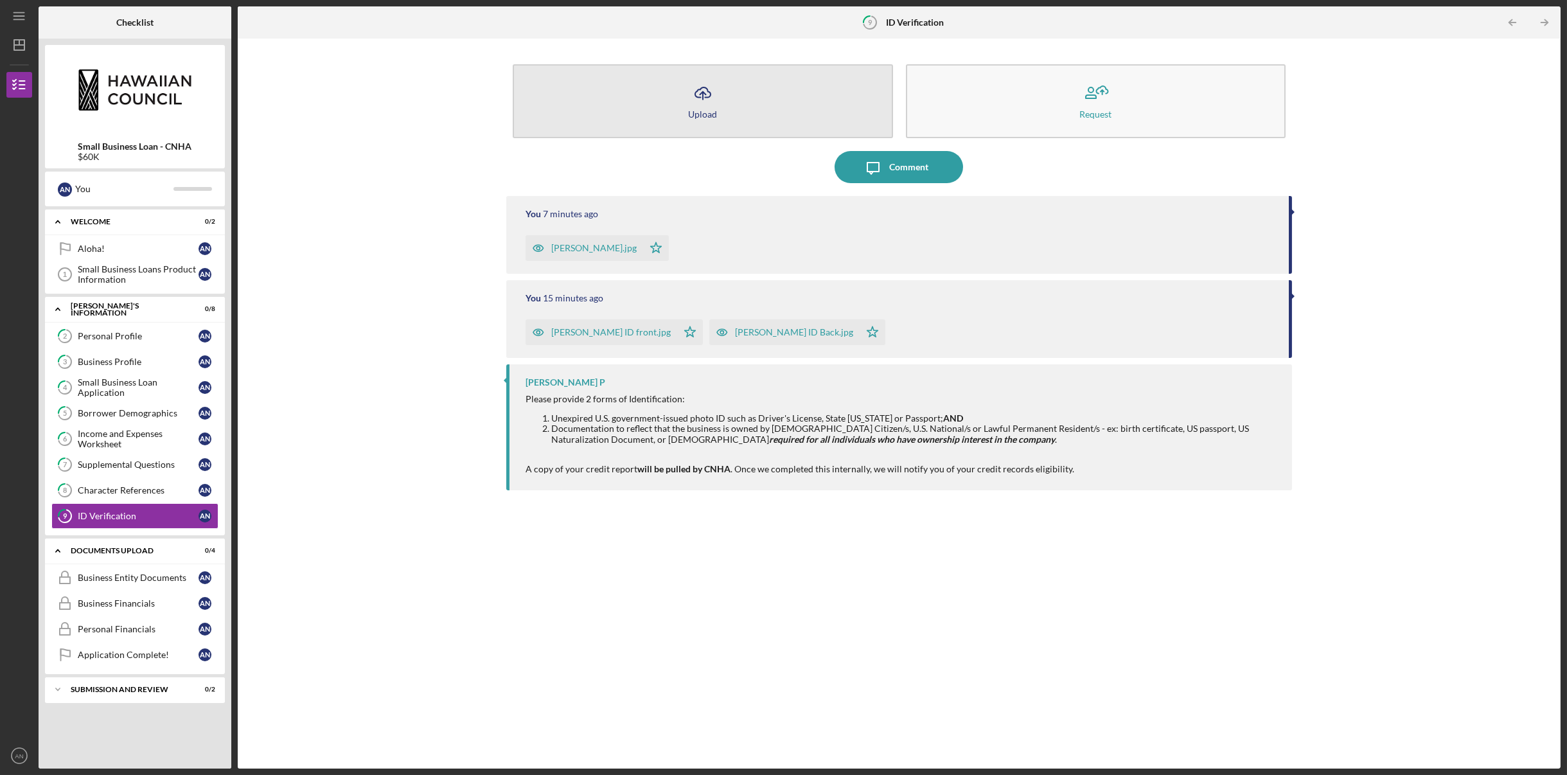
click at [704, 98] on icon "Icon/Upload" at bounding box center [703, 93] width 32 height 32
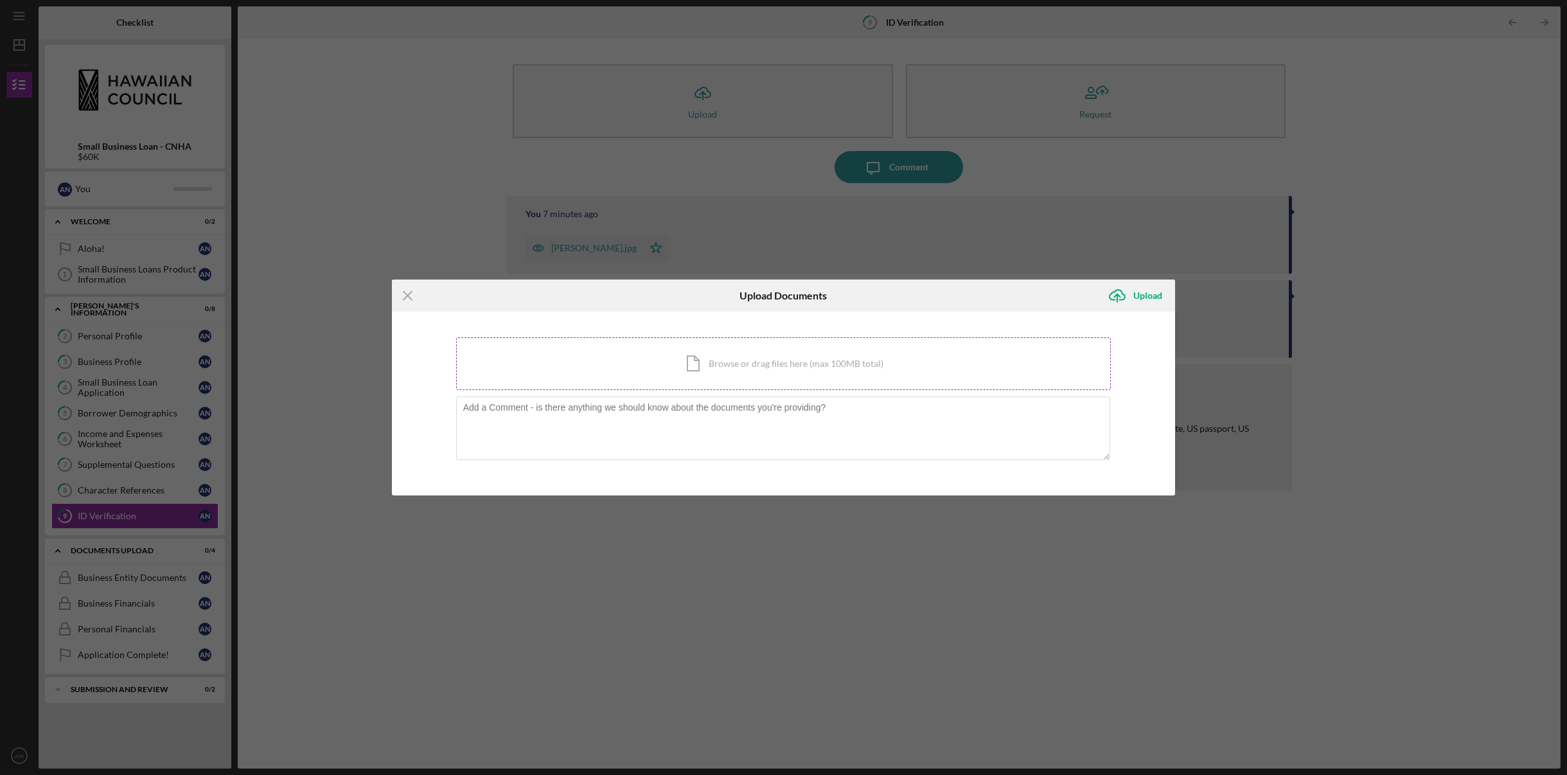
click at [750, 362] on div "Icon/Document Browse or drag files here (max 100MB total) Tap to choose files o…" at bounding box center [783, 363] width 655 height 53
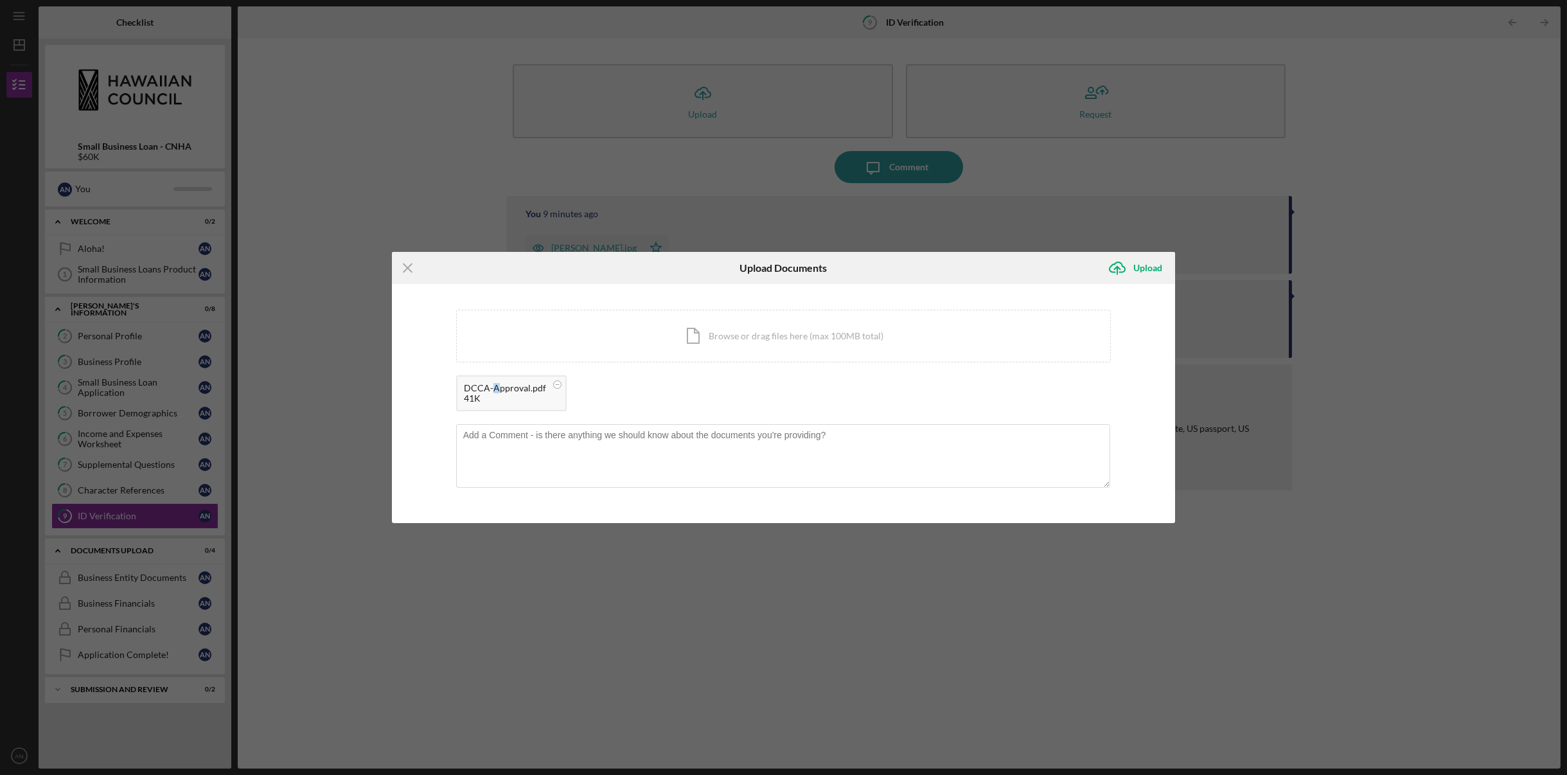
drag, startPoint x: 508, startPoint y: 391, endPoint x: 495, endPoint y: 391, distance: 13.5
click at [495, 391] on div "DCCA-Approval.pdf" at bounding box center [505, 388] width 82 height 10
click at [553, 385] on circle at bounding box center [557, 385] width 8 height 8
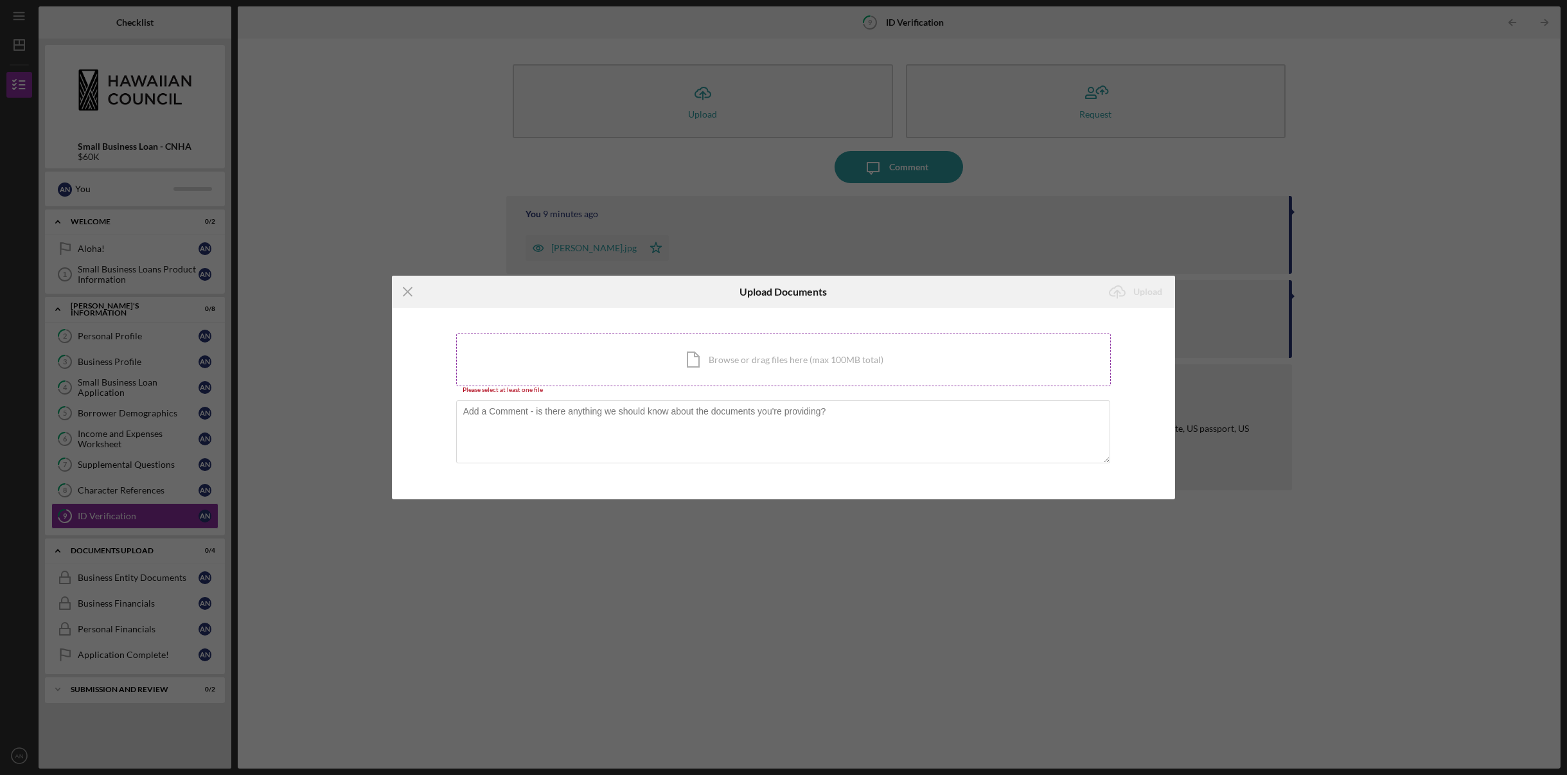
click at [671, 362] on div "Icon/Document Browse or drag files here (max 100MB total) Tap to choose files o…" at bounding box center [783, 359] width 655 height 53
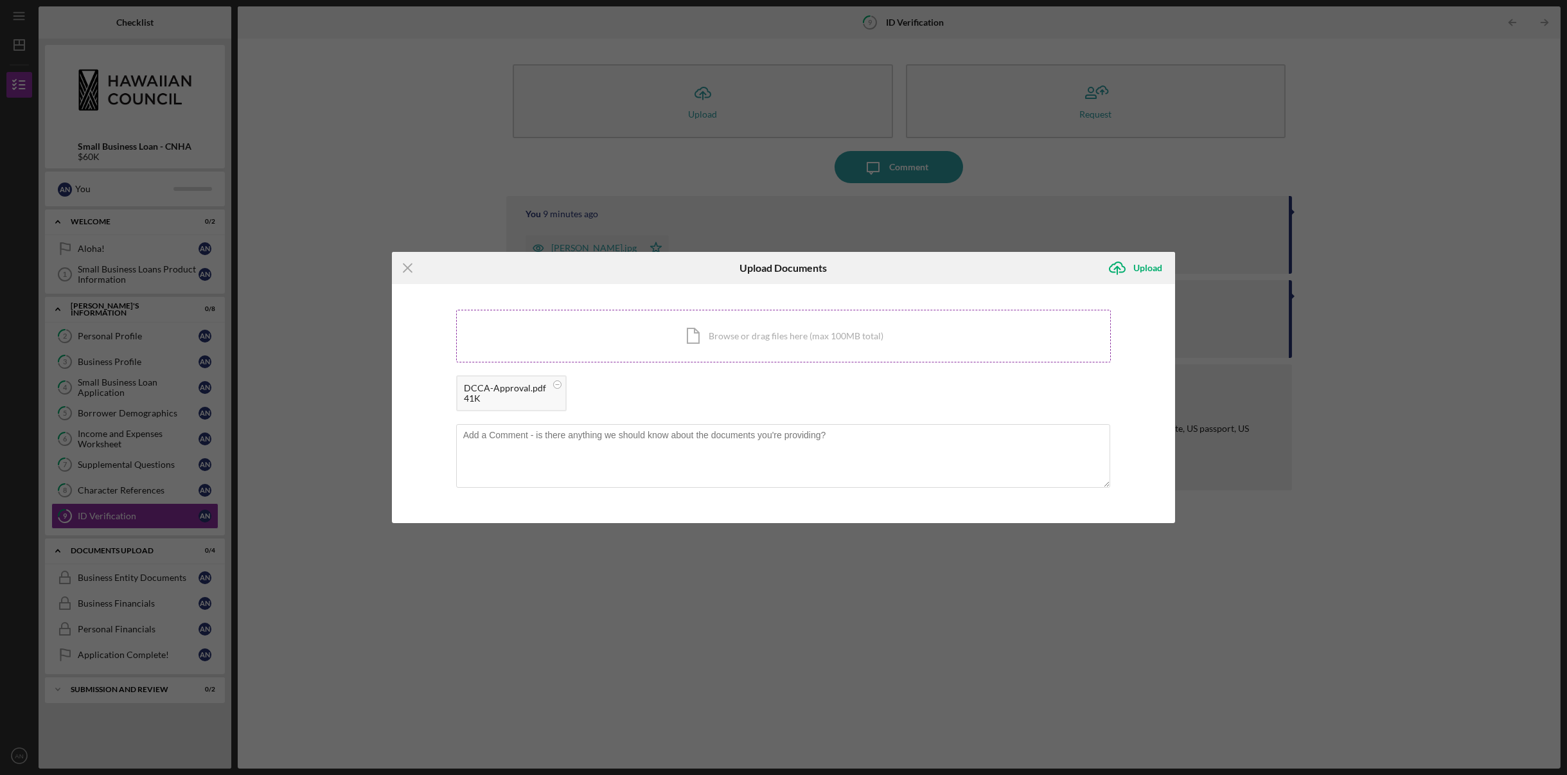
click at [759, 333] on div "Icon/Document Browse or drag files here (max 100MB total) Tap to choose files o…" at bounding box center [783, 336] width 655 height 53
click at [1148, 269] on div "Upload" at bounding box center [1147, 268] width 29 height 26
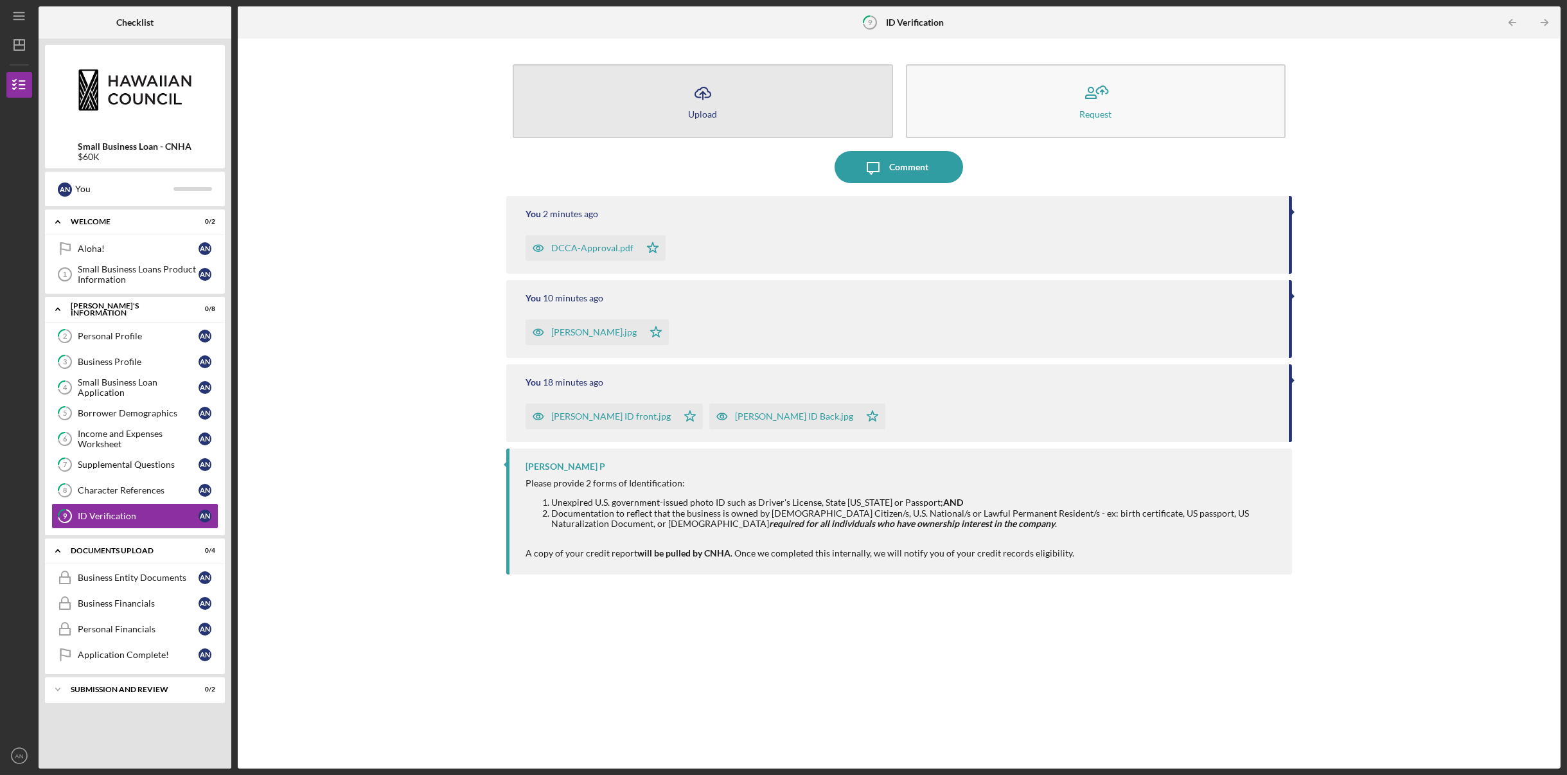
click at [699, 102] on icon "Icon/Upload" at bounding box center [703, 93] width 32 height 32
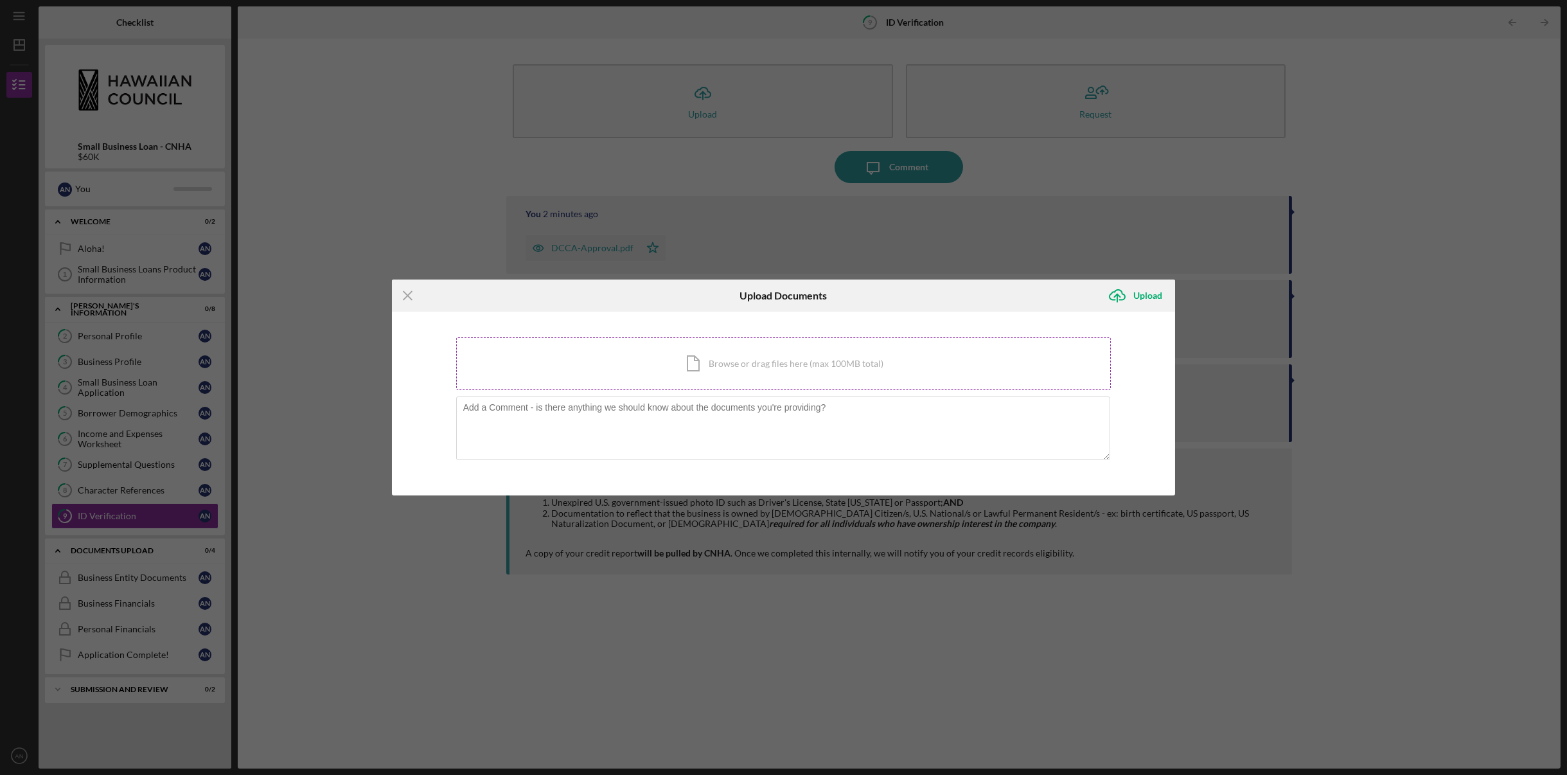
click at [686, 375] on div "Icon/Document Browse or drag files here (max 100MB total) Tap to choose files o…" at bounding box center [783, 363] width 655 height 53
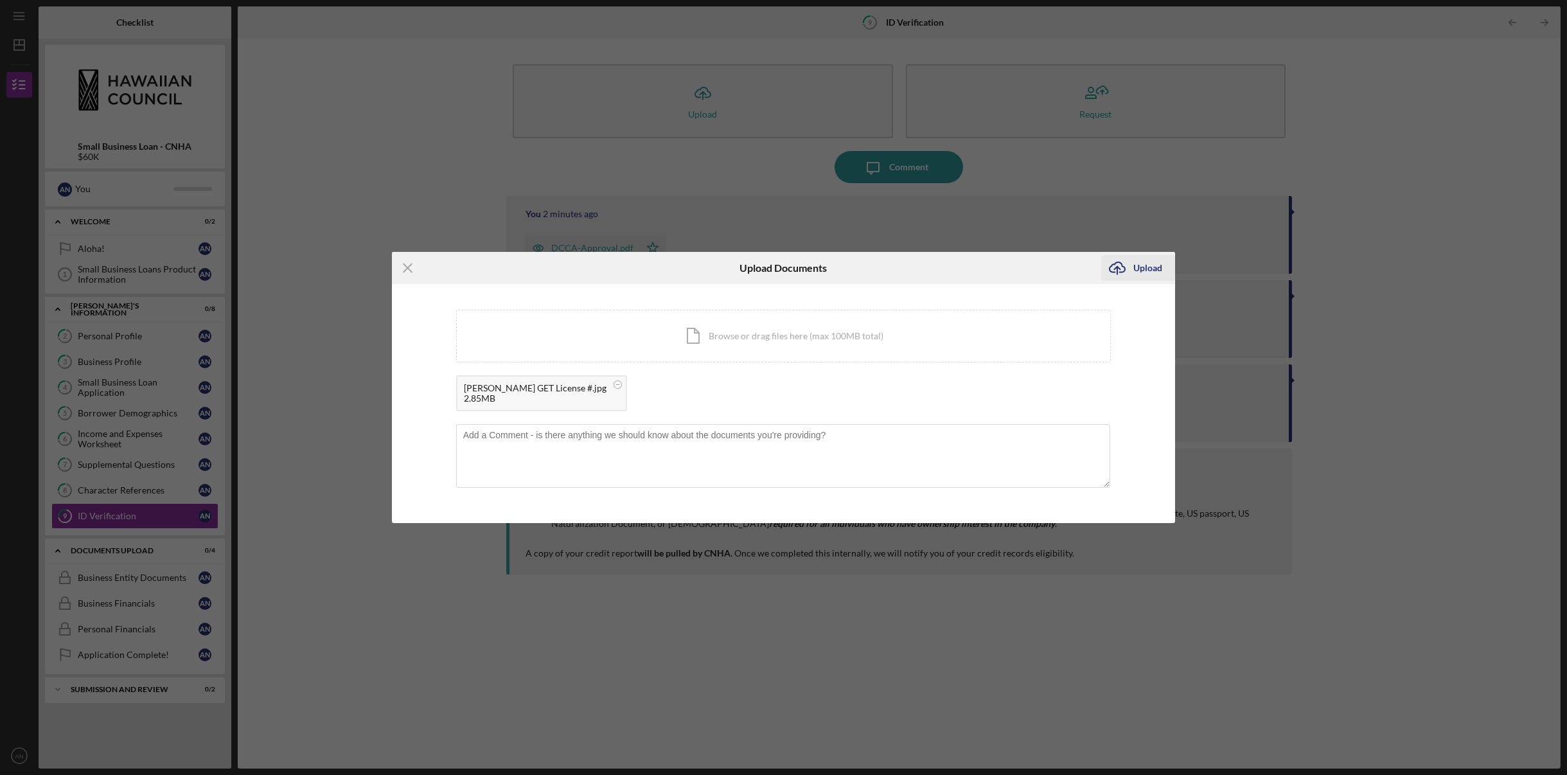
click at [1152, 269] on div "Upload" at bounding box center [1147, 268] width 29 height 26
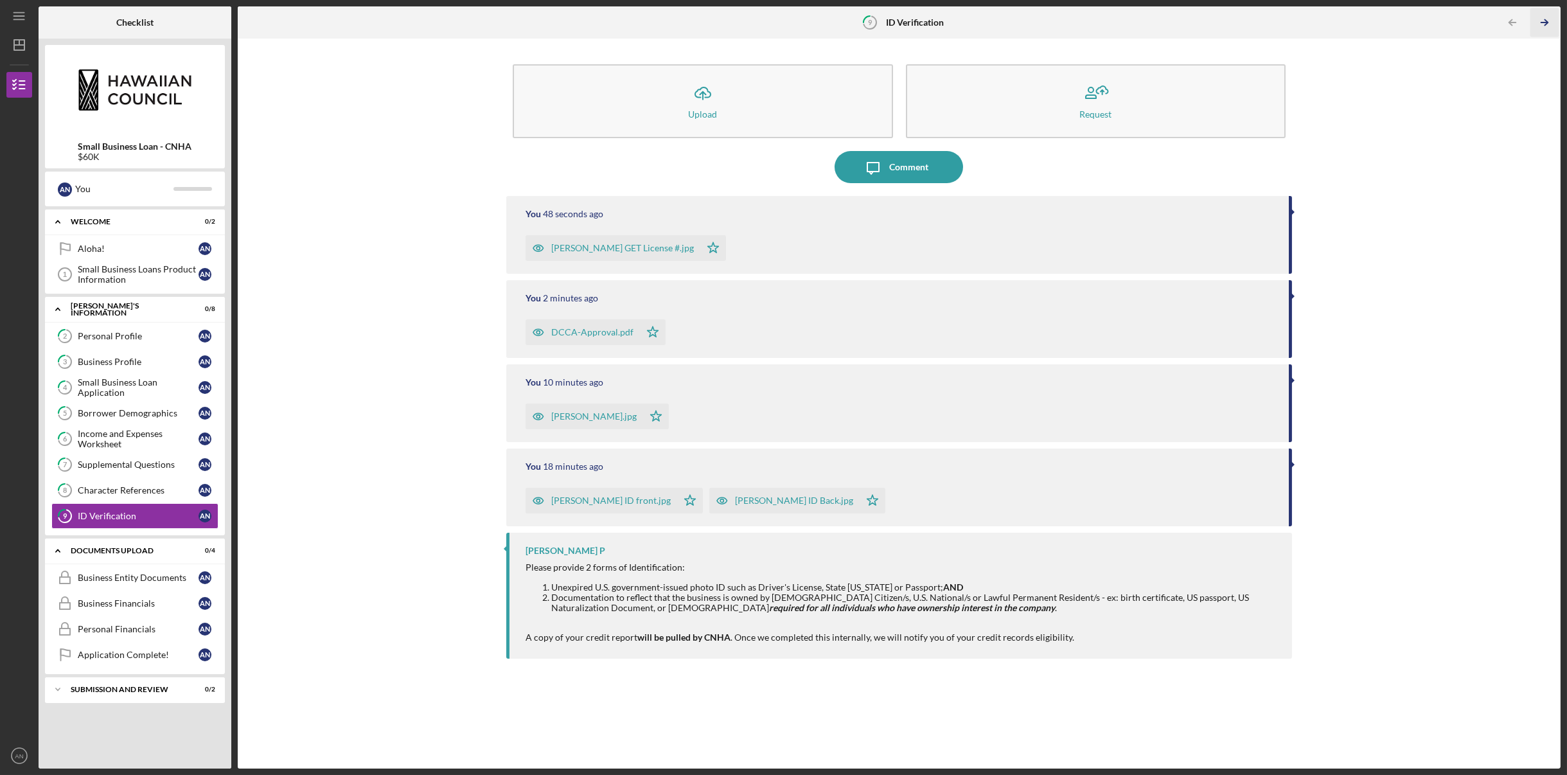
click at [1546, 19] on icon "Icon/Table Pagination Arrow" at bounding box center [1544, 22] width 29 height 29
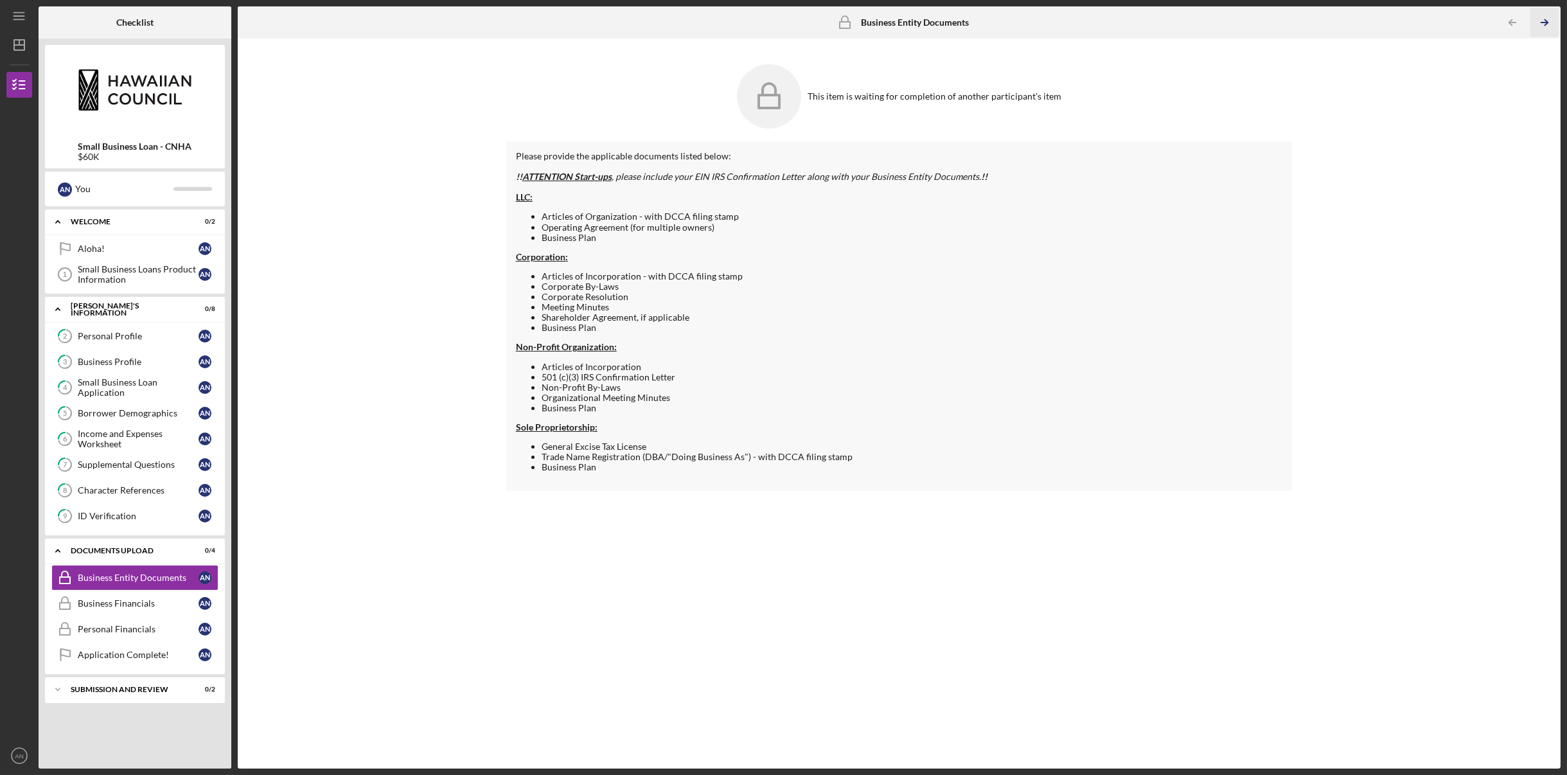
click at [1543, 22] on line "button" at bounding box center [1544, 22] width 6 height 0
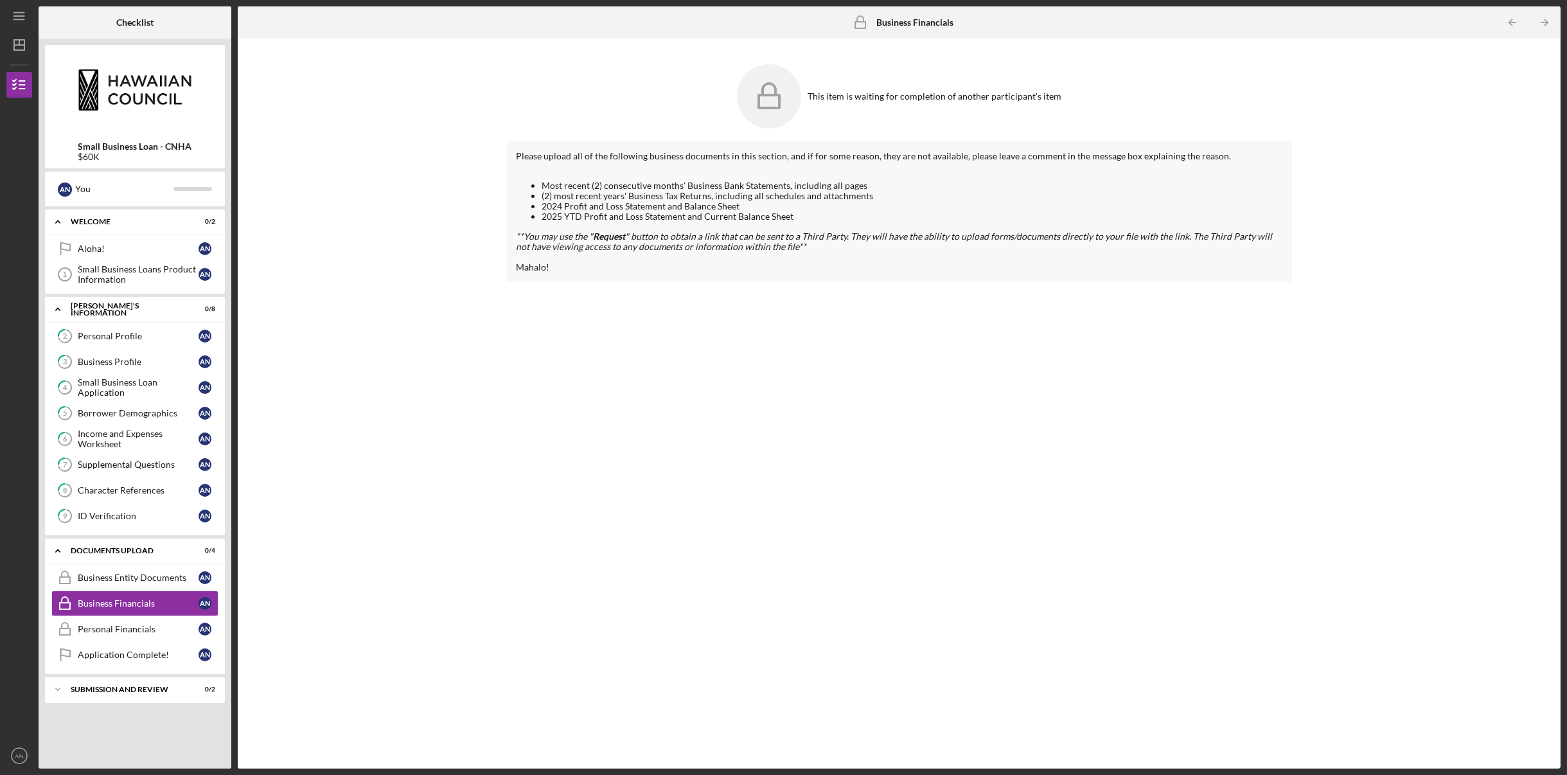
click at [890, 29] on div "Business Financials Business Financials" at bounding box center [898, 22] width 109 height 32
click at [890, 22] on b "Business Financials" at bounding box center [914, 22] width 77 height 10
click at [1543, 24] on icon "Icon/Table Pagination Arrow" at bounding box center [1544, 22] width 29 height 29
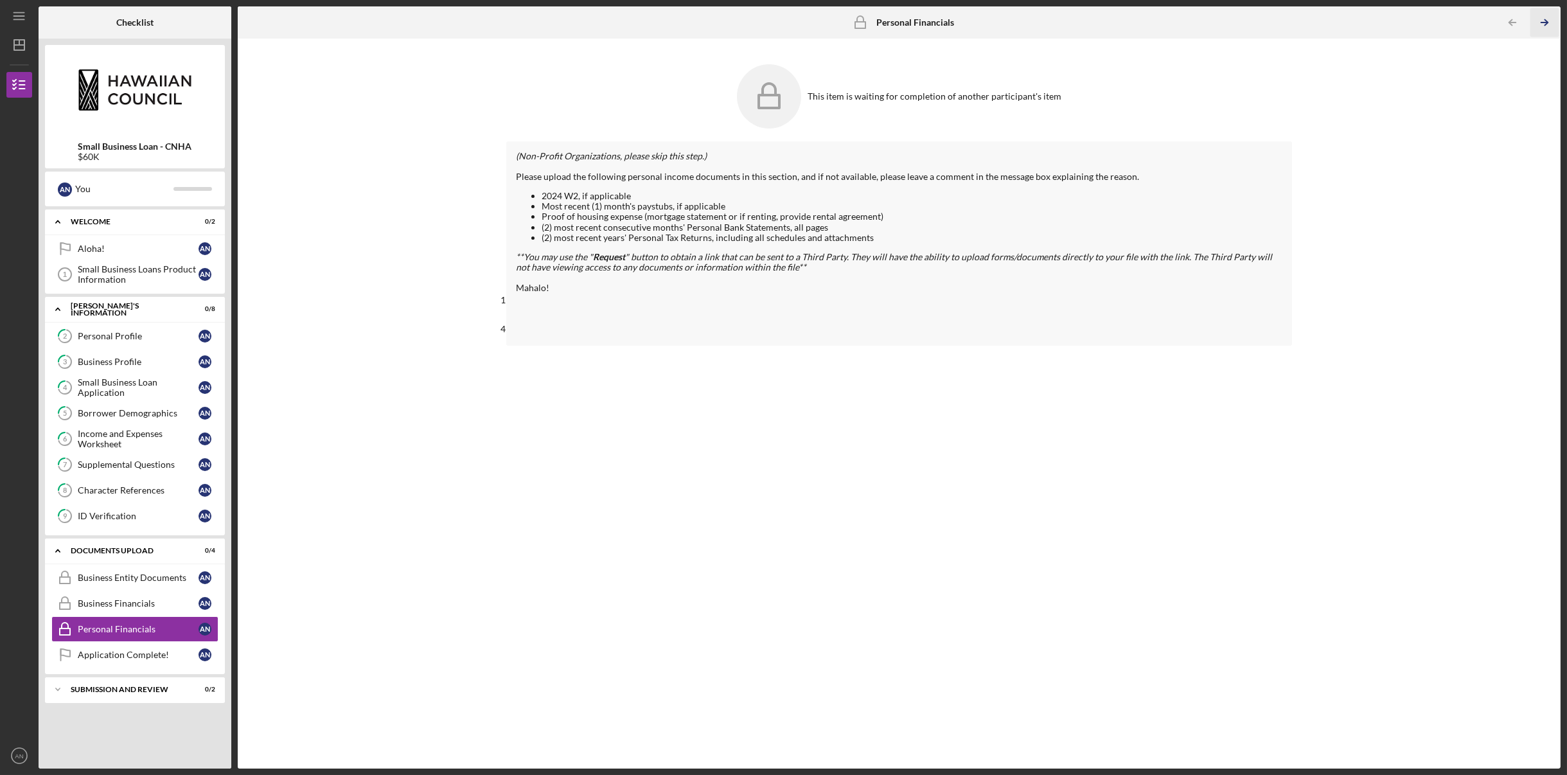
click at [1543, 24] on icon "Icon/Table Pagination Arrow" at bounding box center [1544, 22] width 29 height 29
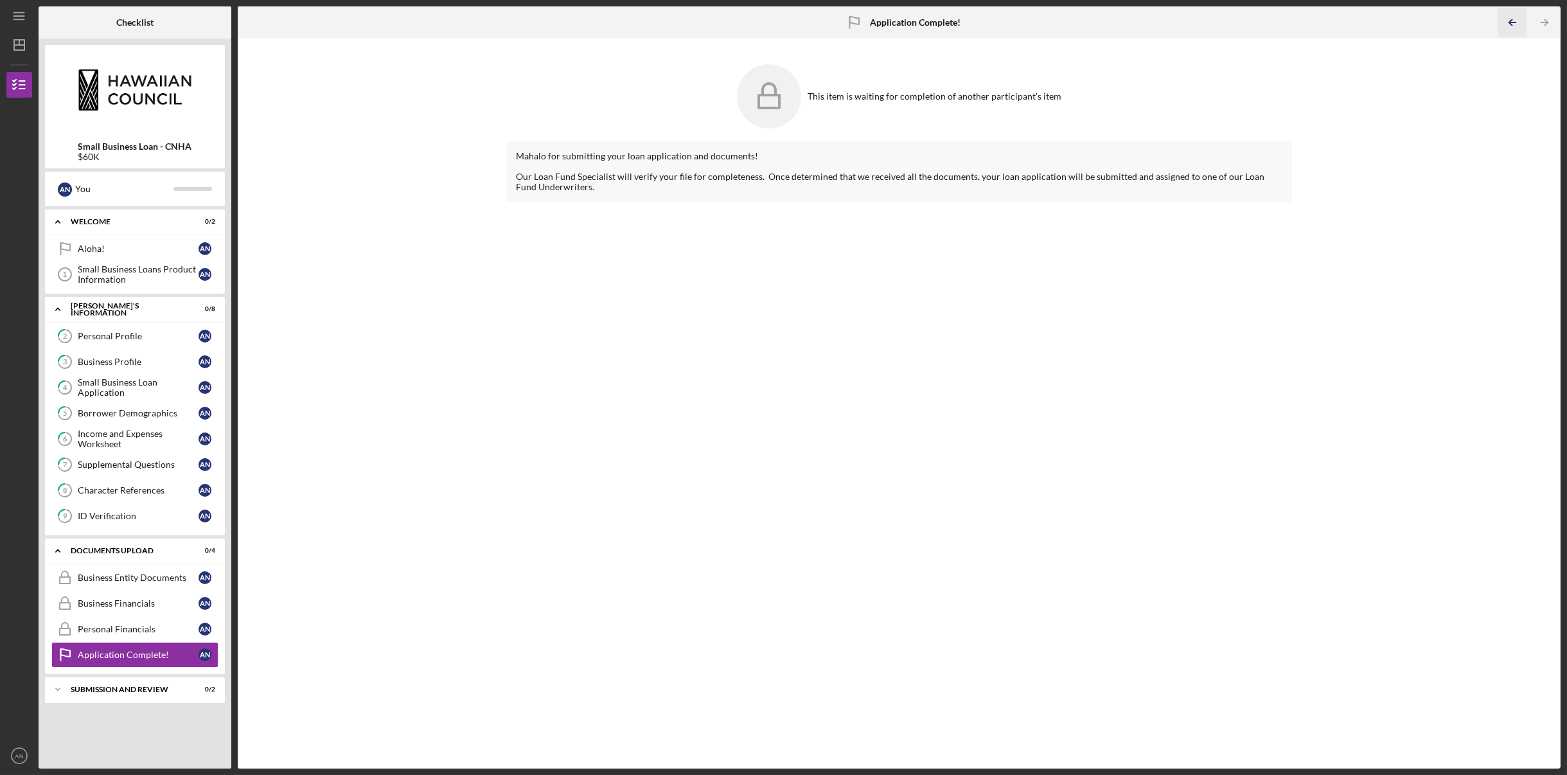
click at [1507, 20] on icon "Icon/Table Pagination Arrow" at bounding box center [1512, 22] width 29 height 29
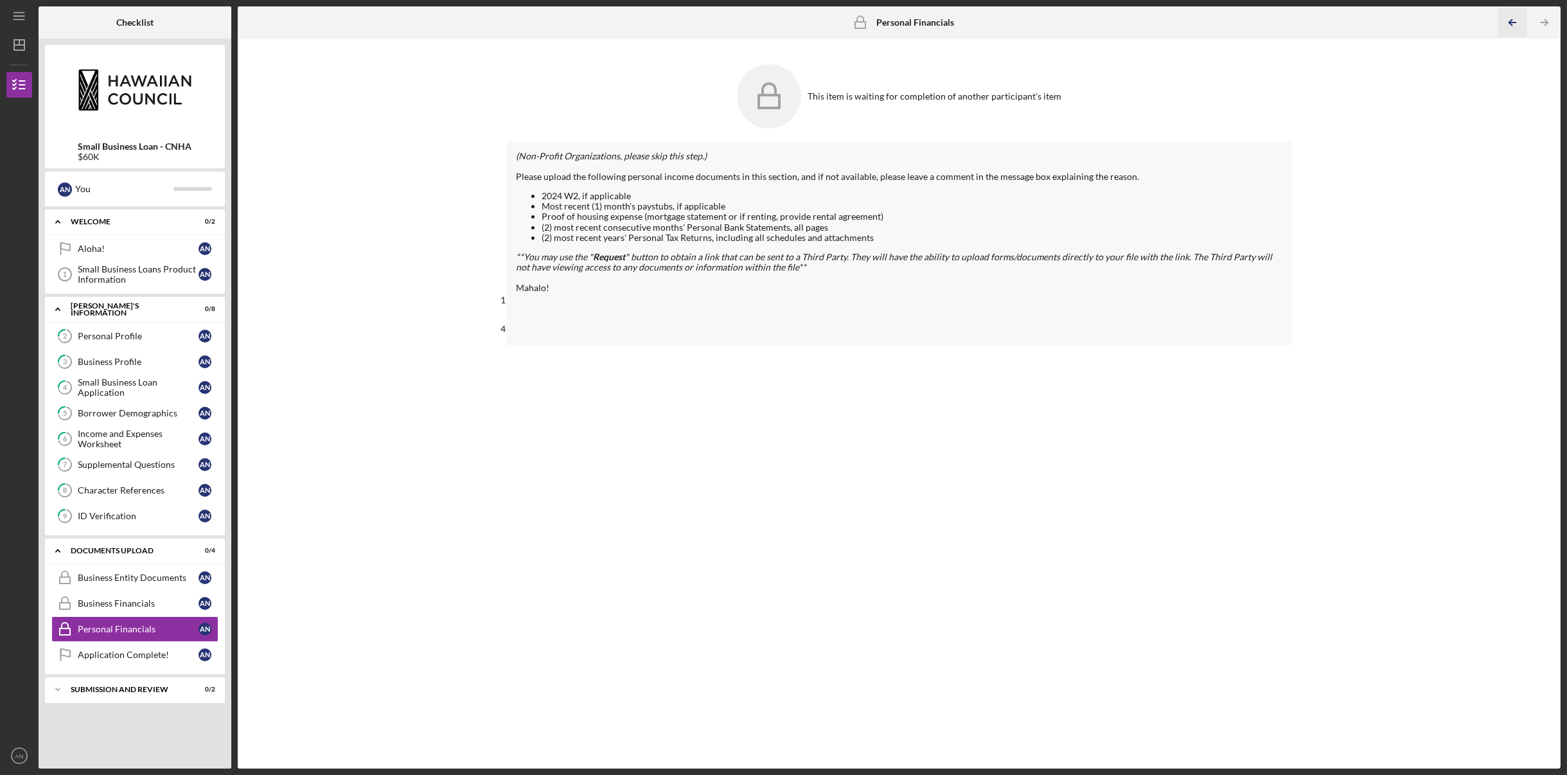
click at [1507, 20] on icon "Icon/Table Pagination Arrow" at bounding box center [1512, 22] width 29 height 29
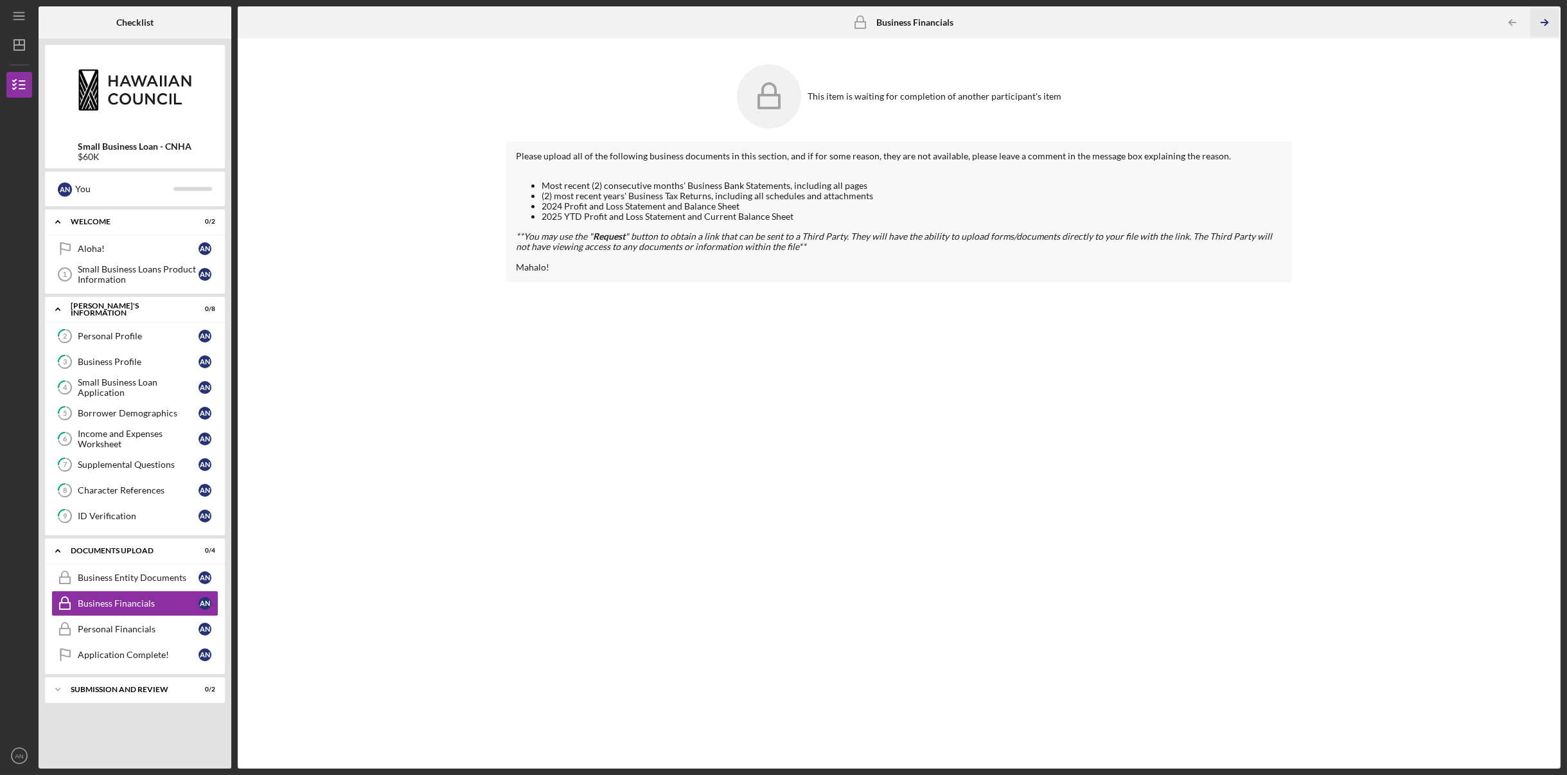
click at [1536, 21] on icon "Icon/Table Pagination Arrow" at bounding box center [1544, 22] width 29 height 29
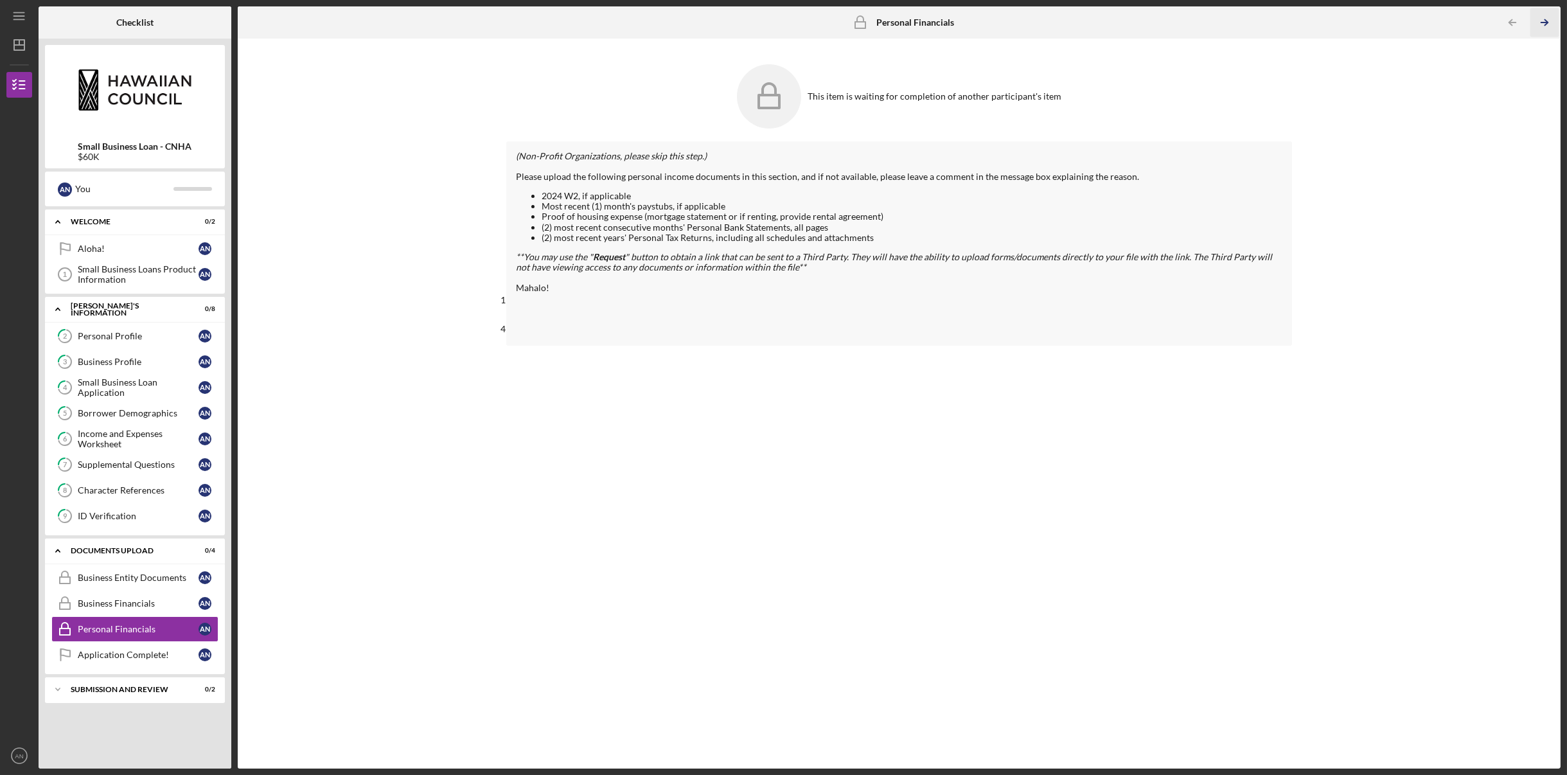
click at [1542, 22] on line "button" at bounding box center [1544, 22] width 6 height 0
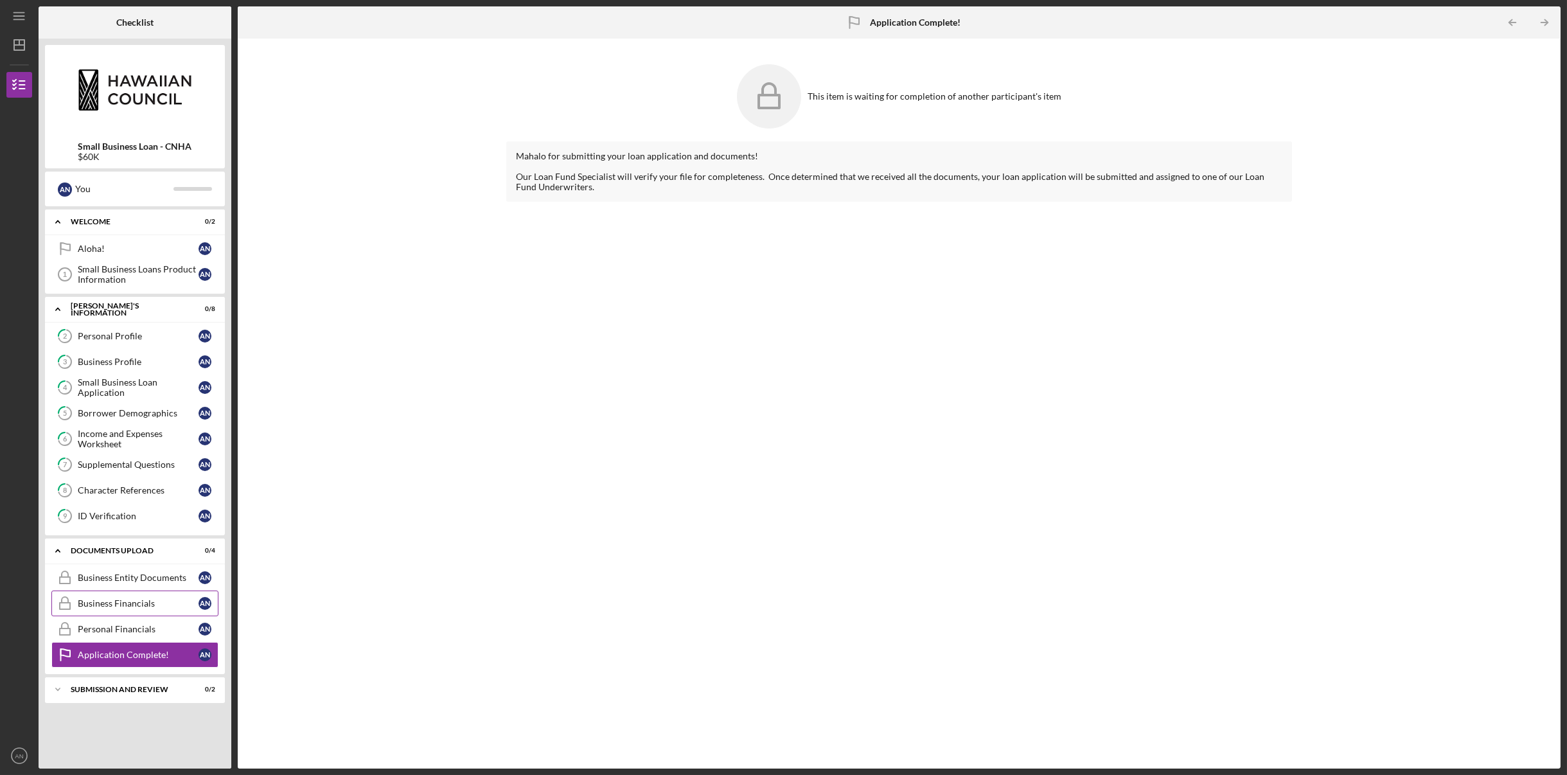
click at [128, 604] on div "Business Financials" at bounding box center [138, 603] width 121 height 10
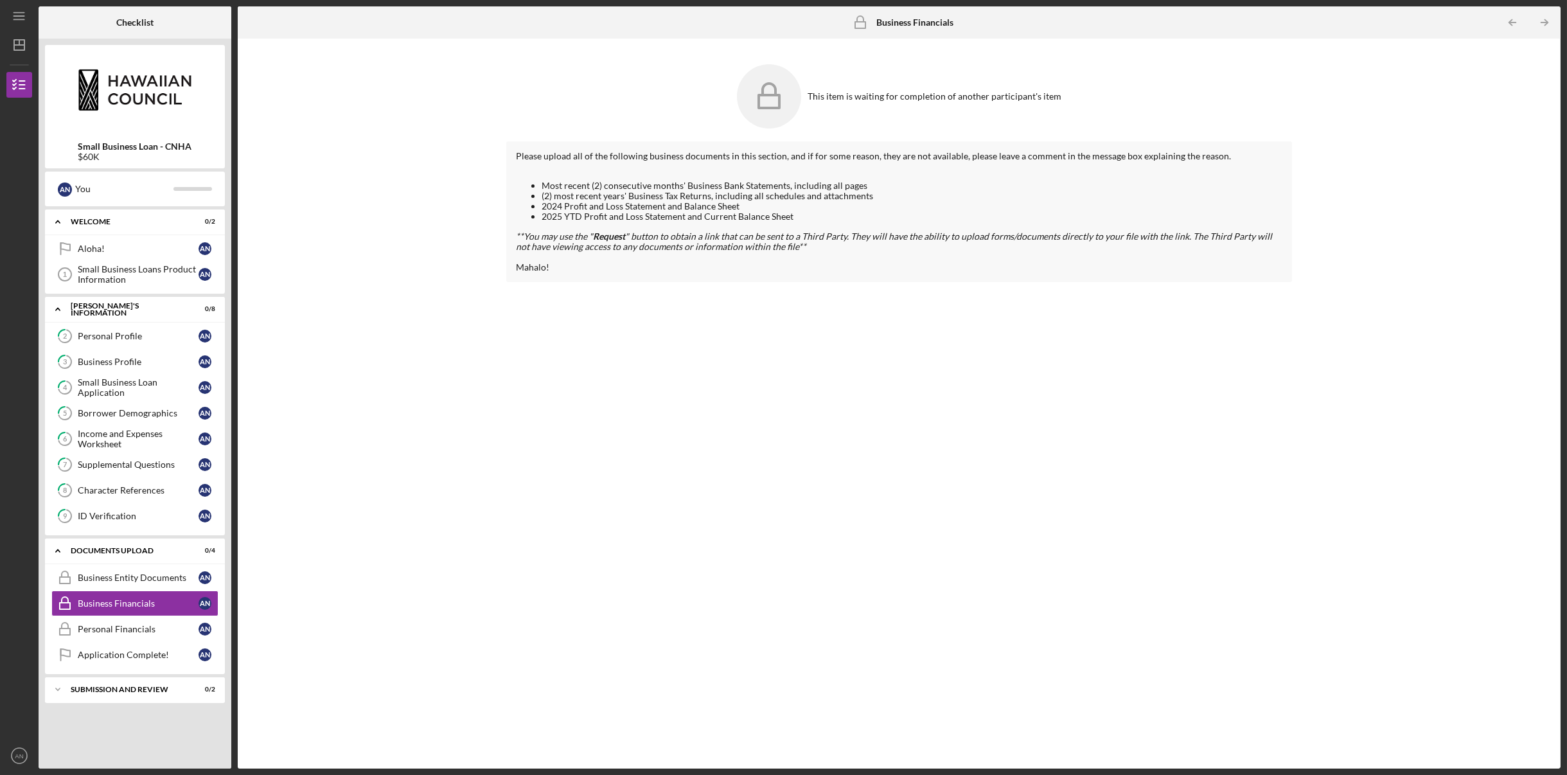
click at [772, 110] on icon at bounding box center [769, 96] width 64 height 64
click at [885, 19] on b "Business Financials" at bounding box center [914, 22] width 77 height 10
drag, startPoint x: 725, startPoint y: 127, endPoint x: 690, endPoint y: 218, distance: 97.8
click at [725, 128] on div "This item is waiting for completion of another participant's item" at bounding box center [899, 96] width 786 height 77
drag, startPoint x: 689, startPoint y: 218, endPoint x: 616, endPoint y: 159, distance: 94.1
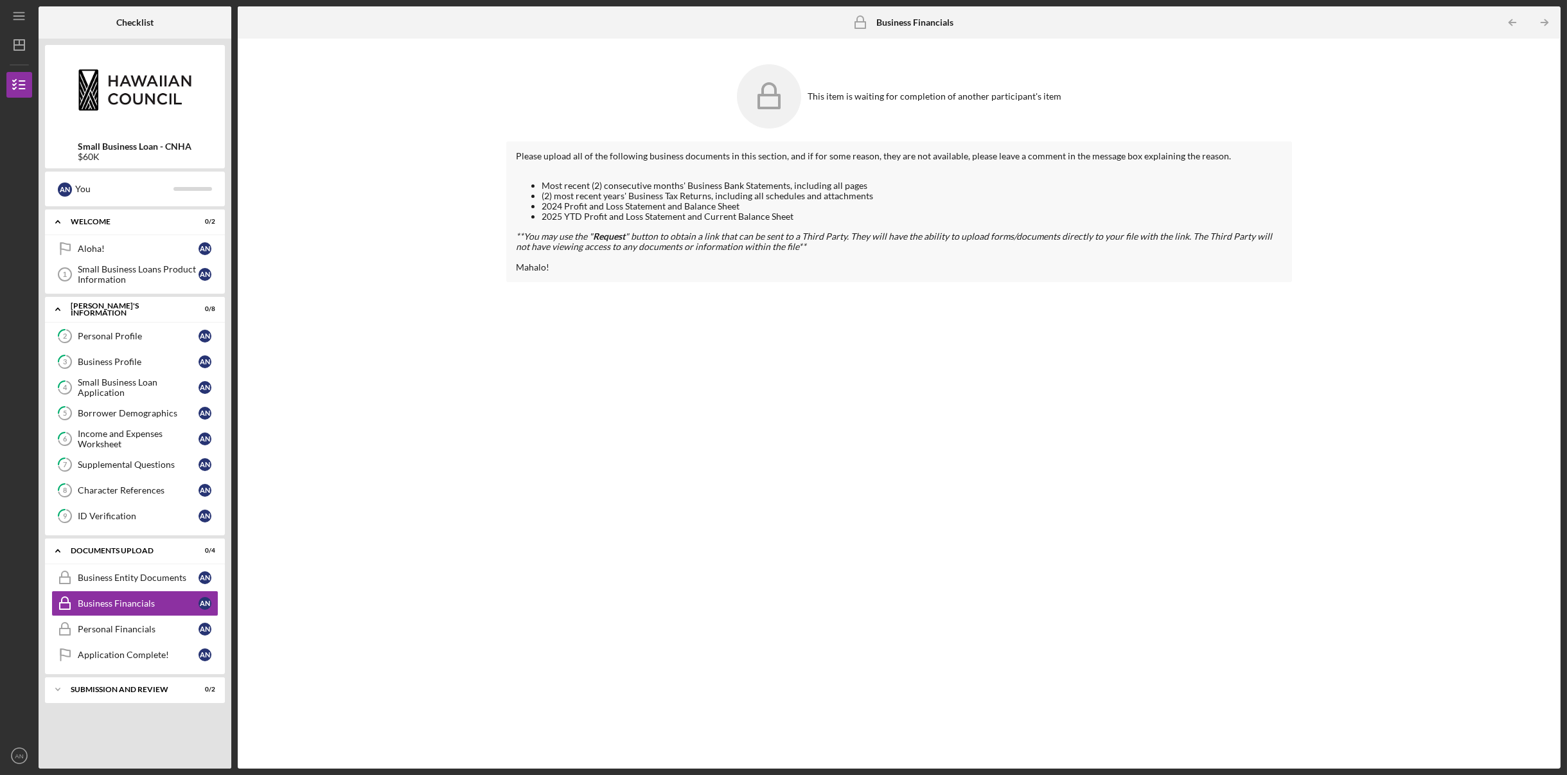
click at [684, 215] on li "2025 YTD Profit and Loss Statement and Current Balance Sheet" at bounding box center [912, 216] width 741 height 10
drag, startPoint x: 614, startPoint y: 156, endPoint x: 623, endPoint y: 167, distance: 13.7
click at [616, 156] on div "Please upload all of the following business documents in this section, and if f…" at bounding box center [899, 156] width 766 height 10
drag, startPoint x: 569, startPoint y: 256, endPoint x: 589, endPoint y: 233, distance: 30.9
click at [574, 249] on div "Most recent (2) consecutive months' Business Bank Statements, including all pag…" at bounding box center [899, 227] width 766 height 92
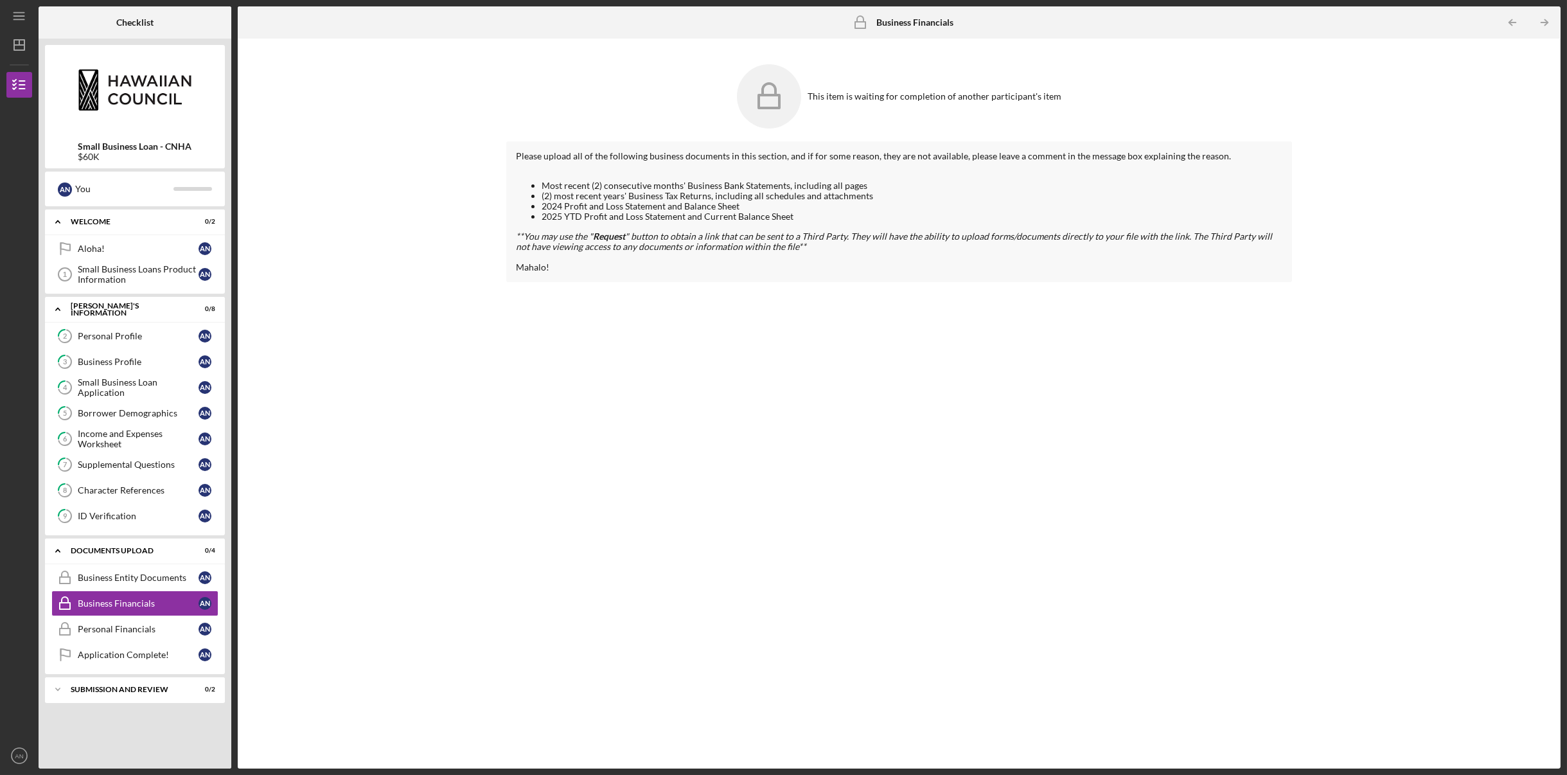
click at [612, 200] on li "(2) most recent years' Business Tax Returns, including all schedules and attach…" at bounding box center [912, 196] width 741 height 10
click at [757, 296] on div "Please upload all of the following business documents in this section, and if f…" at bounding box center [899, 445] width 786 height 608
click at [122, 551] on div "DOCUMENTS UPLOAD" at bounding box center [140, 551] width 138 height 8
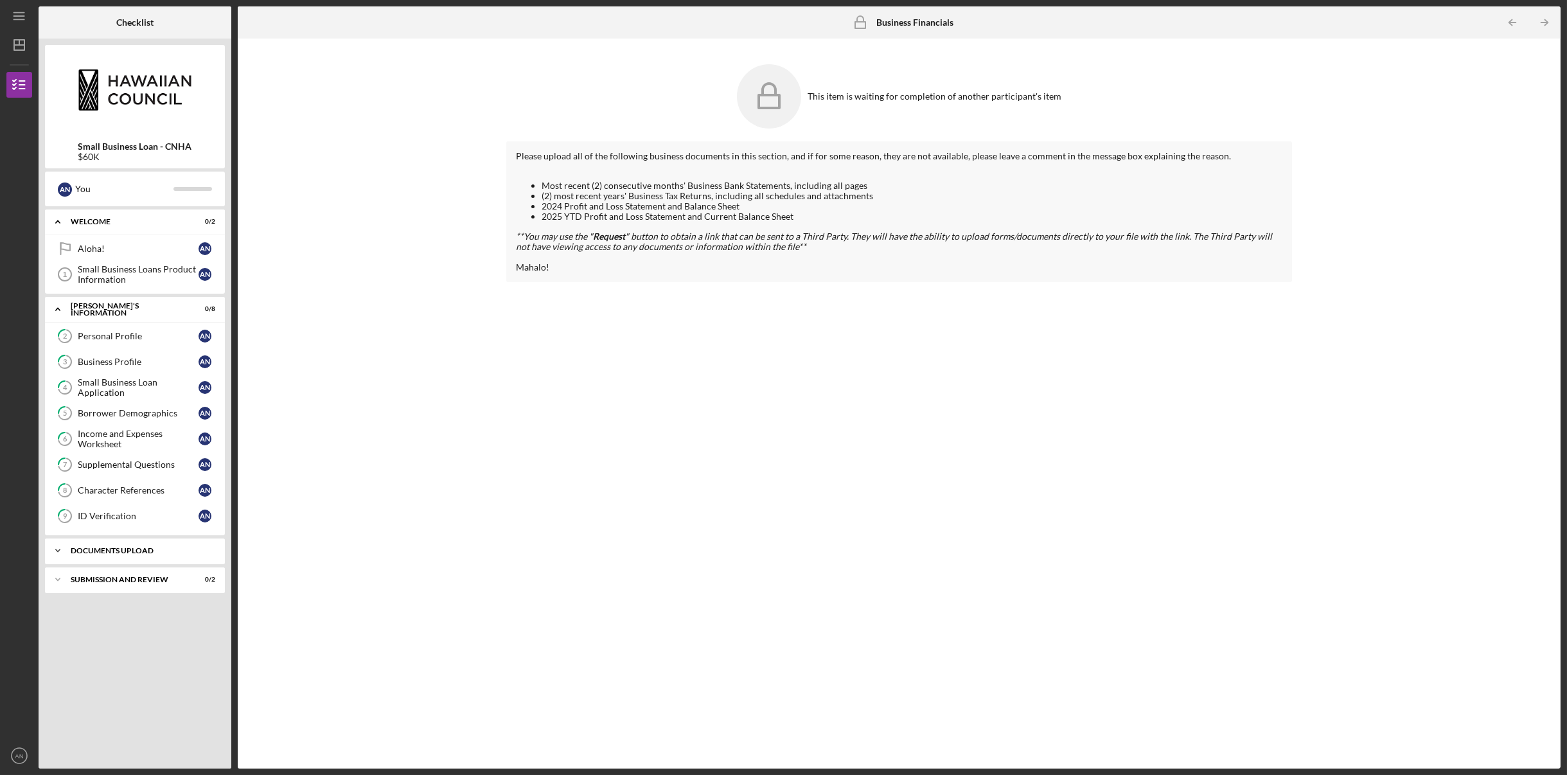
click at [125, 551] on div "DOCUMENTS UPLOAD" at bounding box center [140, 551] width 138 height 8
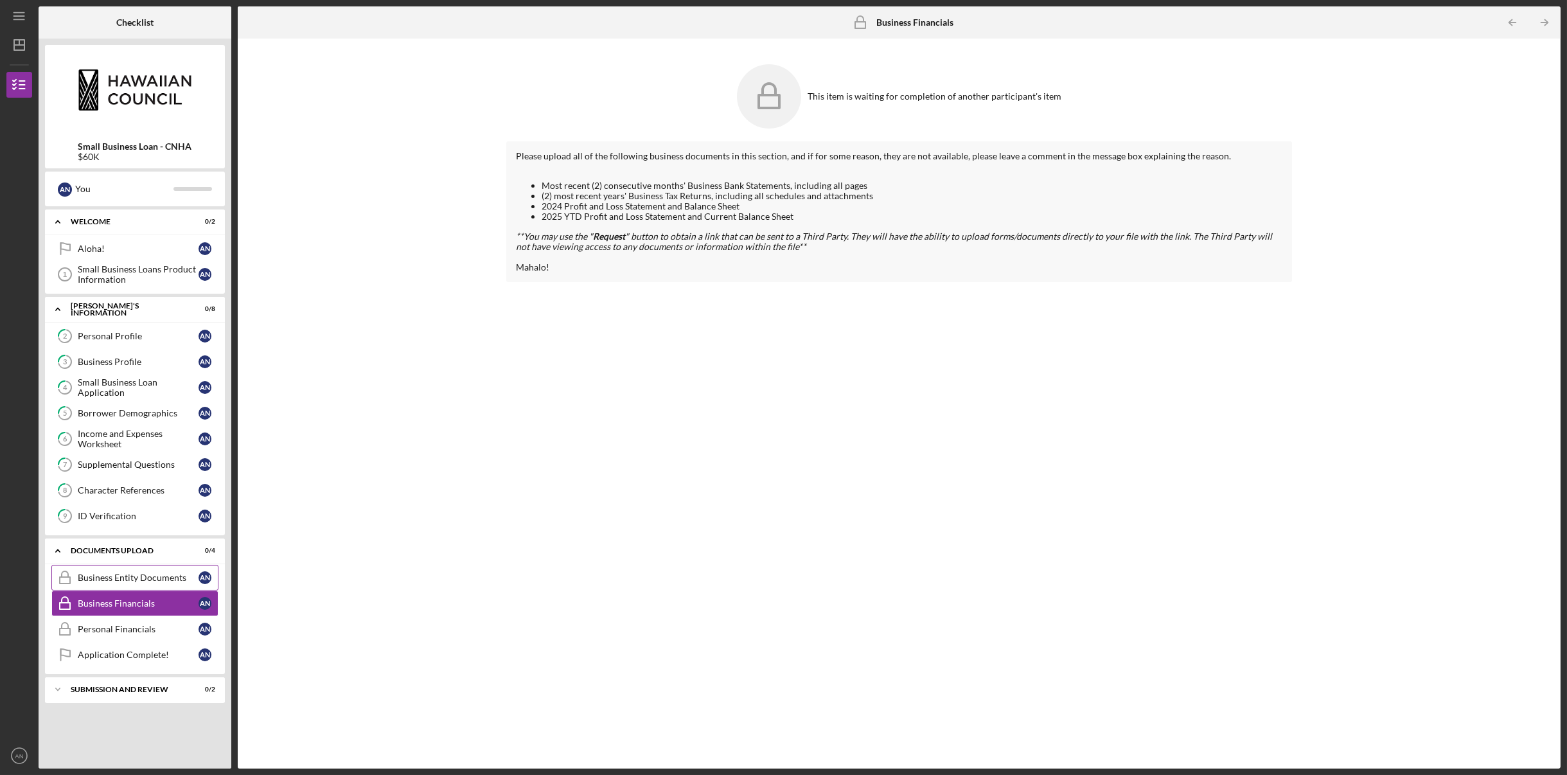
click at [128, 571] on link "Business Entity Documents Business Entity Documents A N" at bounding box center [134, 578] width 167 height 26
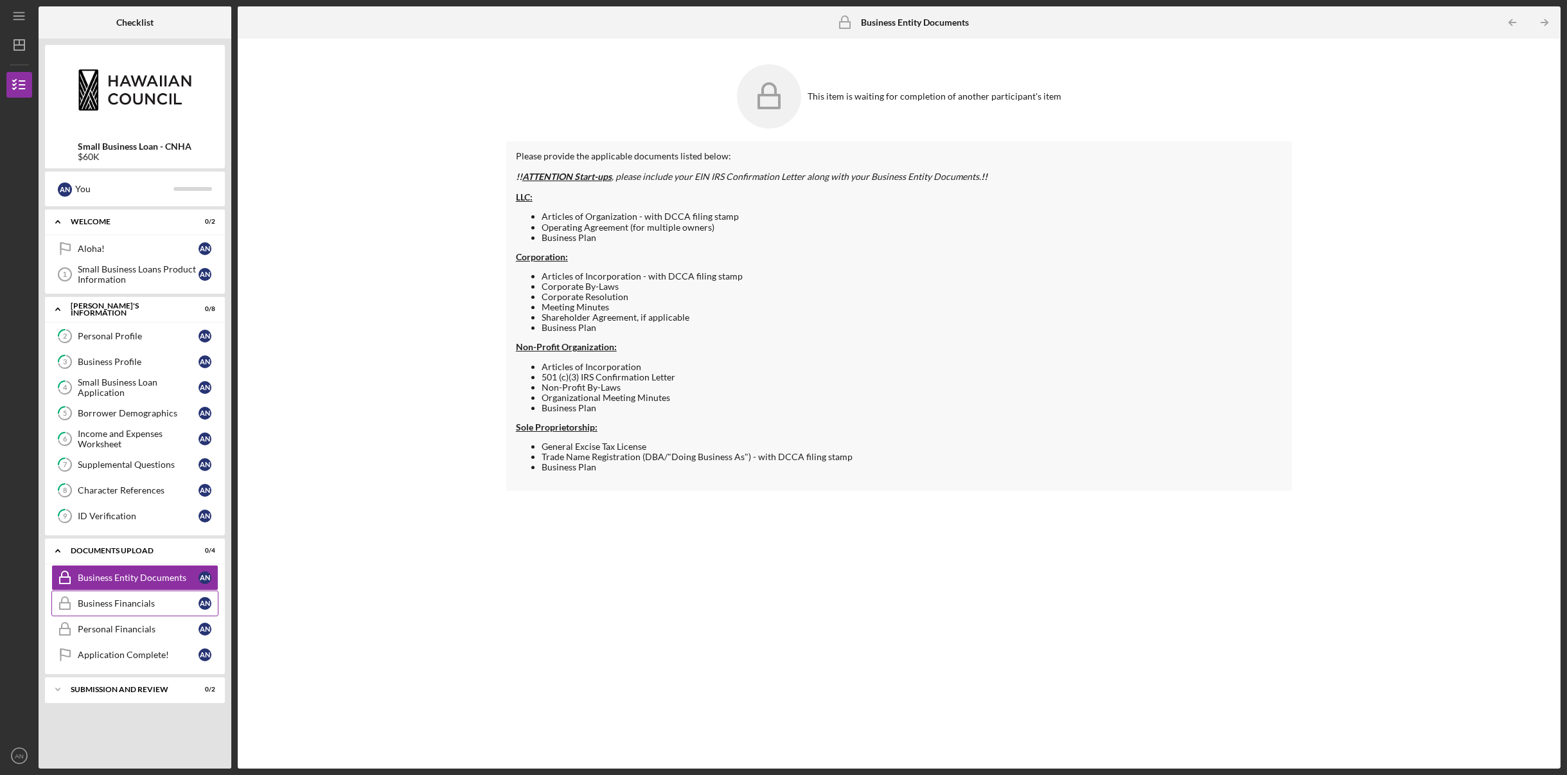
click at [105, 604] on div "Business Financials" at bounding box center [138, 603] width 121 height 10
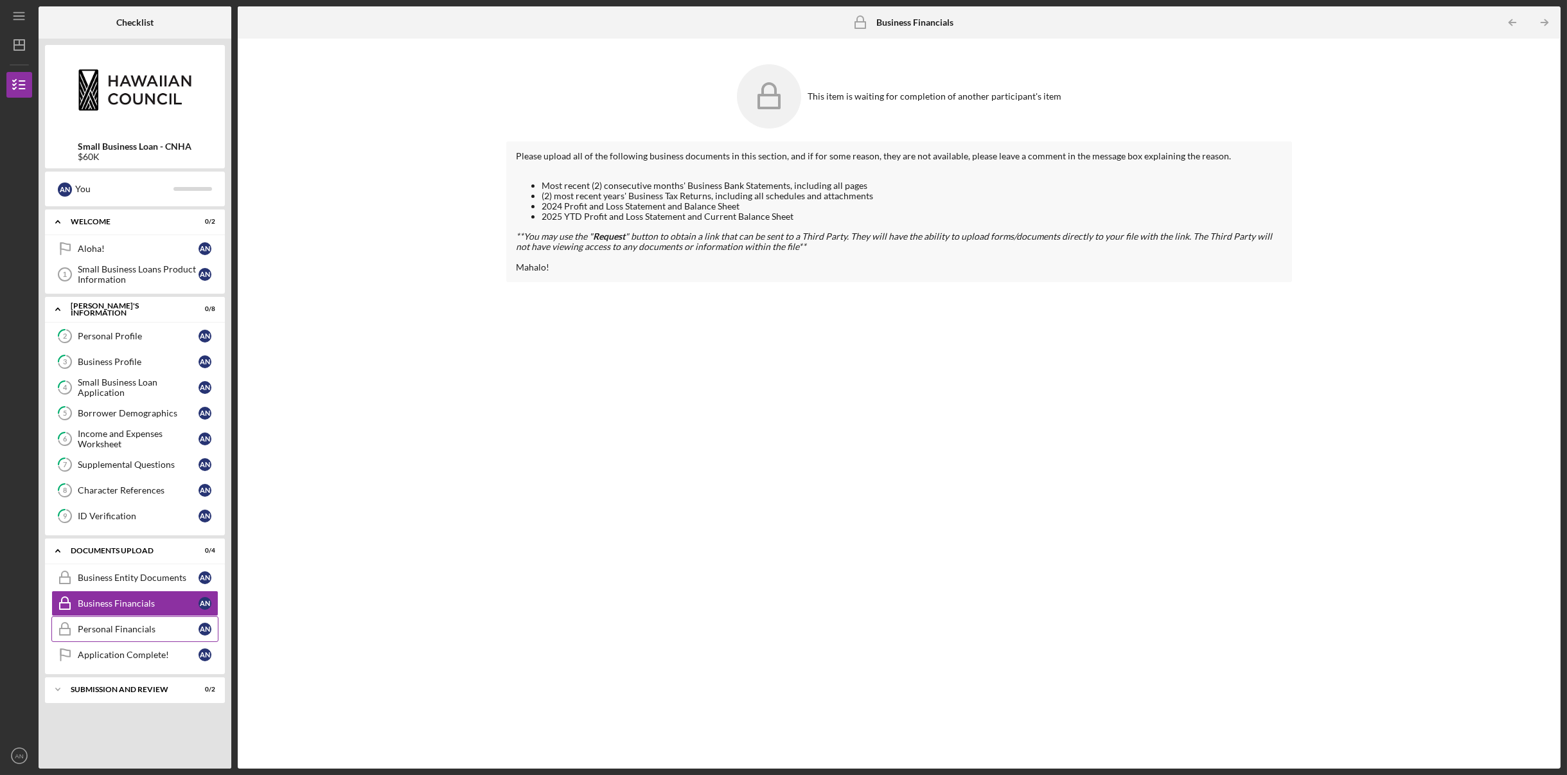
click at [108, 629] on div "Personal Financials" at bounding box center [138, 629] width 121 height 10
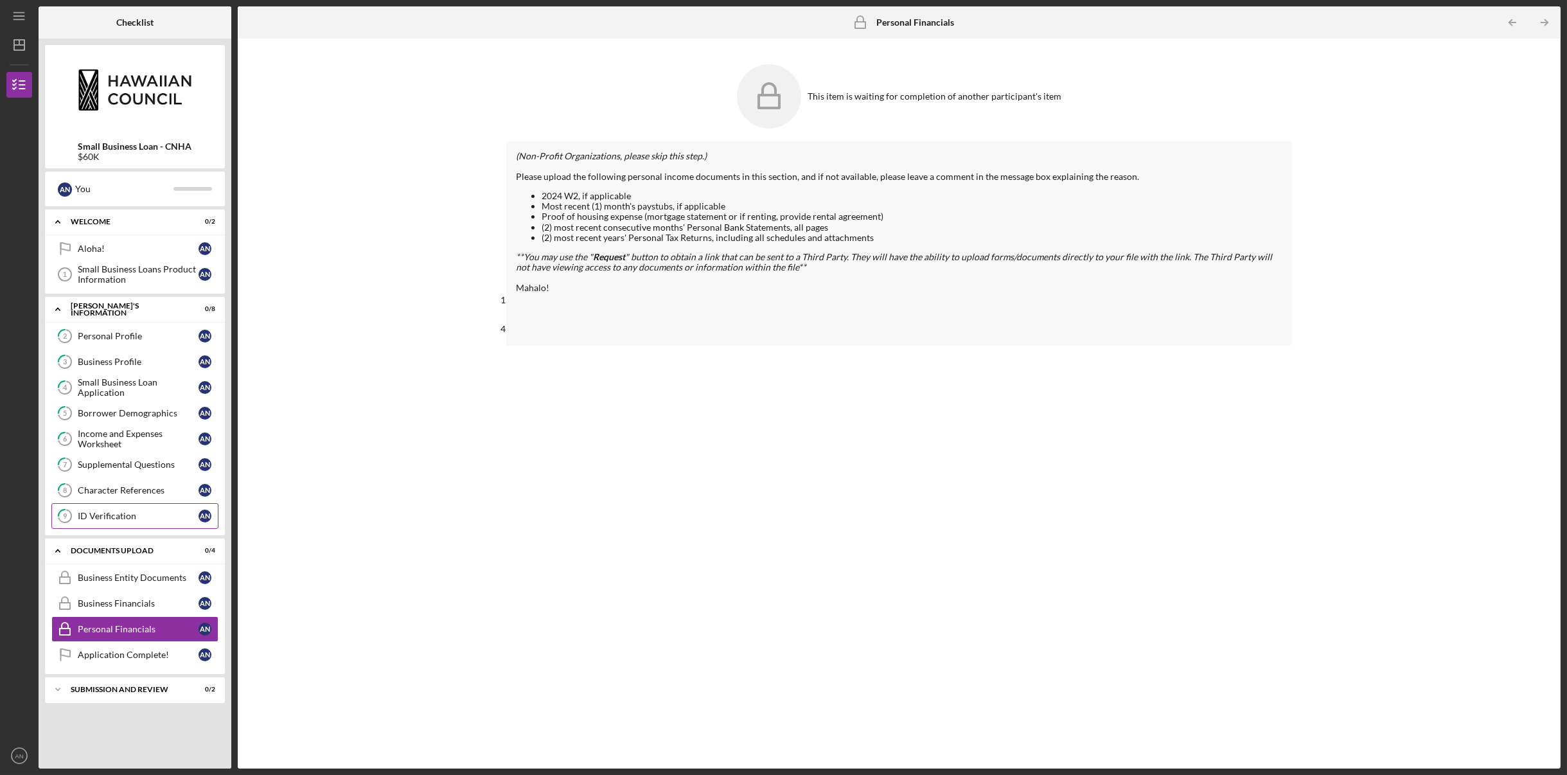
click at [96, 513] on div "ID Verification" at bounding box center [138, 516] width 121 height 10
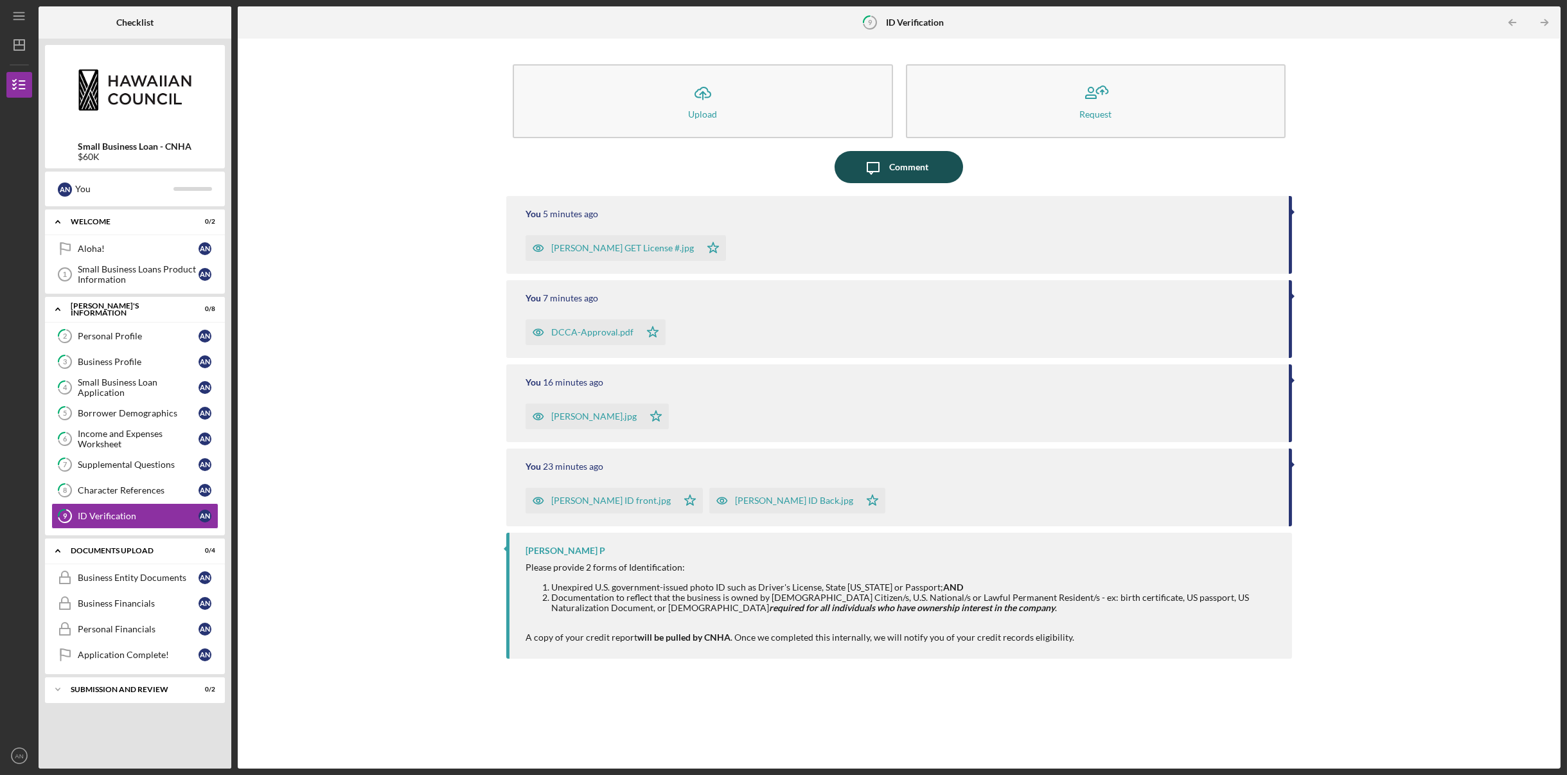
click at [919, 163] on div "Comment" at bounding box center [908, 167] width 39 height 32
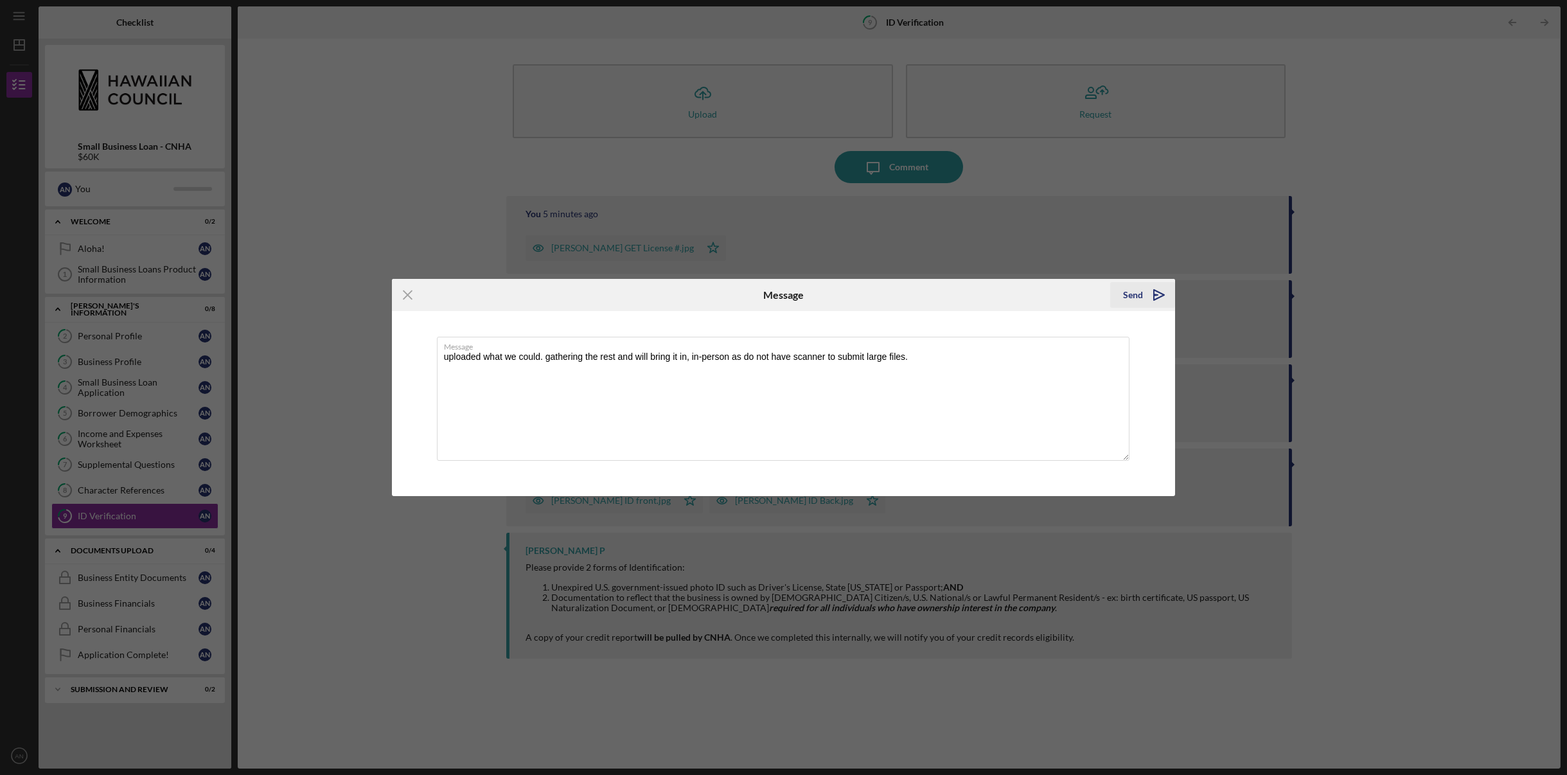
type textarea "uploaded what we could. gathering the rest and will bring it in, in-person as d…"
click at [1133, 298] on div "Send" at bounding box center [1133, 295] width 20 height 26
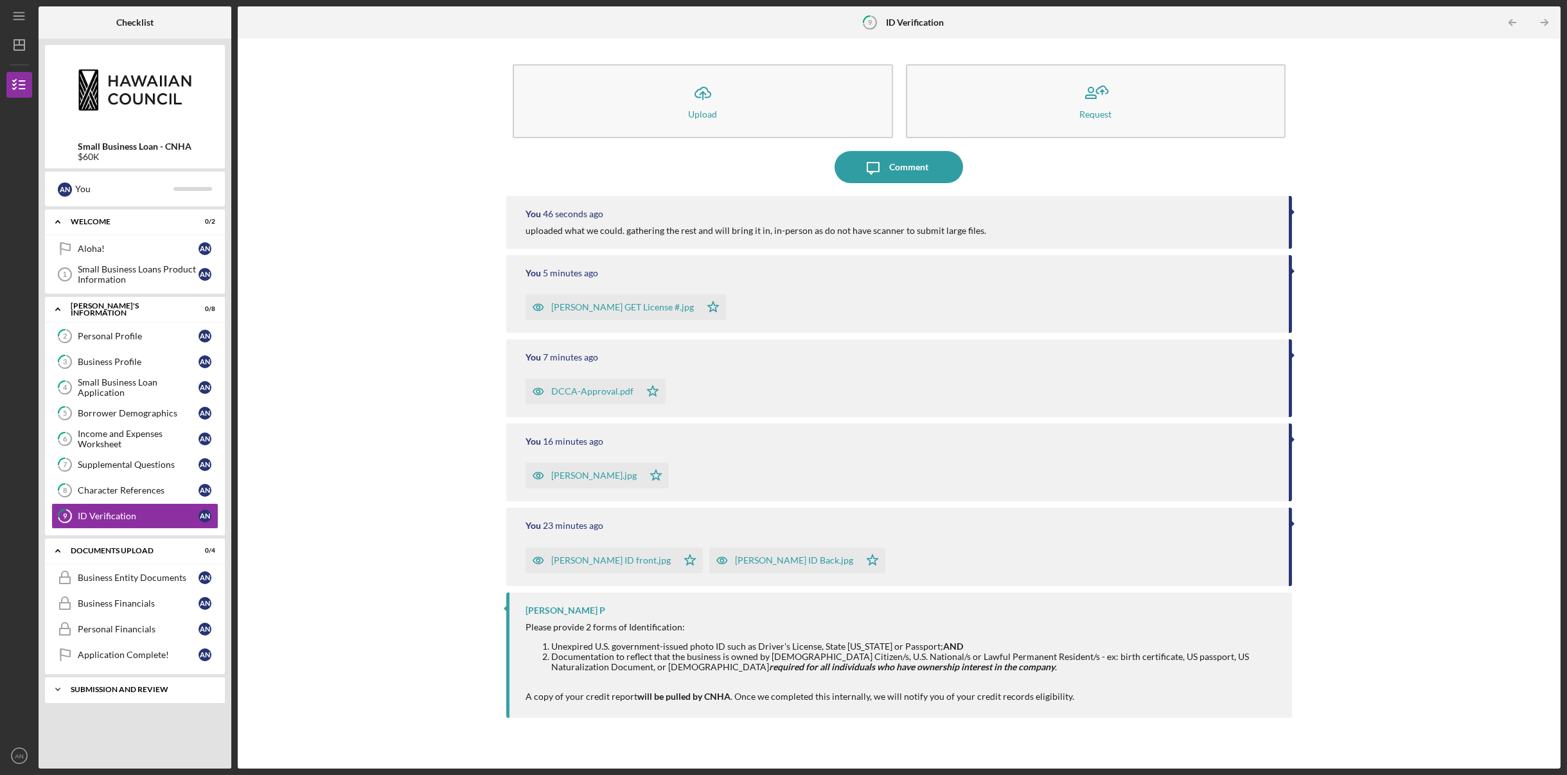
click at [97, 686] on div "SUBMISSION AND REVIEW" at bounding box center [140, 690] width 138 height 8
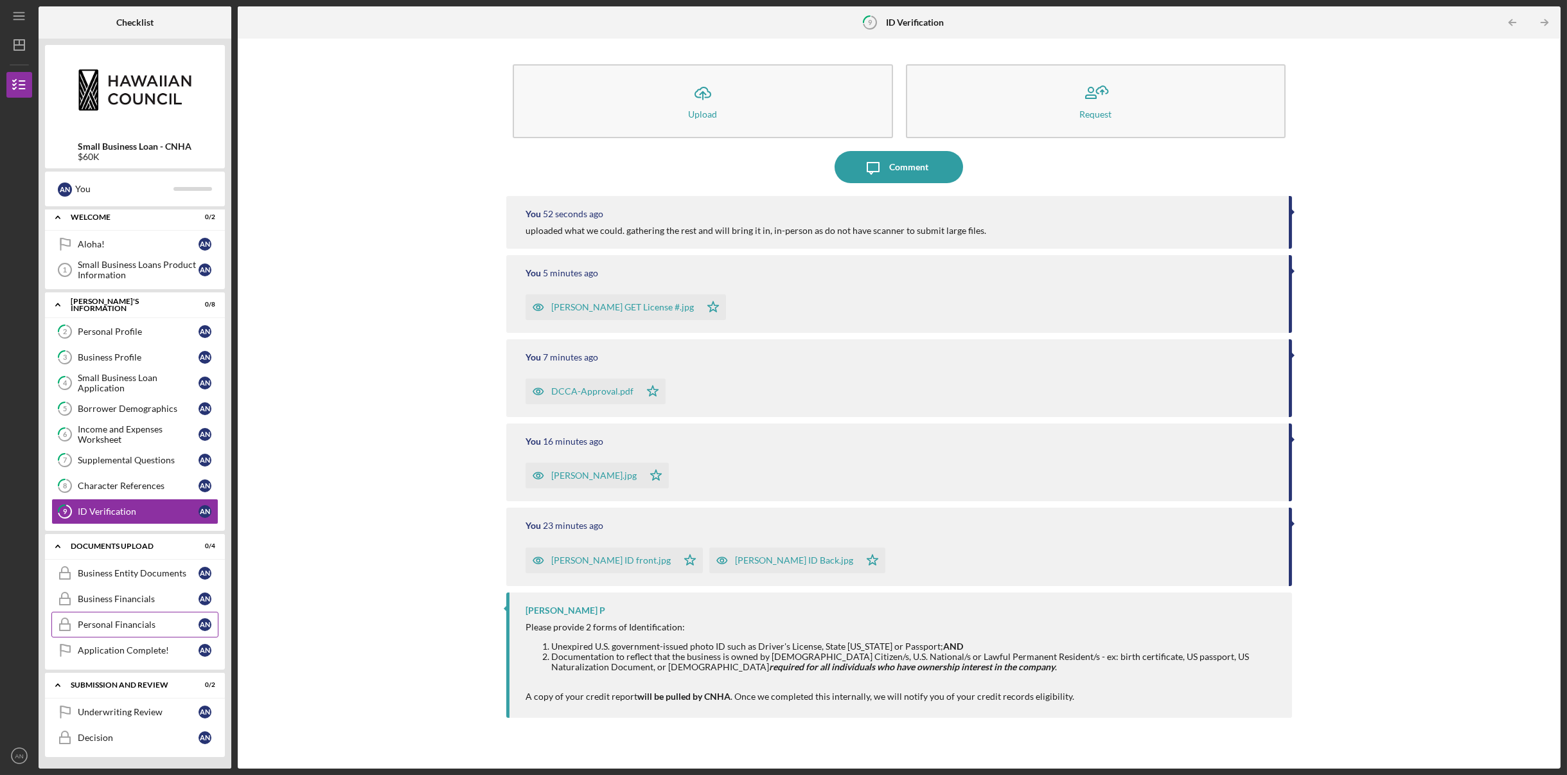
click at [144, 628] on div "Personal Financials" at bounding box center [138, 624] width 121 height 10
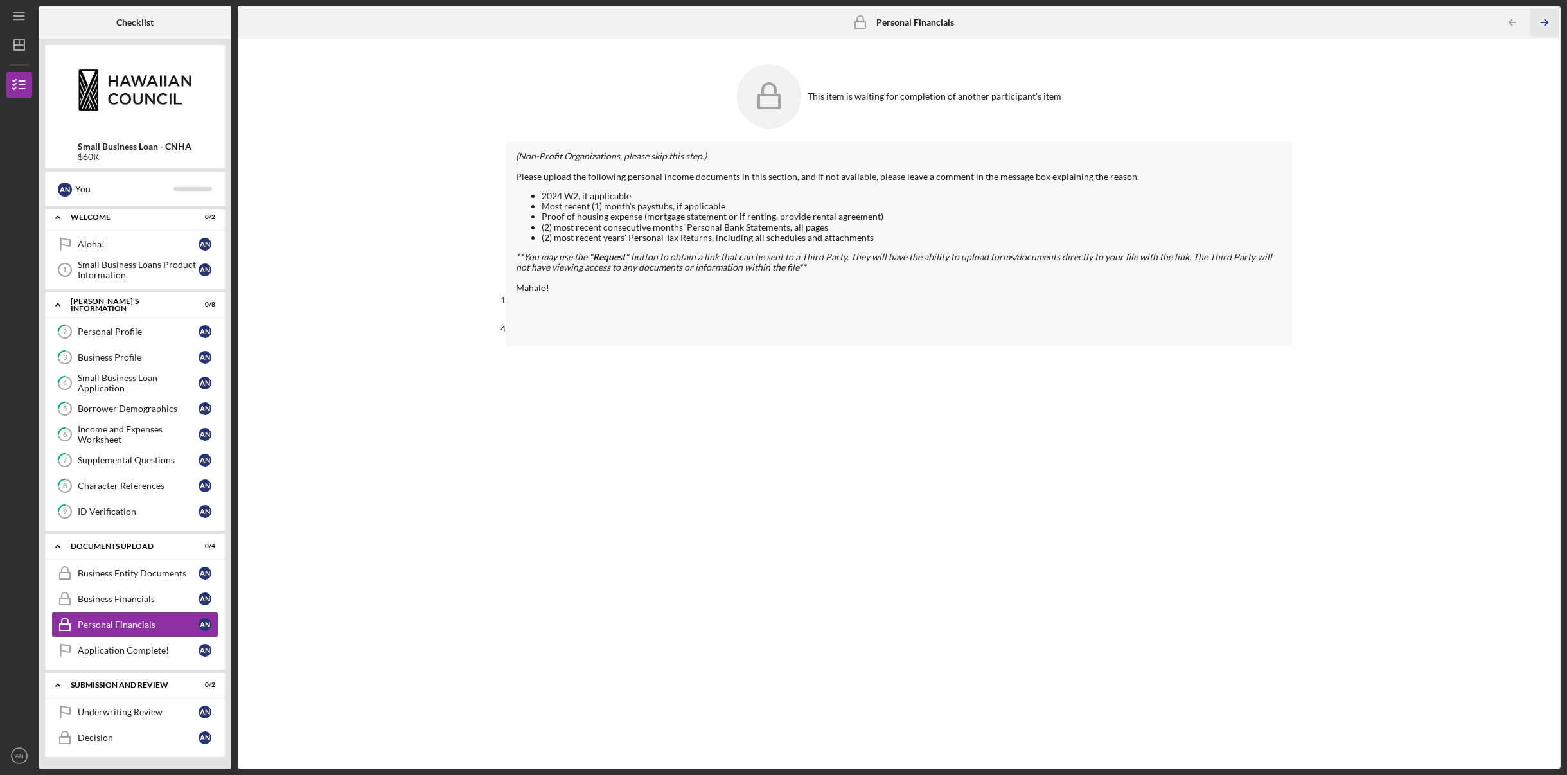
click at [1548, 17] on icon "Icon/Table Pagination Arrow" at bounding box center [1544, 22] width 29 height 29
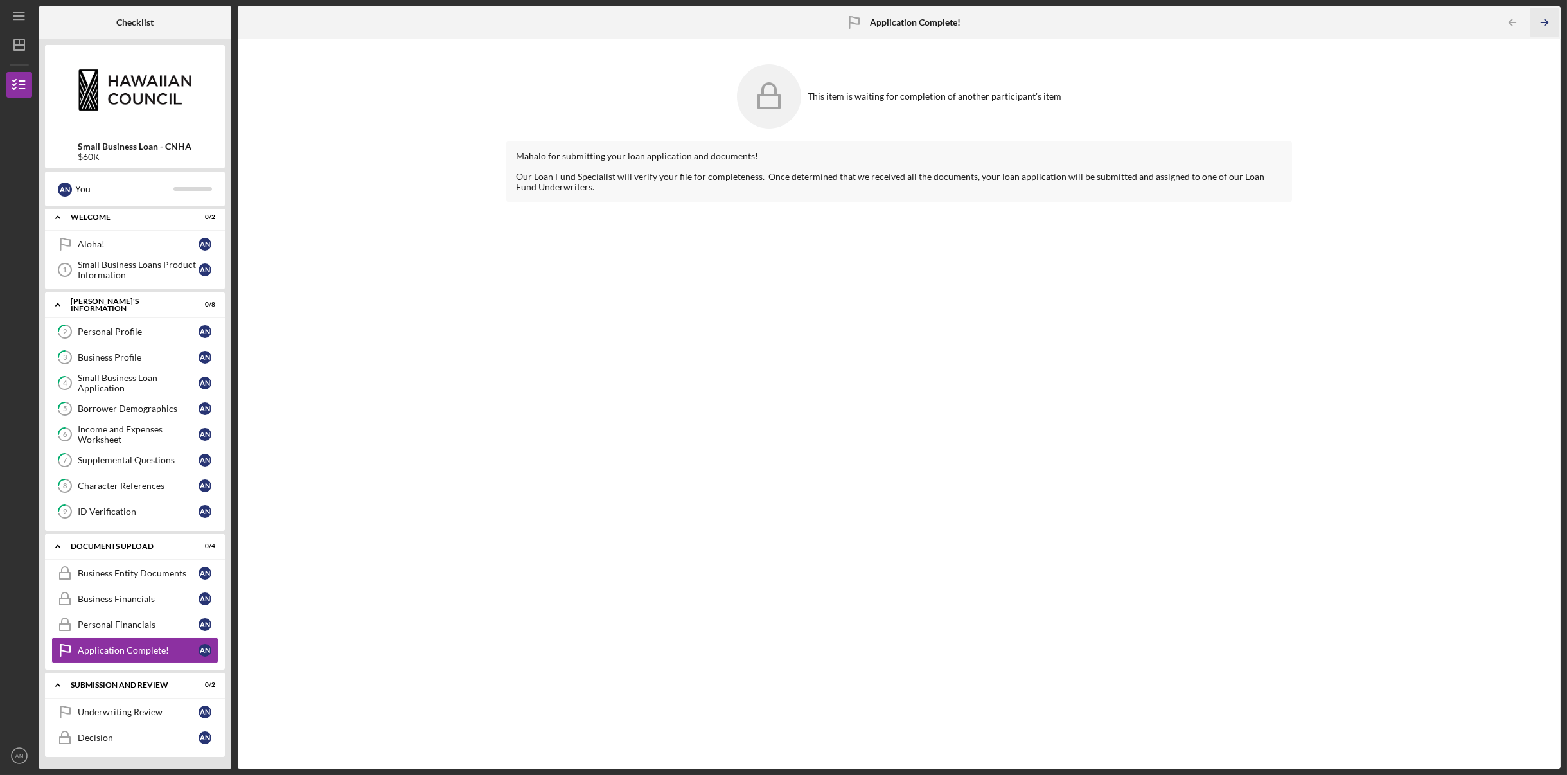
click at [1548, 17] on icon "Icon/Table Pagination Arrow" at bounding box center [1544, 22] width 29 height 29
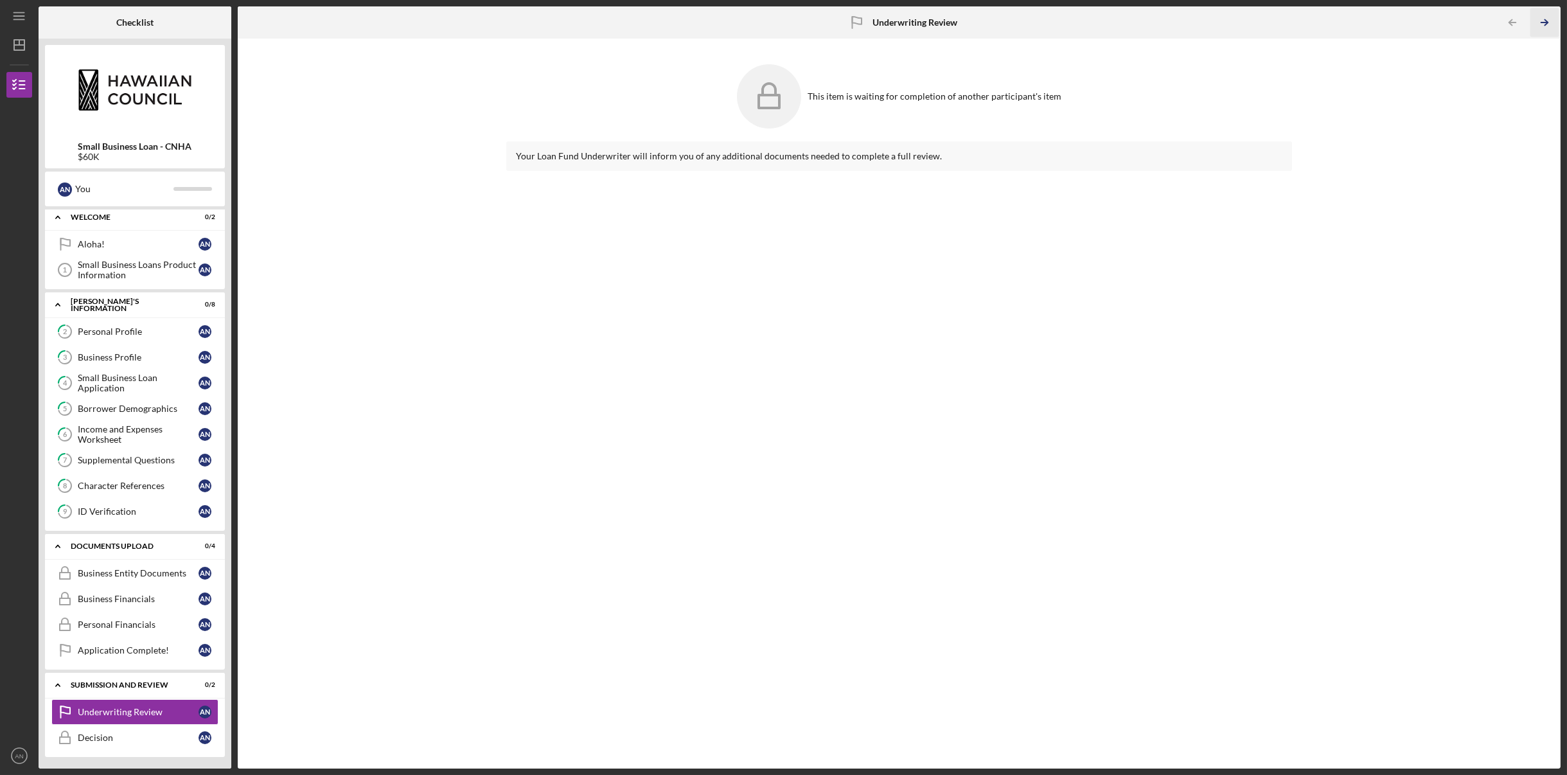
click at [1548, 17] on icon "Icon/Table Pagination Arrow" at bounding box center [1544, 22] width 29 height 29
click at [1548, 17] on div at bounding box center [1548, 23] width 26 height 26
click at [899, 20] on b "Decision" at bounding box center [915, 22] width 35 height 10
click at [743, 95] on icon at bounding box center [769, 96] width 64 height 64
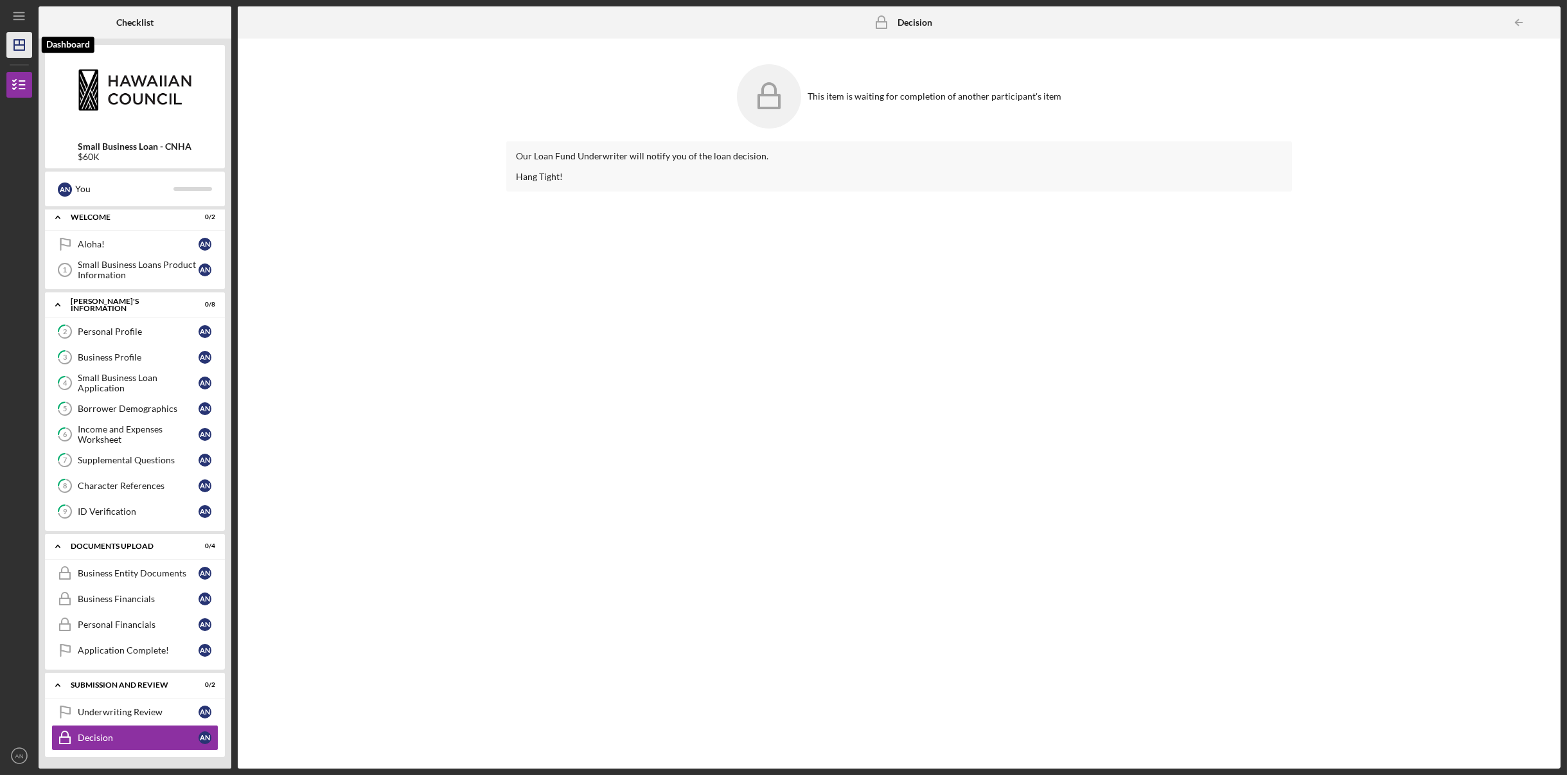
click at [16, 38] on icon "Icon/Dashboard" at bounding box center [19, 45] width 32 height 32
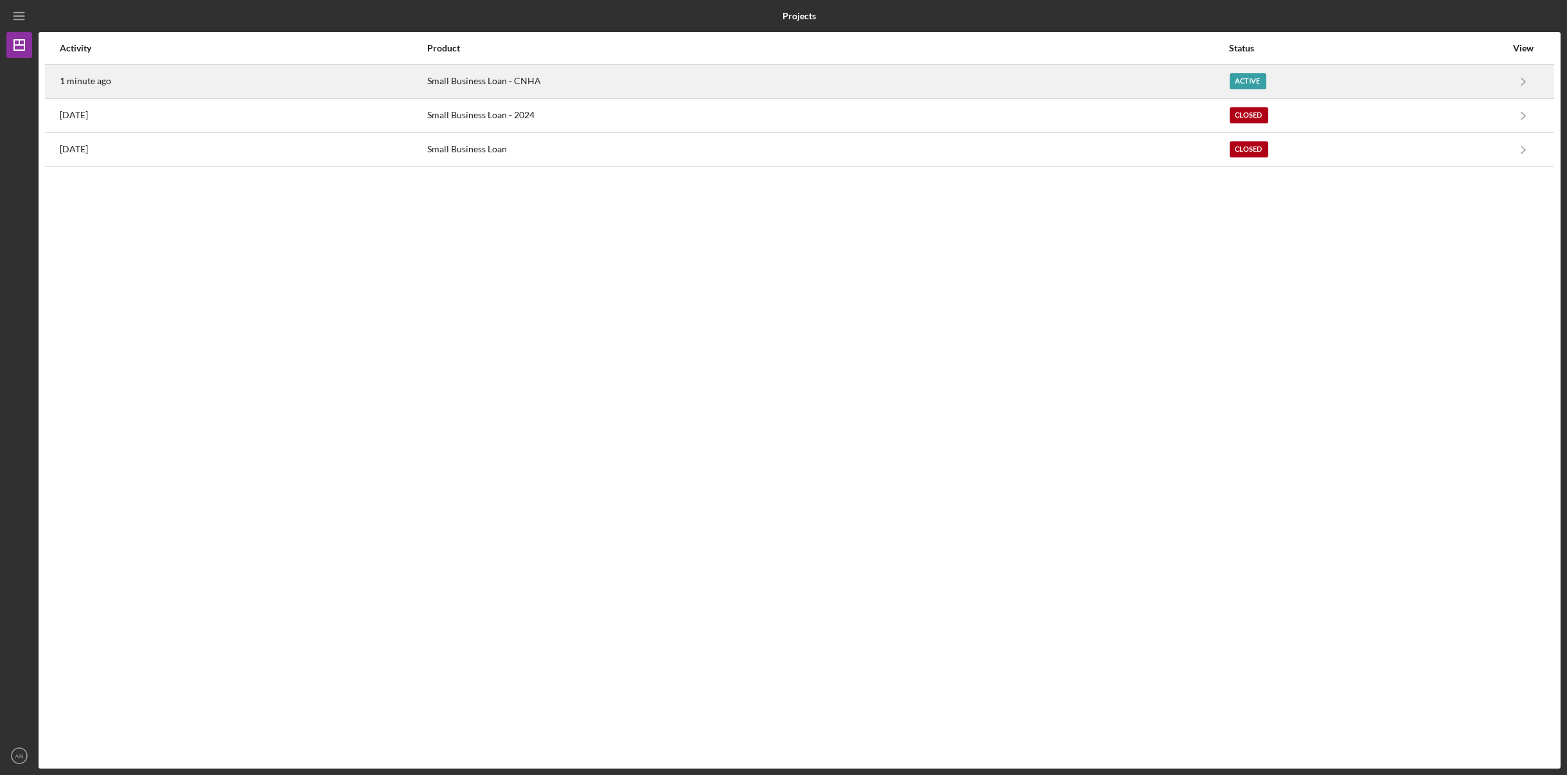
click at [77, 81] on time "1 minute ago" at bounding box center [85, 81] width 51 height 10
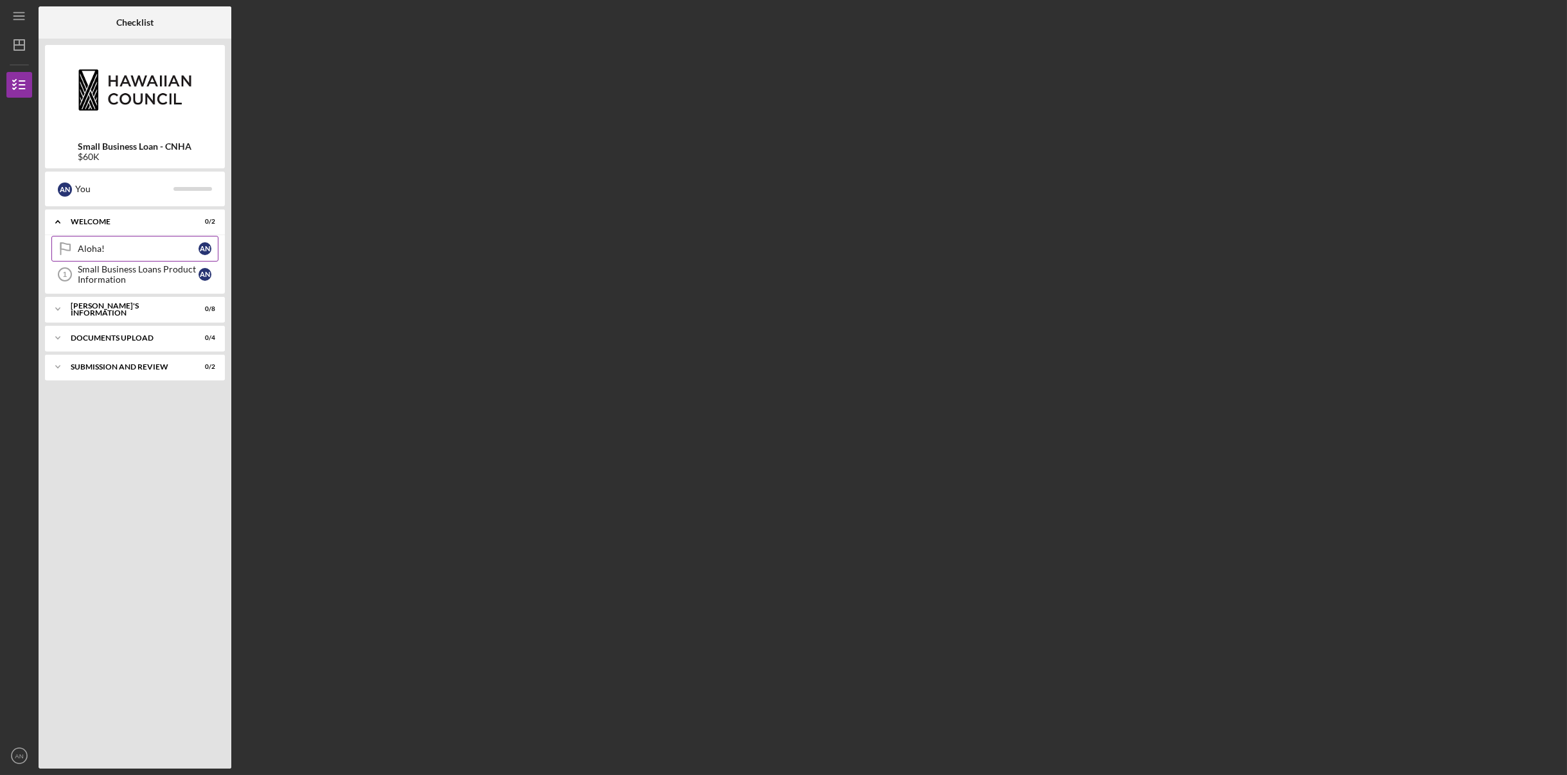
click at [143, 251] on div "Aloha!" at bounding box center [138, 248] width 121 height 10
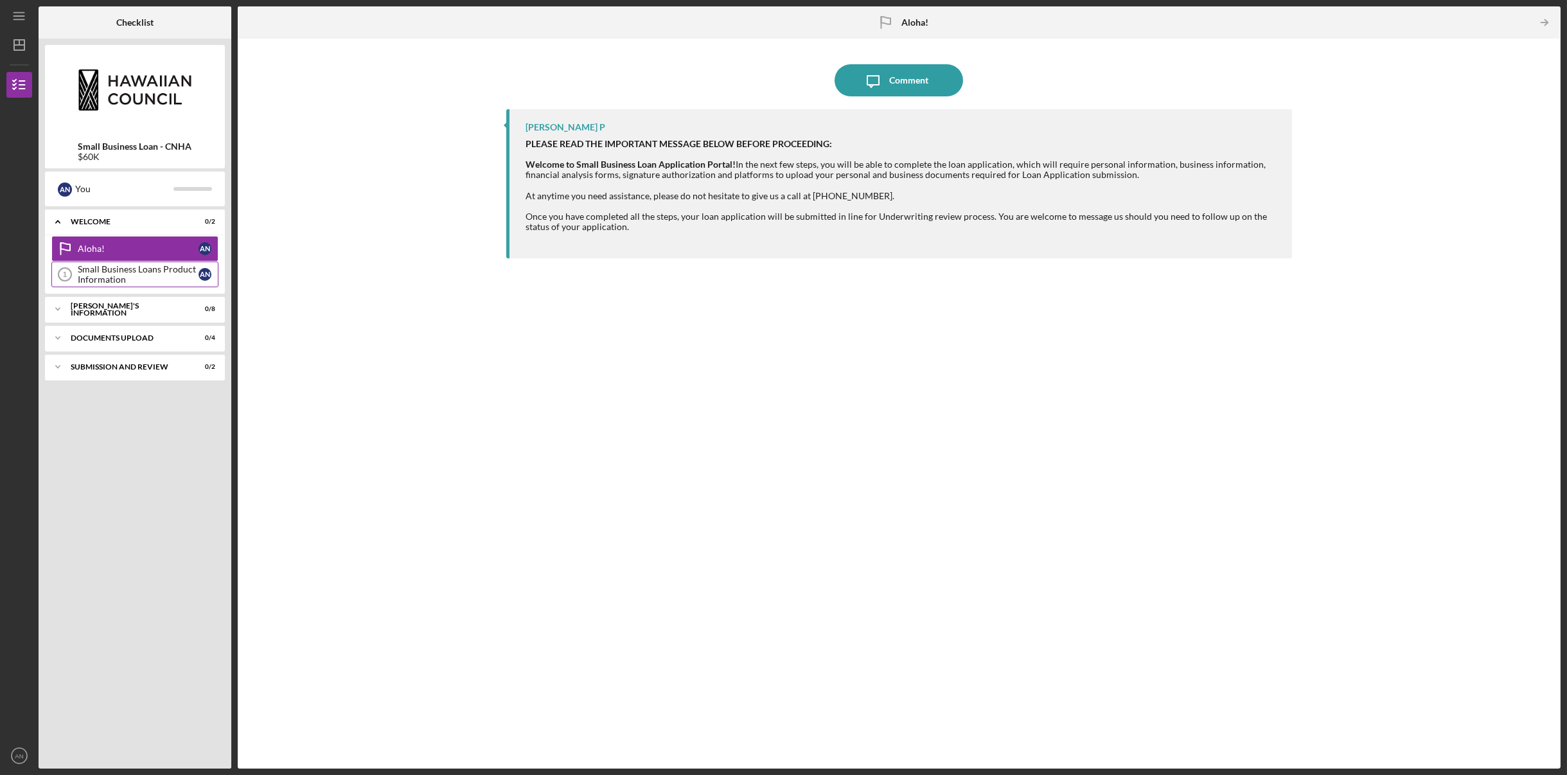
click at [139, 279] on div "Small Business Loans Product Information" at bounding box center [138, 274] width 121 height 21
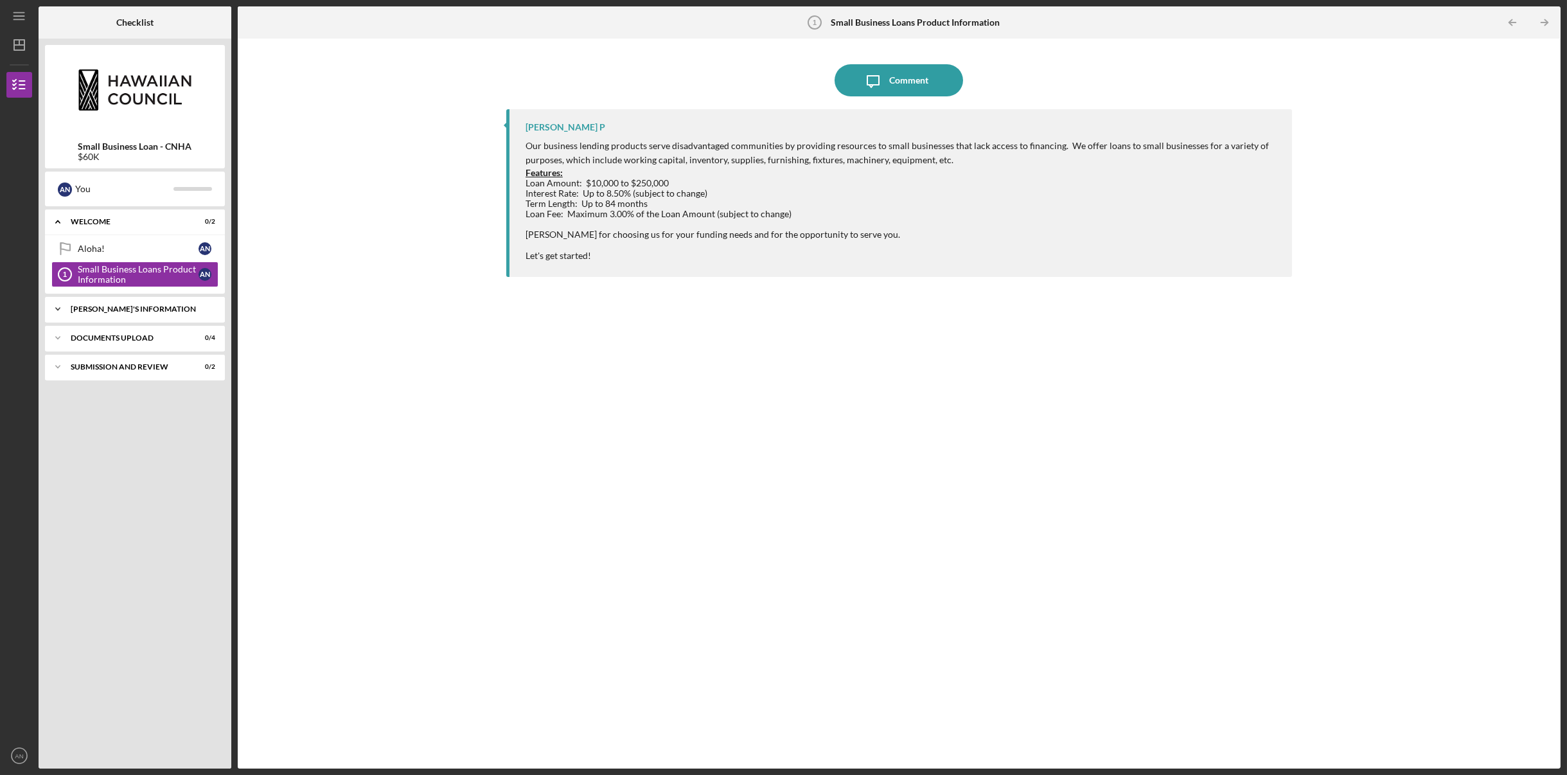
click at [127, 311] on div "[PERSON_NAME]'S INFORMATION" at bounding box center [140, 309] width 138 height 8
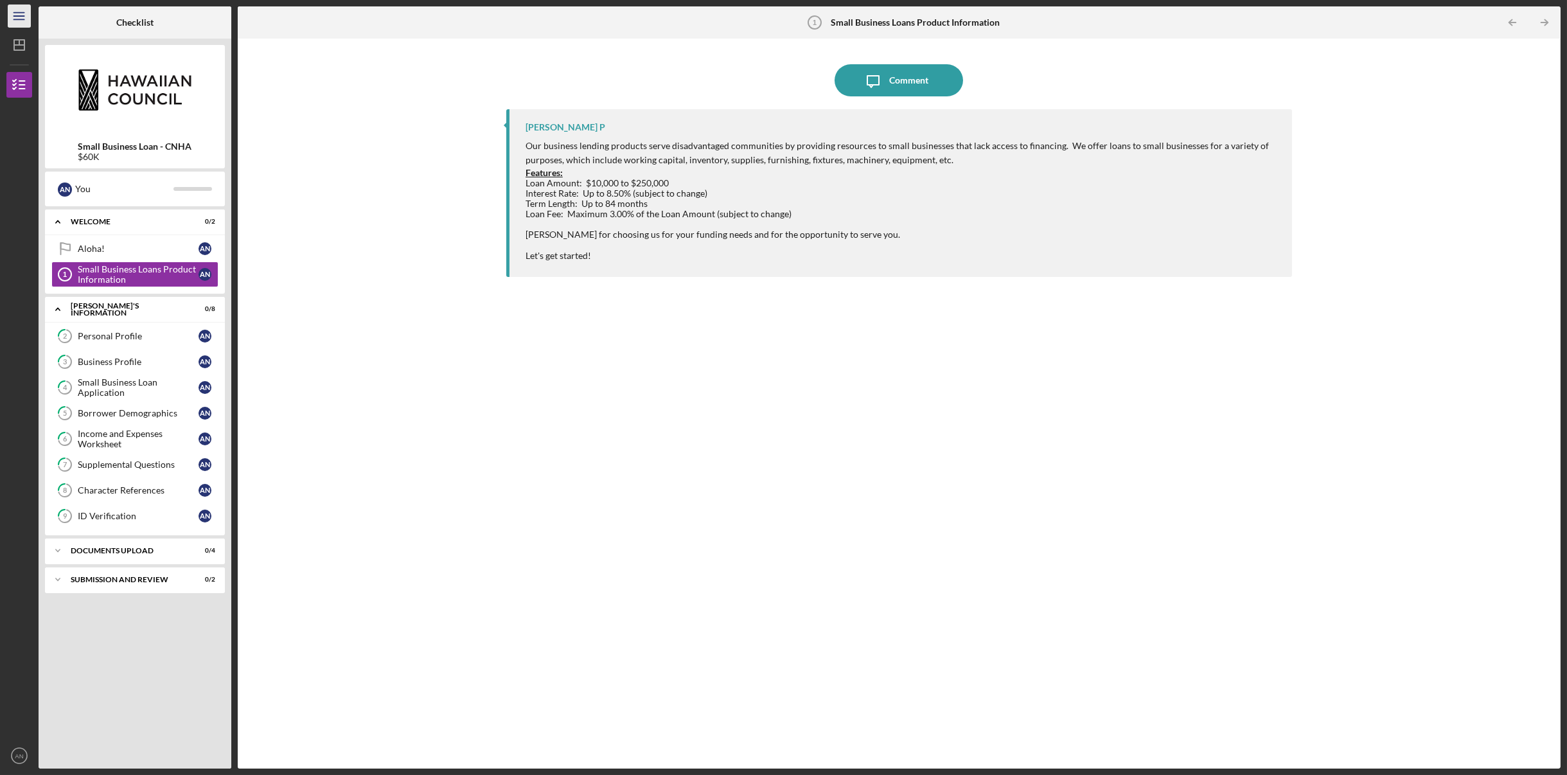
click at [17, 15] on icon "Icon/Menu" at bounding box center [19, 16] width 29 height 29
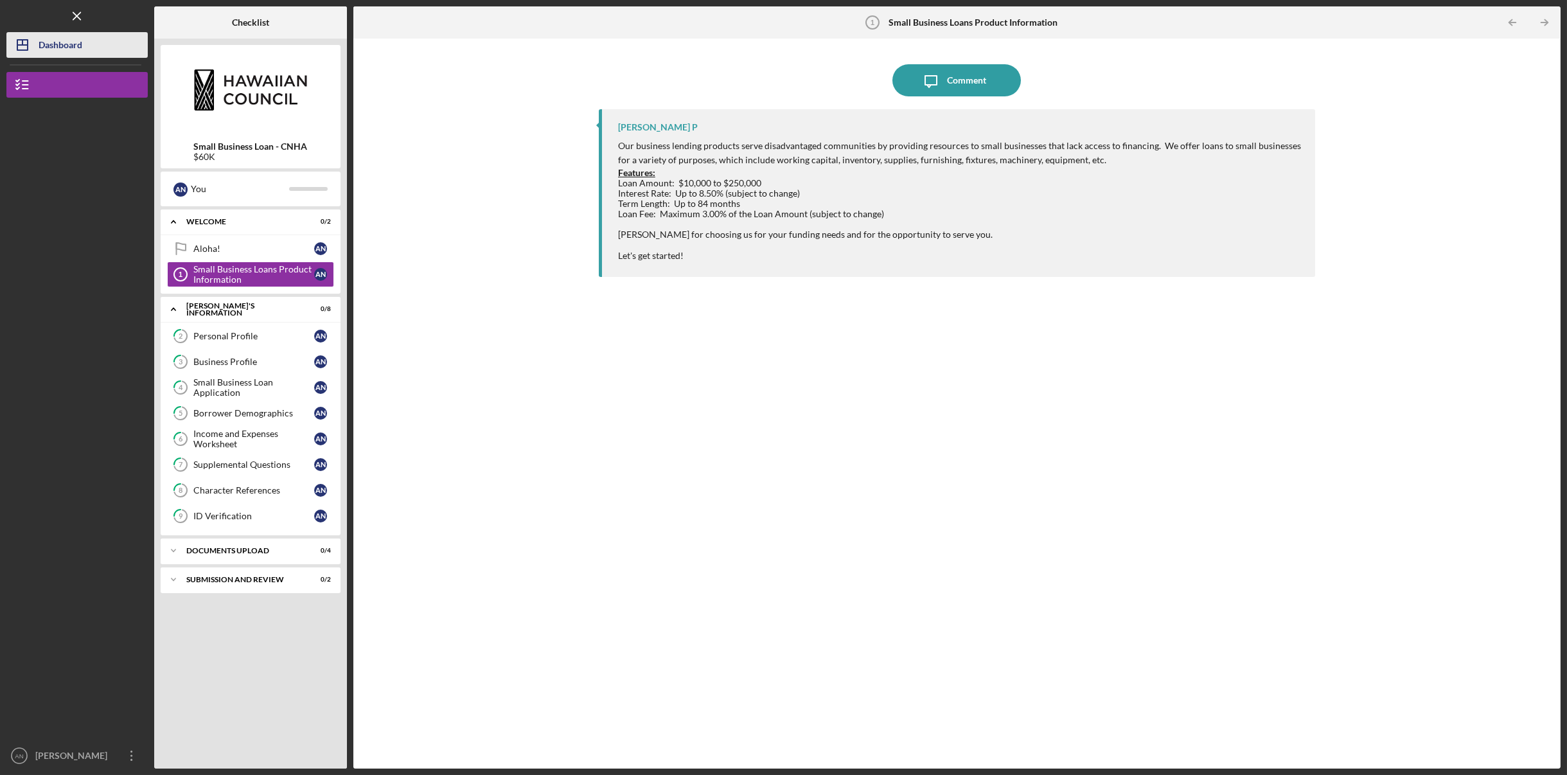
click at [46, 42] on div "Dashboard" at bounding box center [61, 46] width 44 height 29
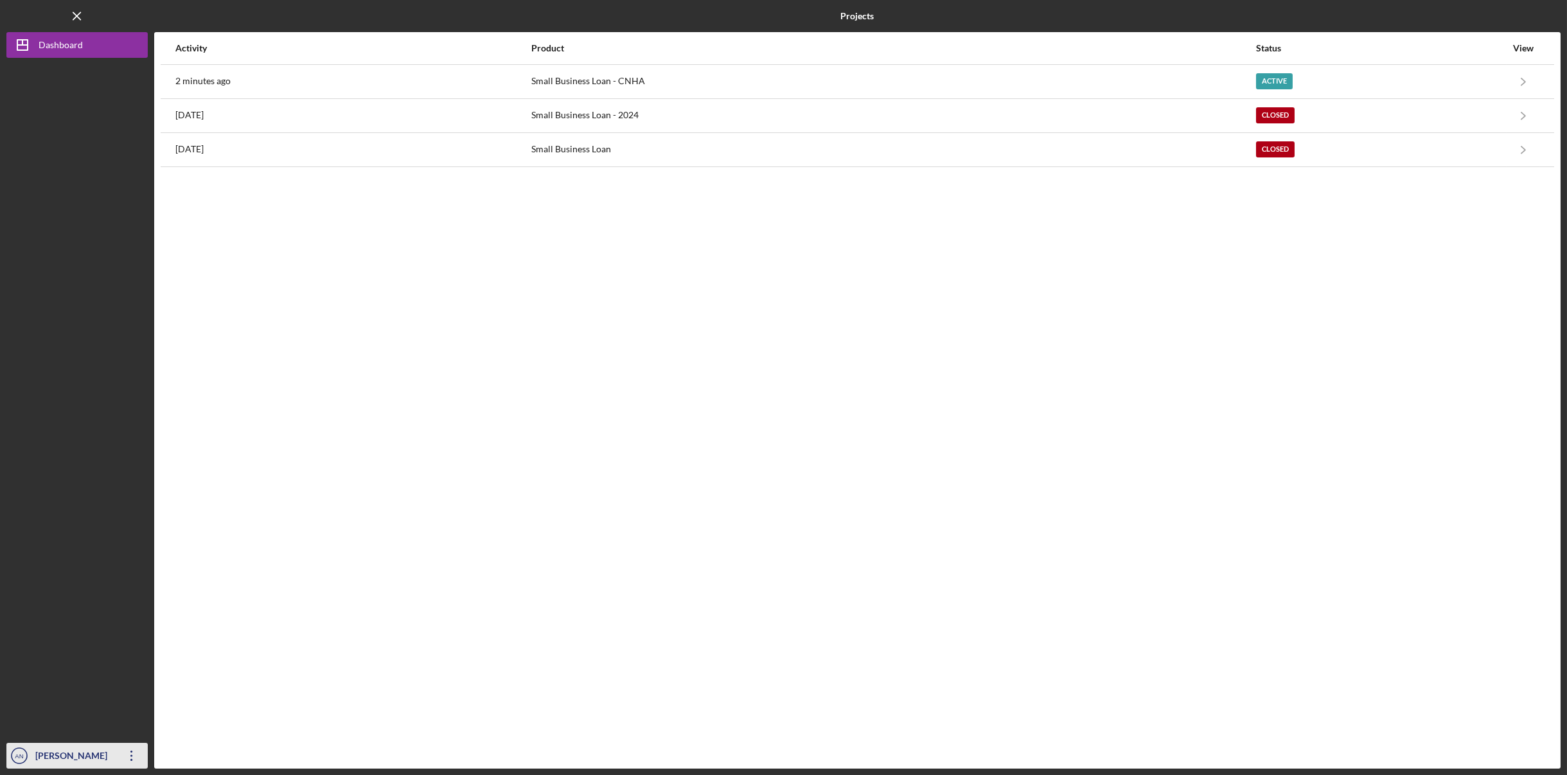
click at [132, 756] on icon "Icon/Overflow" at bounding box center [132, 755] width 32 height 32
click at [89, 720] on link "Logout" at bounding box center [77, 725] width 141 height 26
